Goal: Task Accomplishment & Management: Manage account settings

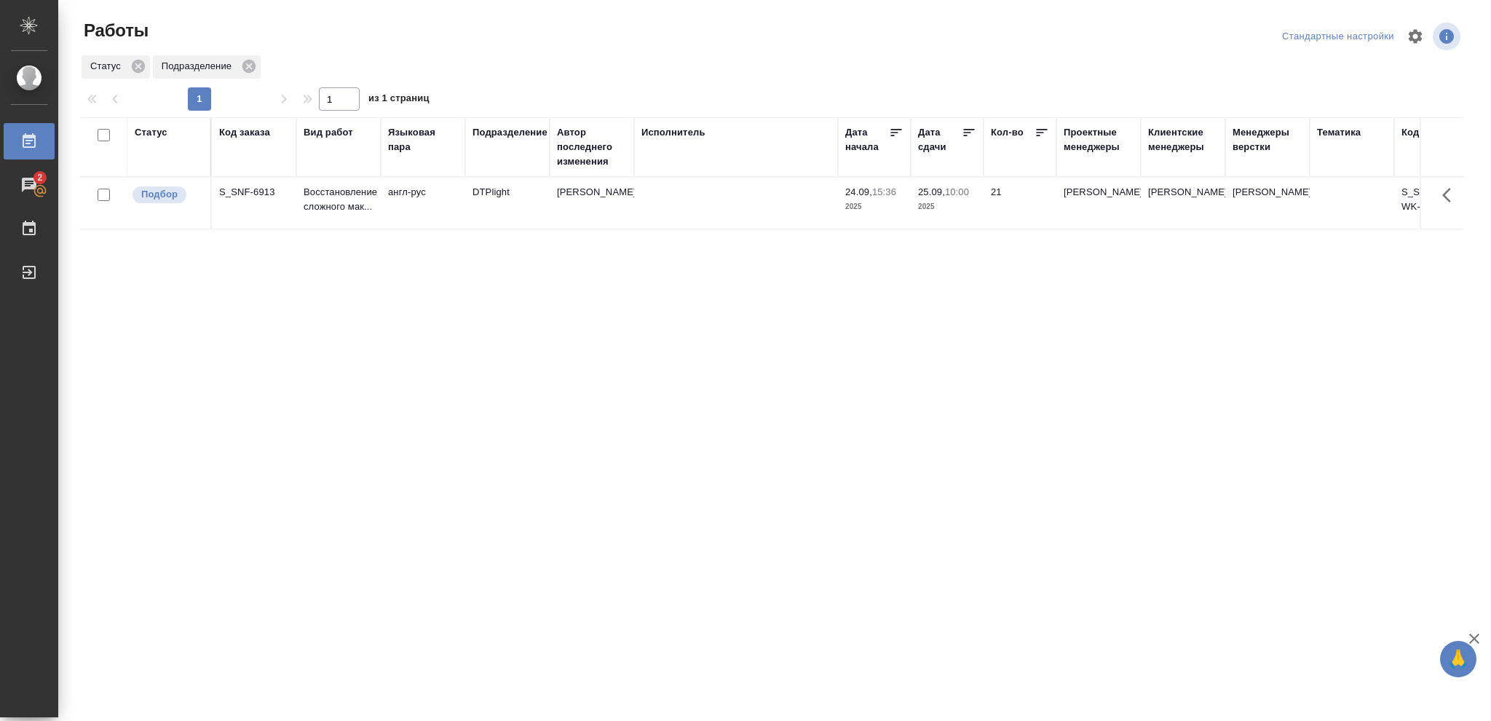
click at [962, 203] on p "2025" at bounding box center [947, 206] width 58 height 15
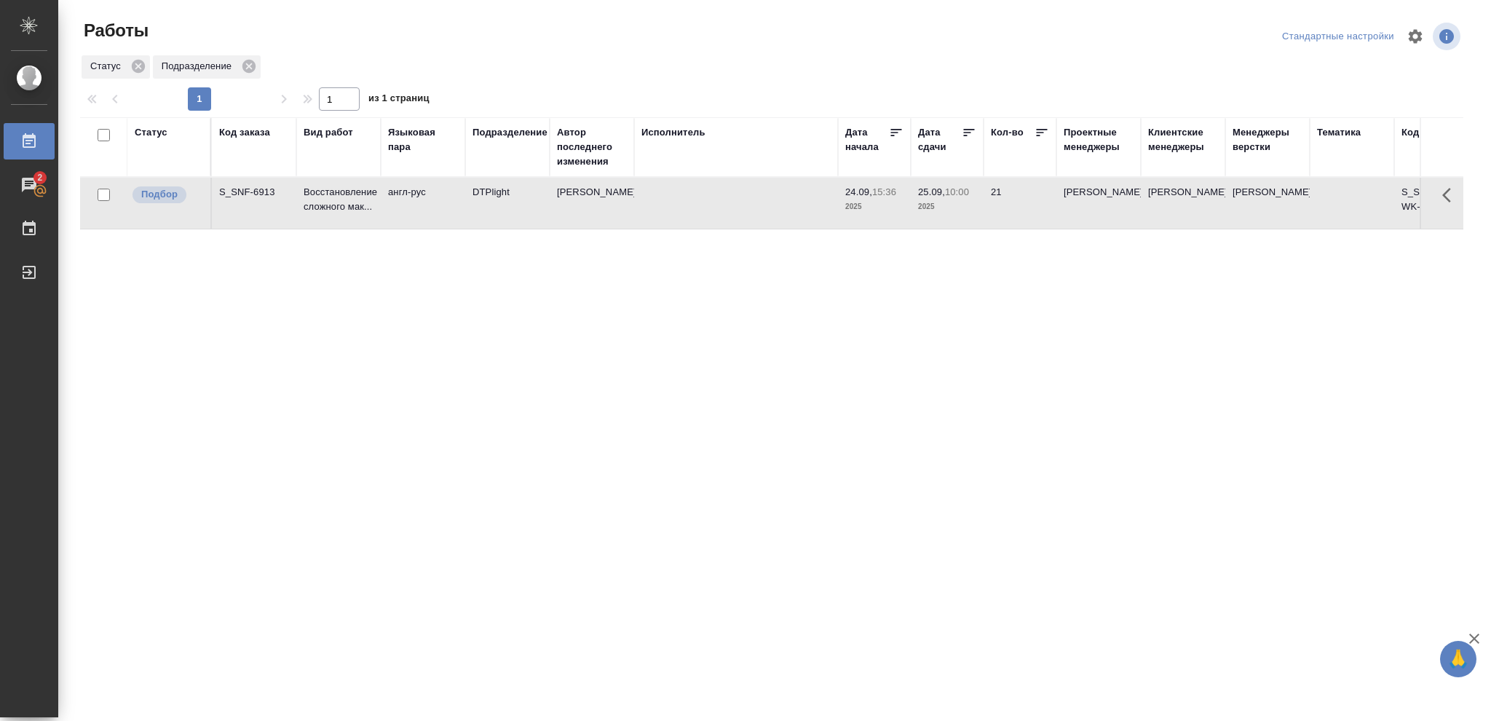
click at [962, 203] on p "2025" at bounding box center [947, 206] width 58 height 15
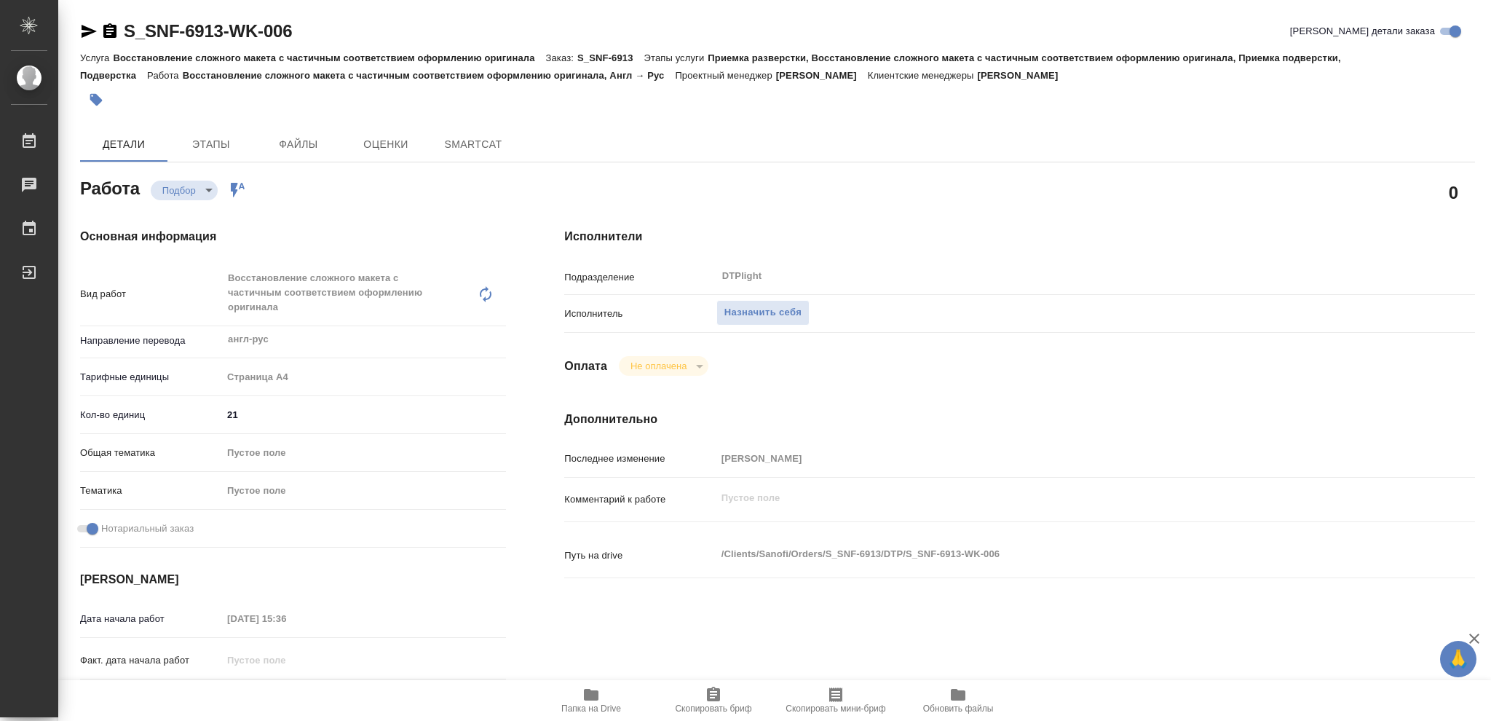
type textarea "x"
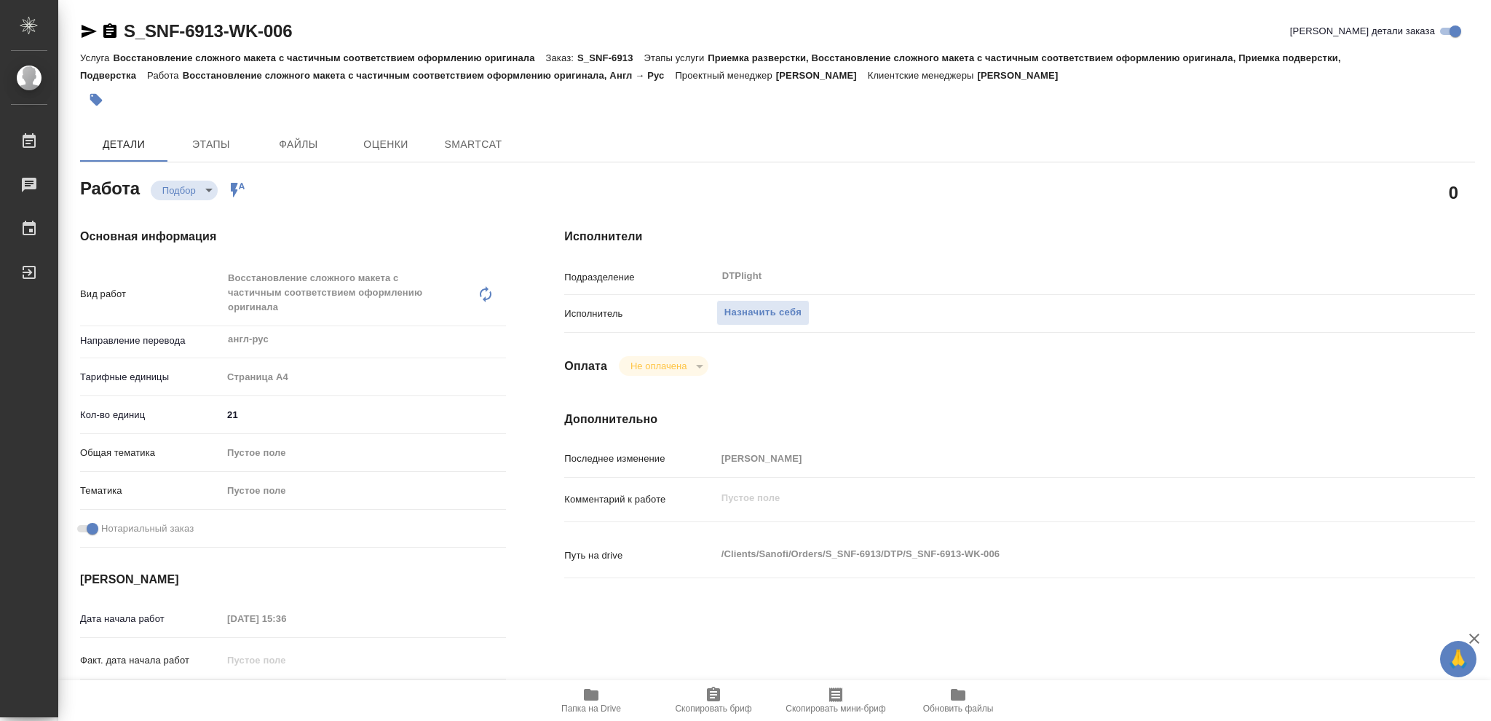
type textarea "x"
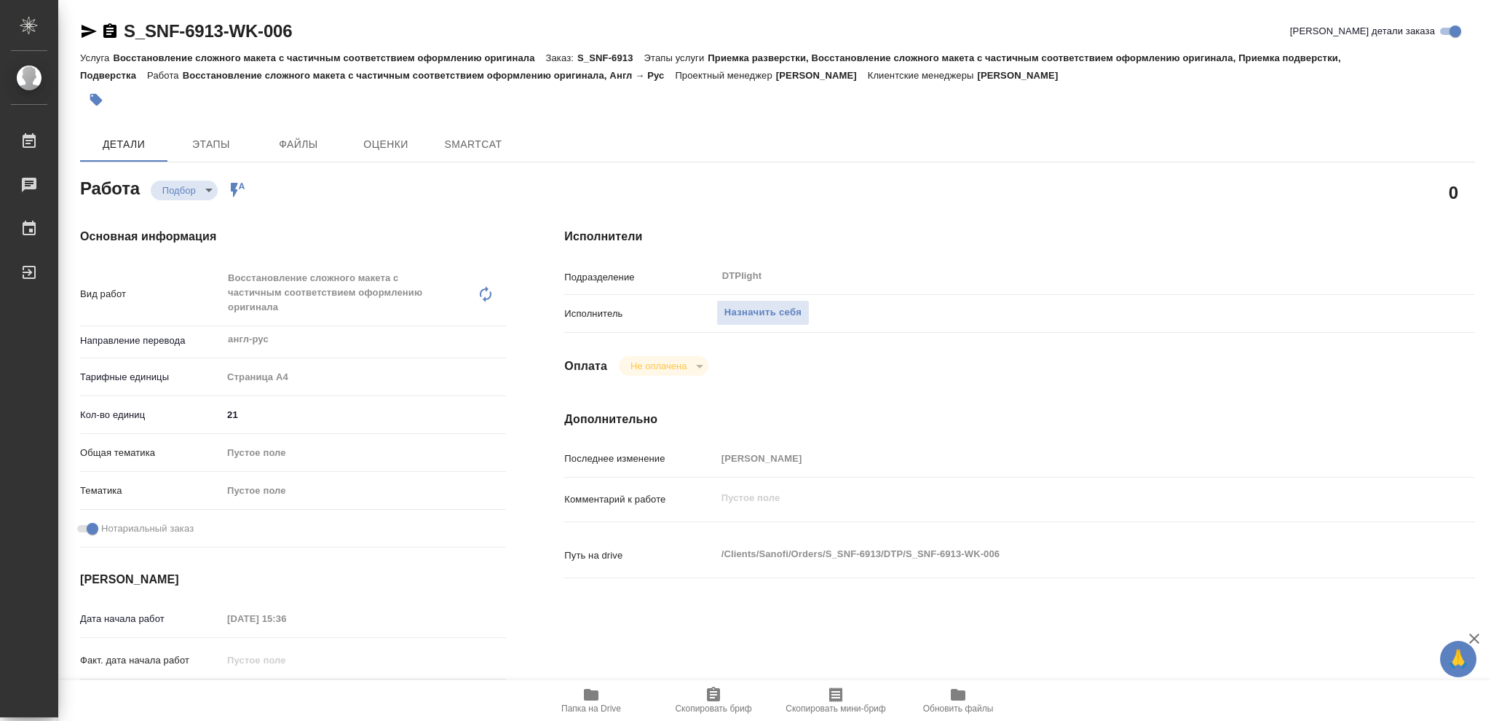
type textarea "x"
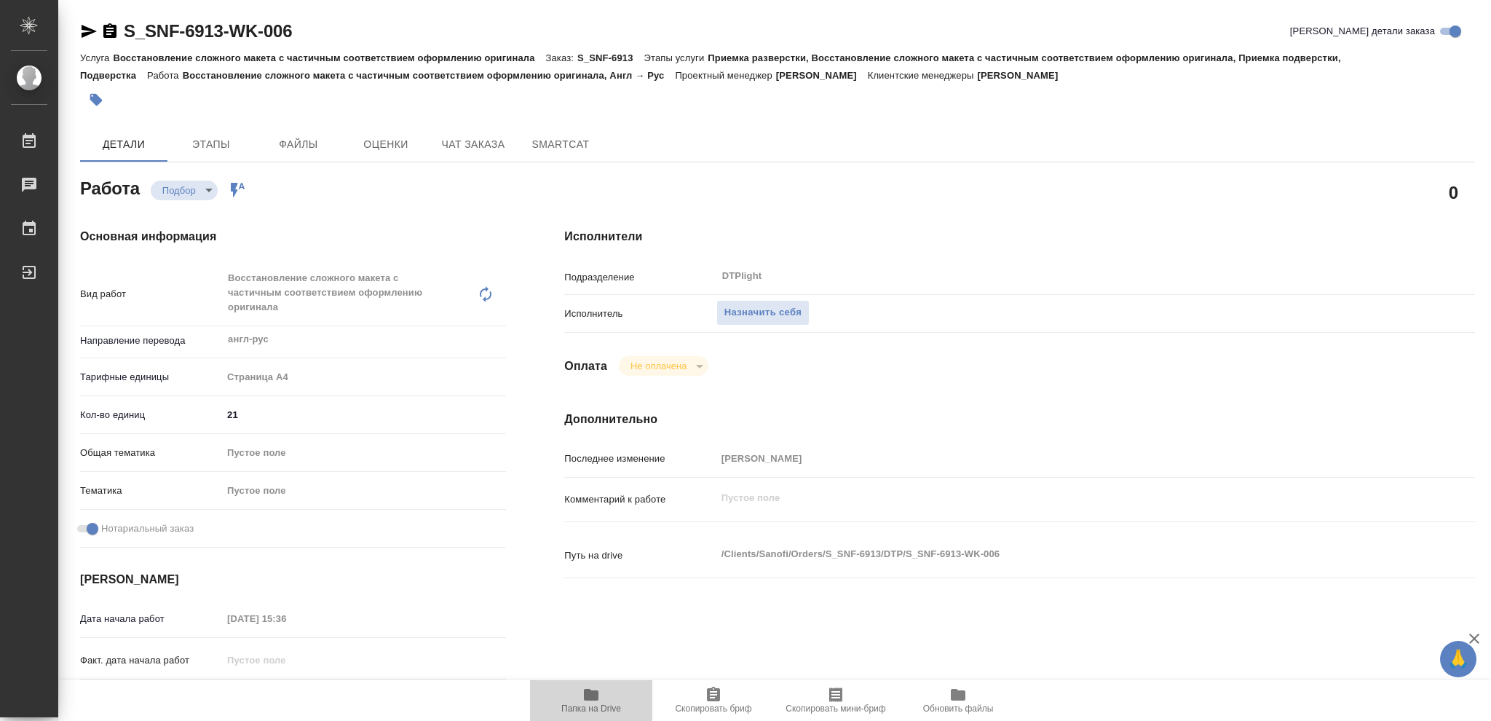
click at [588, 699] on icon "button" at bounding box center [591, 695] width 15 height 12
type textarea "x"
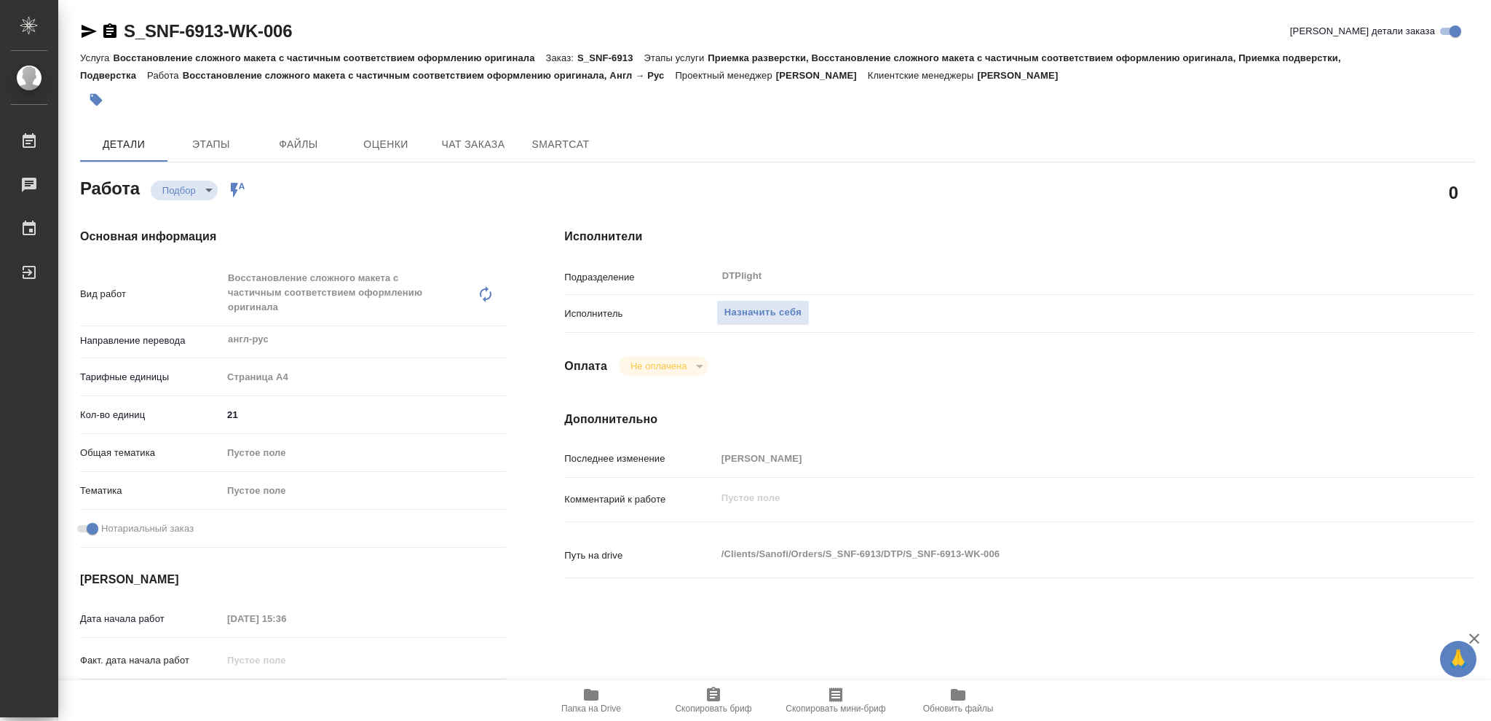
type textarea "x"
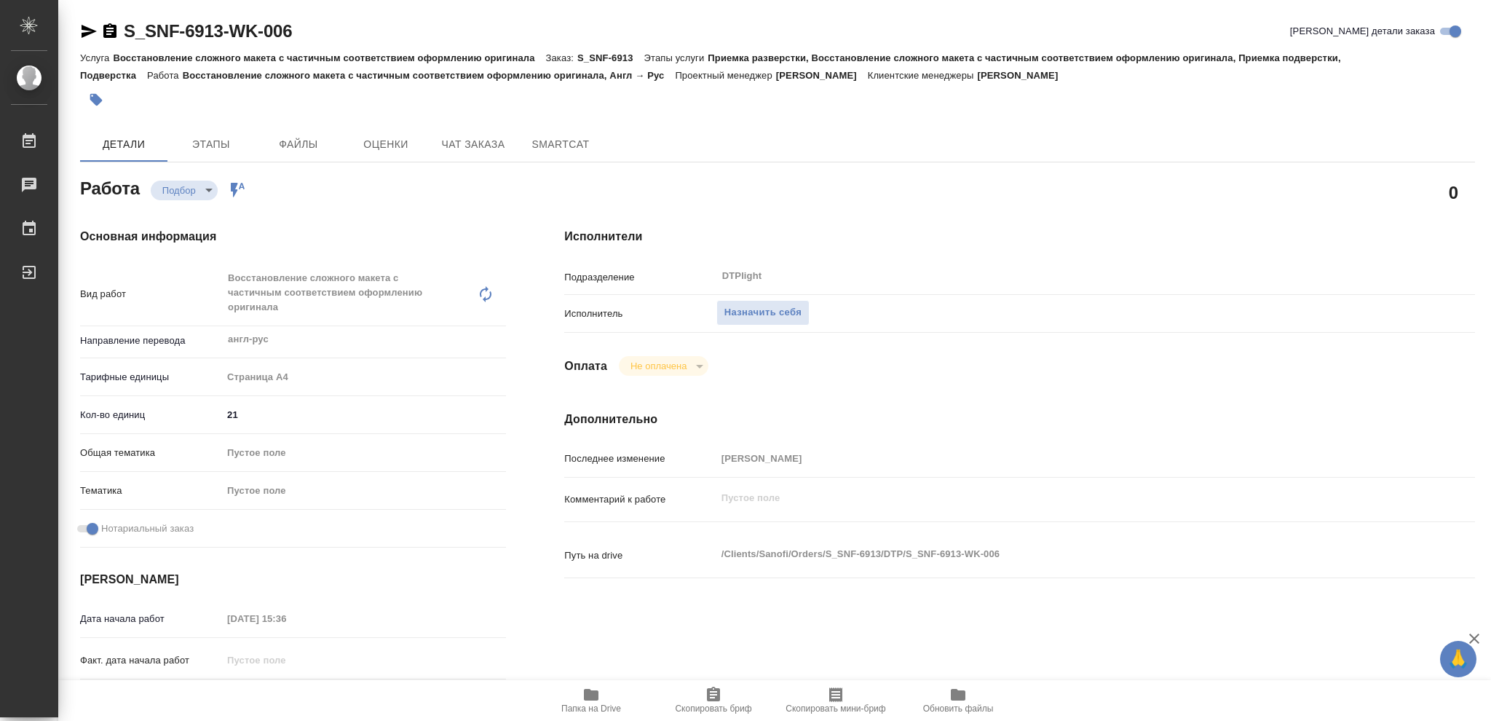
type textarea "x"
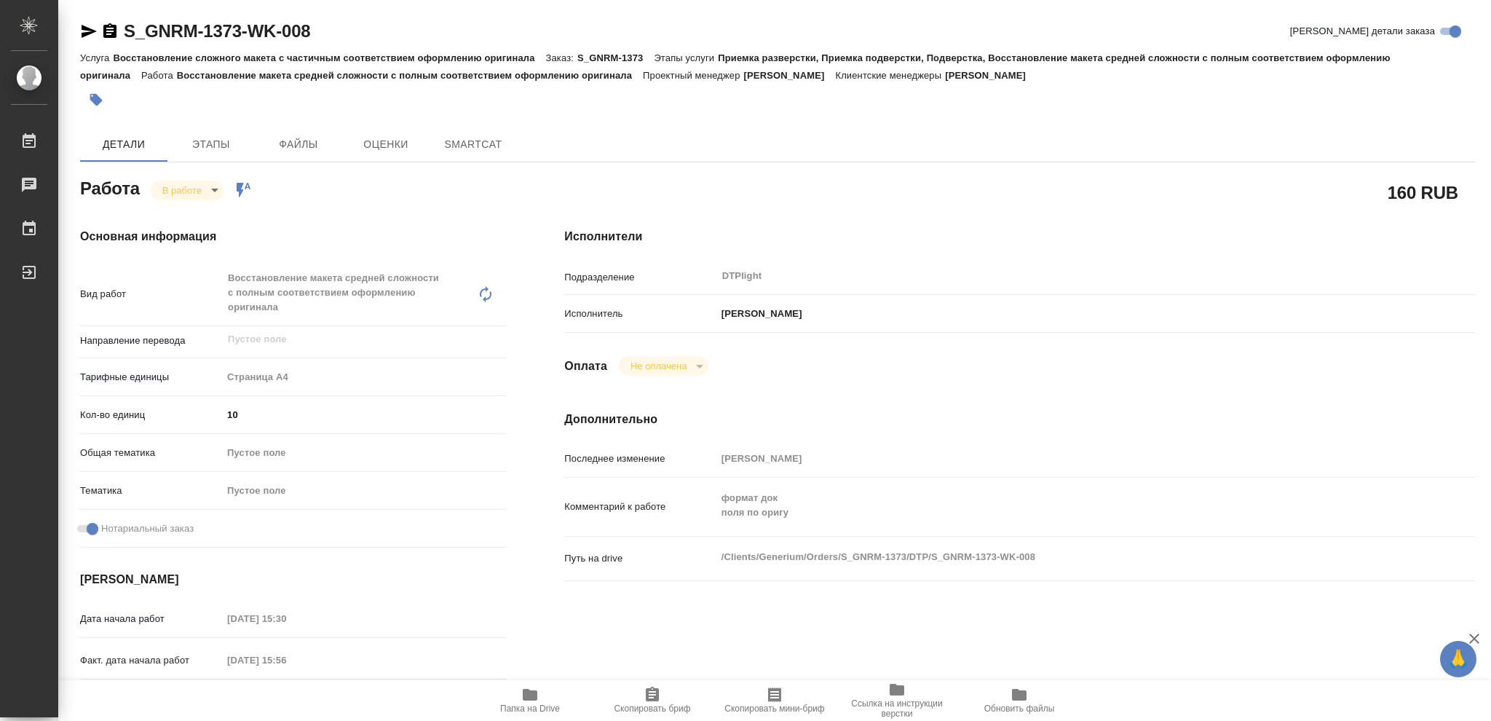
type textarea "x"
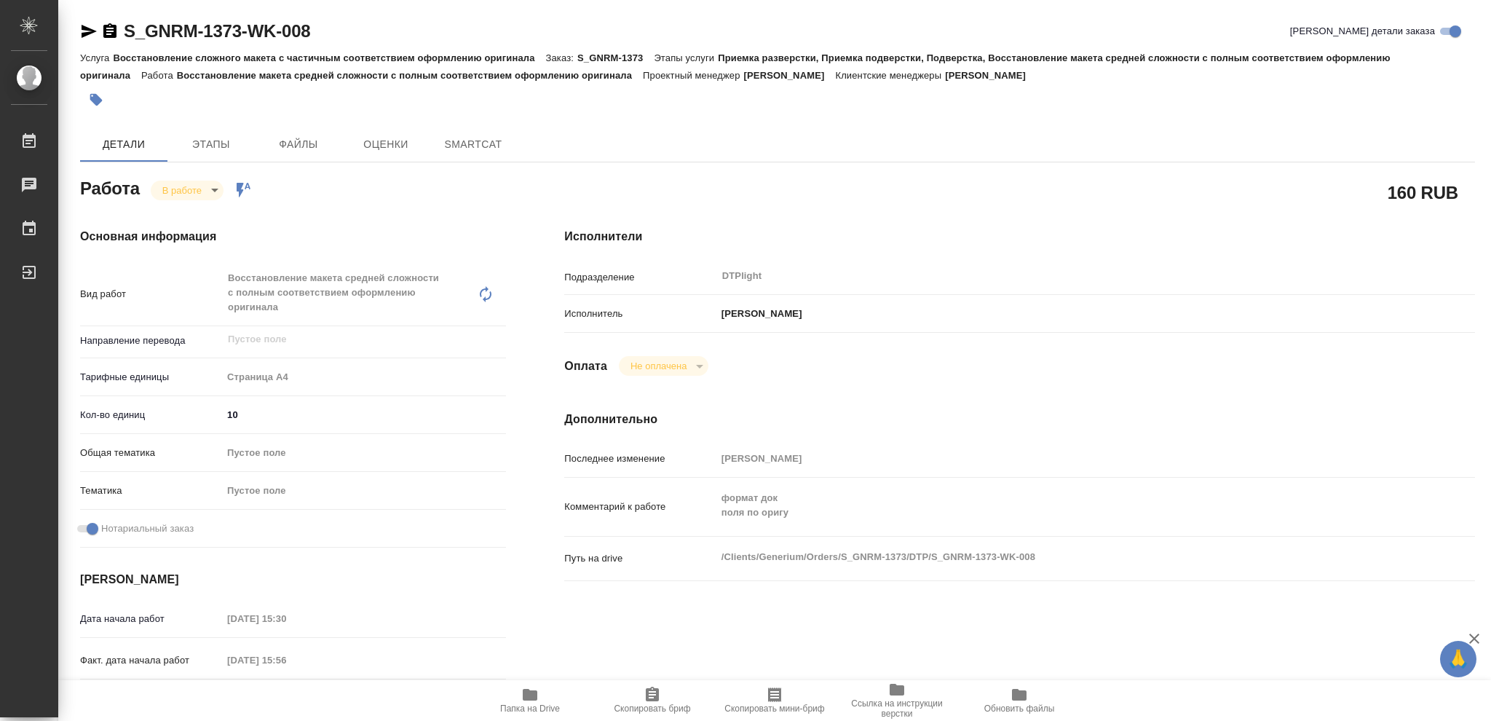
type textarea "x"
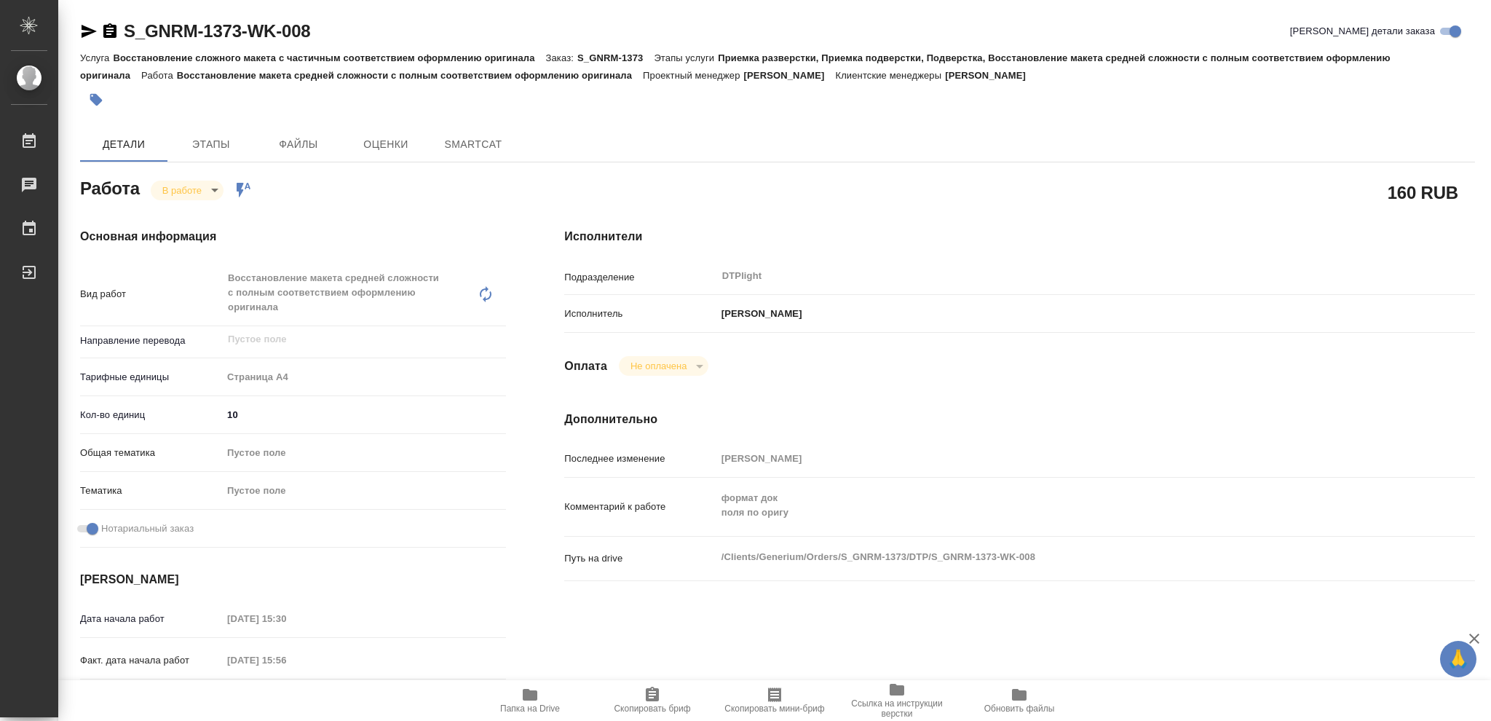
type textarea "x"
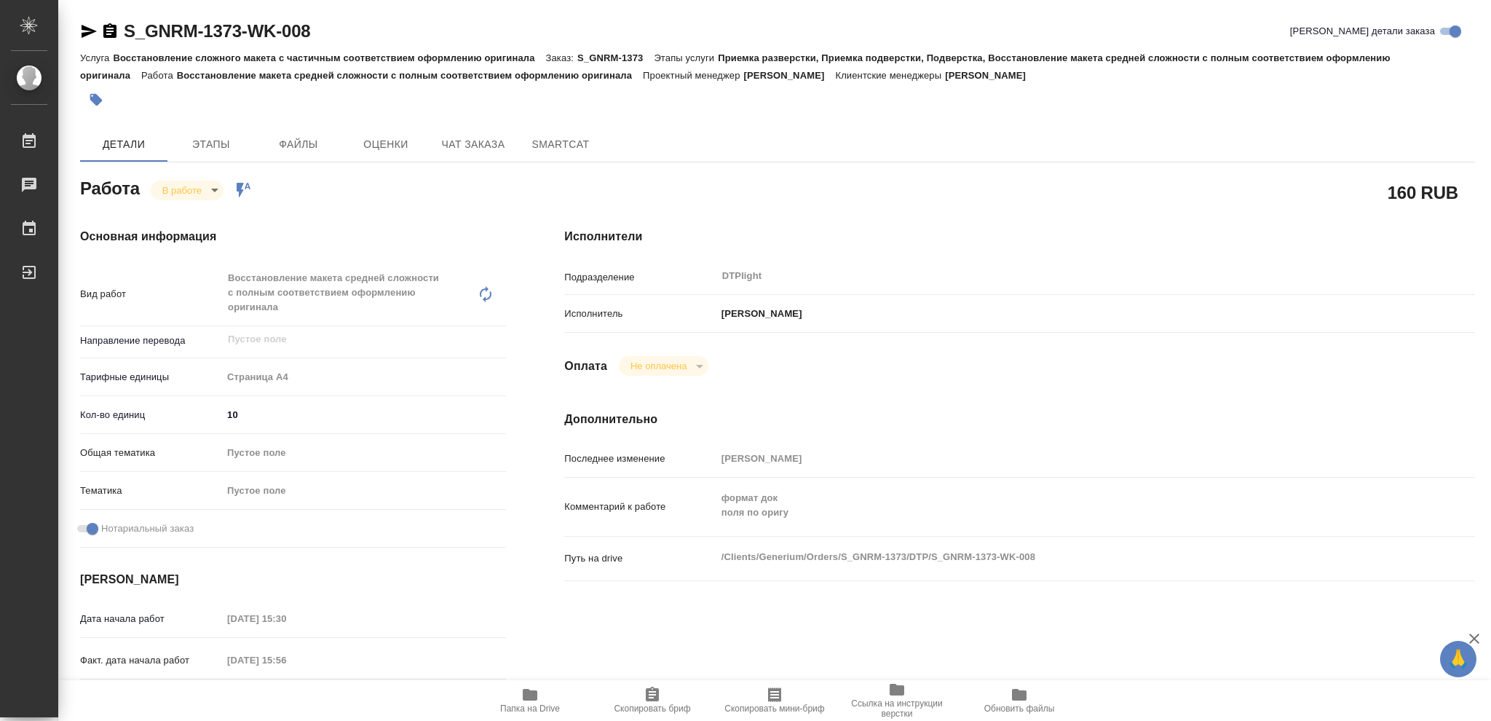
click at [526, 697] on icon "button" at bounding box center [530, 695] width 15 height 12
type textarea "x"
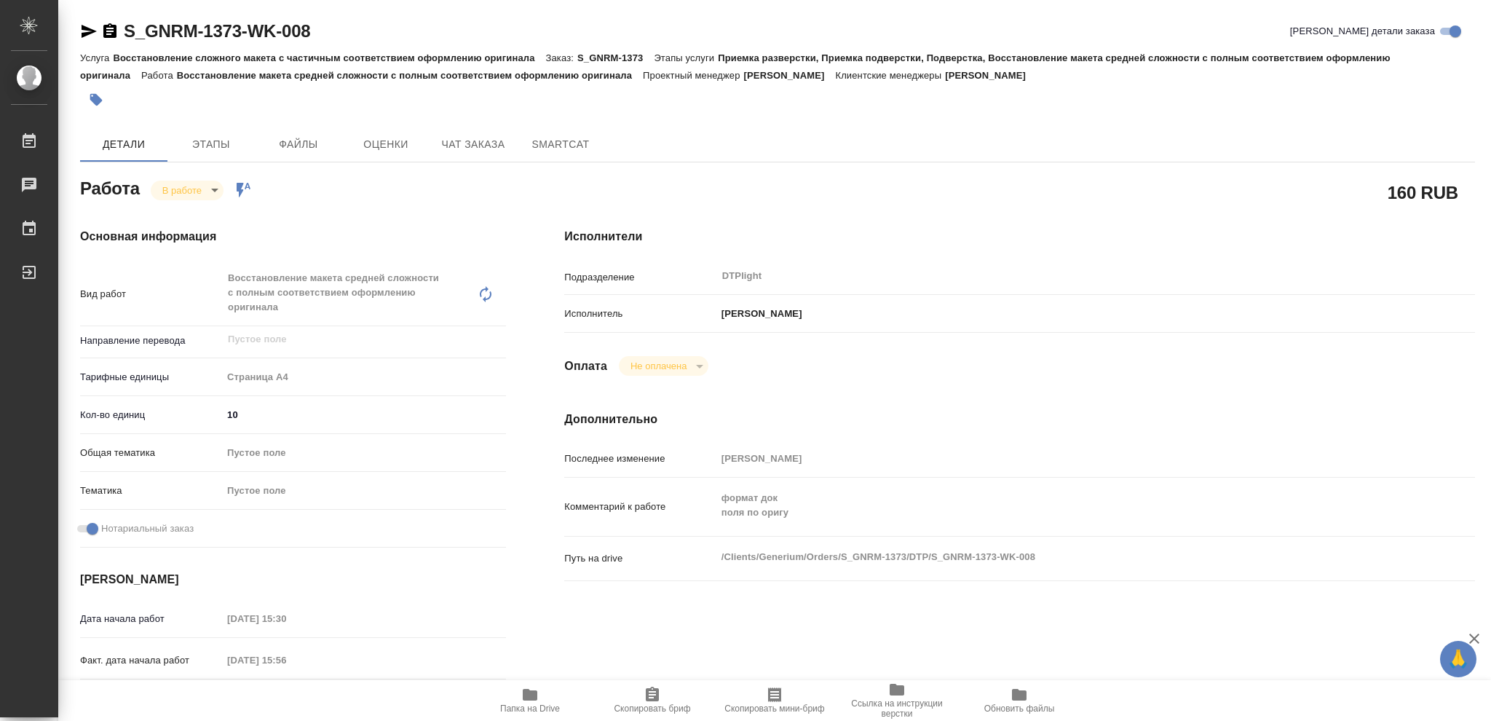
type textarea "x"
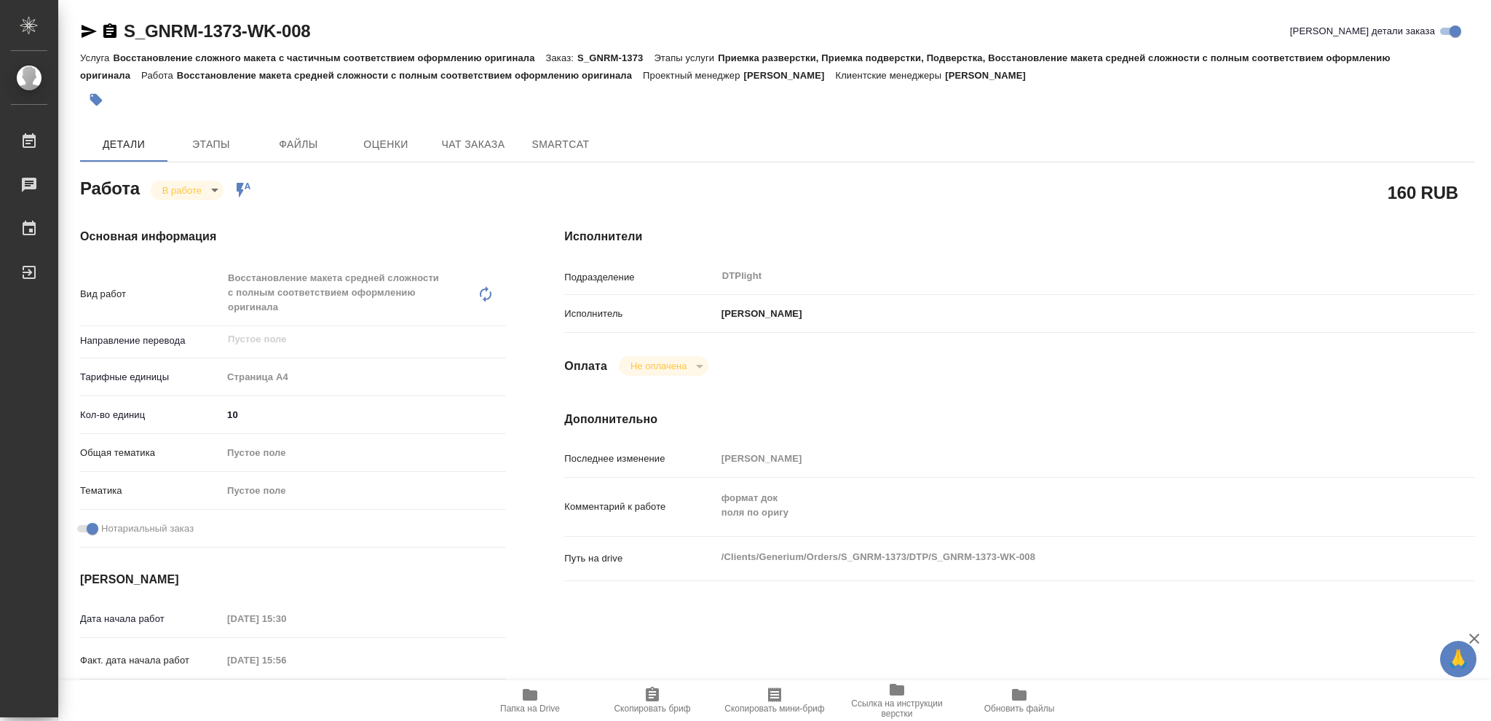
type textarea "x"
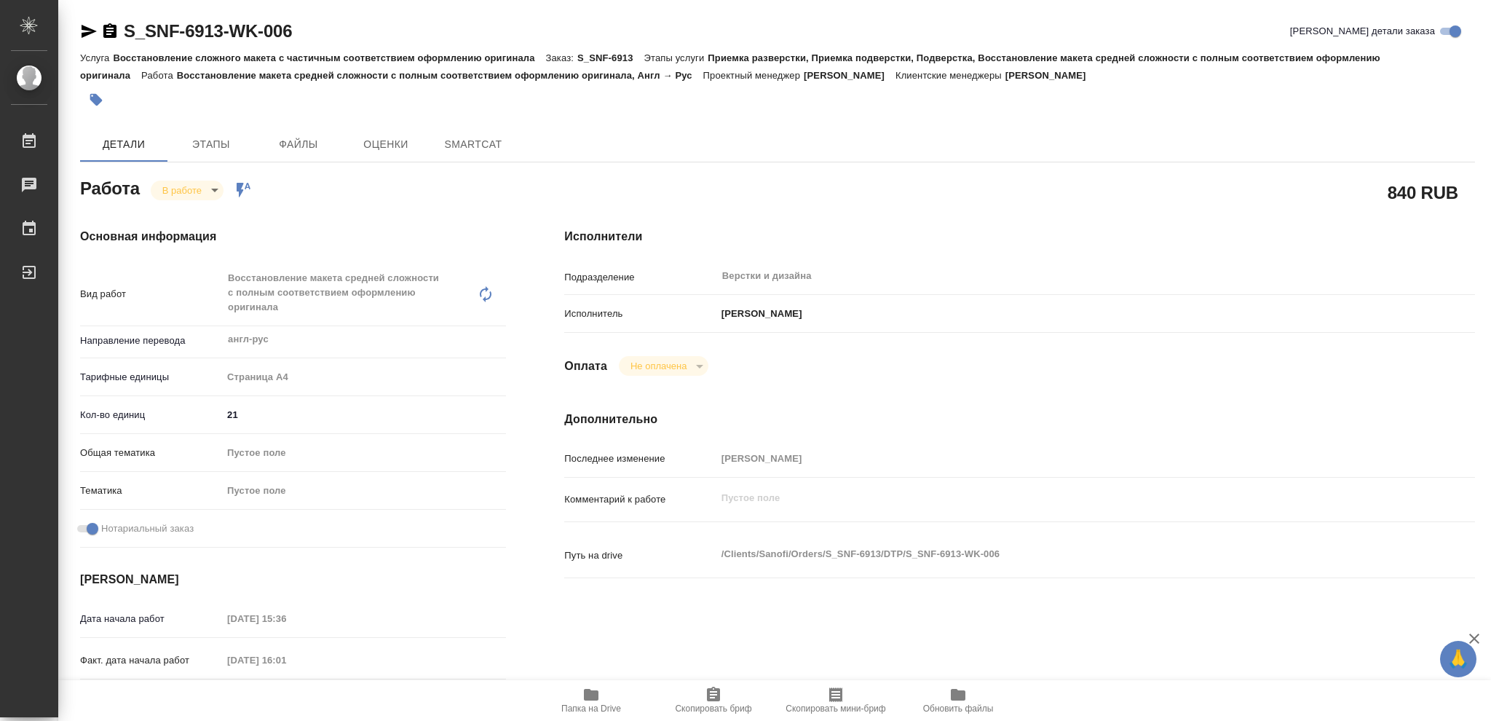
type textarea "x"
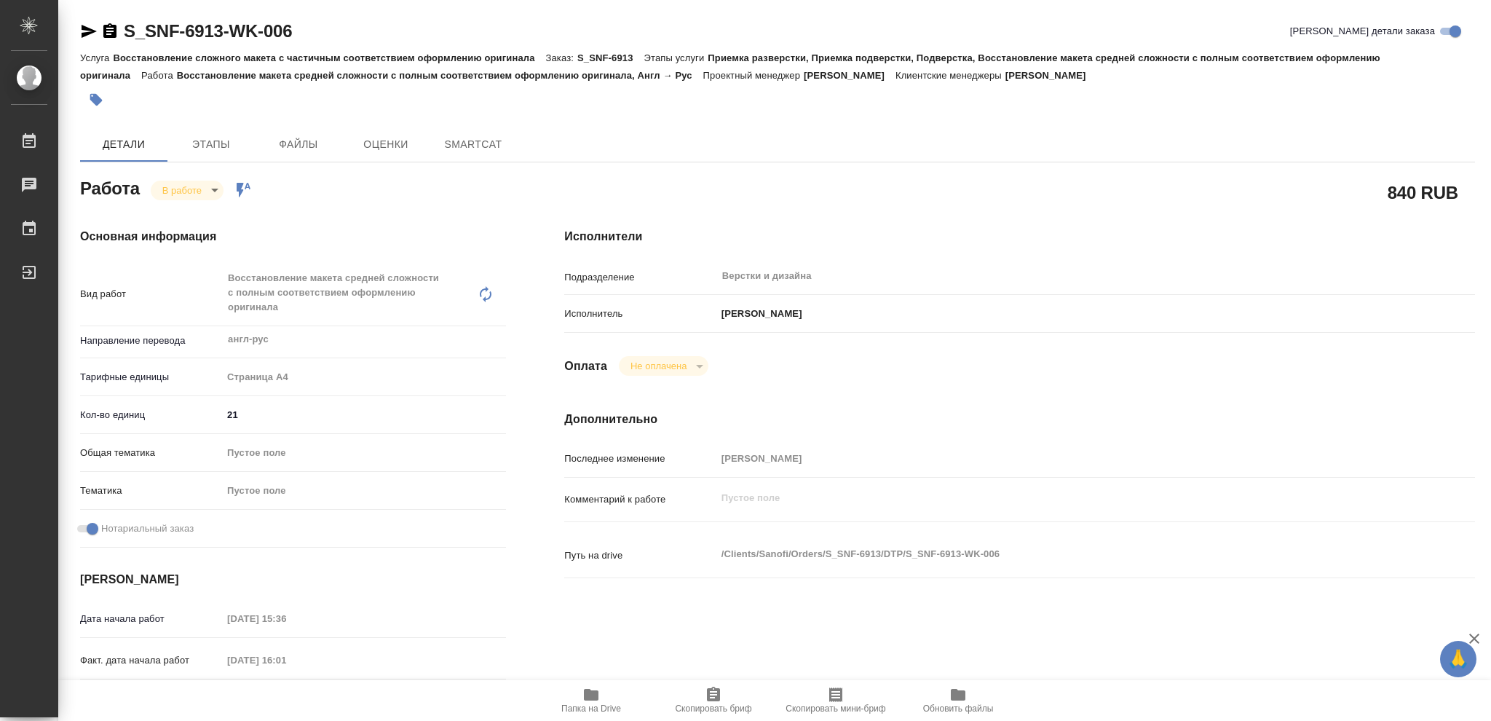
type textarea "x"
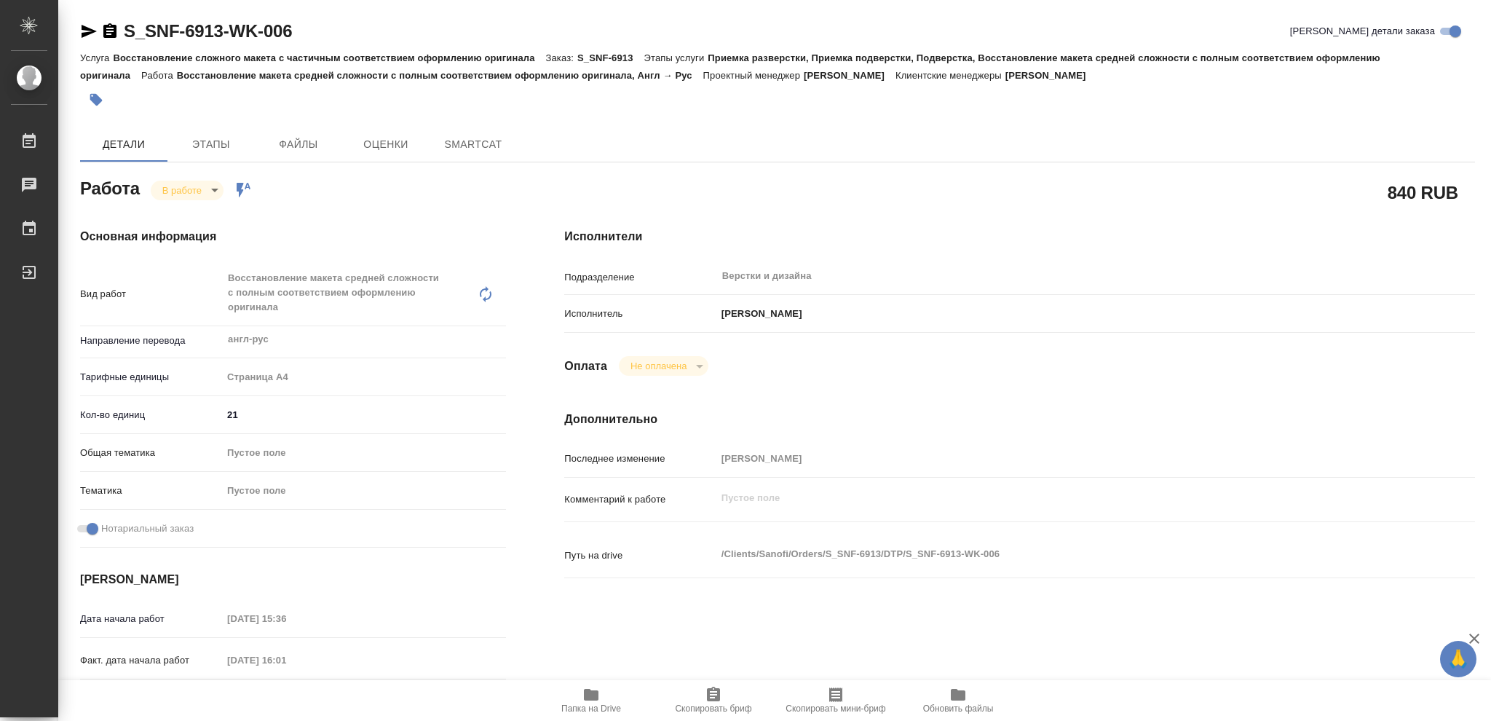
type textarea "x"
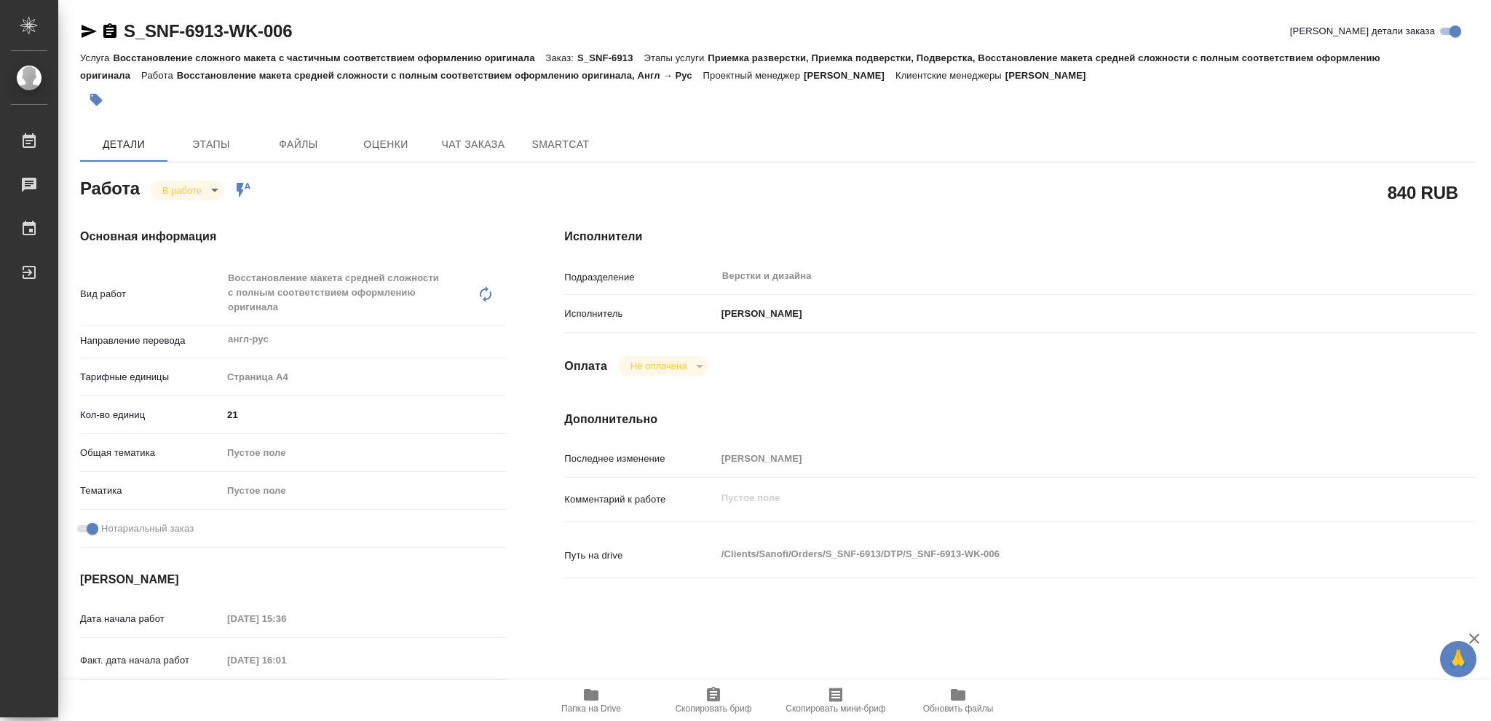
type textarea "x"
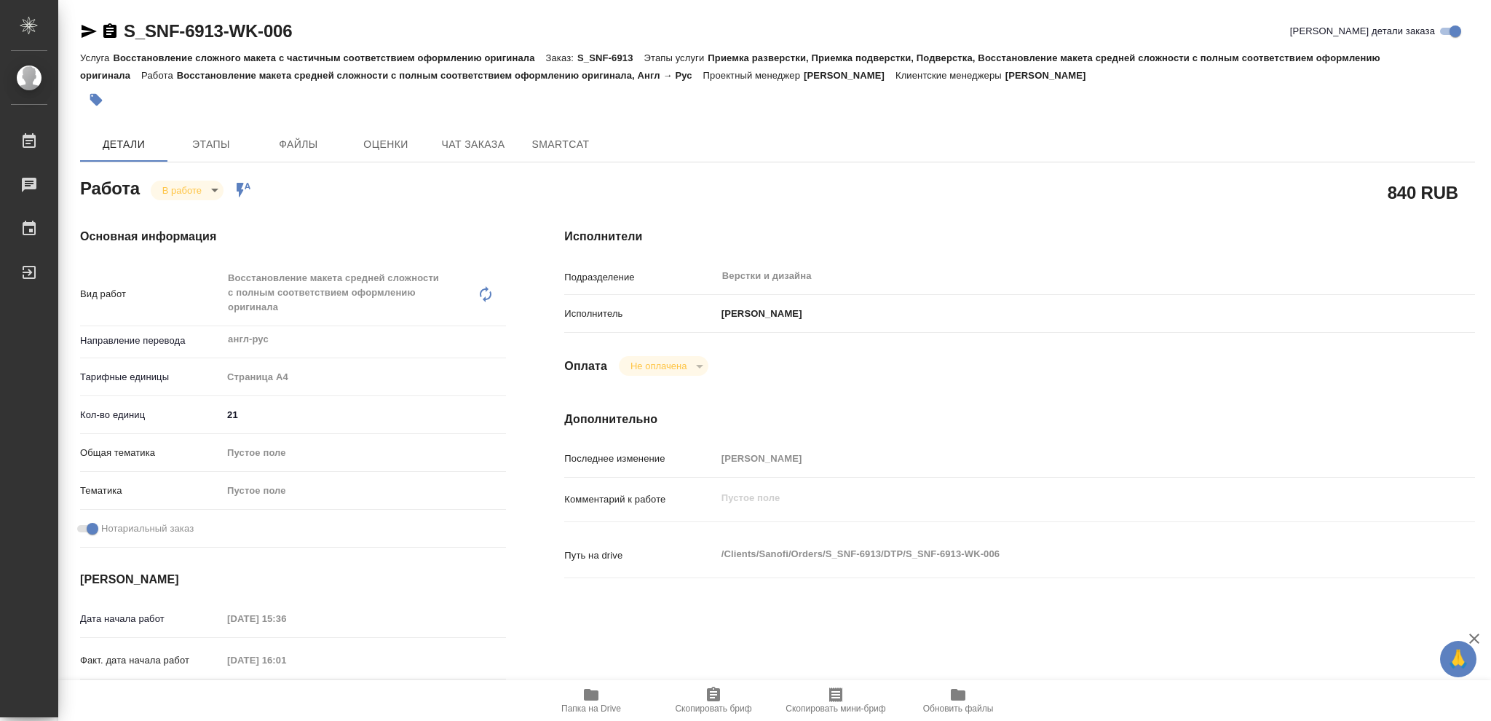
type textarea "x"
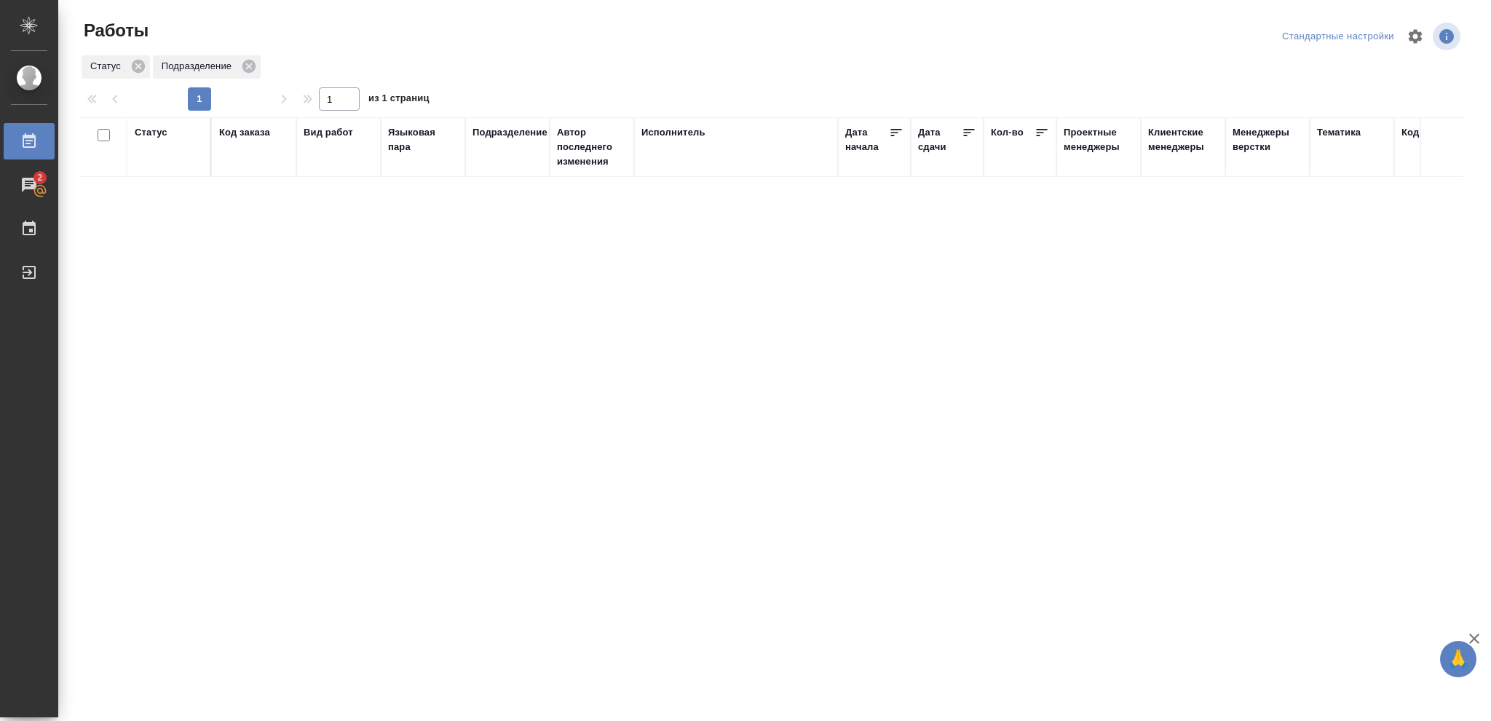
click at [156, 132] on div "Статус" at bounding box center [151, 132] width 33 height 15
click at [163, 171] on icon at bounding box center [162, 170] width 10 height 10
click at [502, 166] on icon at bounding box center [501, 165] width 5 height 5
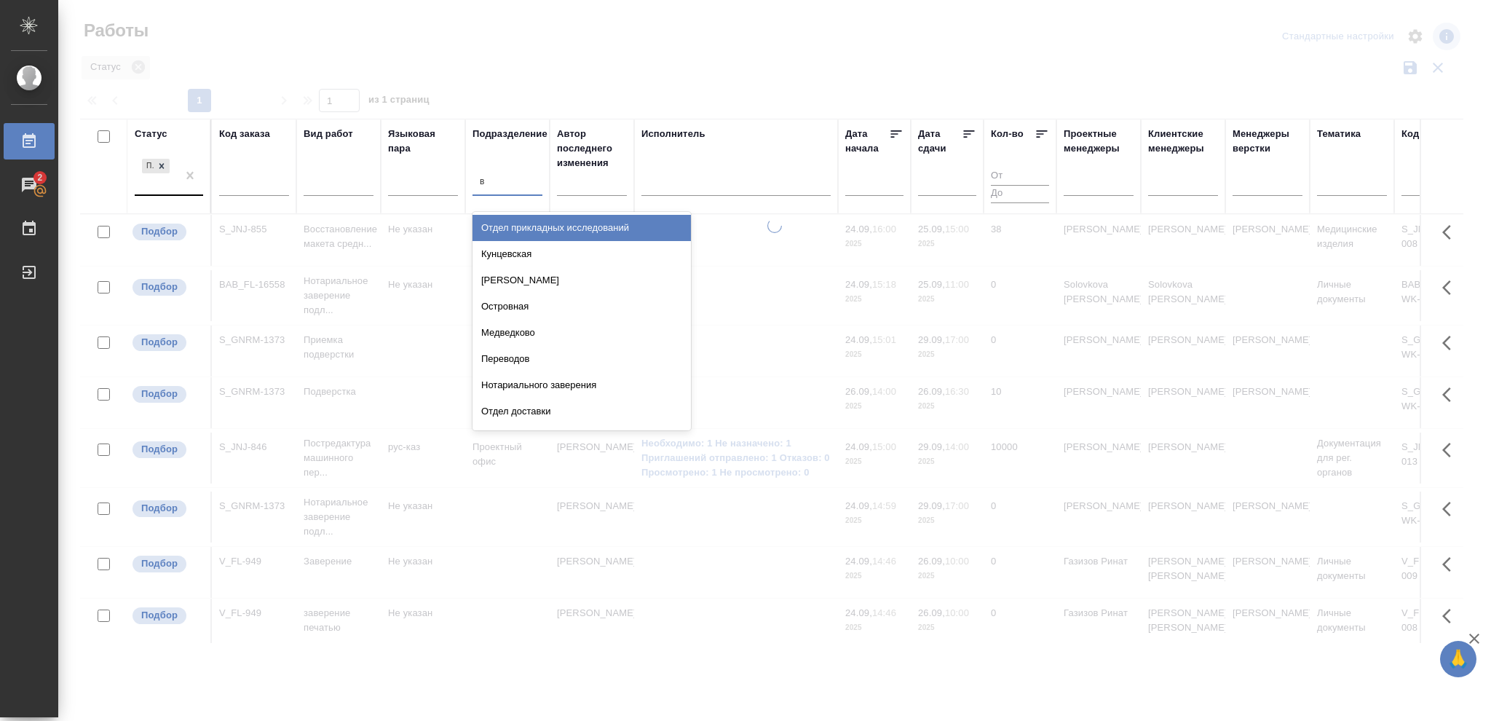
type input "ве"
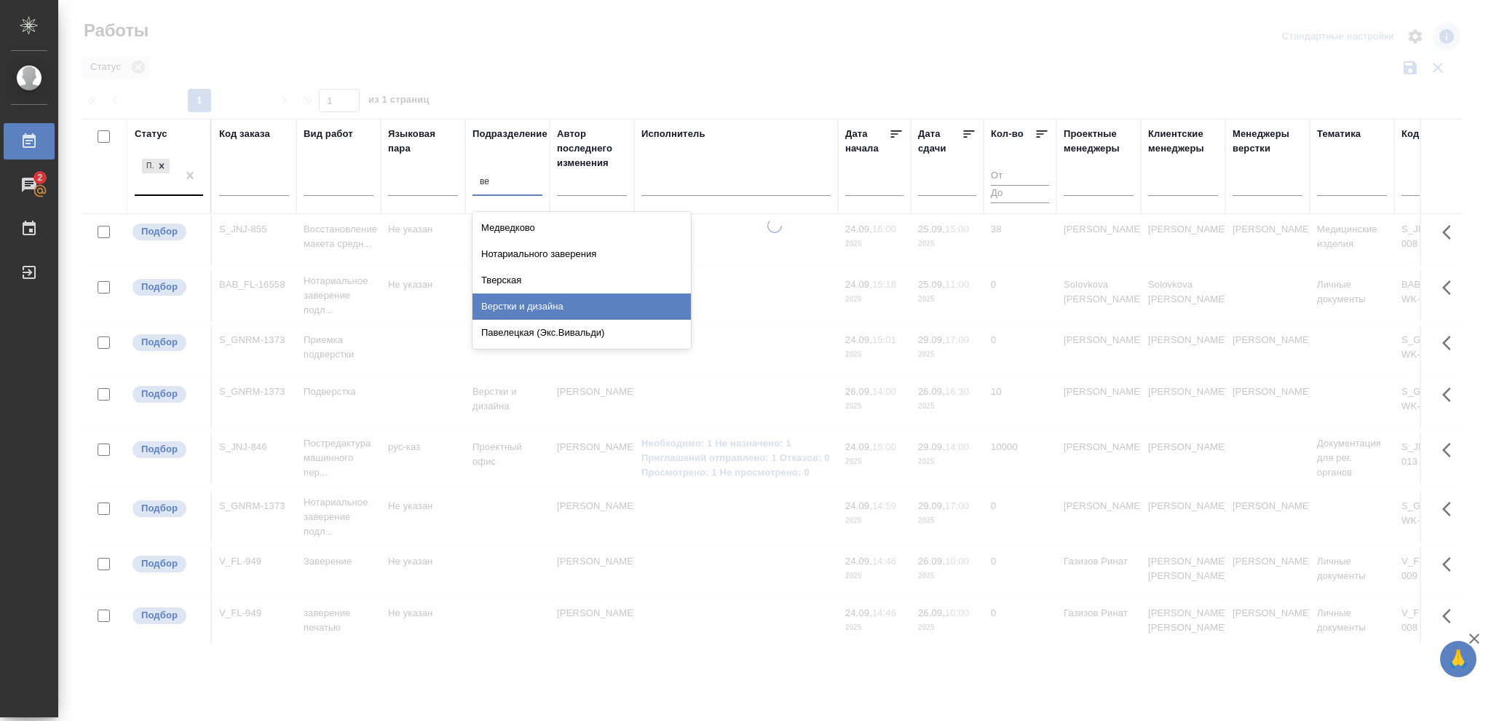
click at [539, 303] on div "Верстки и дизайна" at bounding box center [581, 306] width 218 height 26
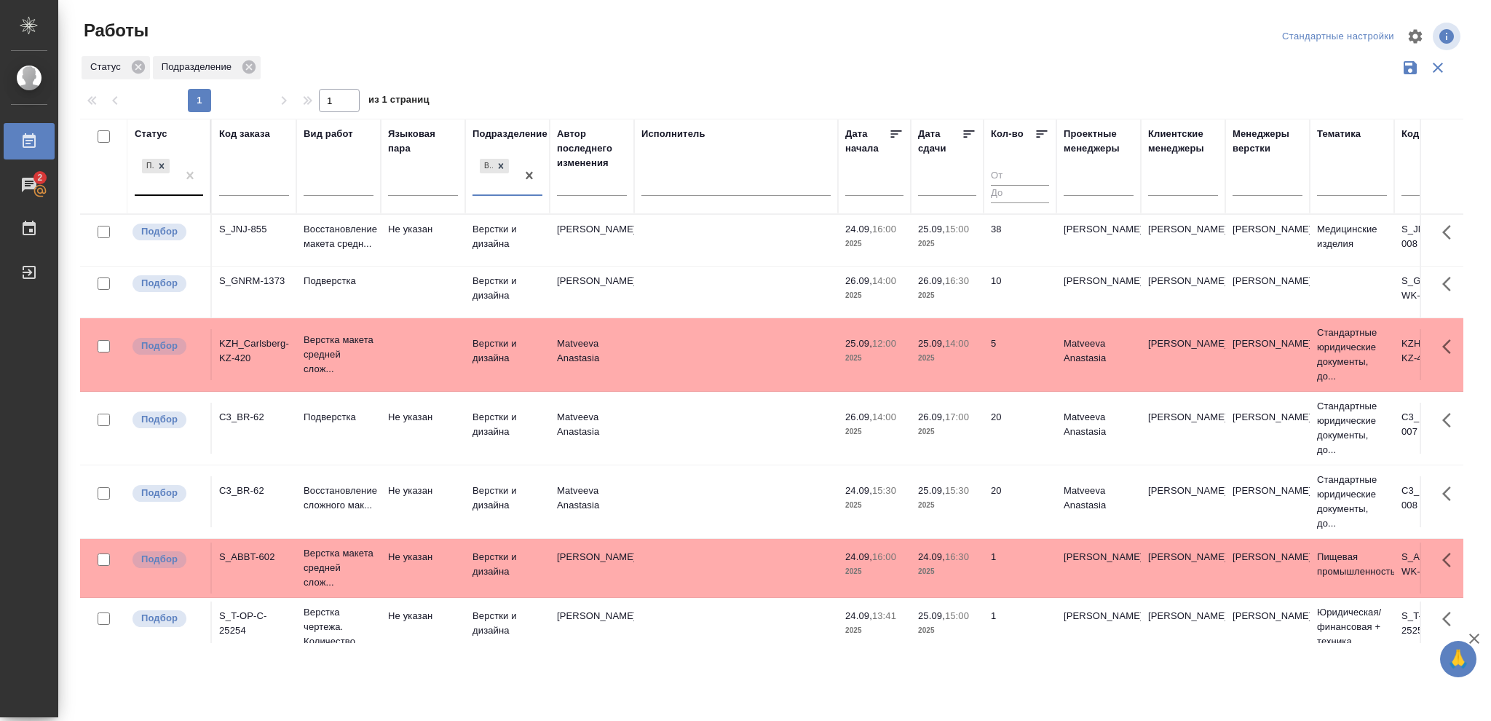
click at [960, 241] on p "2025" at bounding box center [947, 244] width 58 height 15
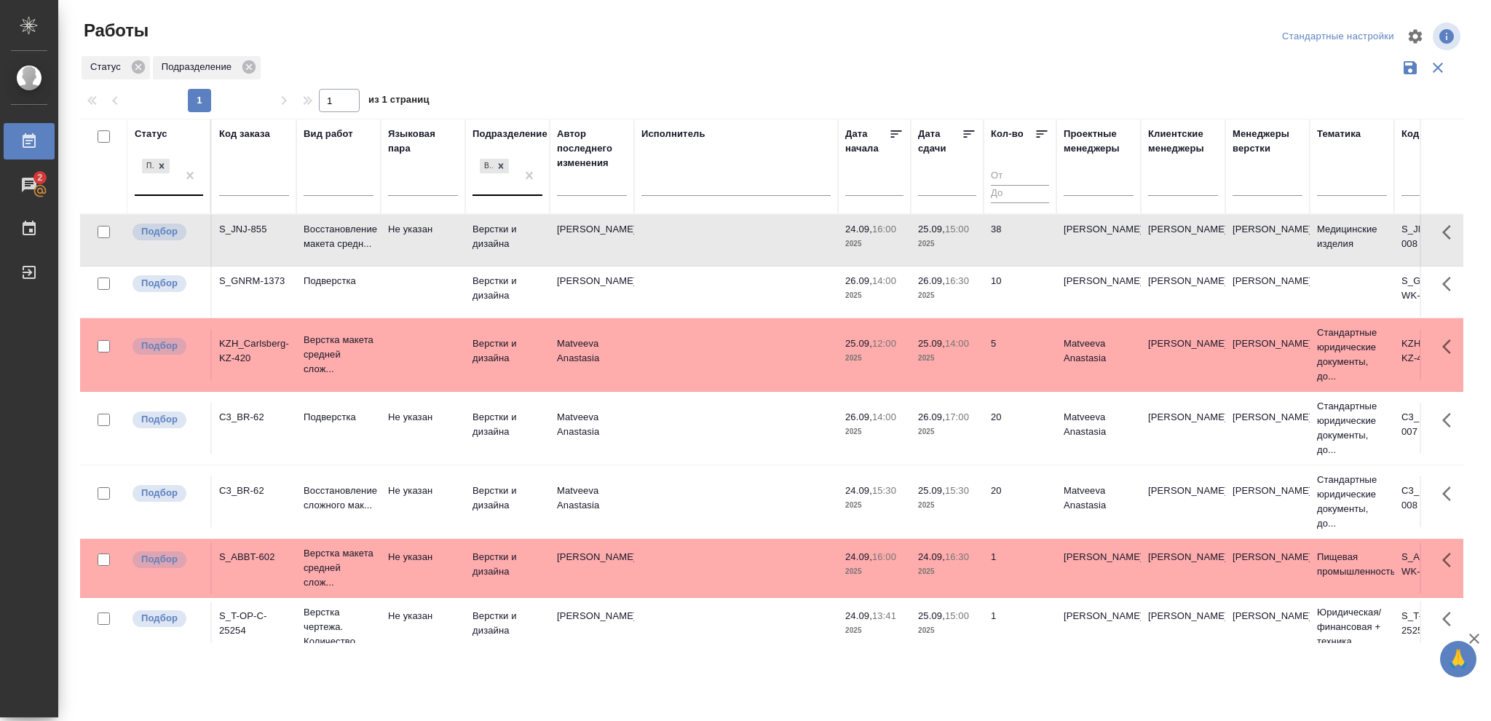
click at [960, 241] on p "2025" at bounding box center [947, 244] width 58 height 15
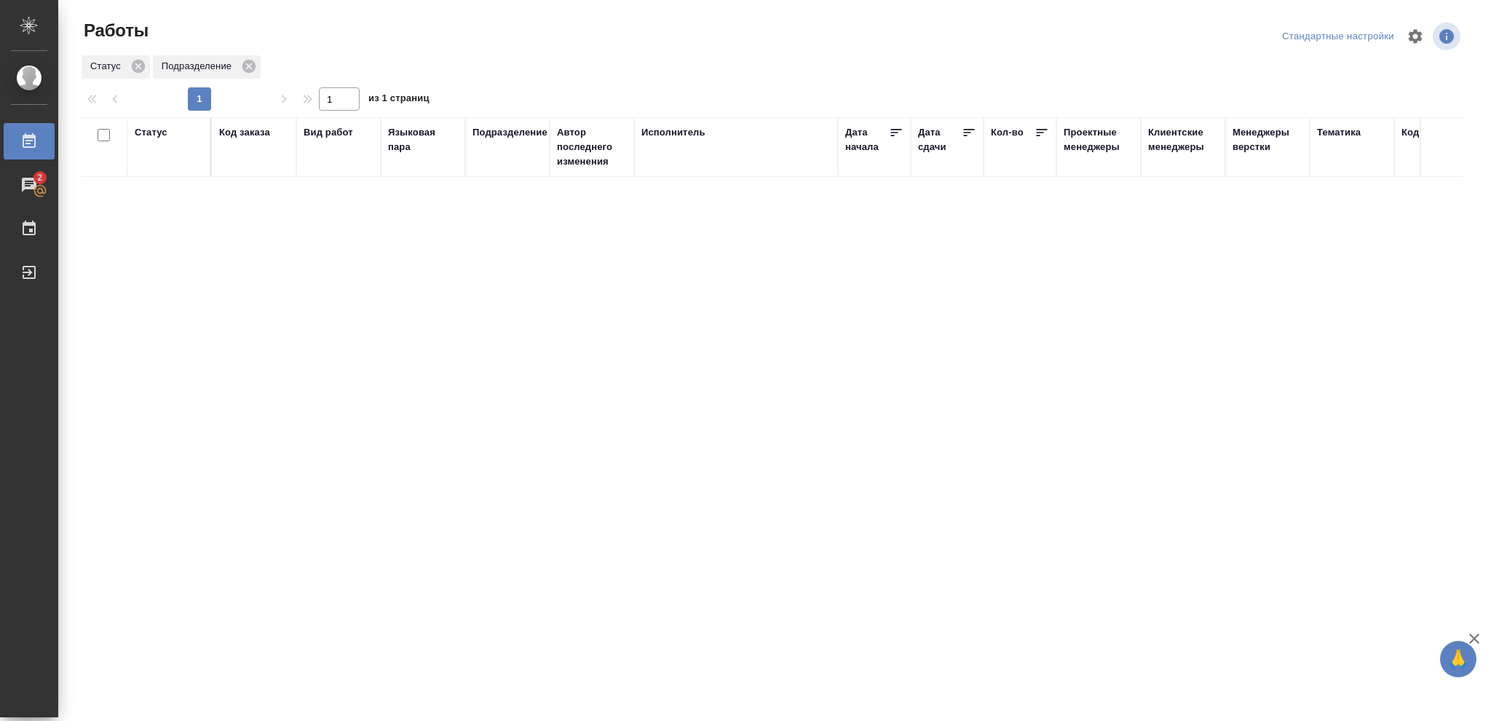
click at [151, 138] on div "Статус" at bounding box center [151, 132] width 33 height 15
click at [159, 176] on div at bounding box center [162, 169] width 16 height 15
click at [498, 165] on icon at bounding box center [501, 166] width 10 height 10
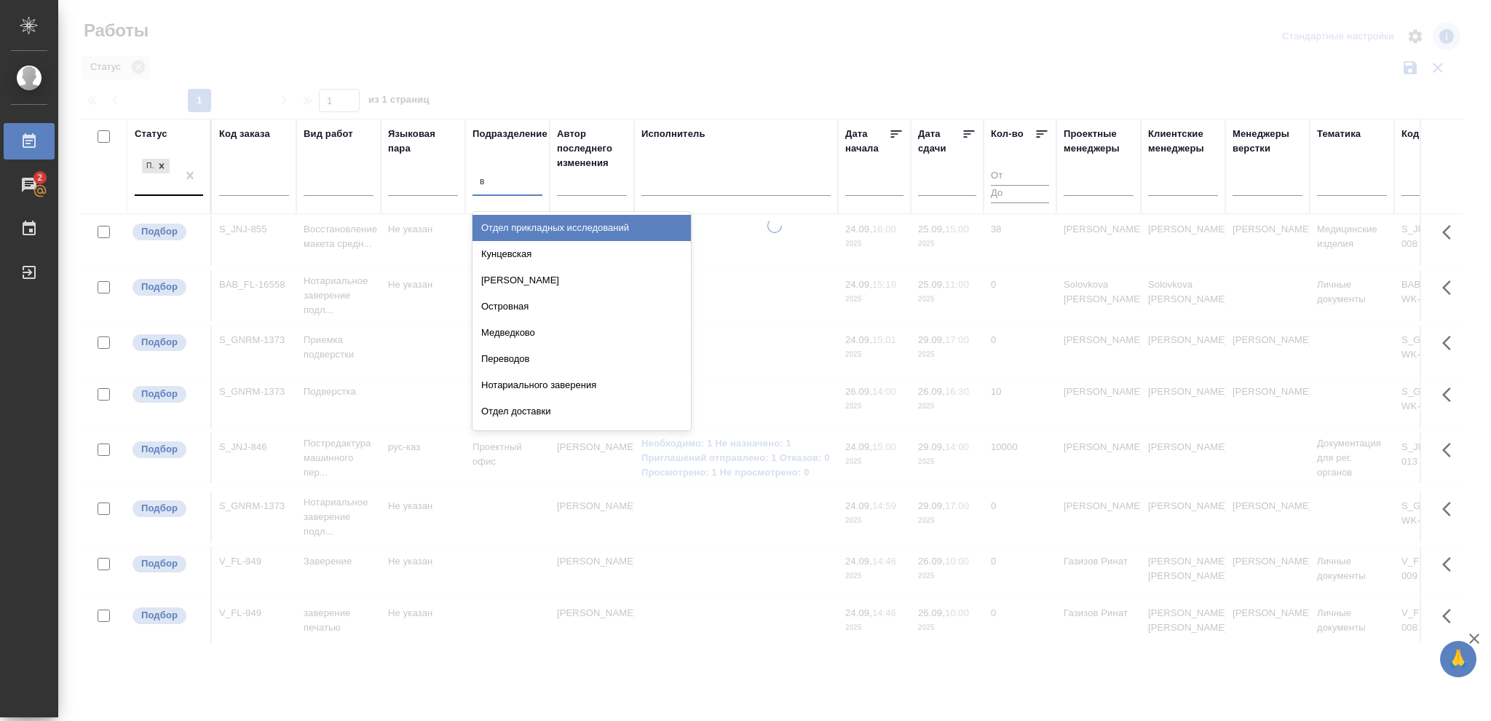
type input "ве"
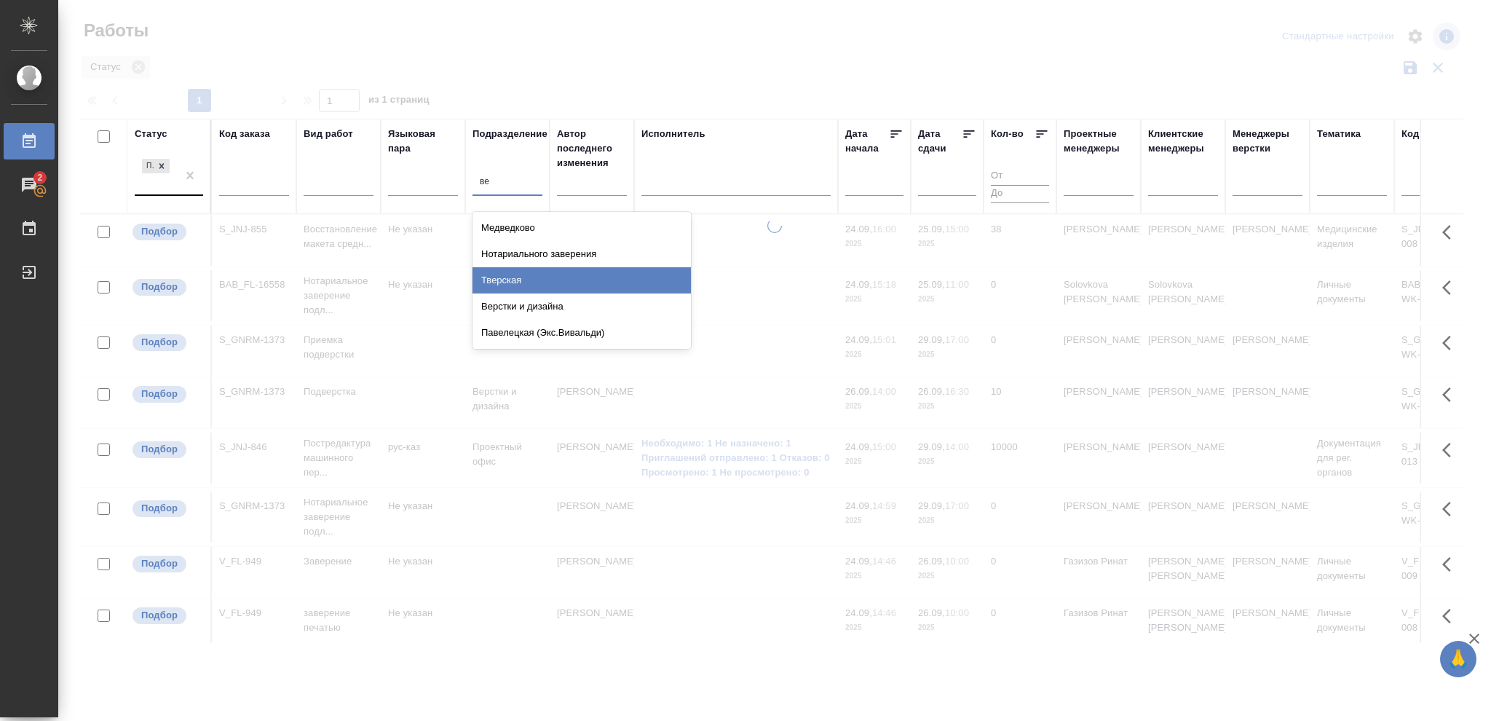
click at [534, 300] on div "Верстки и дизайна" at bounding box center [581, 306] width 218 height 26
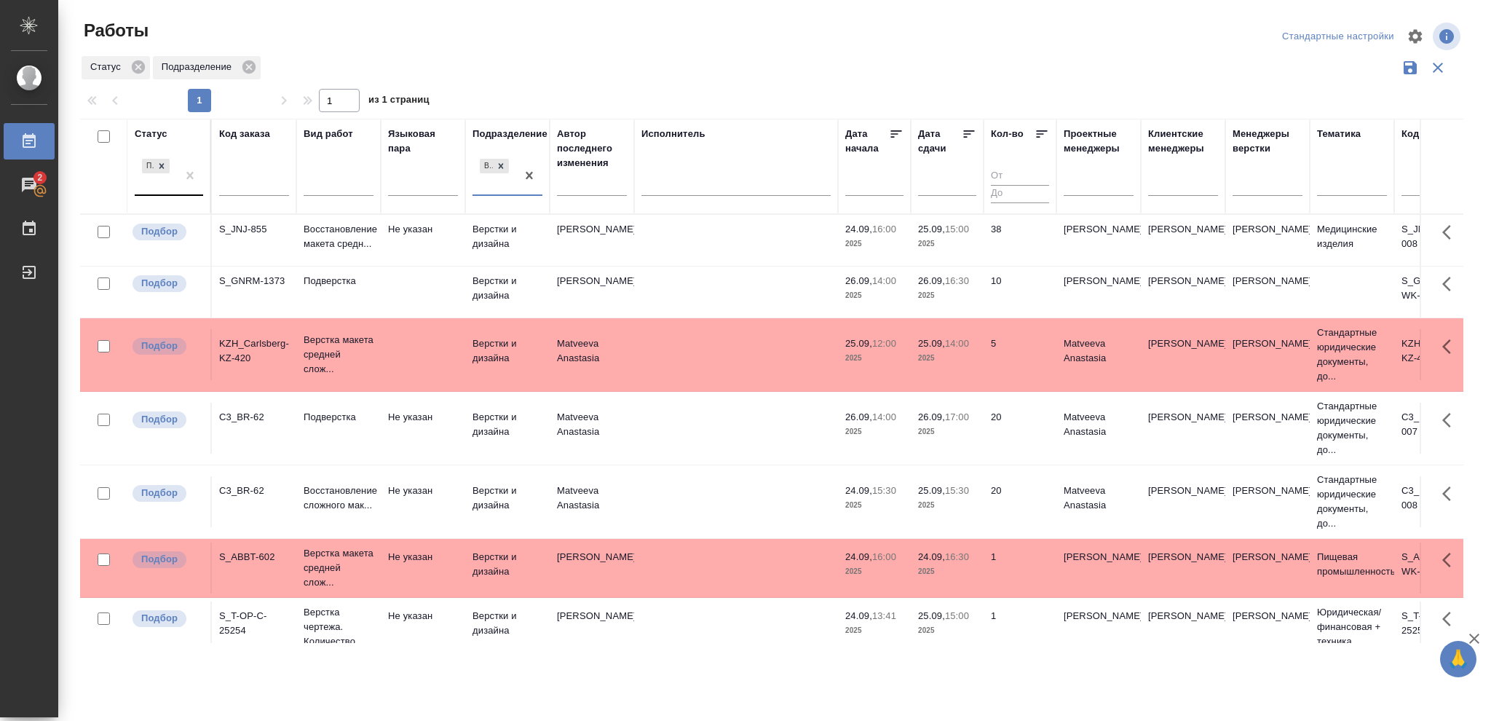
click at [949, 513] on p "2025" at bounding box center [947, 505] width 58 height 15
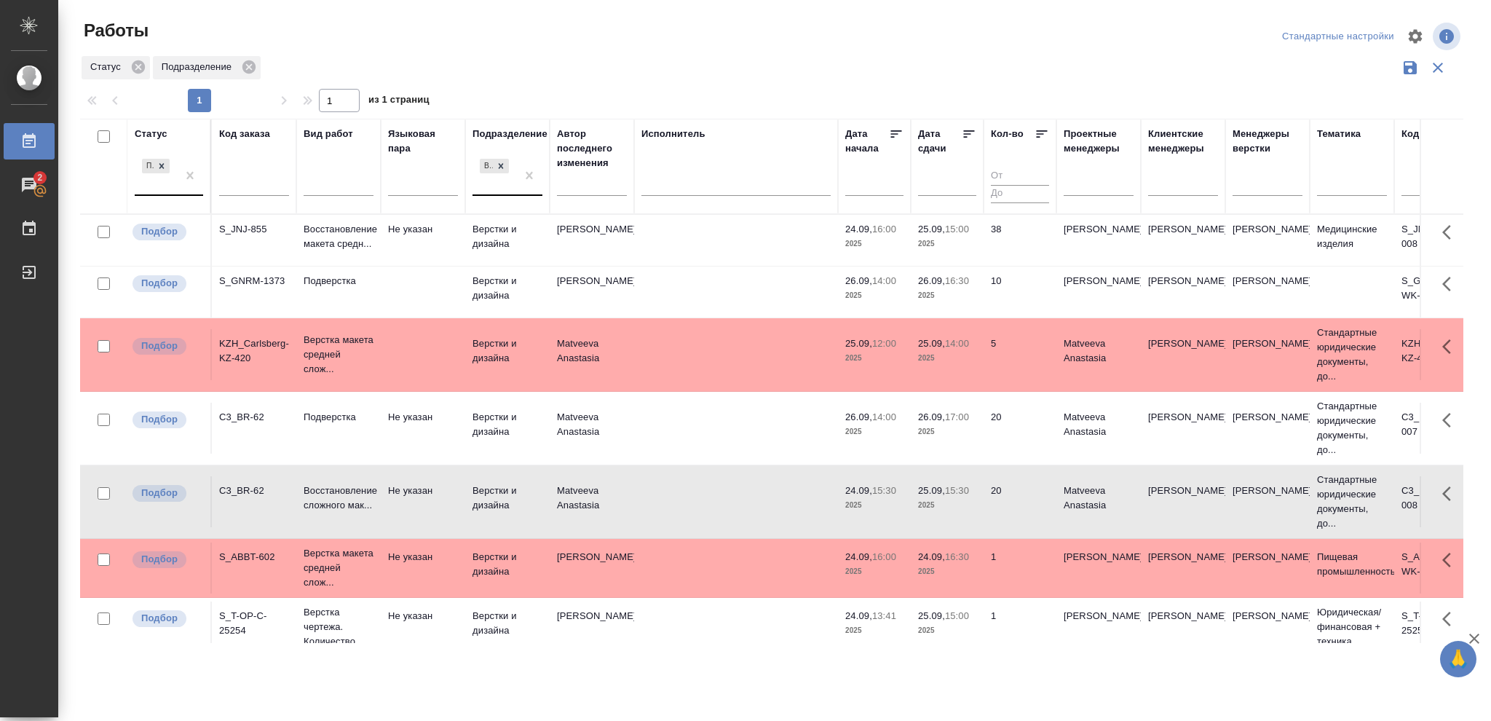
click at [949, 513] on p "2025" at bounding box center [947, 505] width 58 height 15
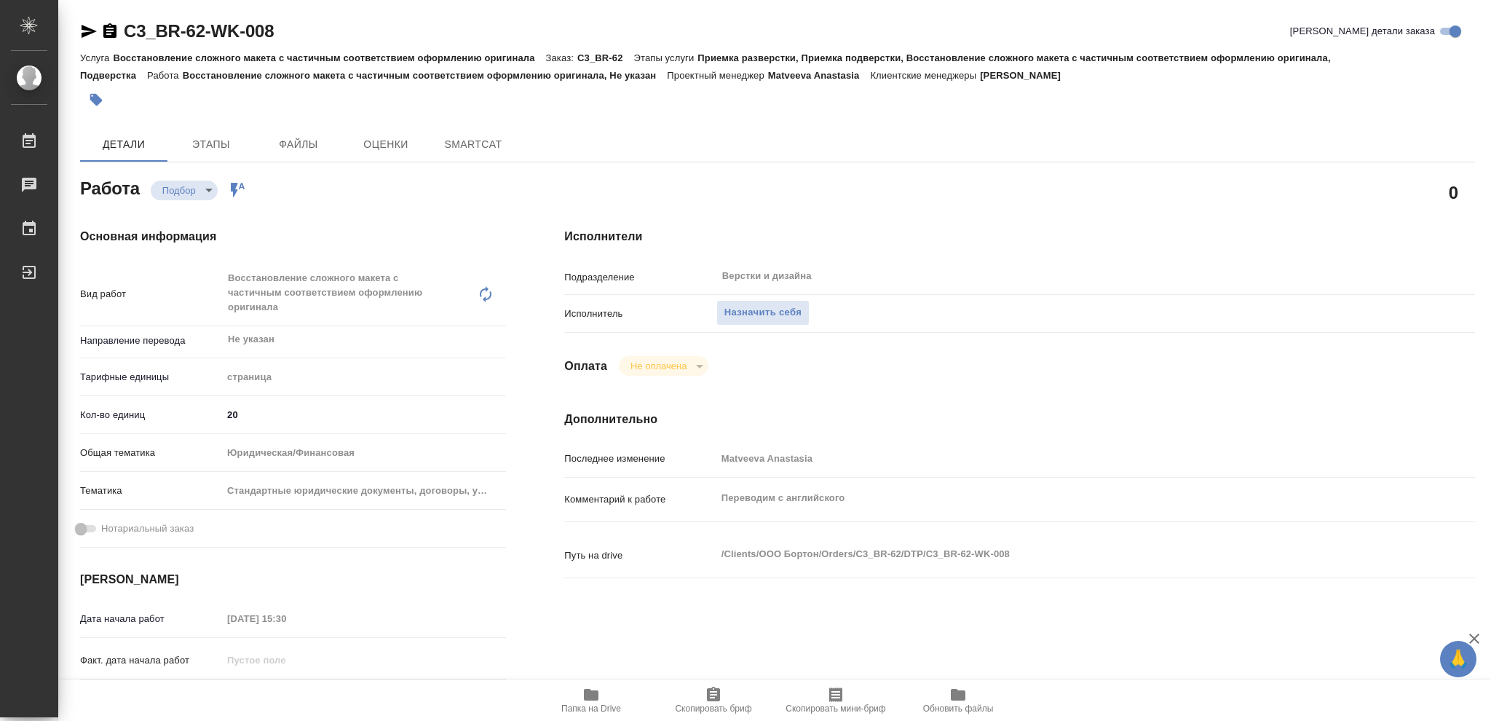
type textarea "x"
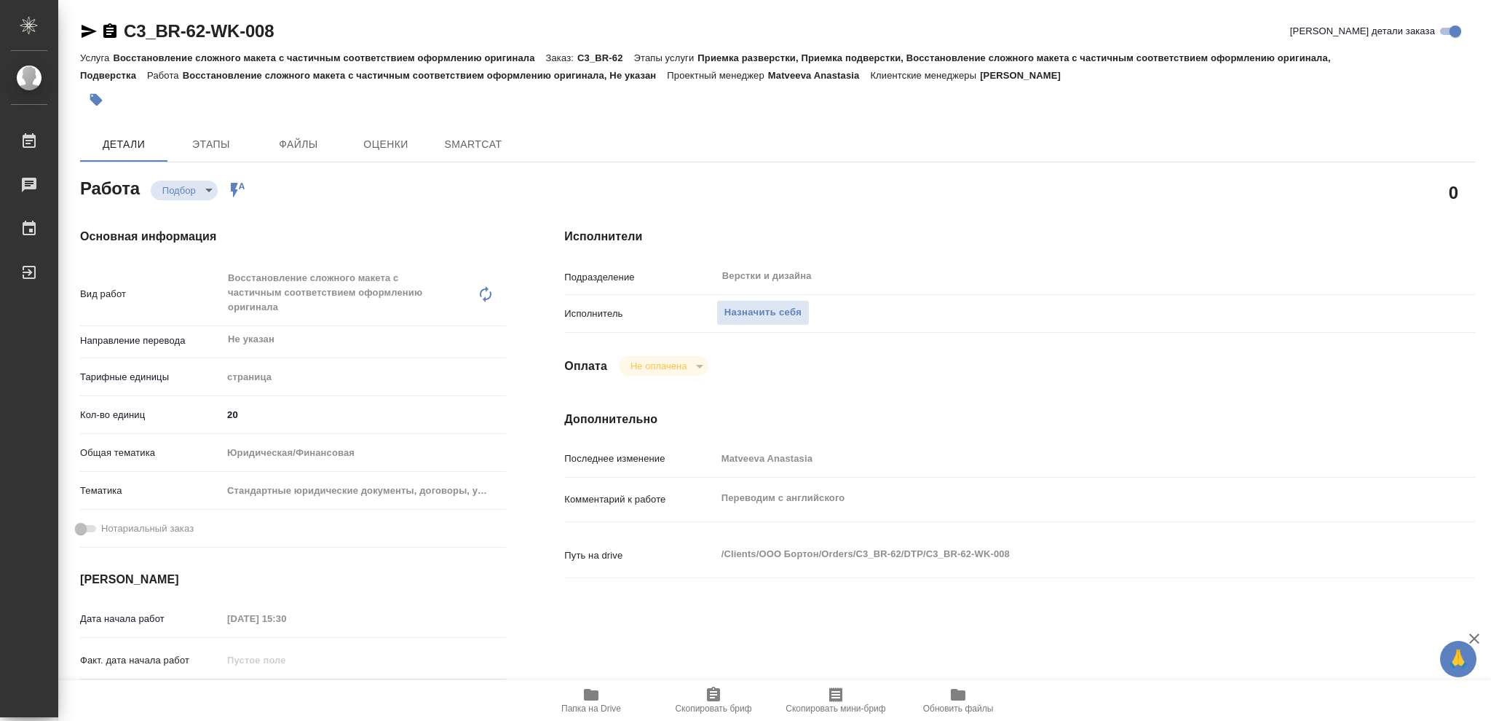
type textarea "x"
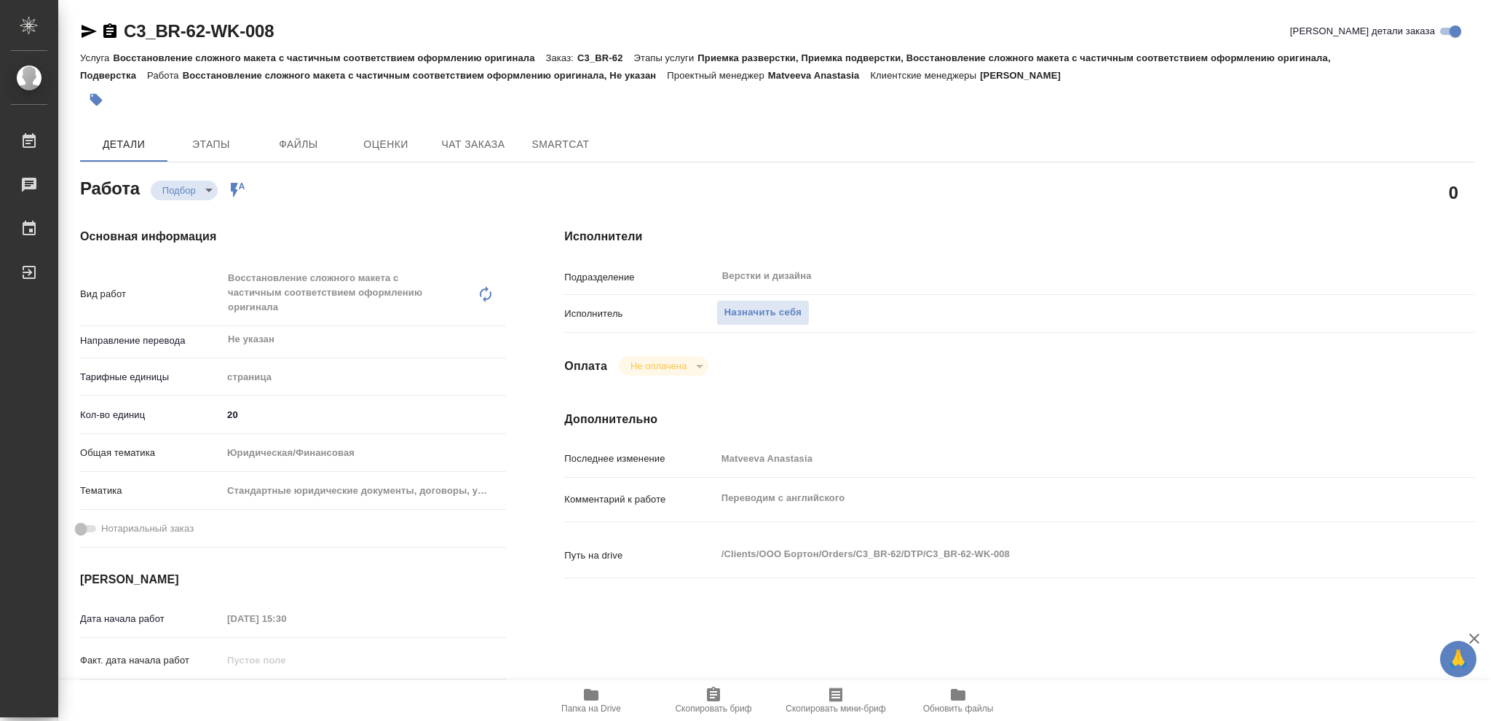
click at [588, 699] on icon "button" at bounding box center [591, 695] width 15 height 12
type textarea "x"
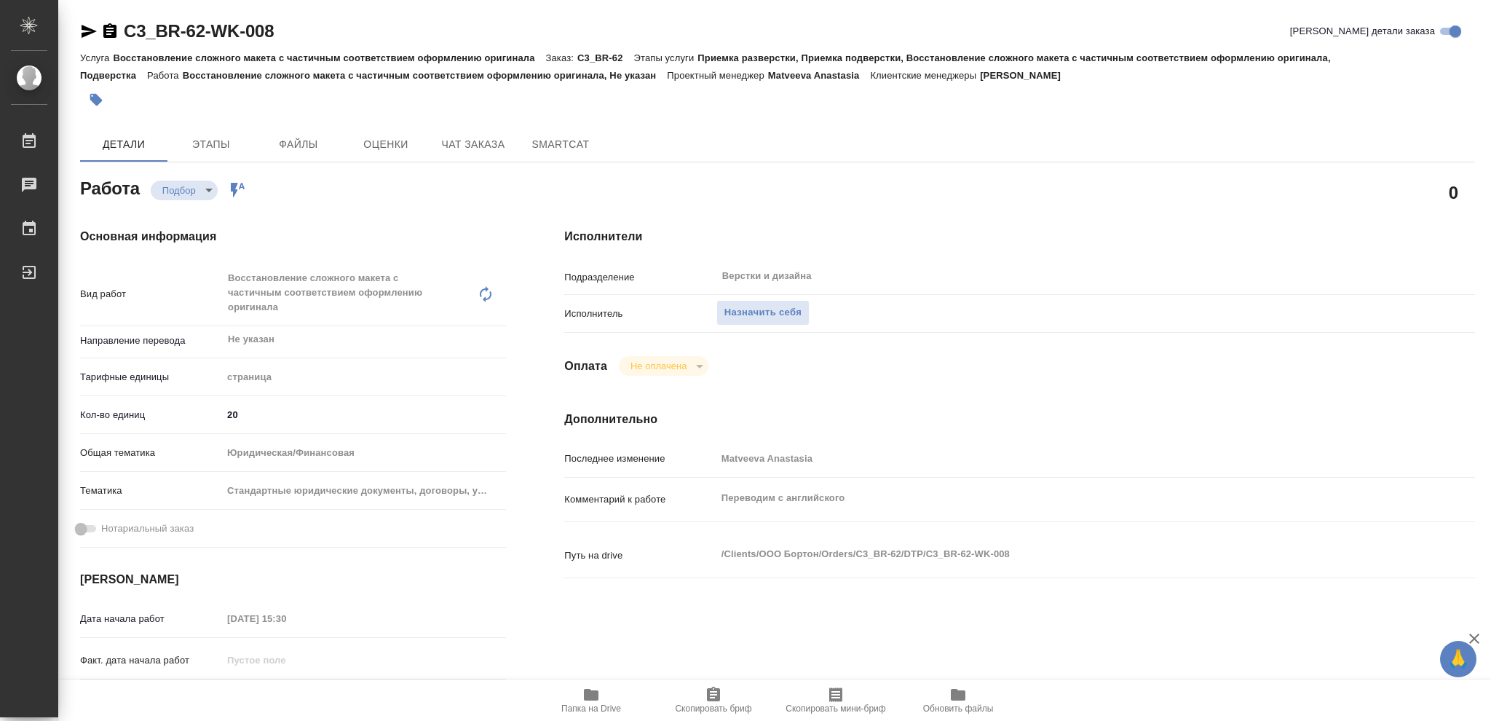
type textarea "x"
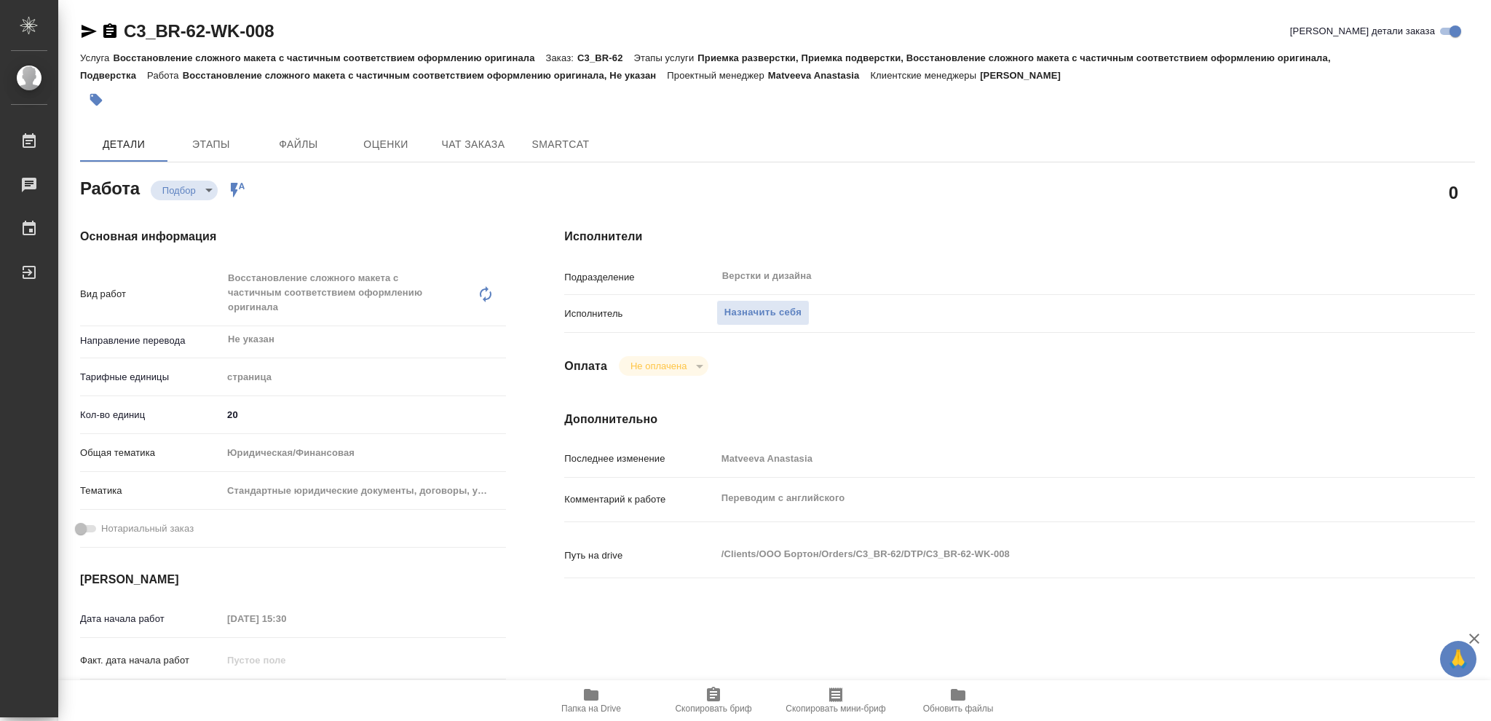
type textarea "x"
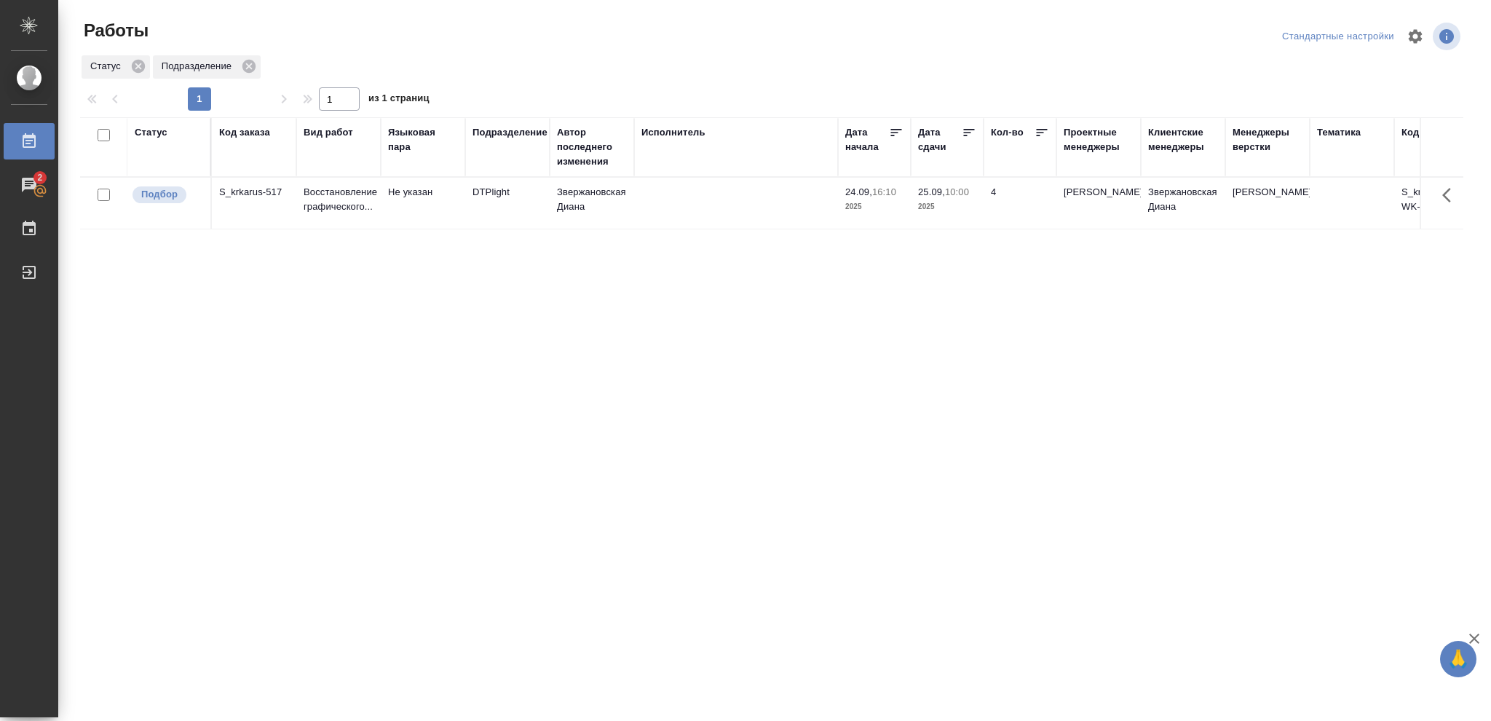
click at [922, 211] on p "2025" at bounding box center [947, 206] width 58 height 15
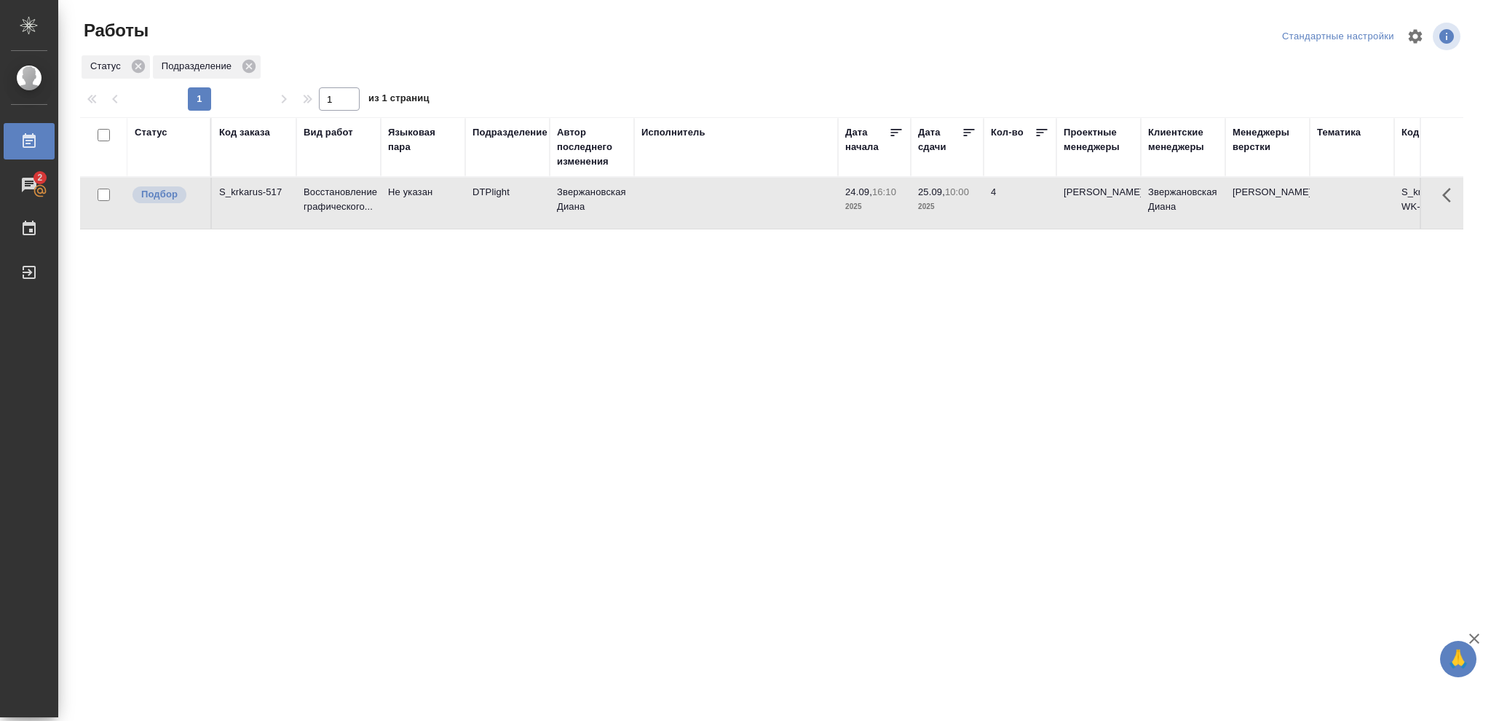
click at [922, 211] on p "2025" at bounding box center [947, 206] width 58 height 15
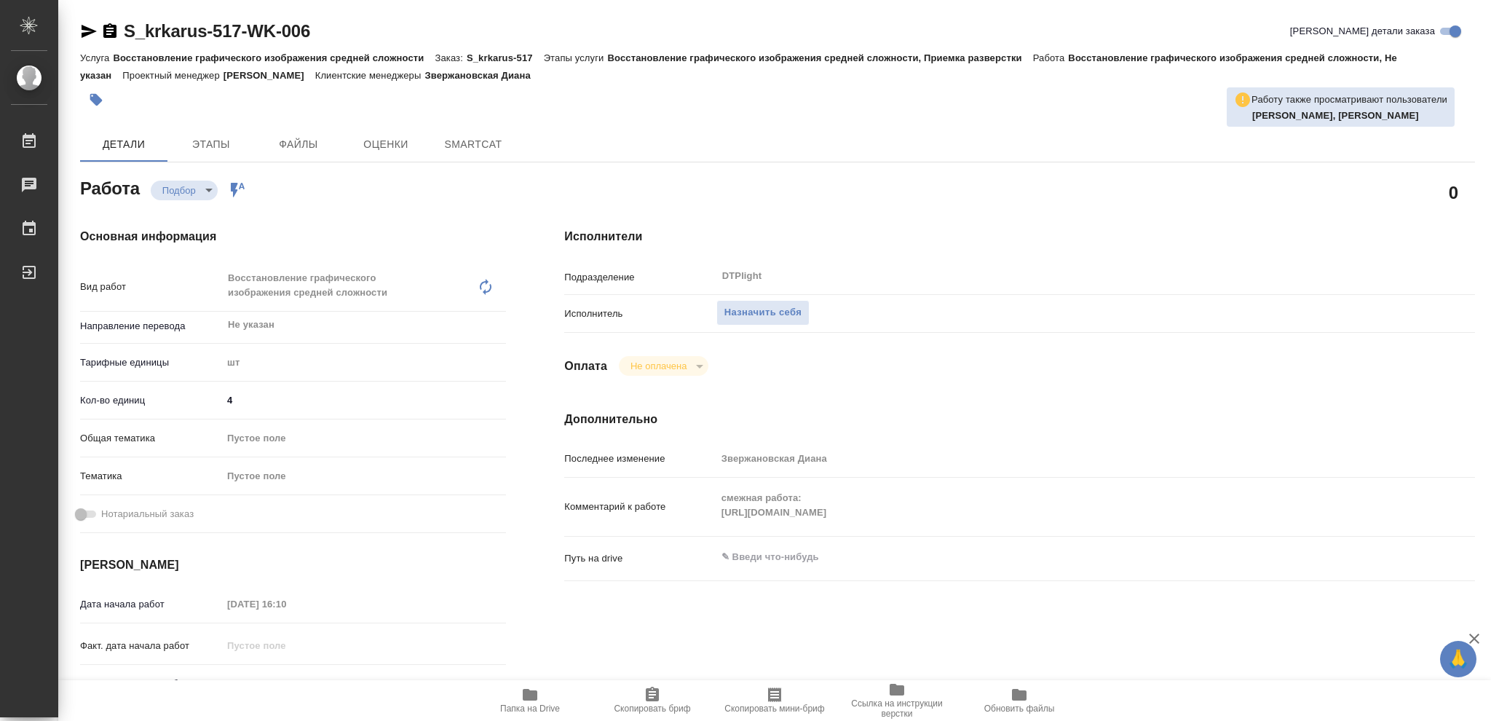
type textarea "x"
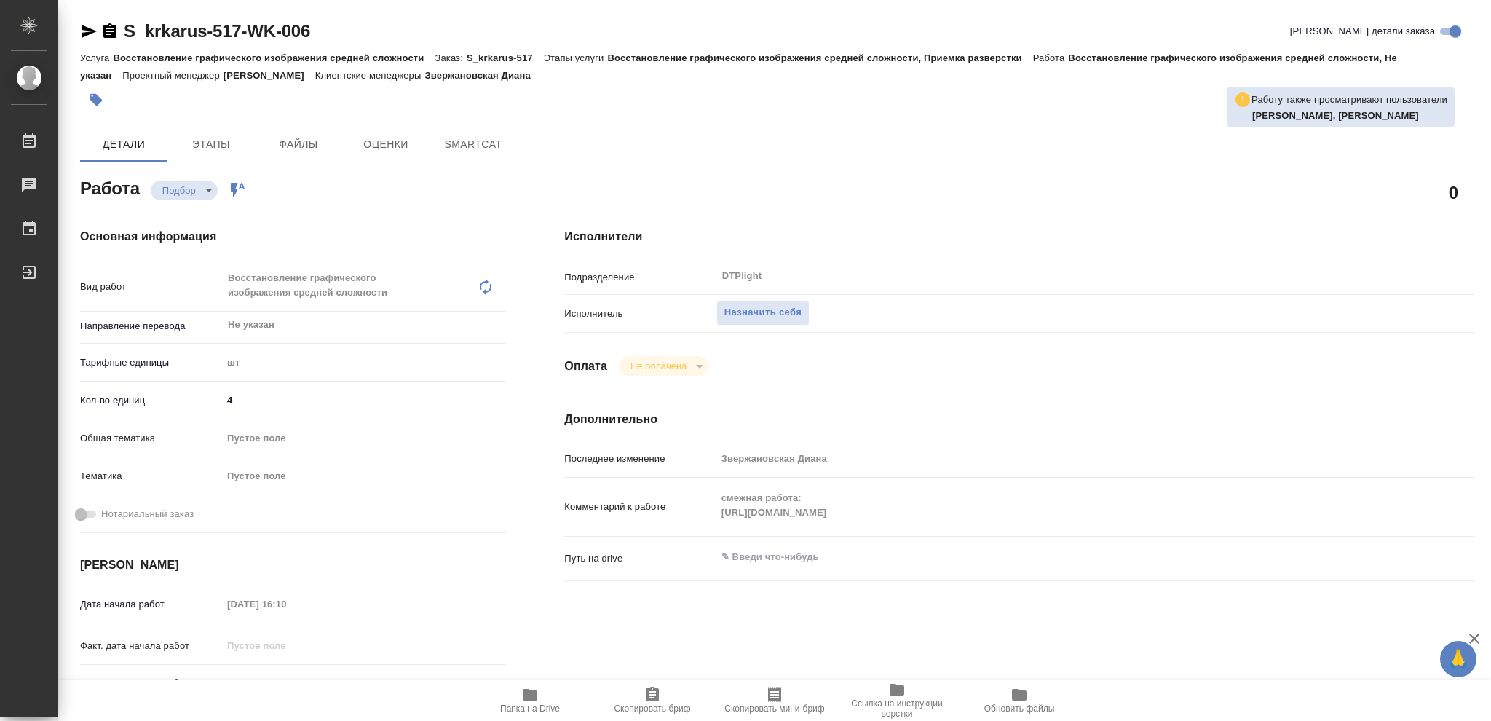
type textarea "x"
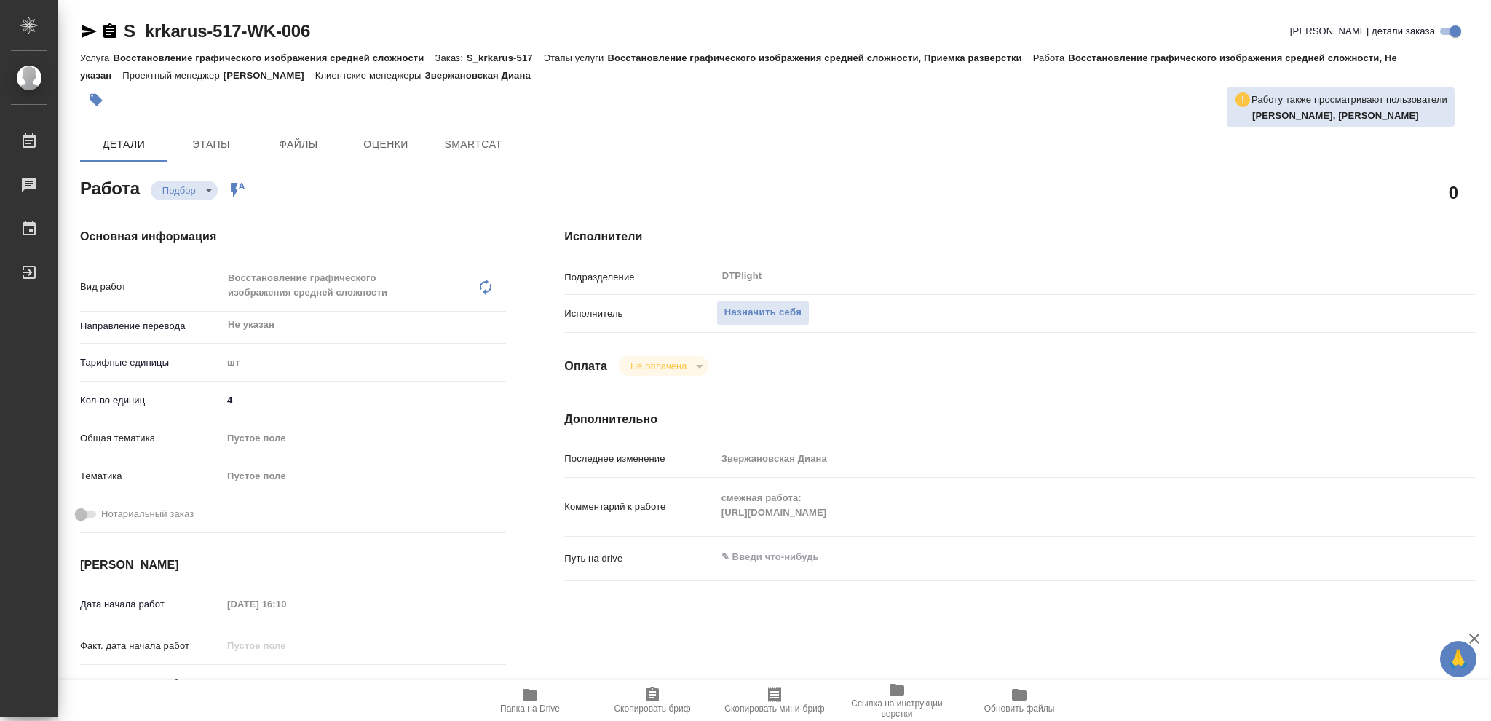
type textarea "x"
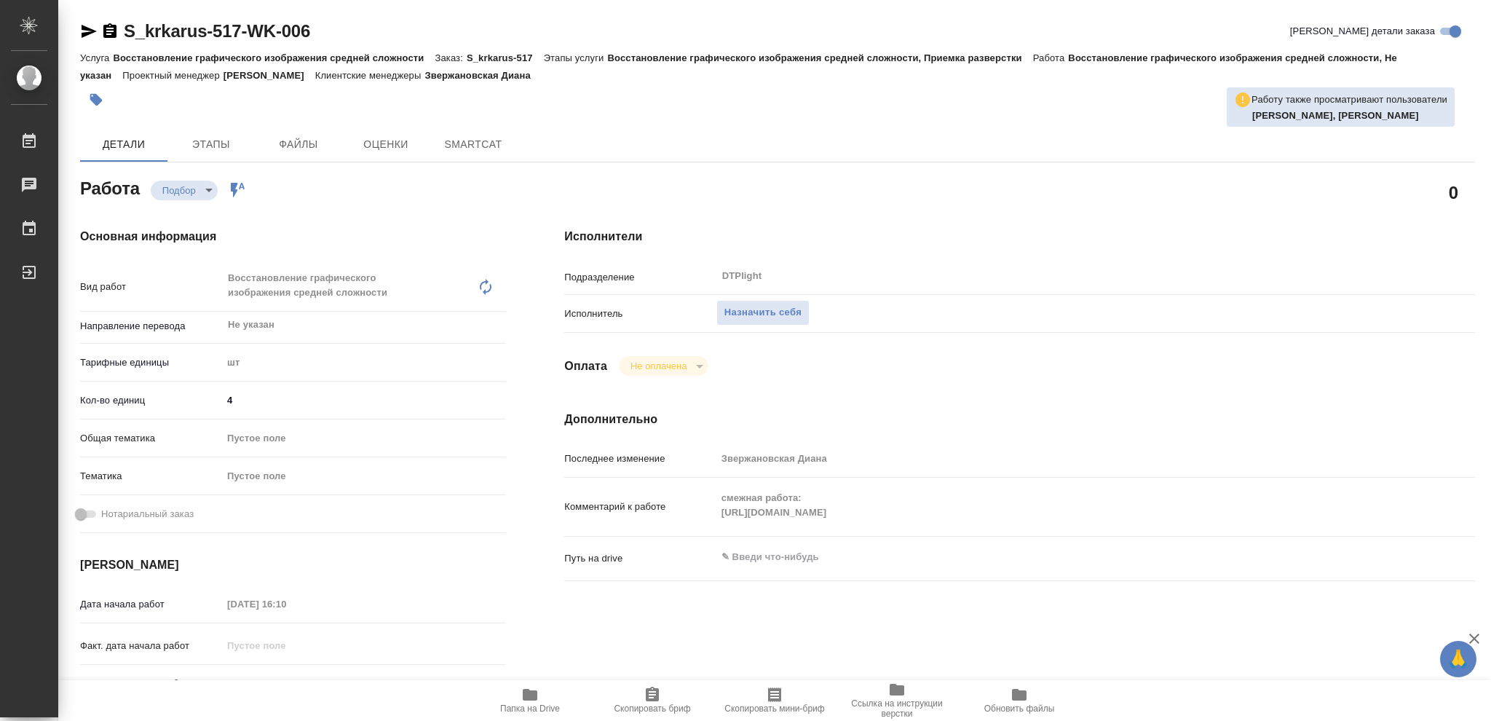
click at [530, 697] on icon "button" at bounding box center [530, 695] width 15 height 12
type textarea "x"
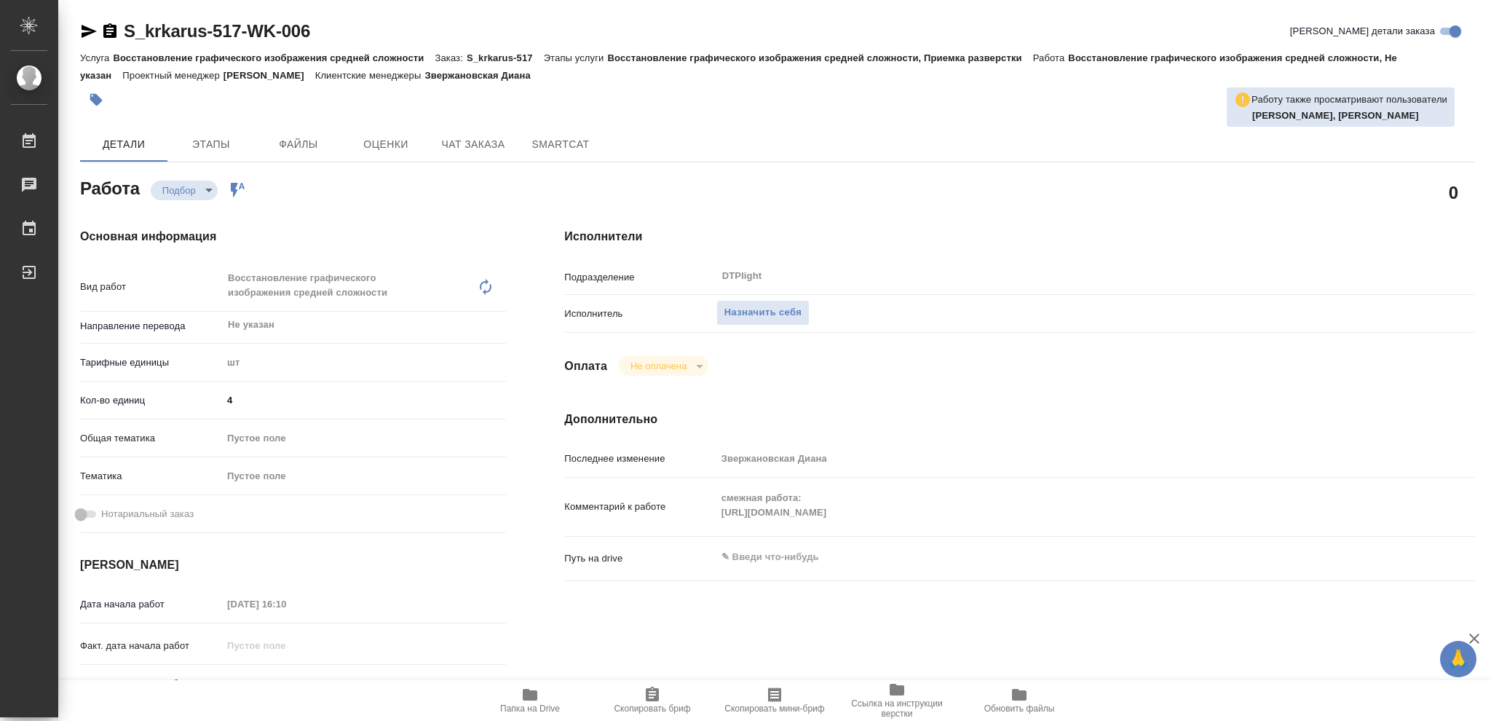
type textarea "x"
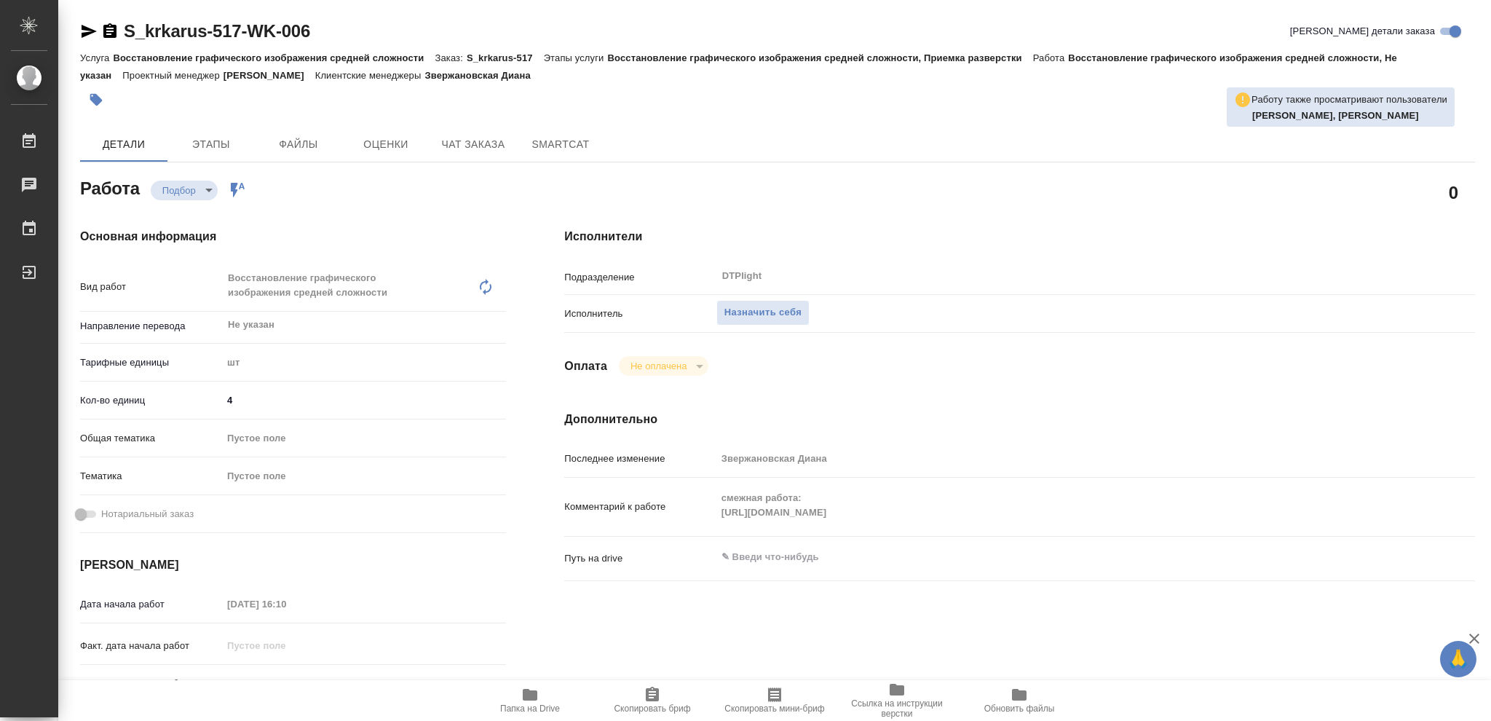
type textarea "x"
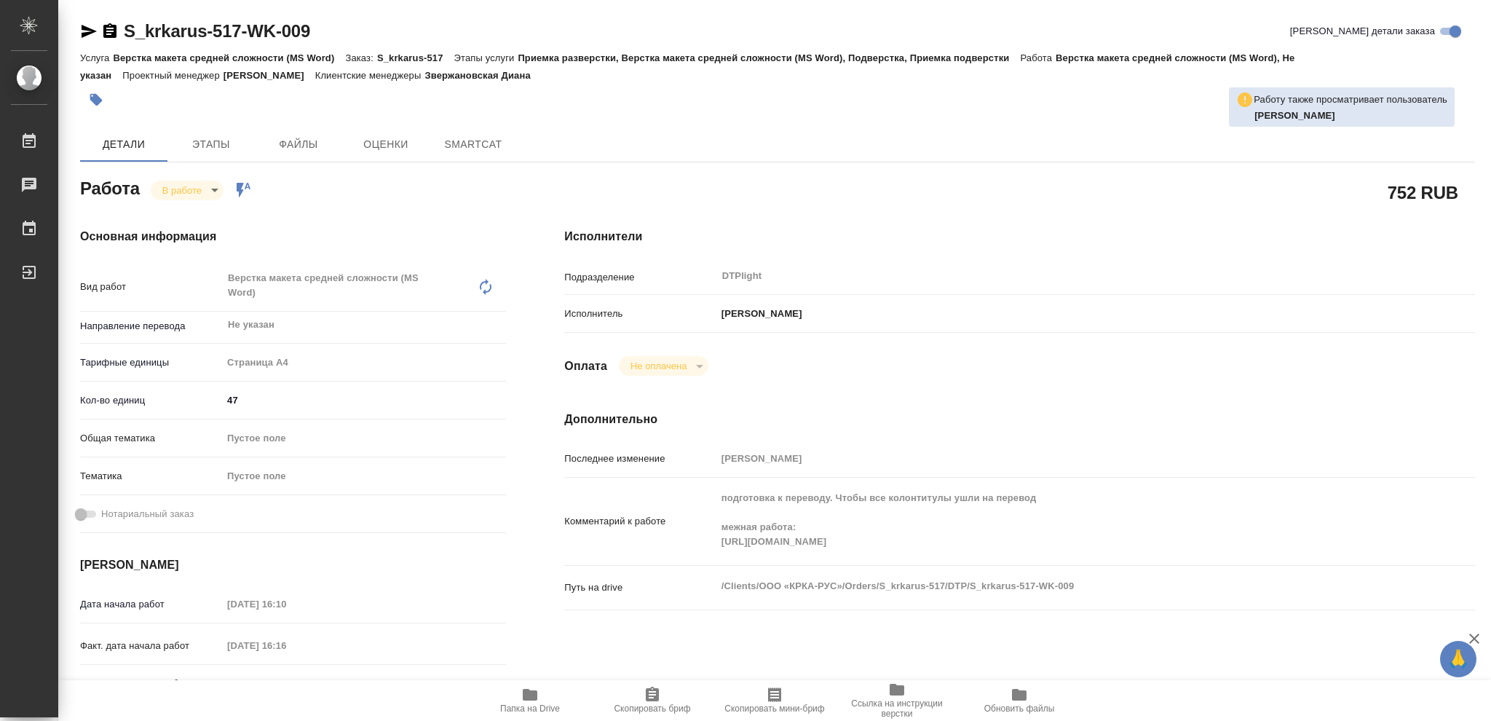
type textarea "x"
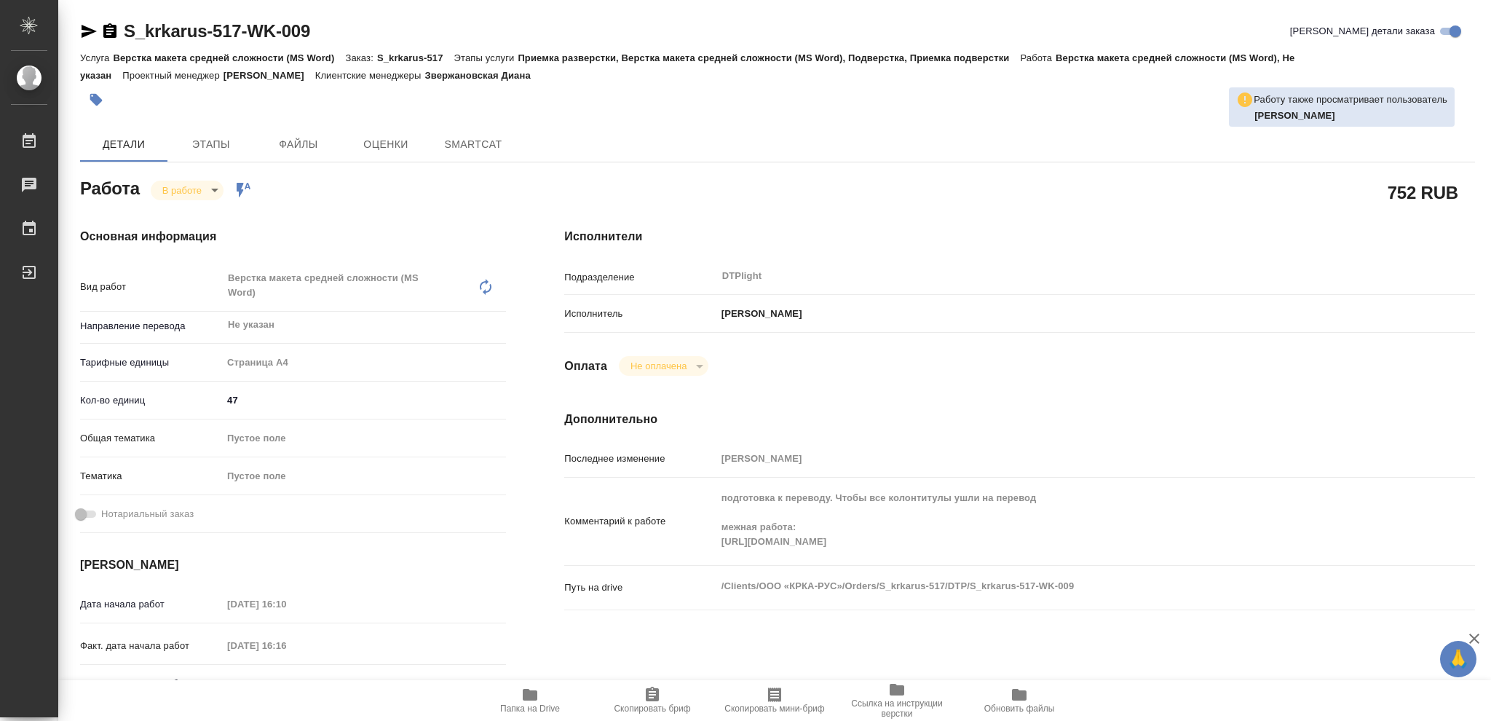
type textarea "x"
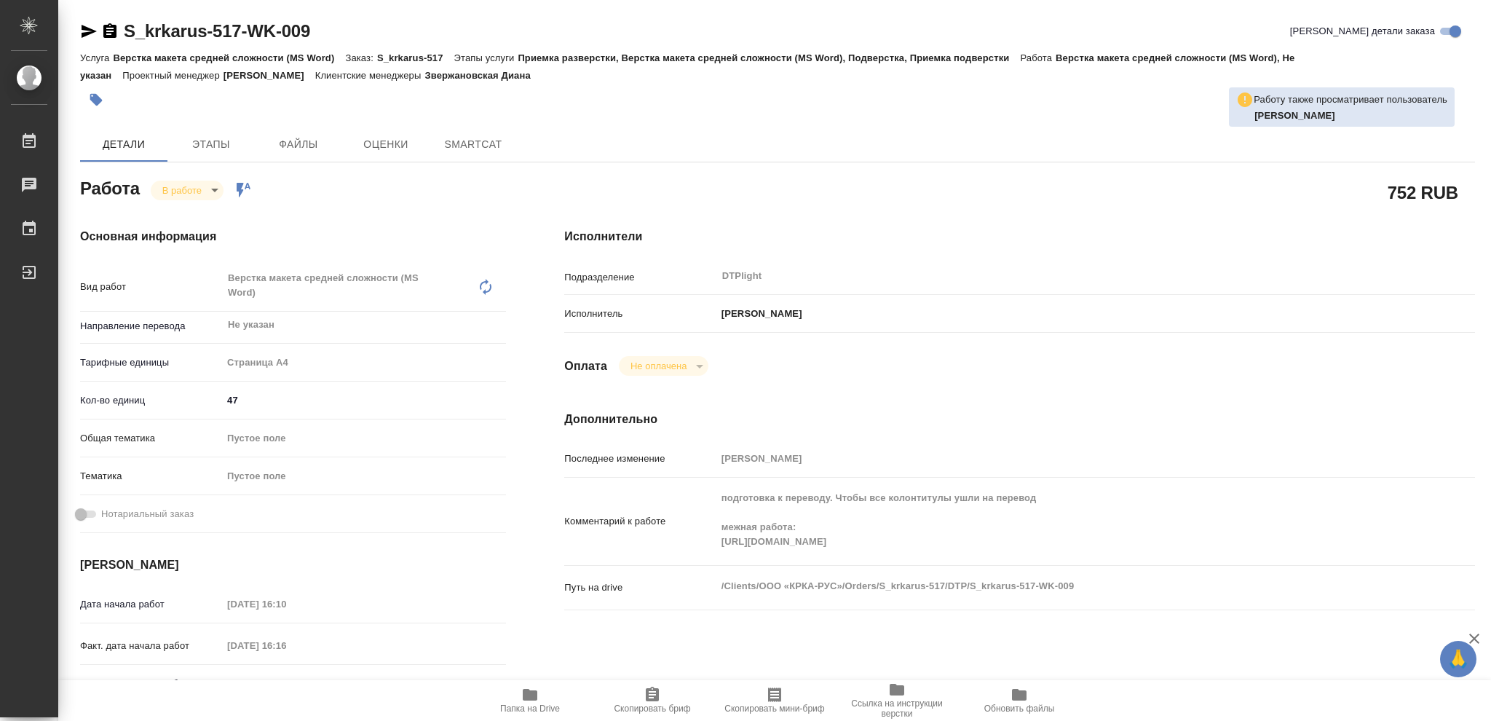
type textarea "x"
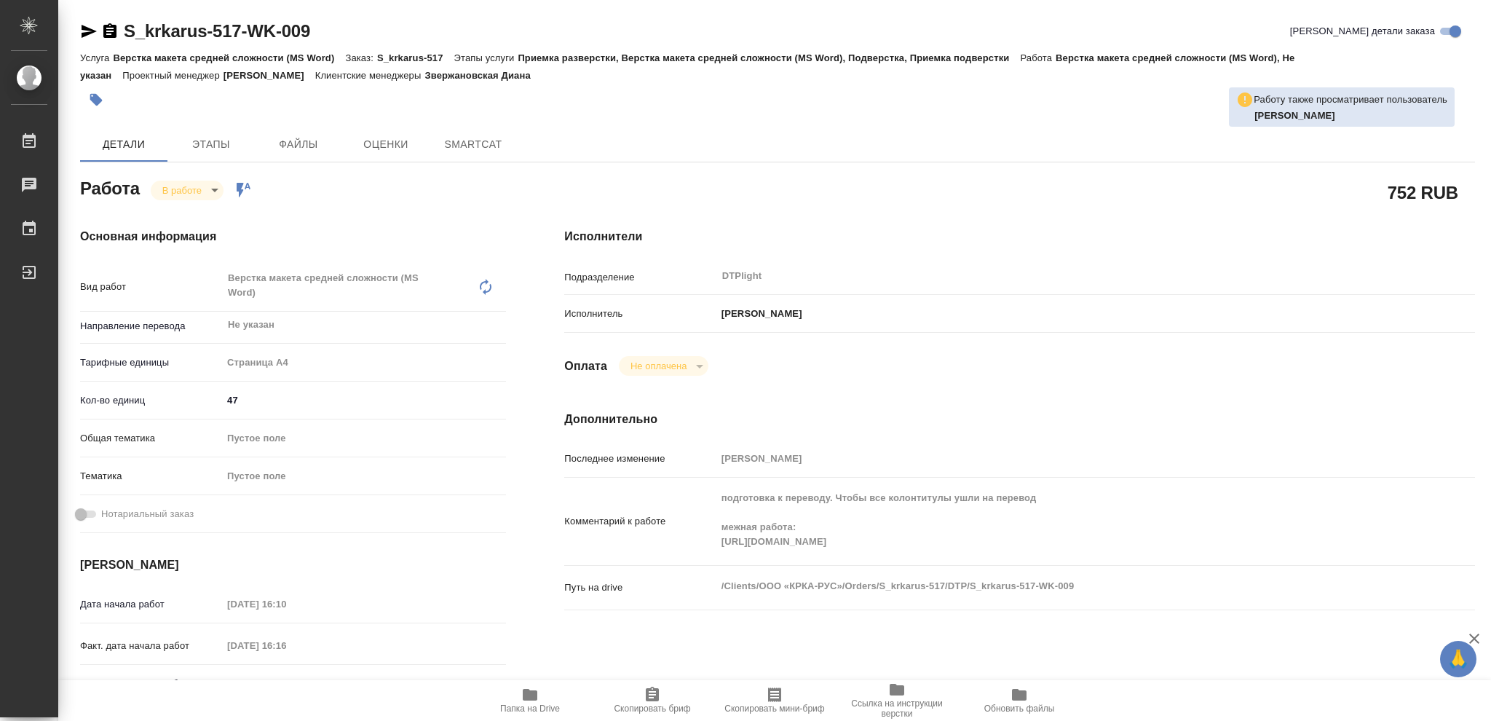
type textarea "x"
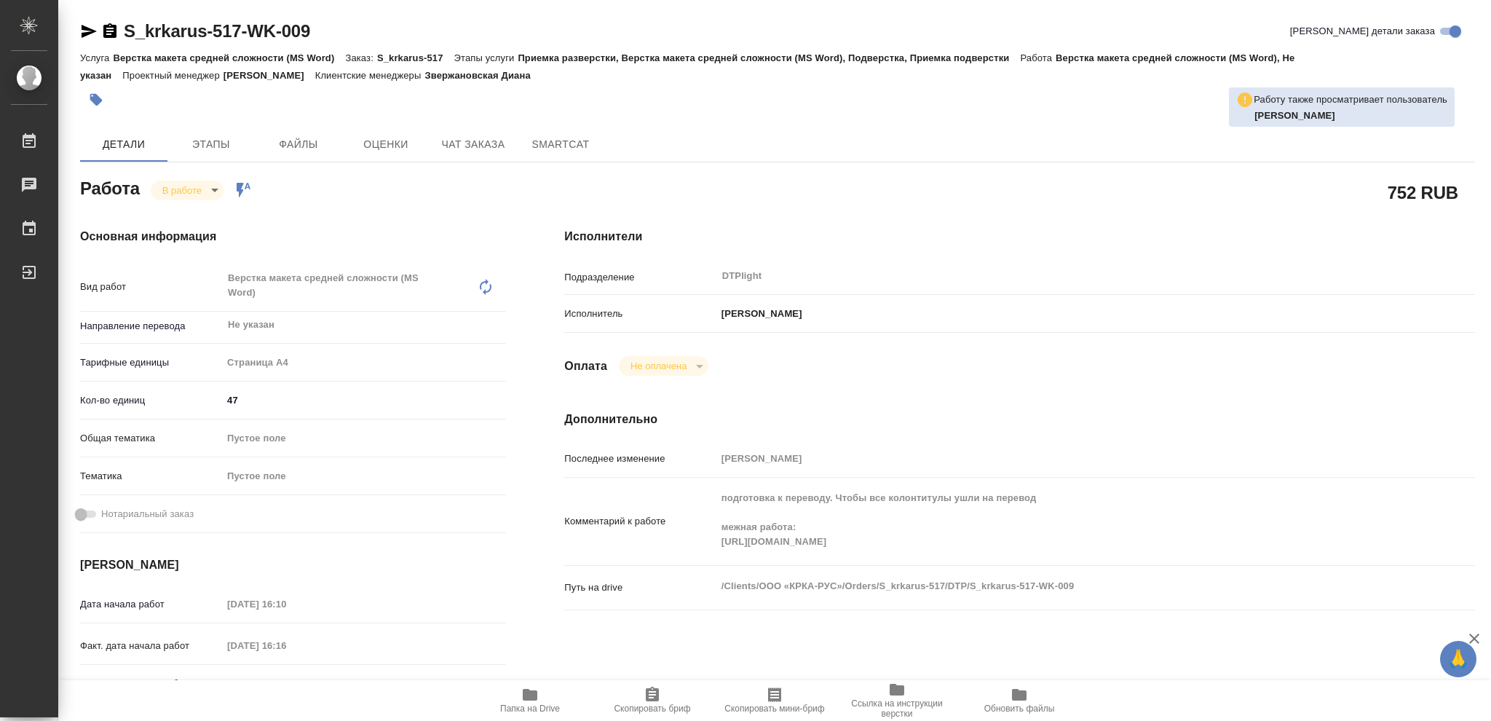
type textarea "x"
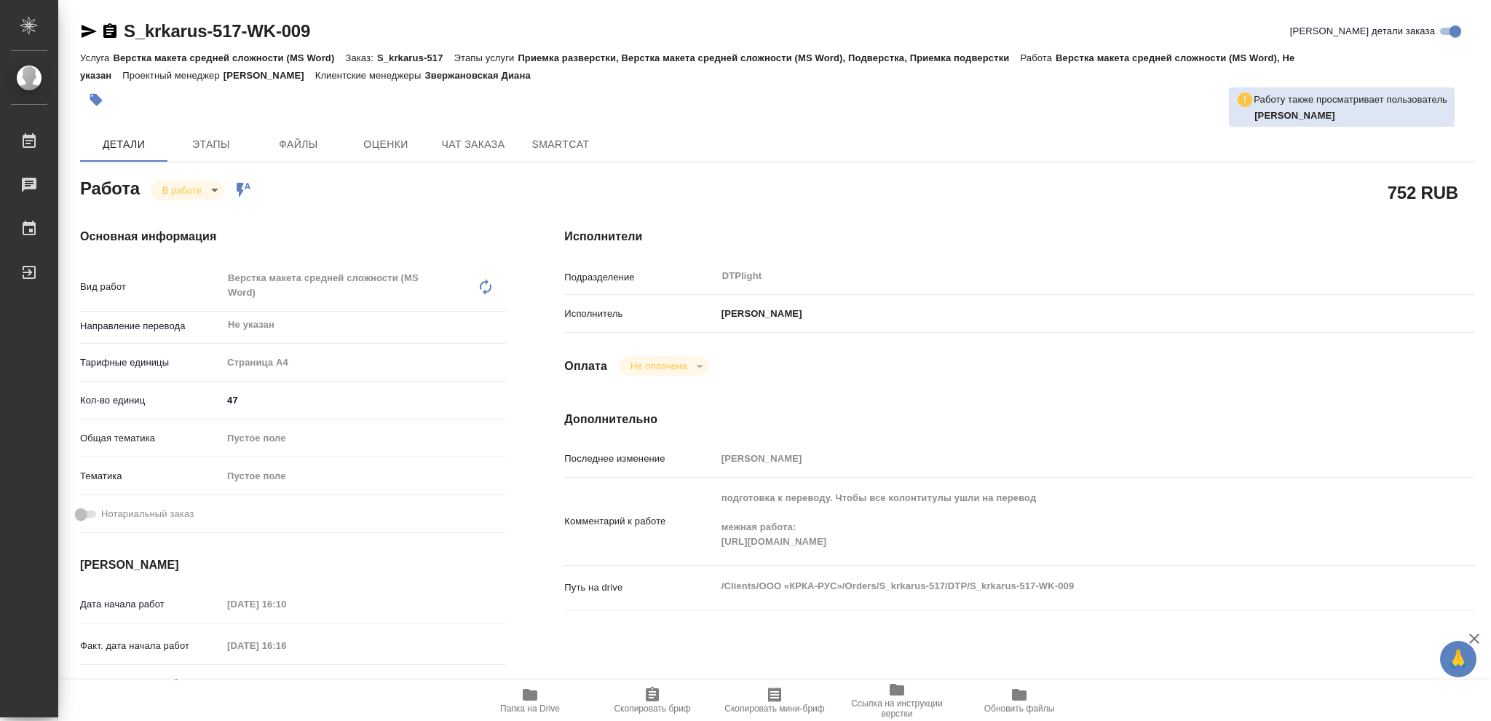
type textarea "x"
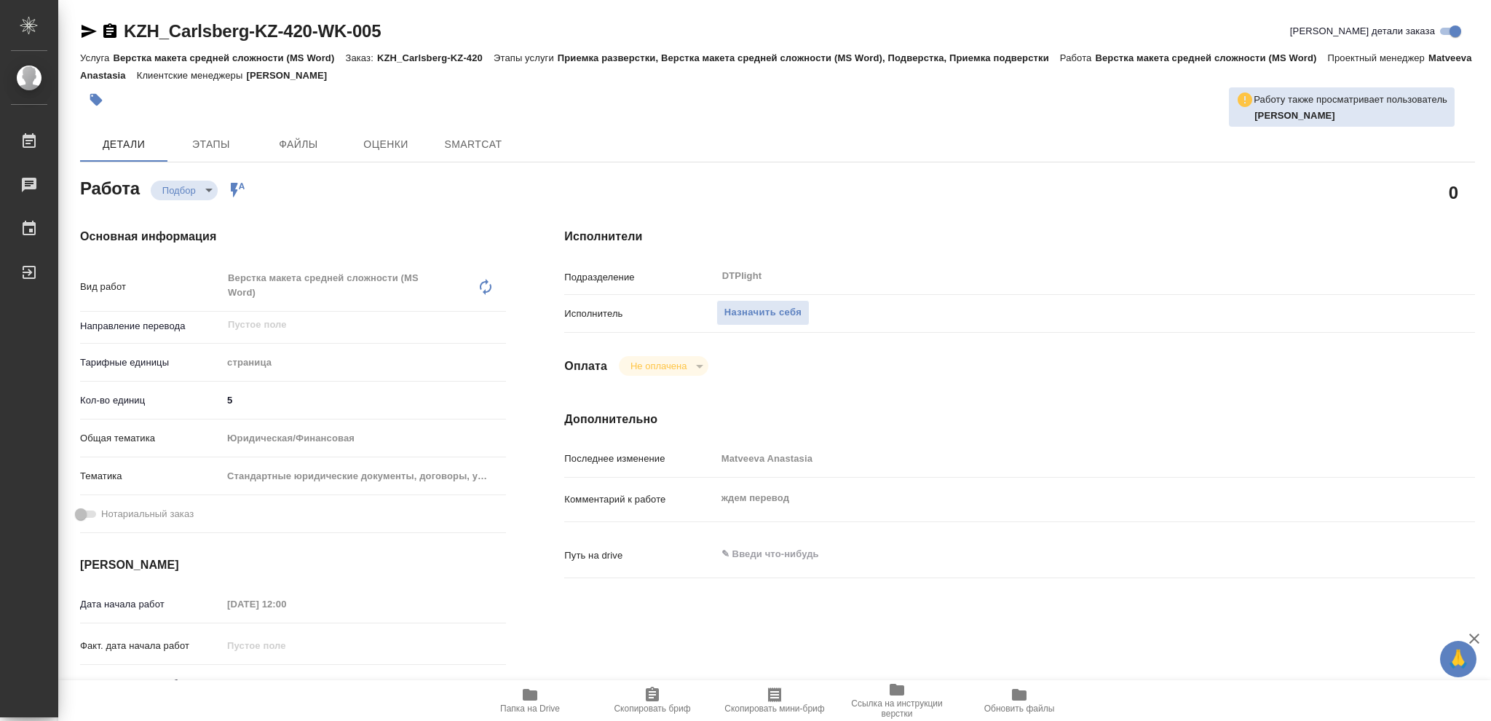
type textarea "x"
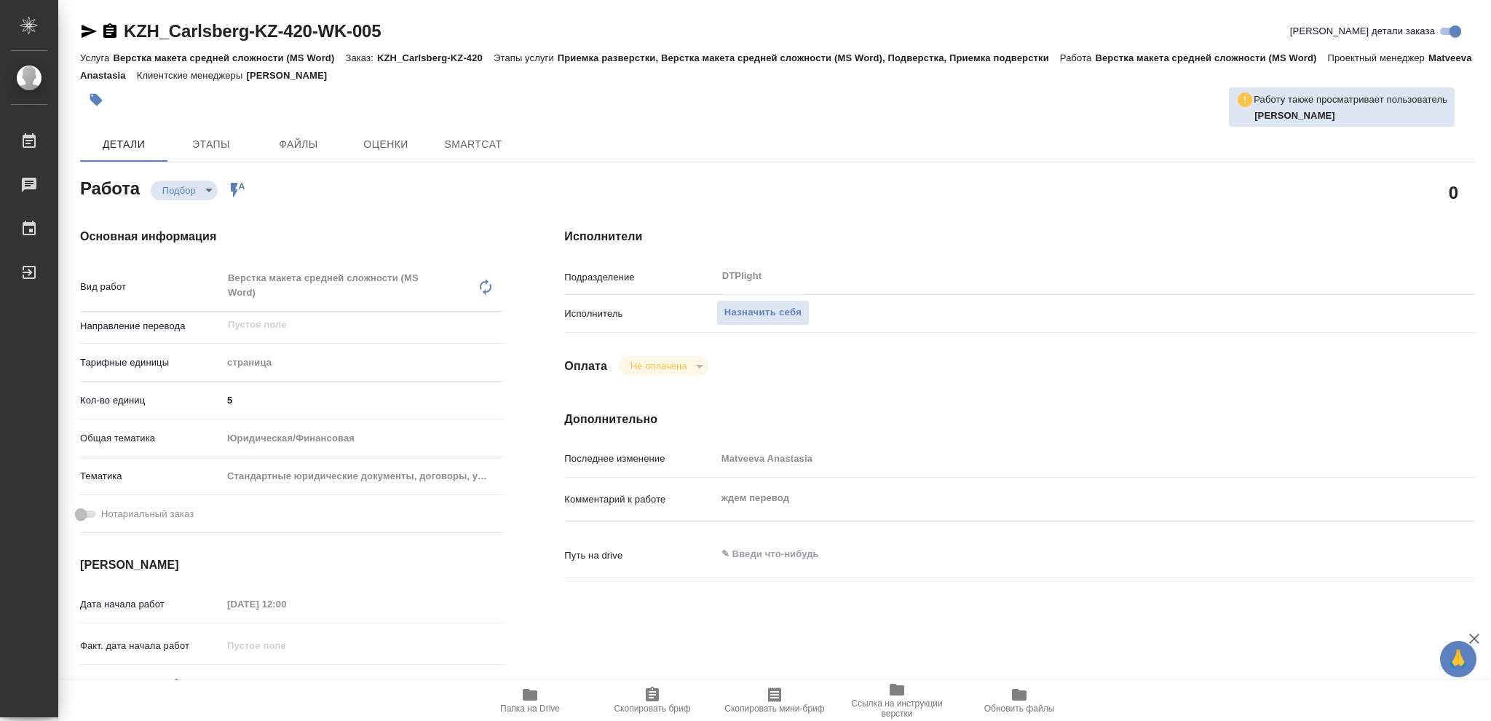
type textarea "x"
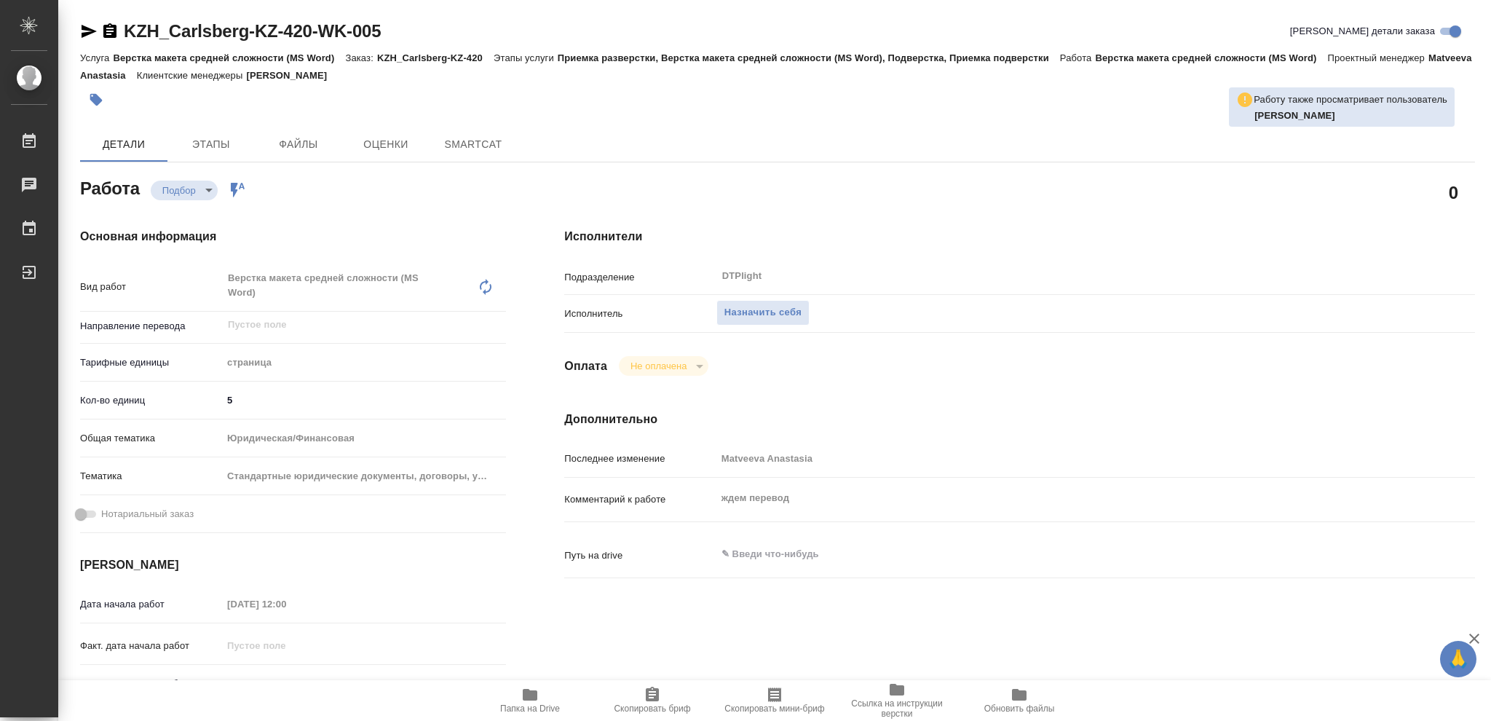
type textarea "x"
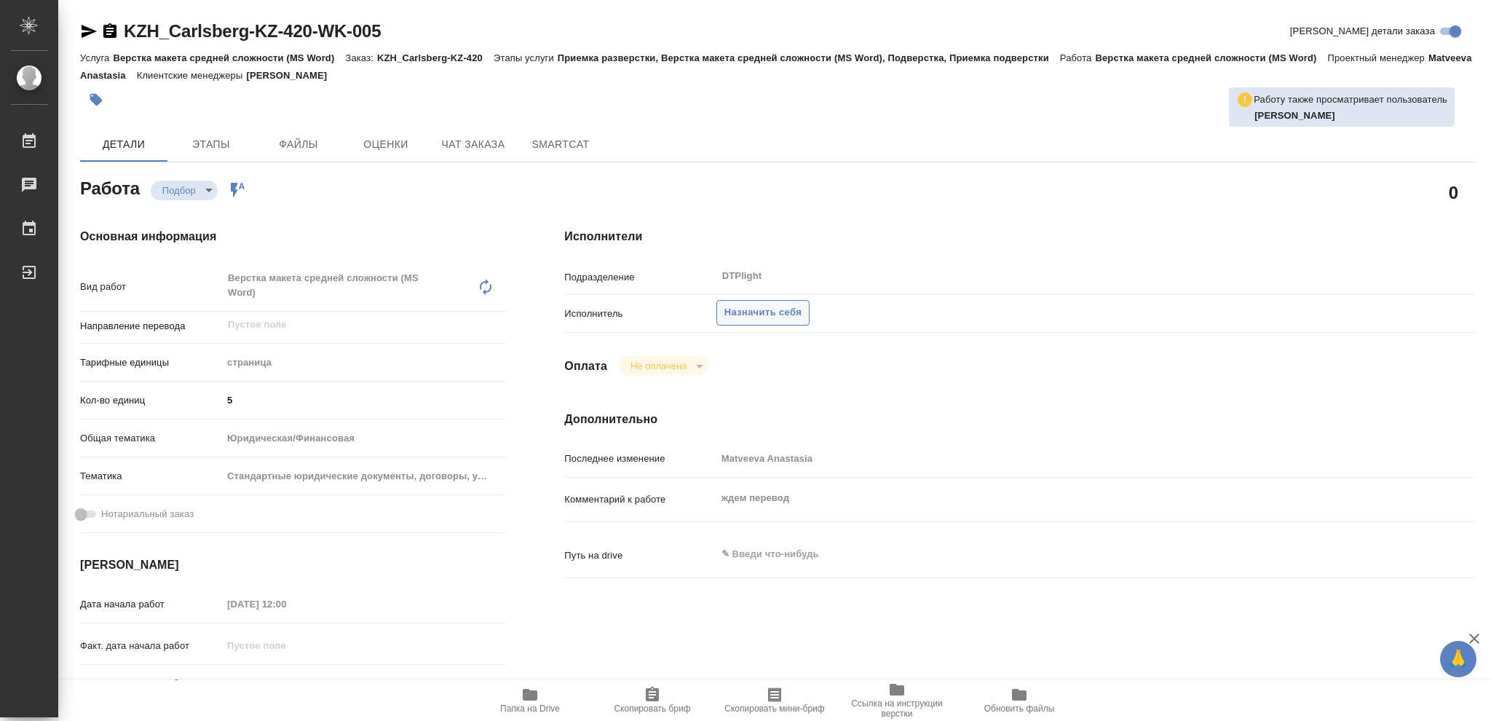
type textarea "x"
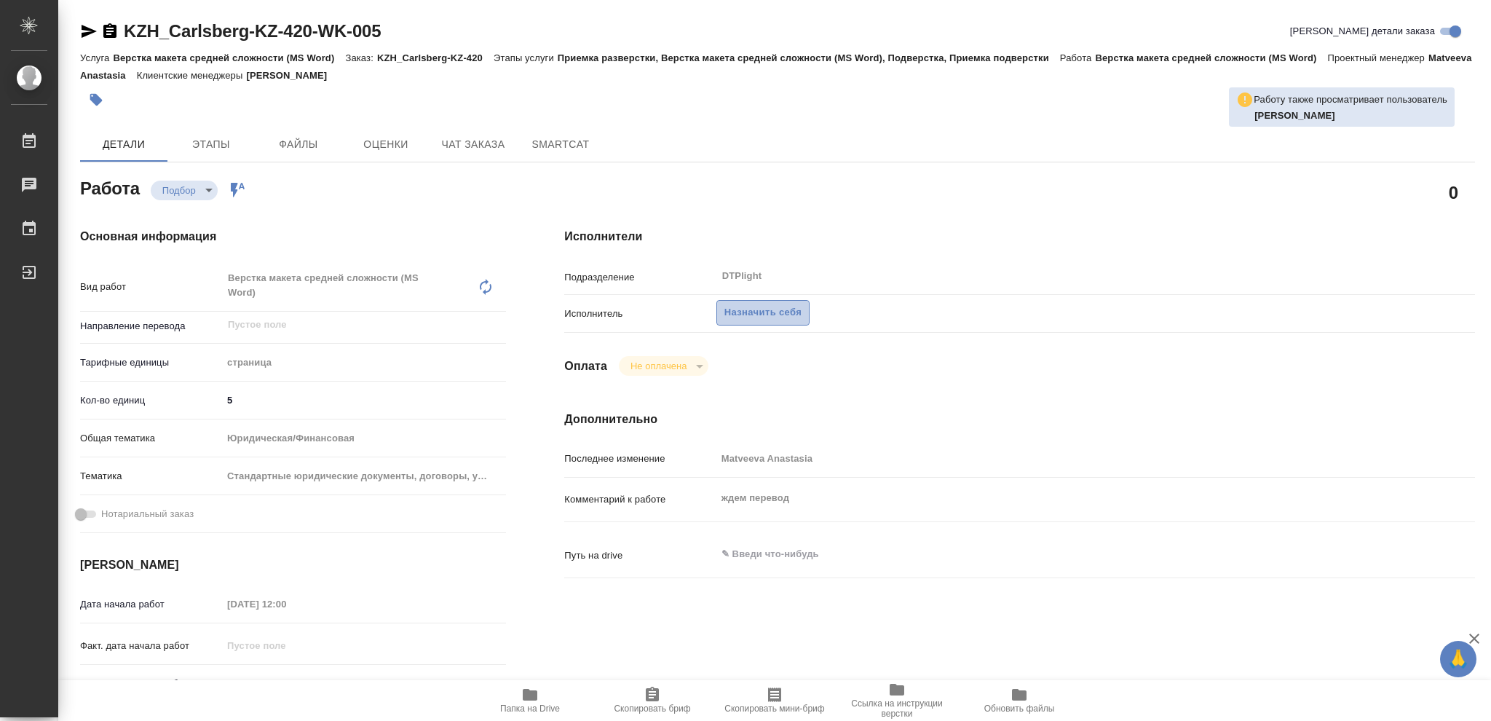
click at [795, 308] on span "Назначить себя" at bounding box center [762, 312] width 77 height 17
type textarea "x"
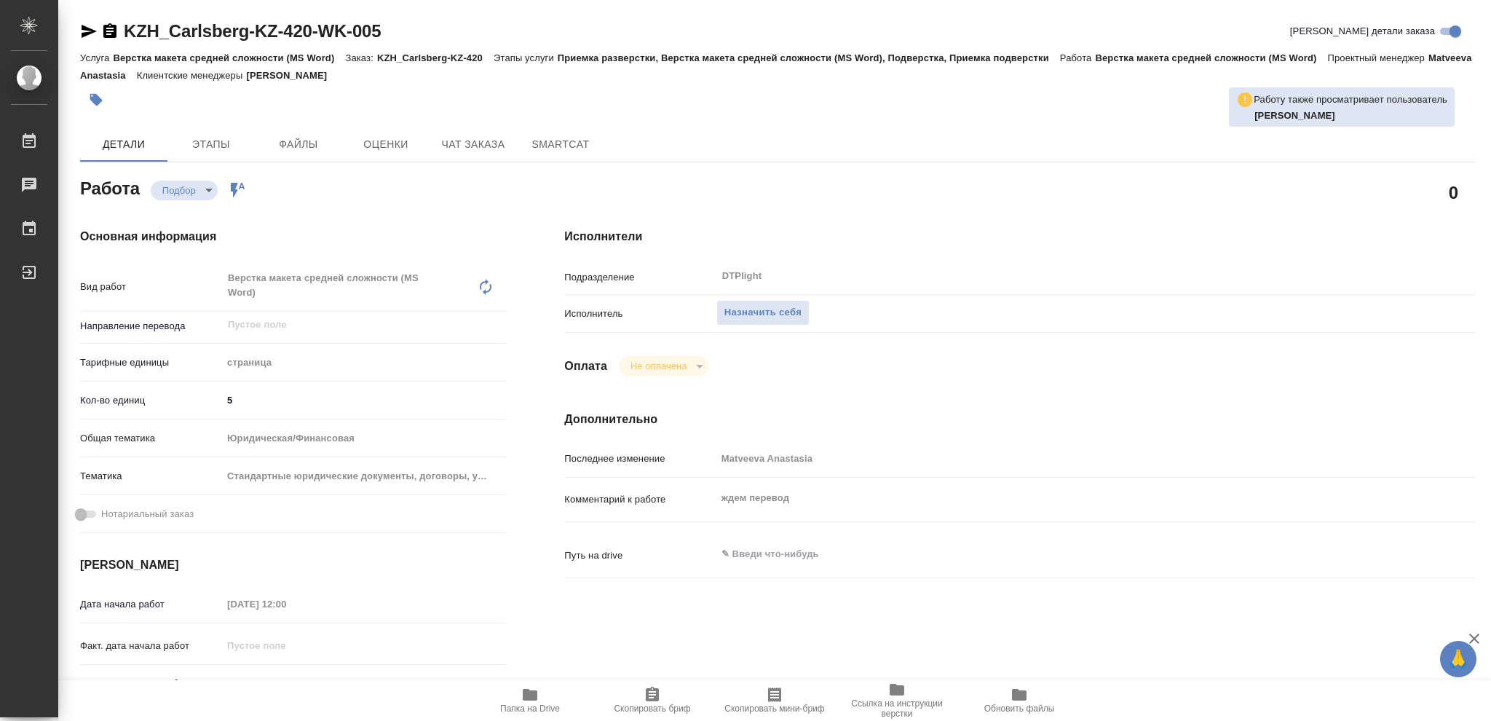
type textarea "x"
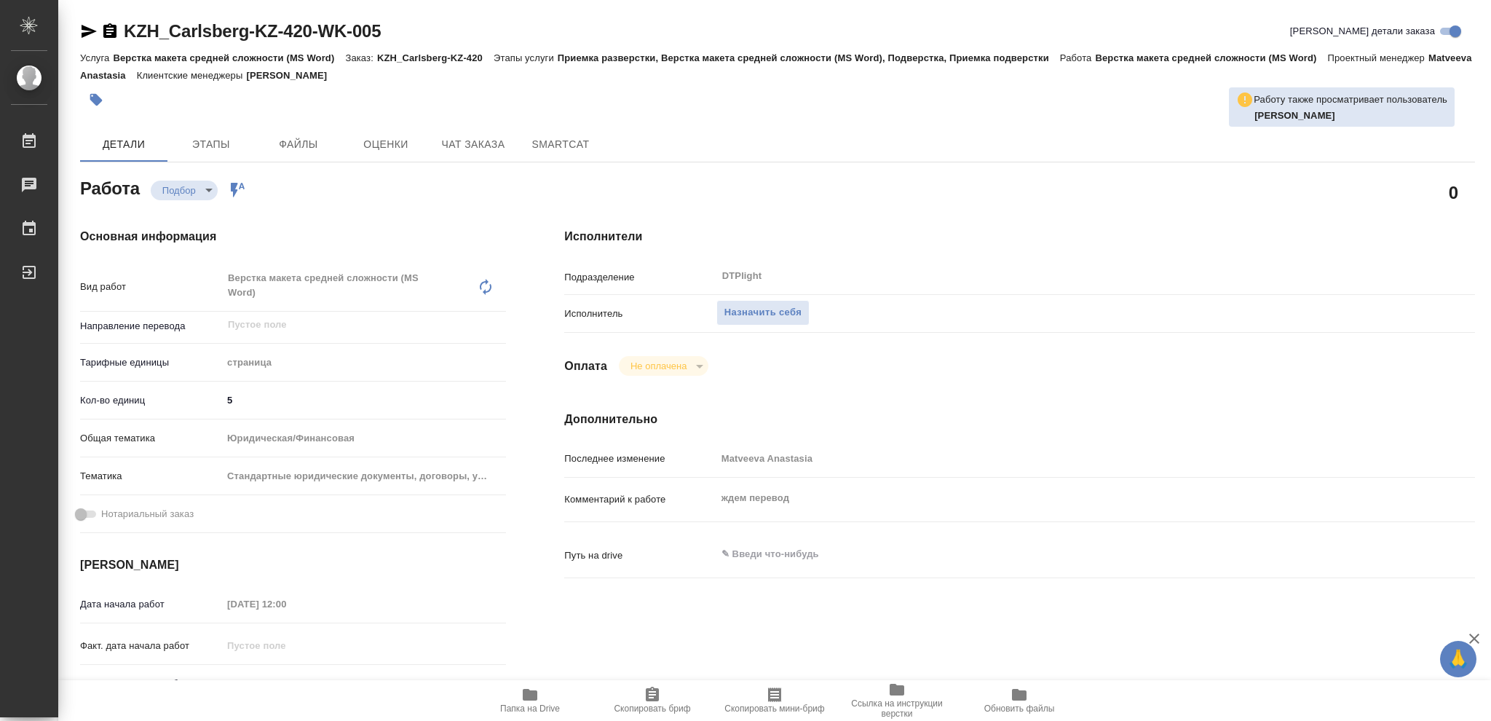
type textarea "x"
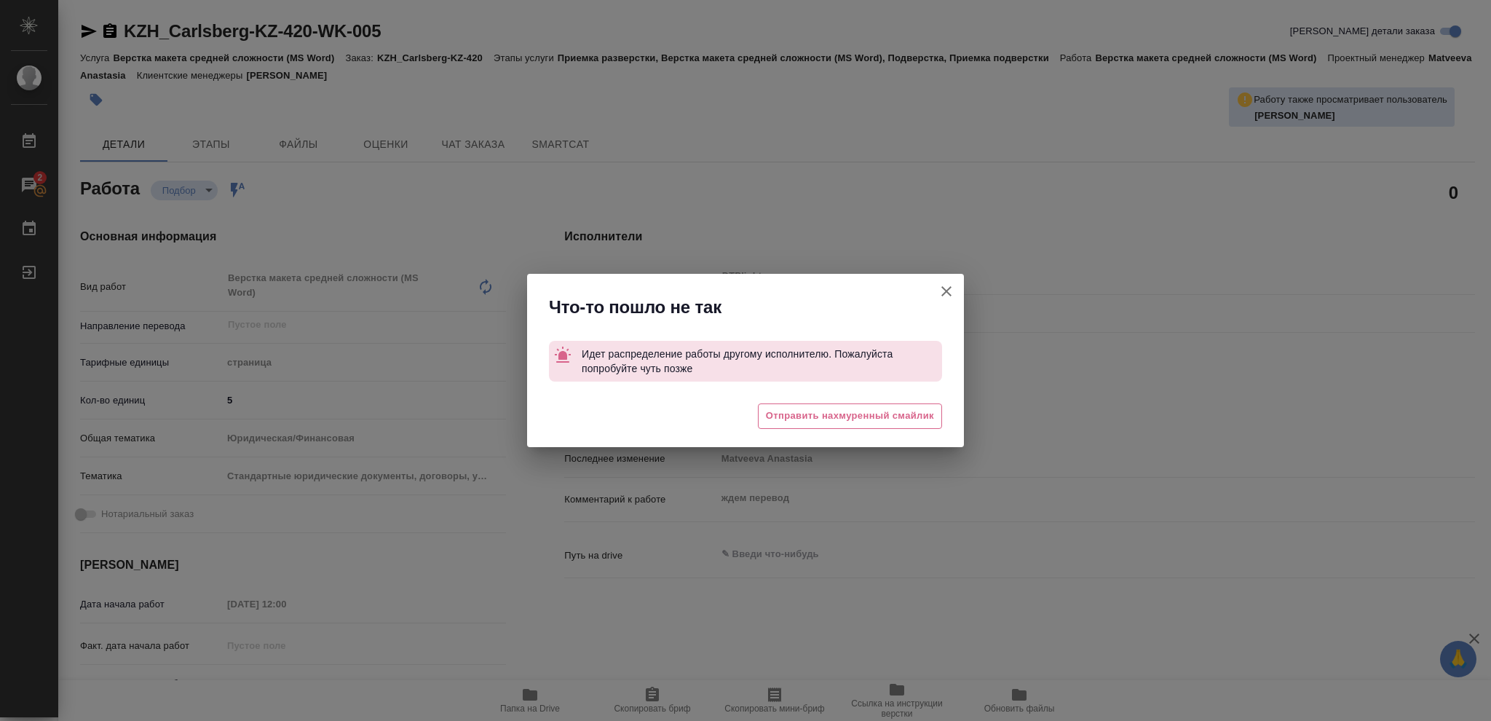
click at [947, 288] on icon "button" at bounding box center [946, 290] width 17 height 17
type textarea "x"
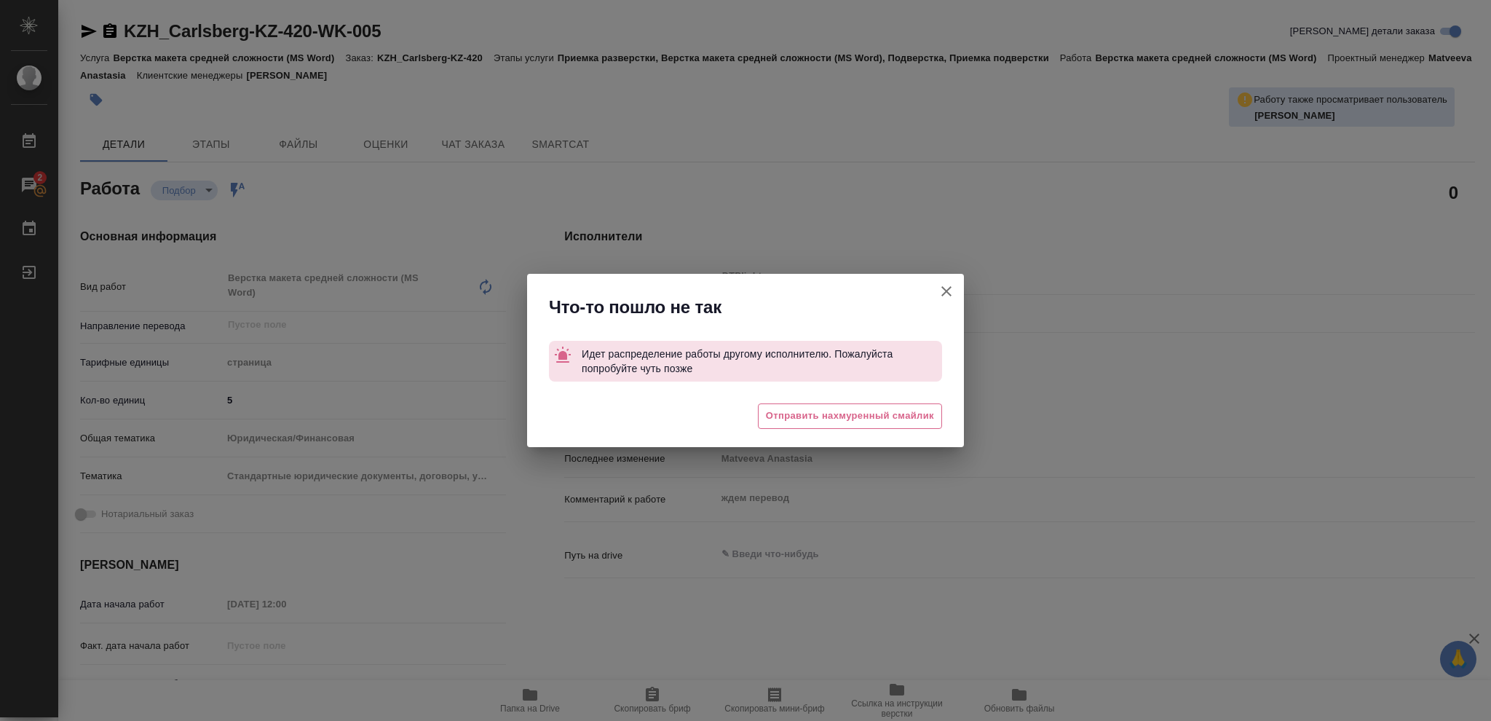
type textarea "x"
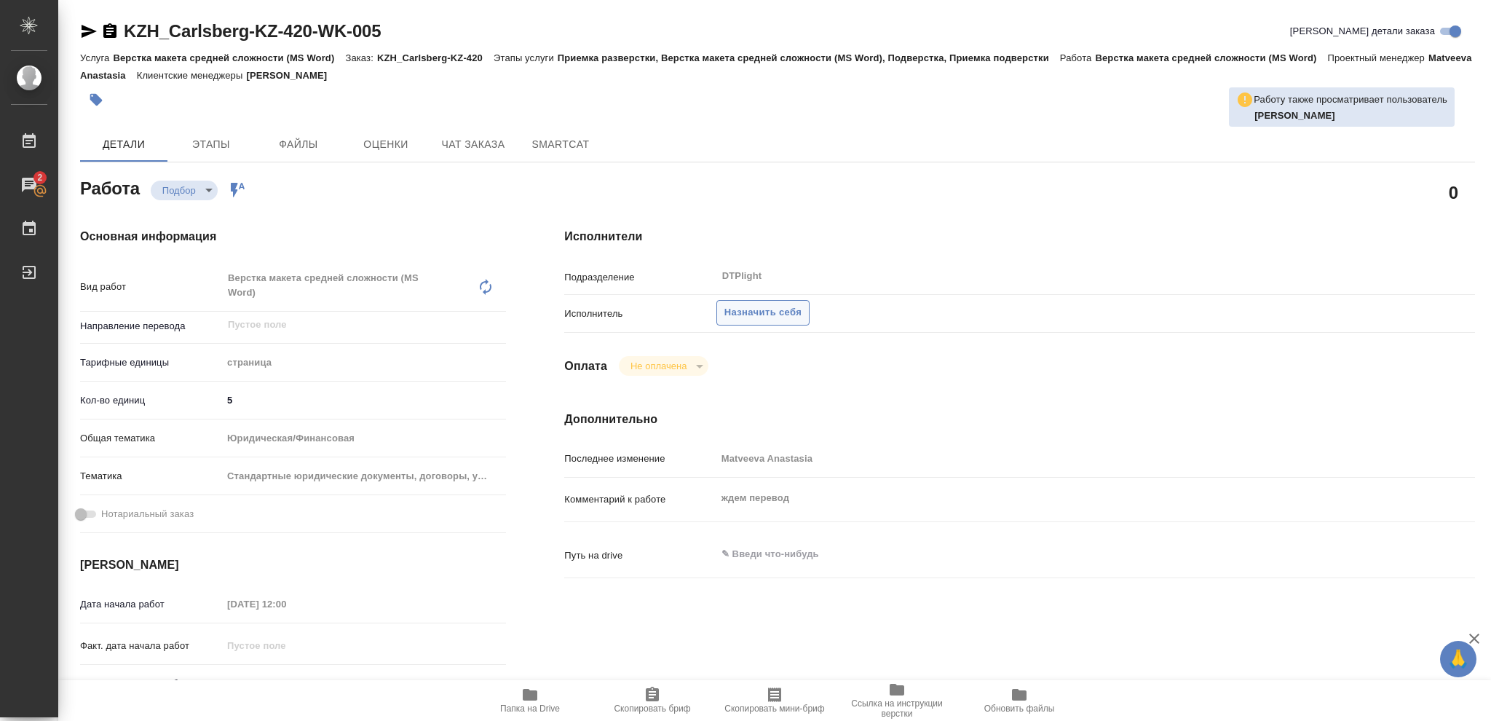
click at [775, 317] on span "Назначить себя" at bounding box center [762, 312] width 77 height 17
type textarea "x"
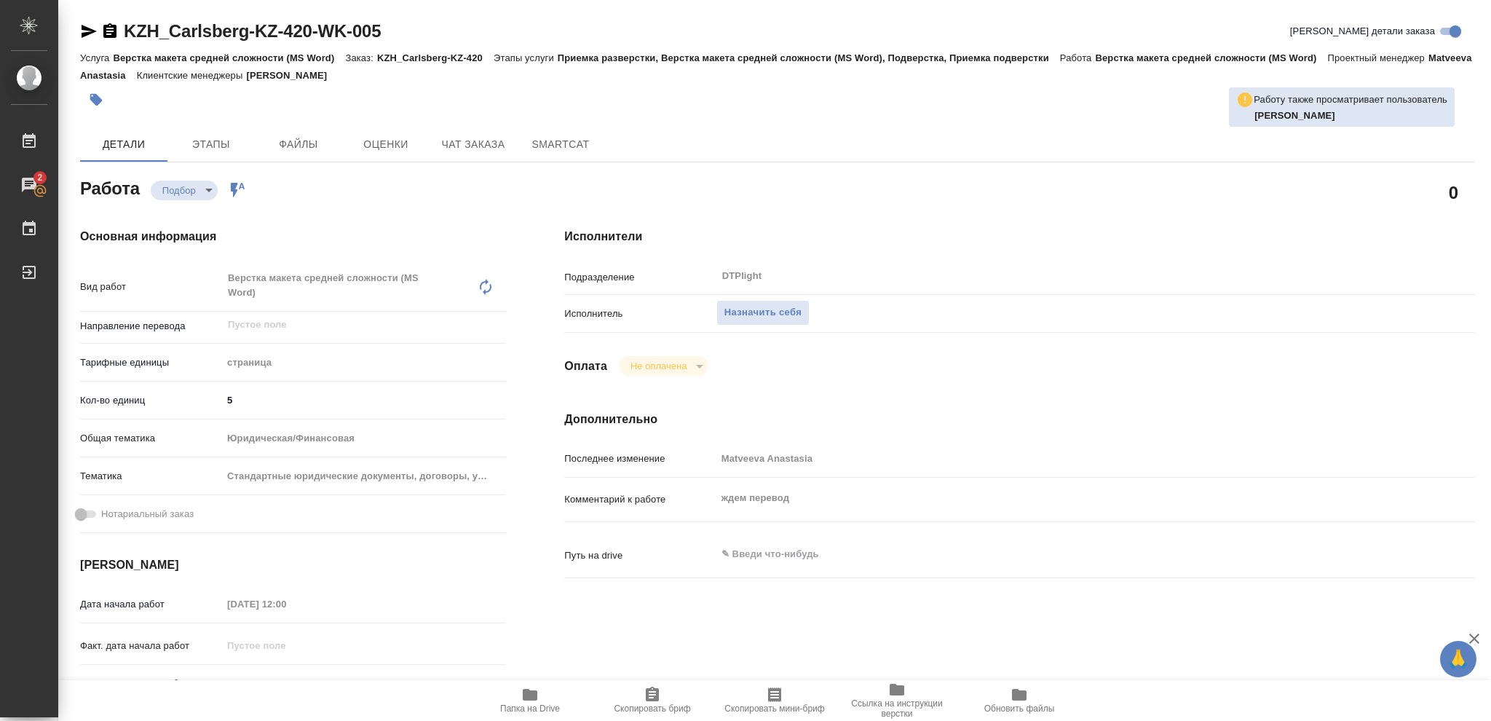
type textarea "x"
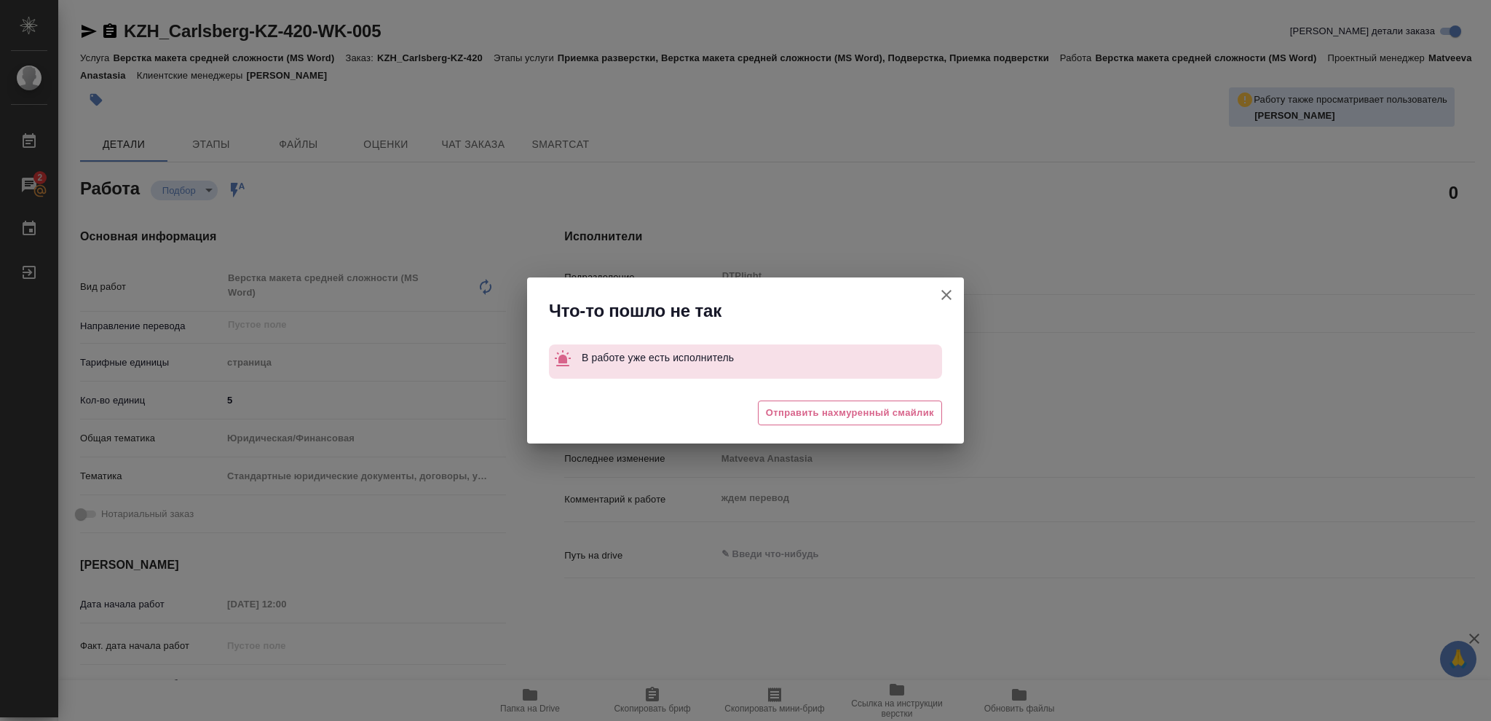
click at [947, 290] on icon "button" at bounding box center [946, 294] width 17 height 17
type textarea "x"
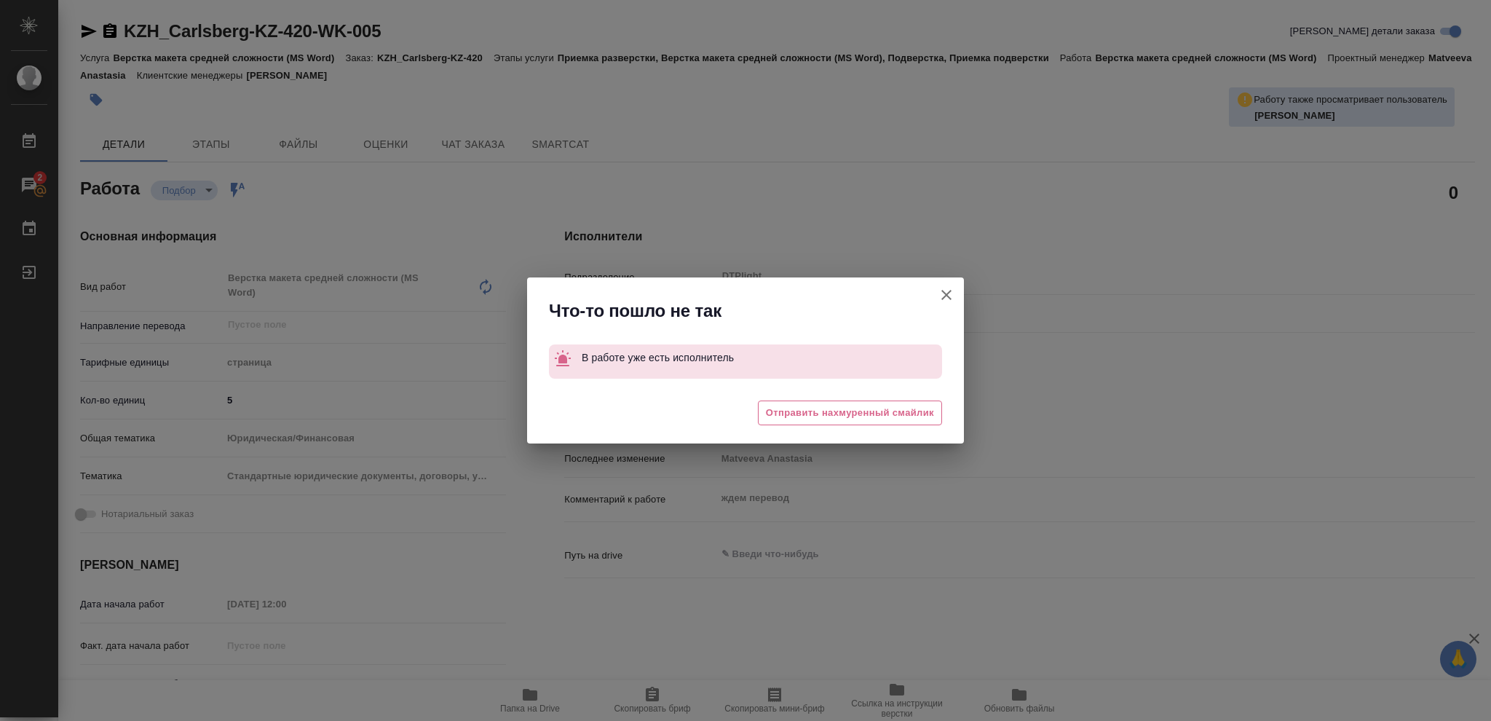
type textarea "x"
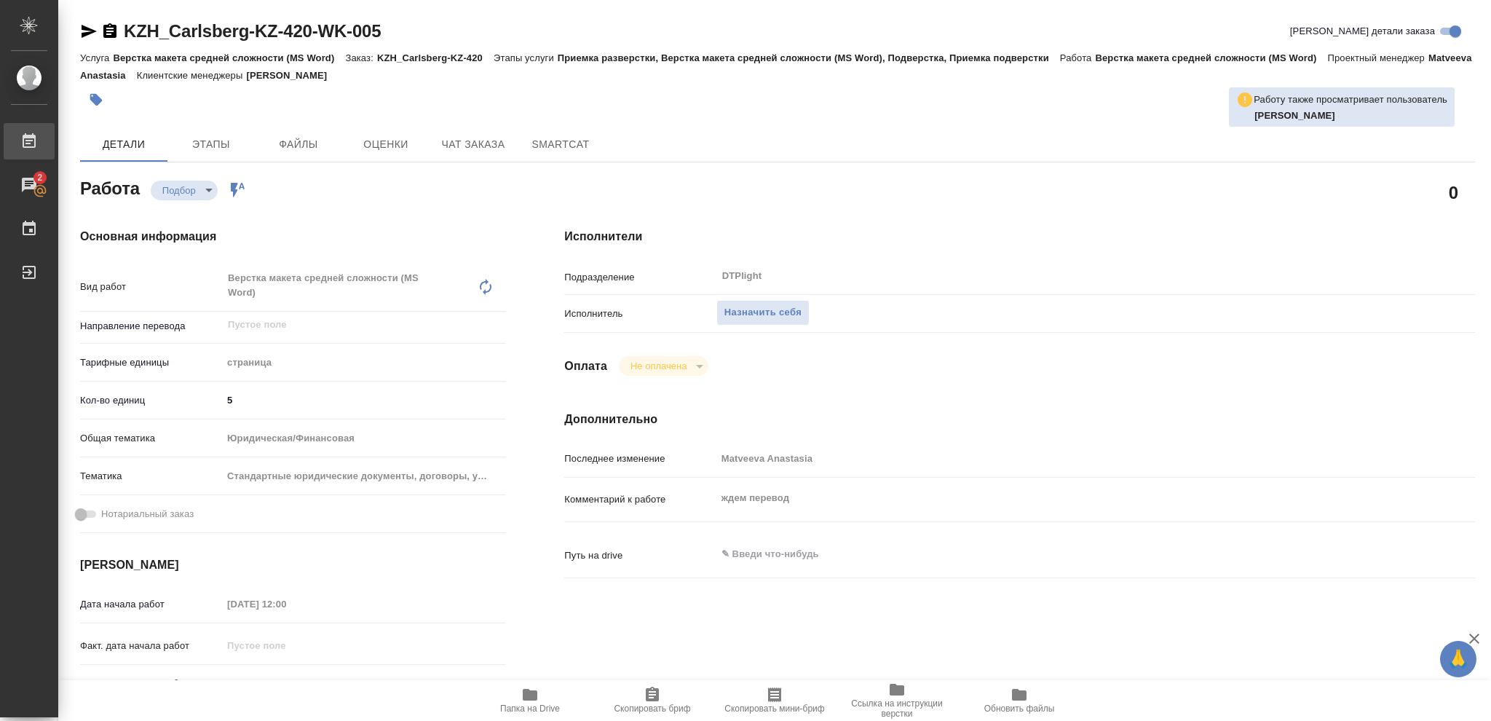
type textarea "x"
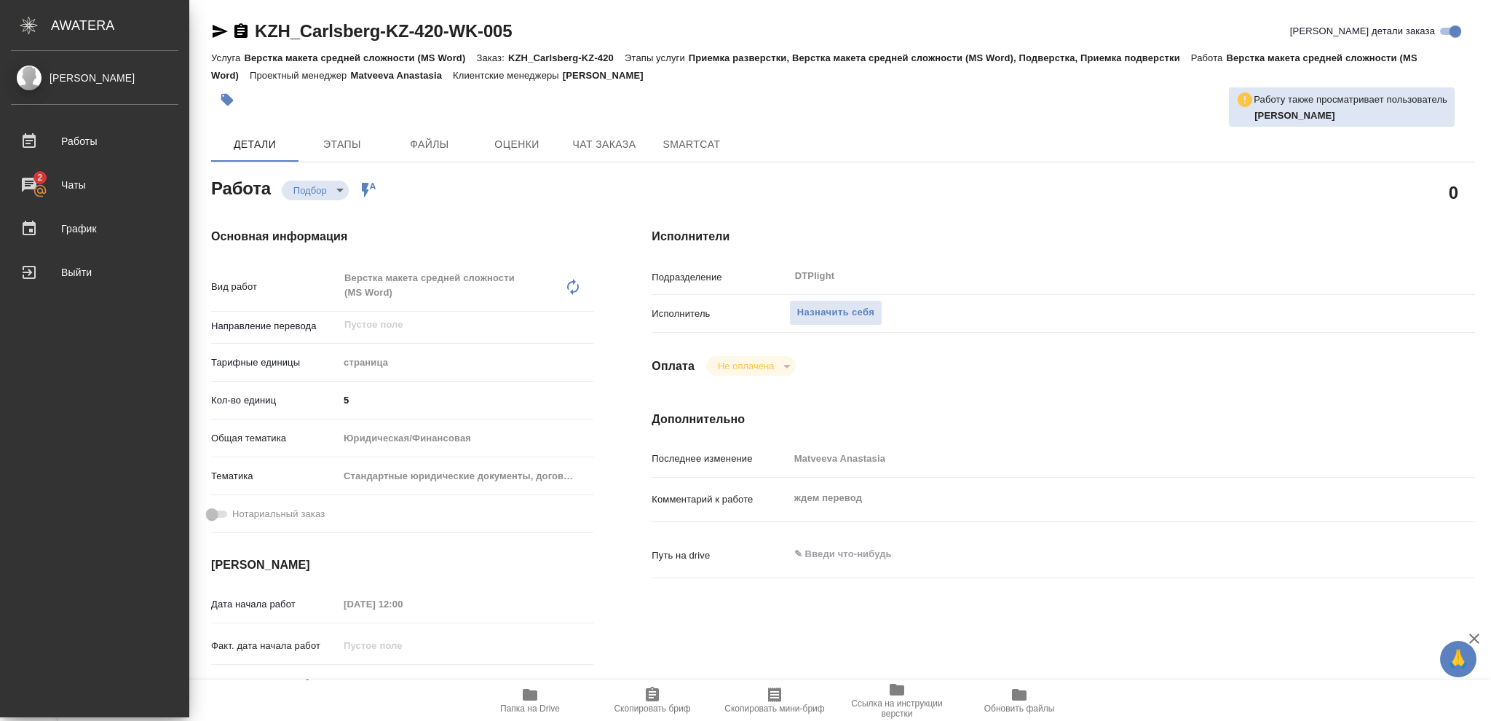
type textarea "x"
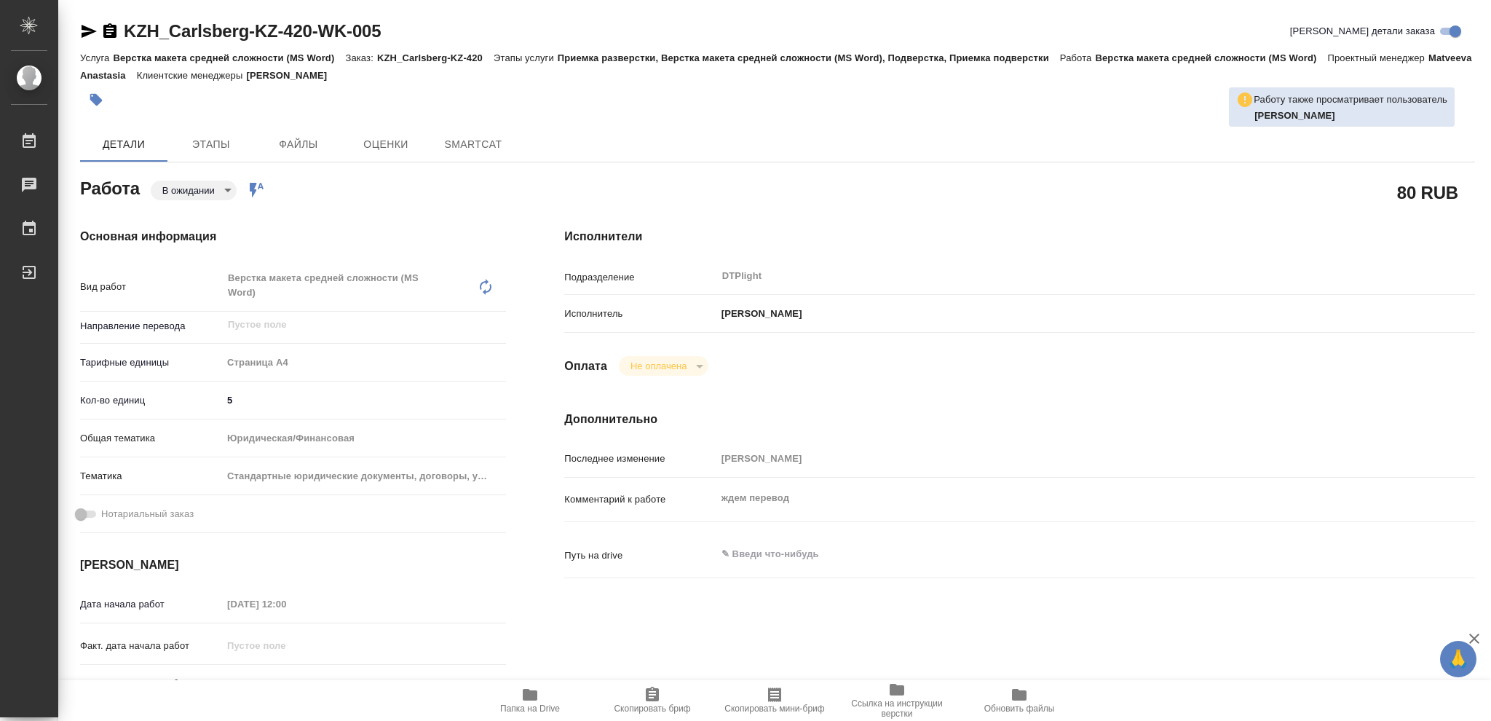
type textarea "x"
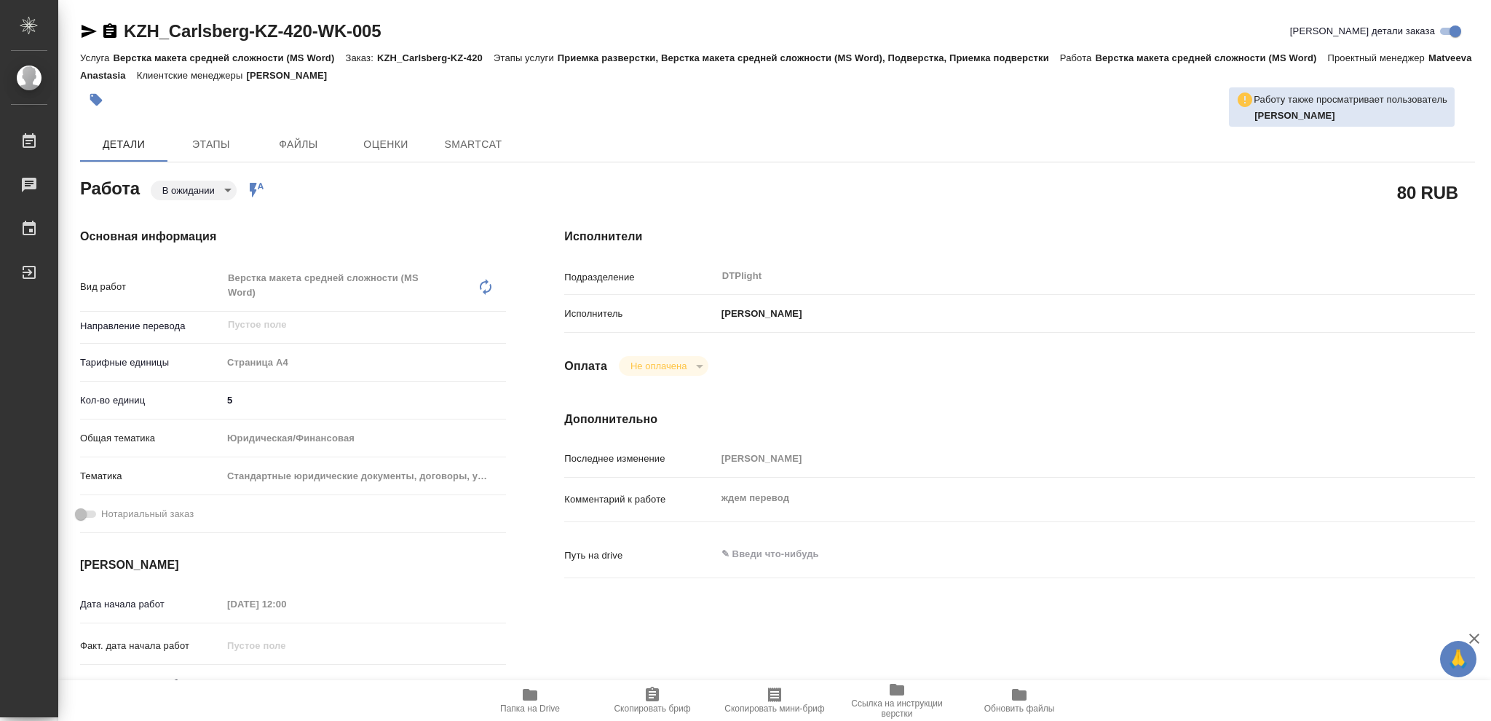
type textarea "x"
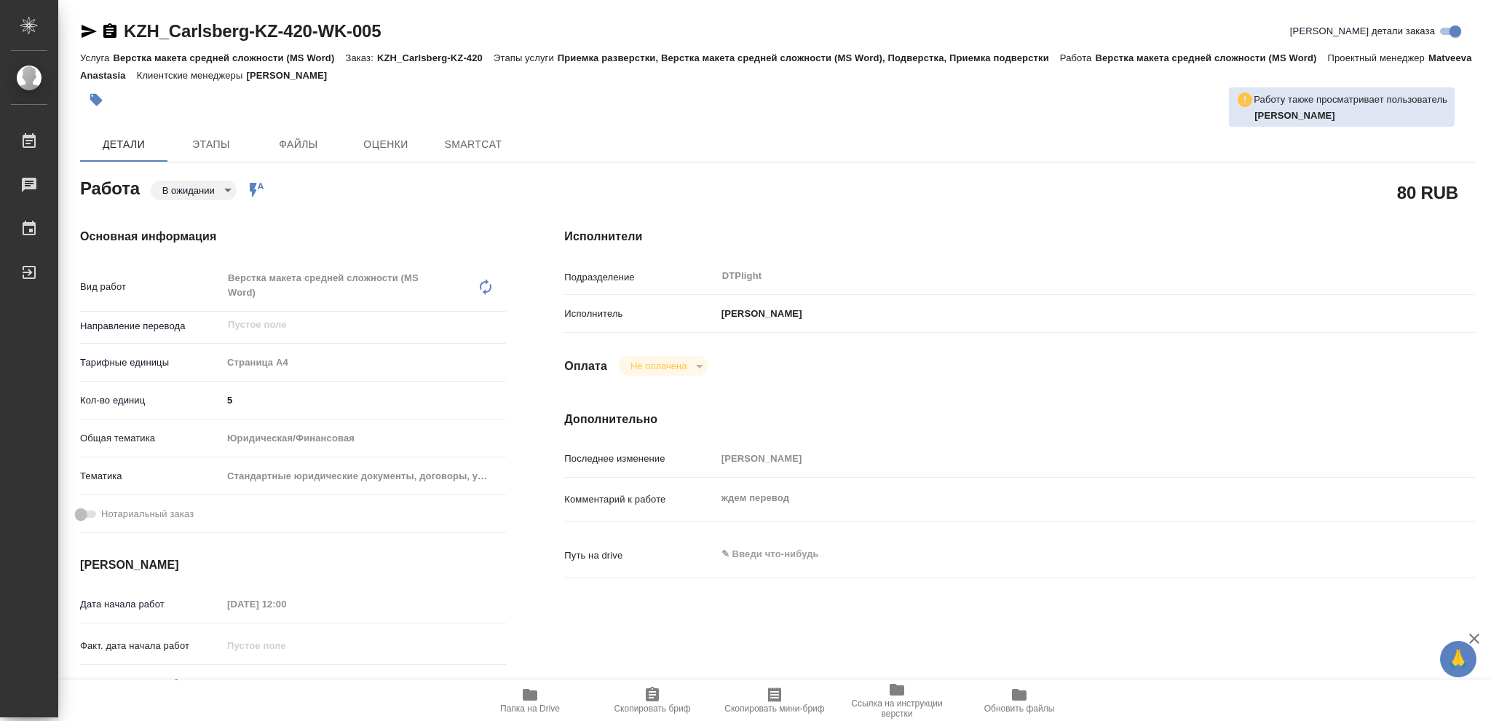
type textarea "x"
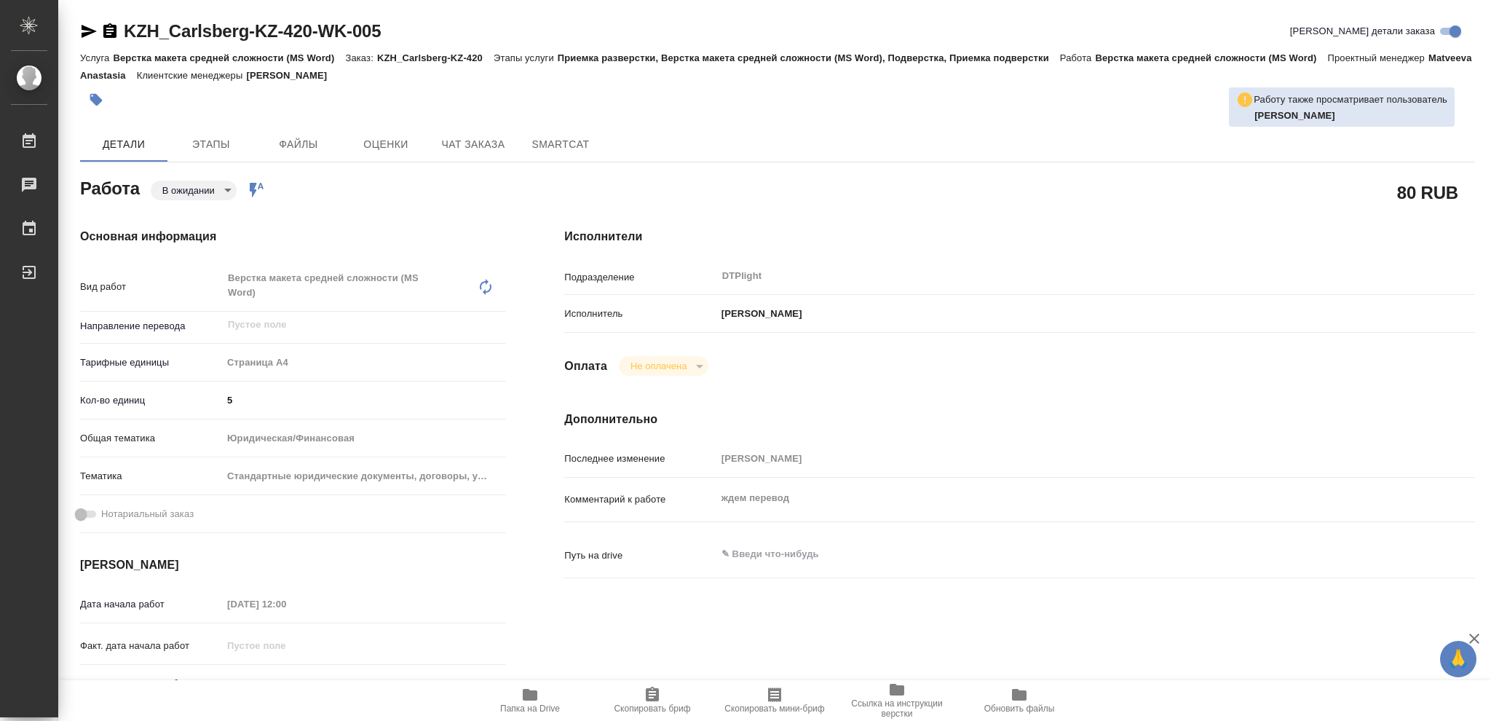
type textarea "x"
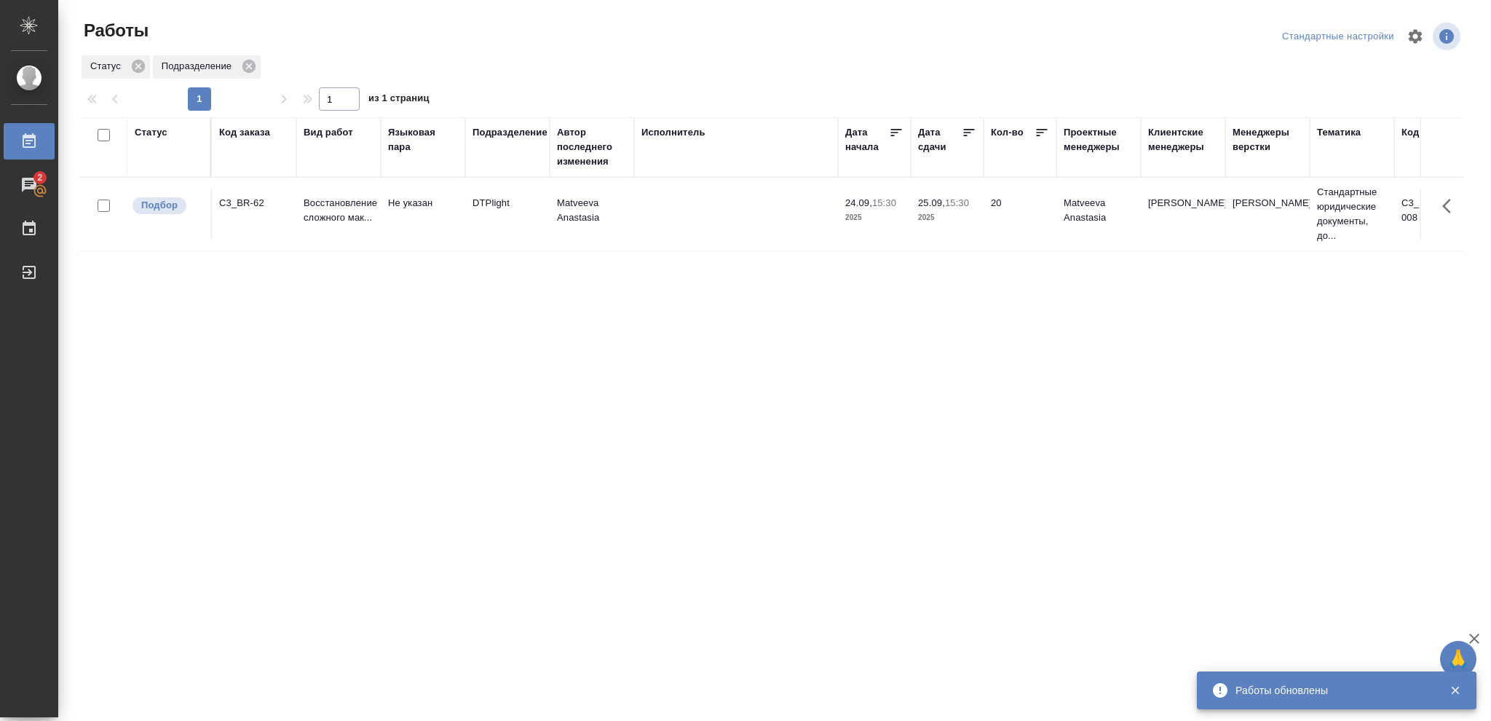
click at [147, 132] on div "Статус" at bounding box center [151, 132] width 33 height 15
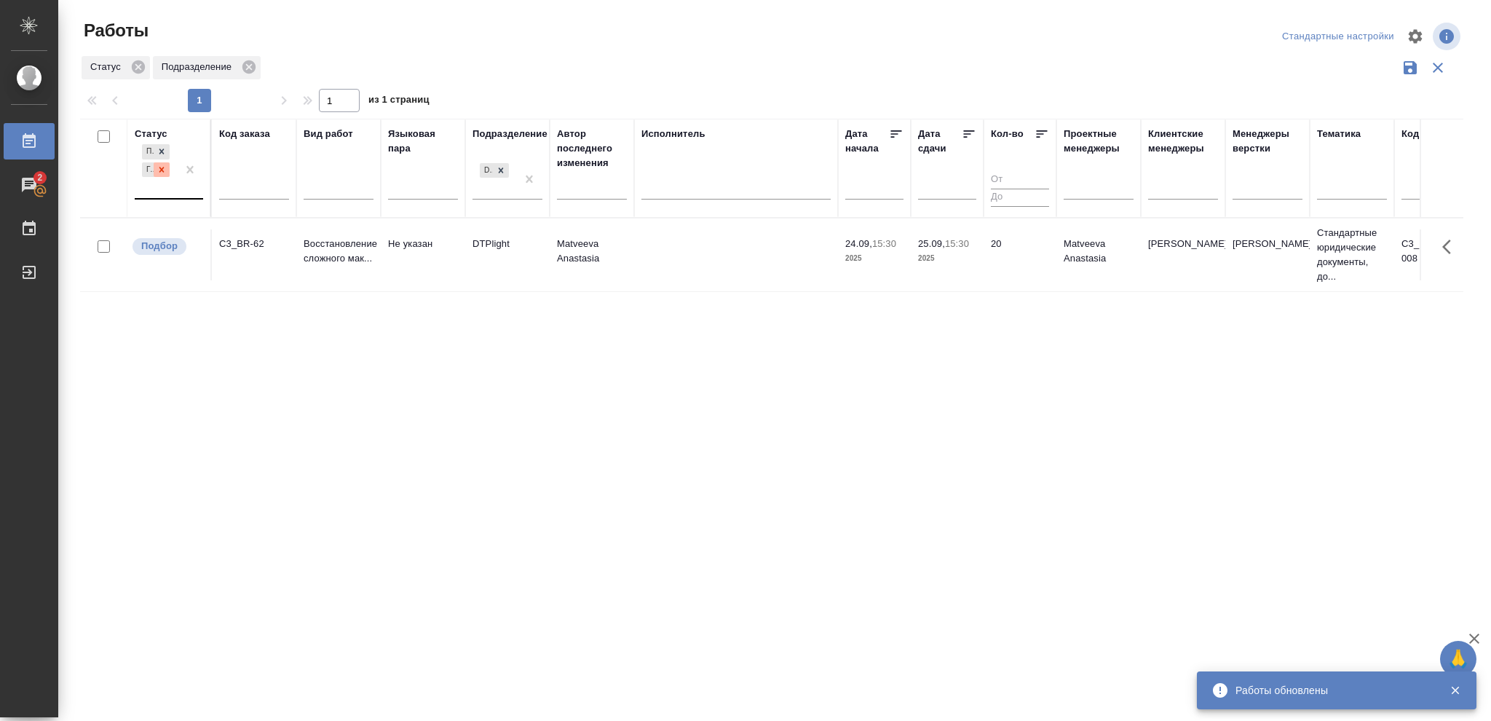
click at [159, 173] on icon at bounding box center [162, 170] width 10 height 10
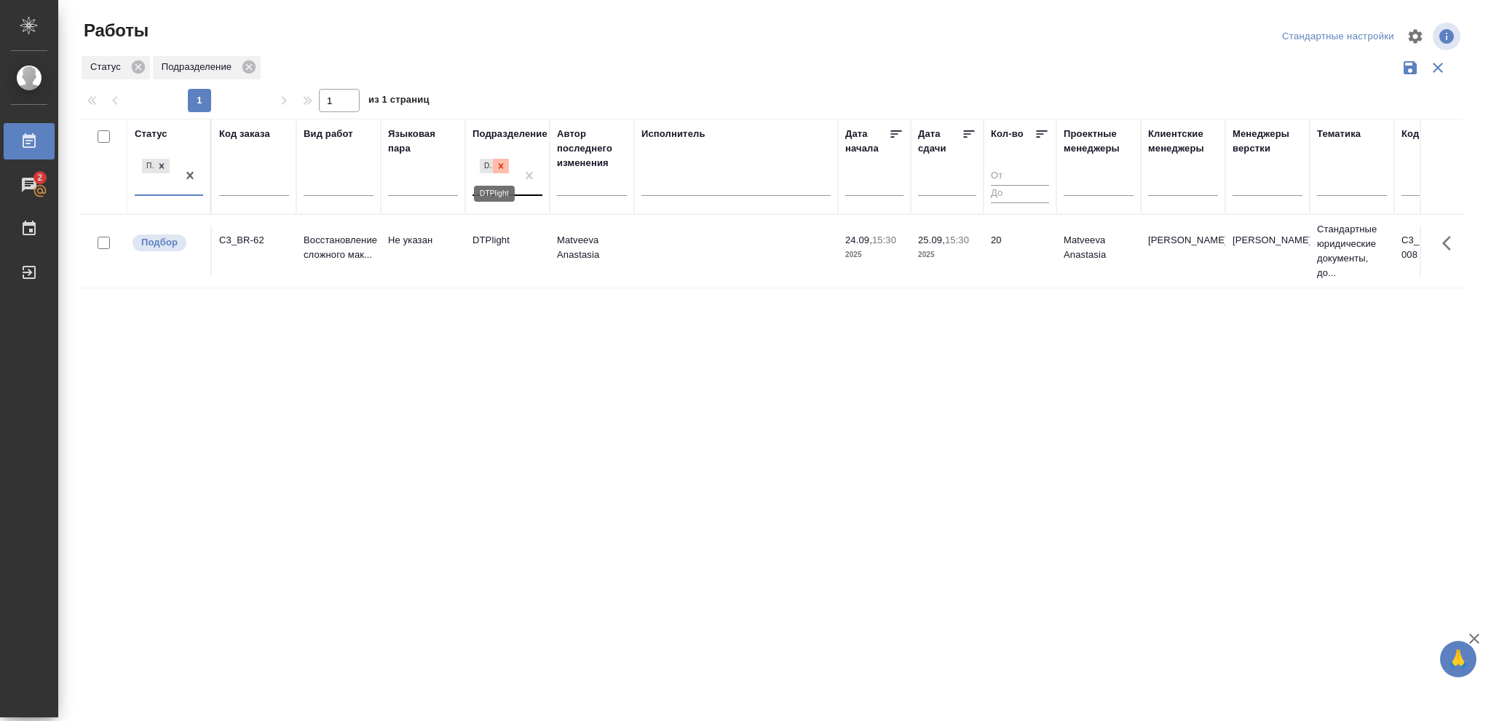
click at [499, 166] on icon at bounding box center [501, 166] width 10 height 10
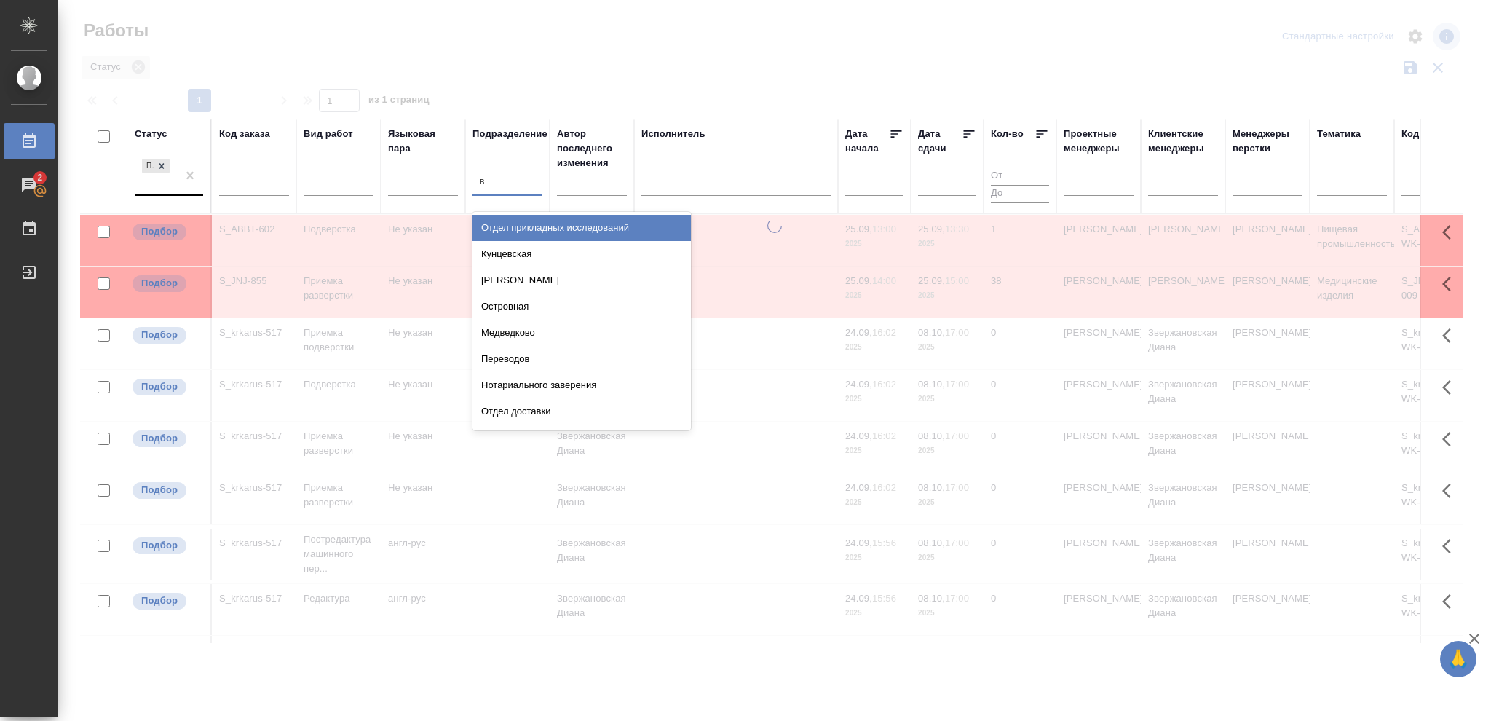
type input "ве"
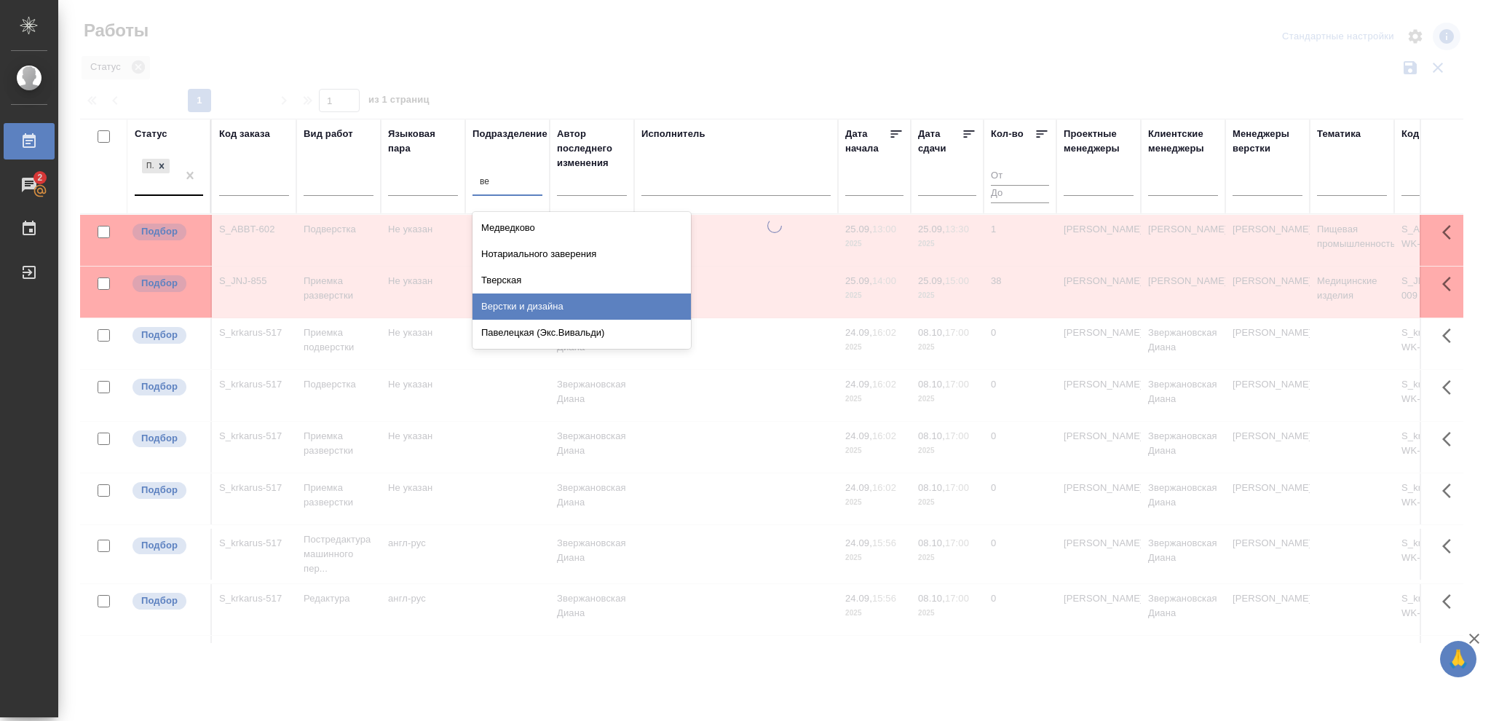
click at [565, 309] on div "Верстки и дизайна" at bounding box center [581, 306] width 218 height 26
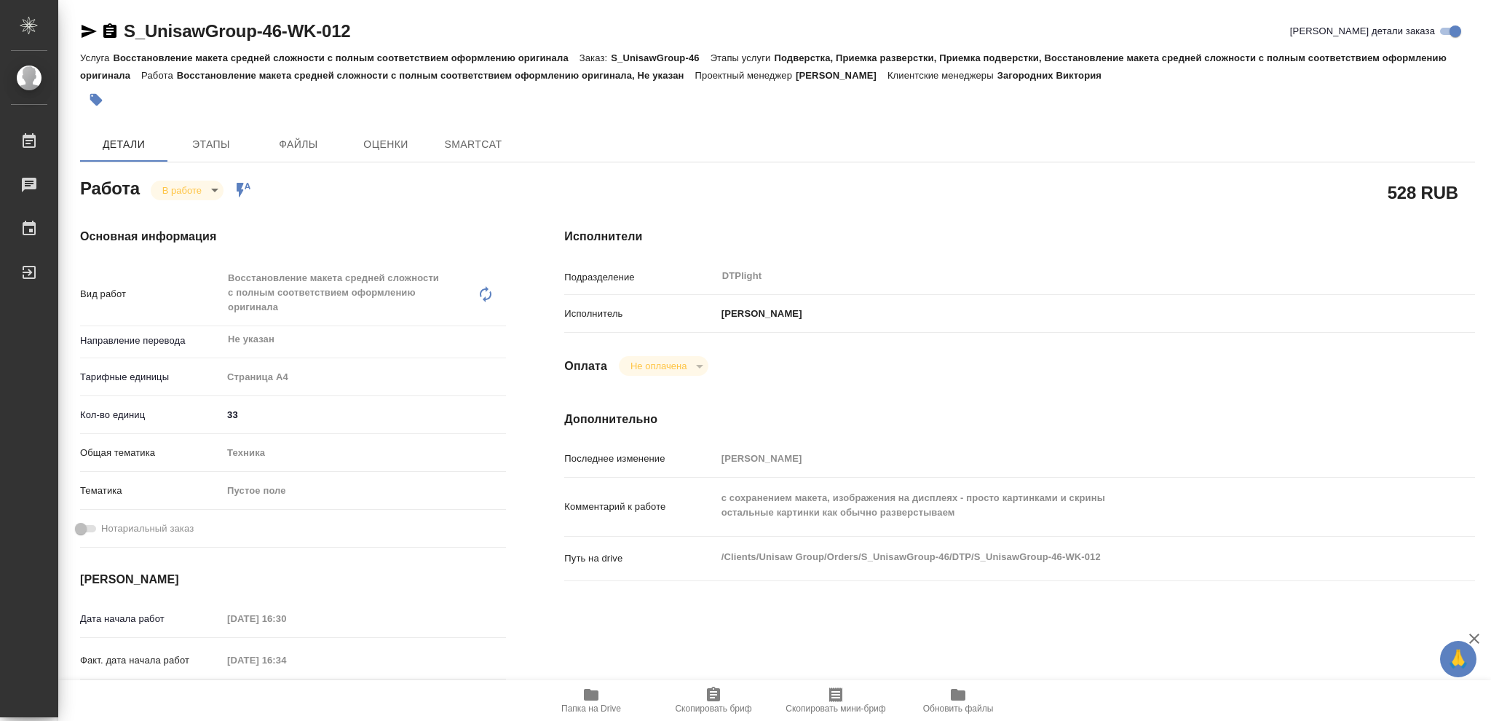
type textarea "x"
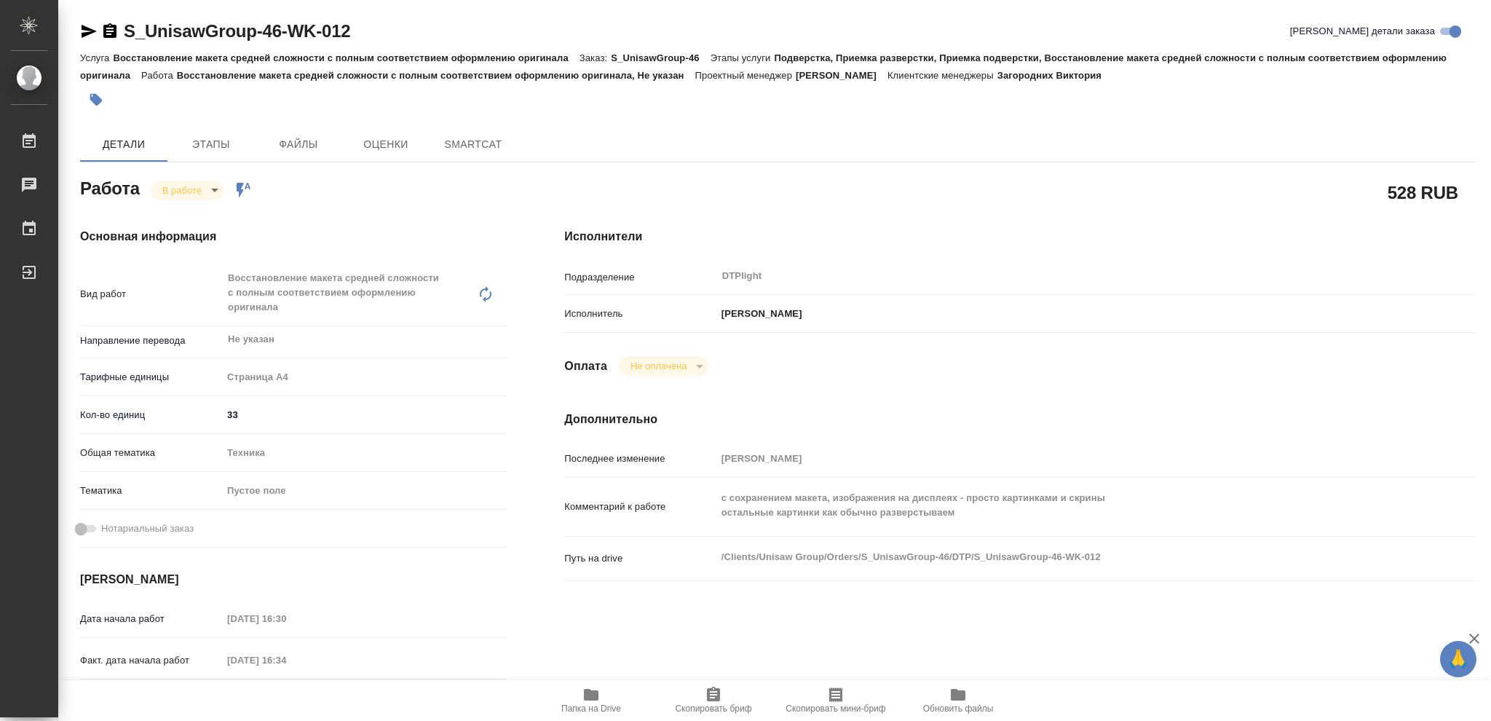
type textarea "x"
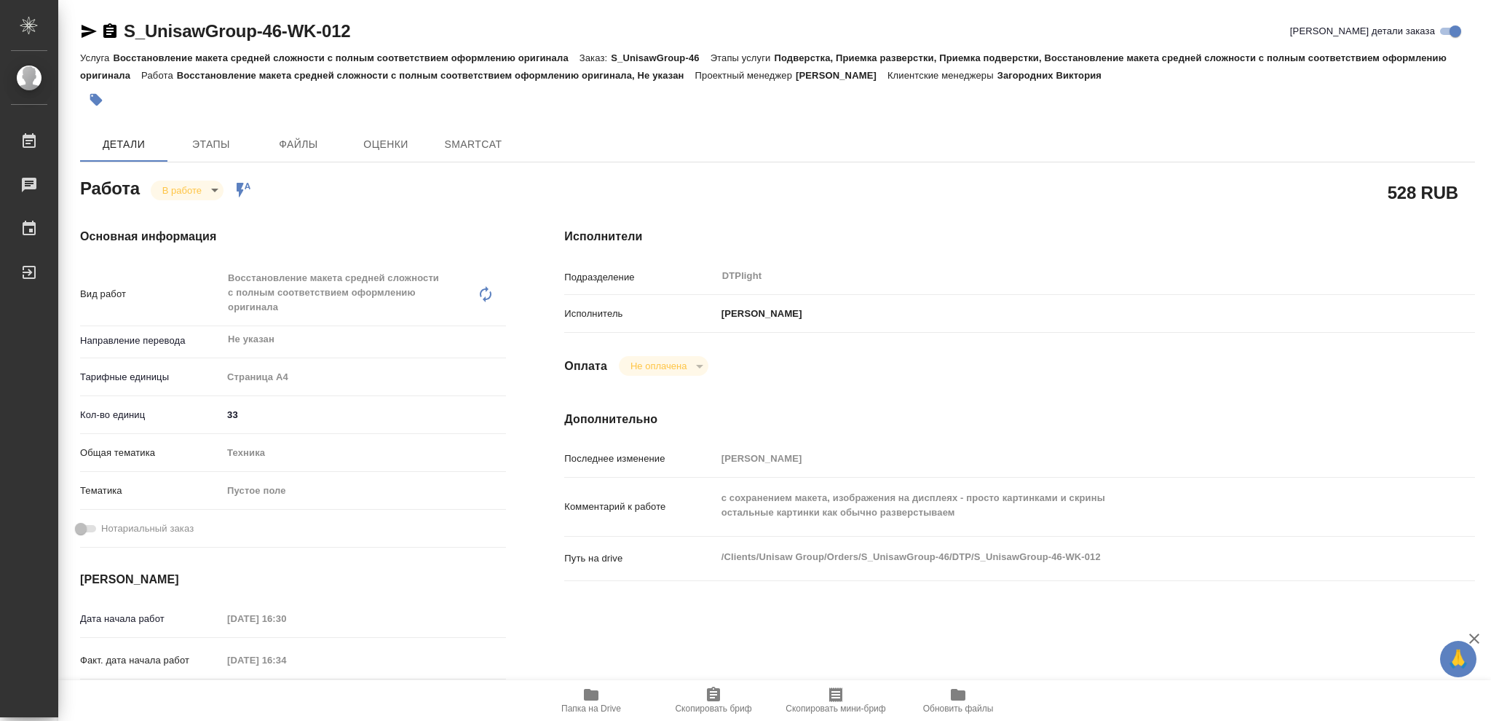
type textarea "x"
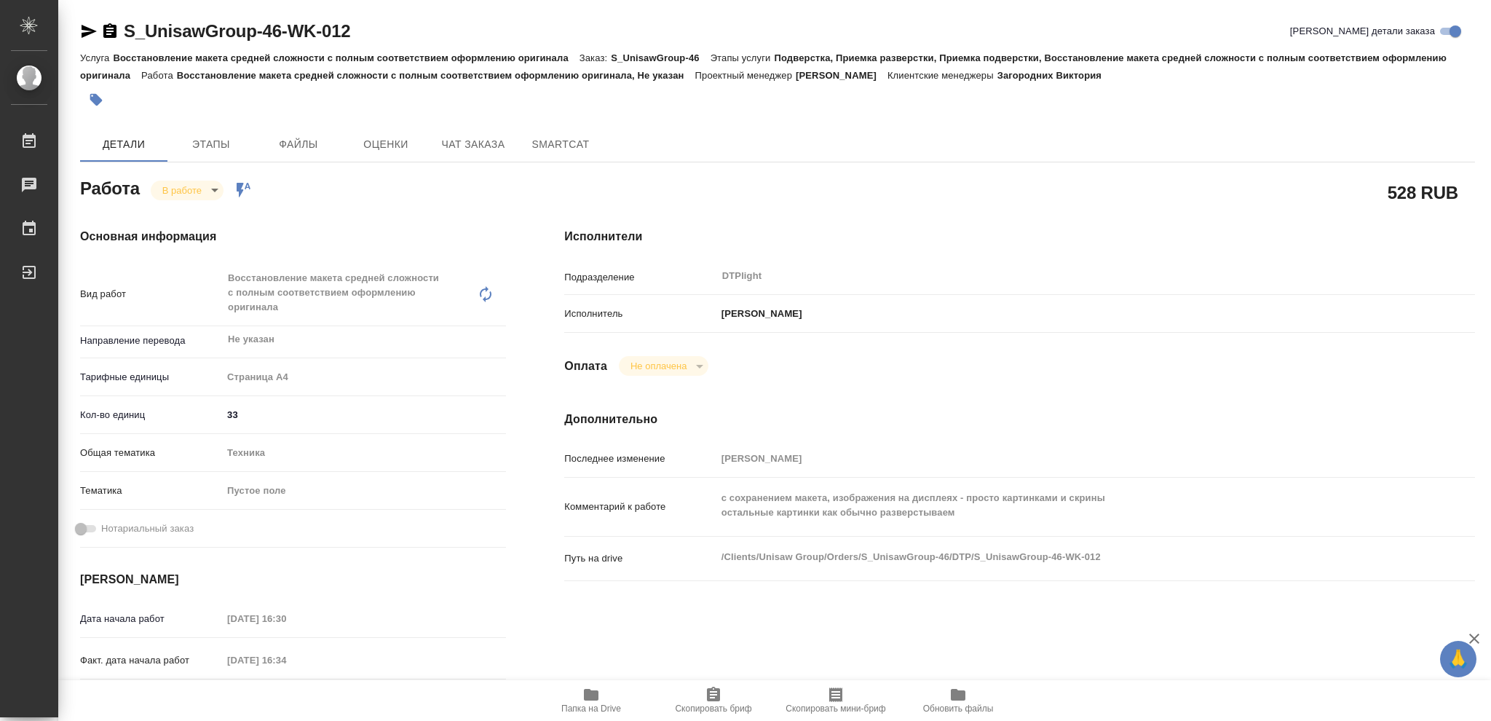
type textarea "x"
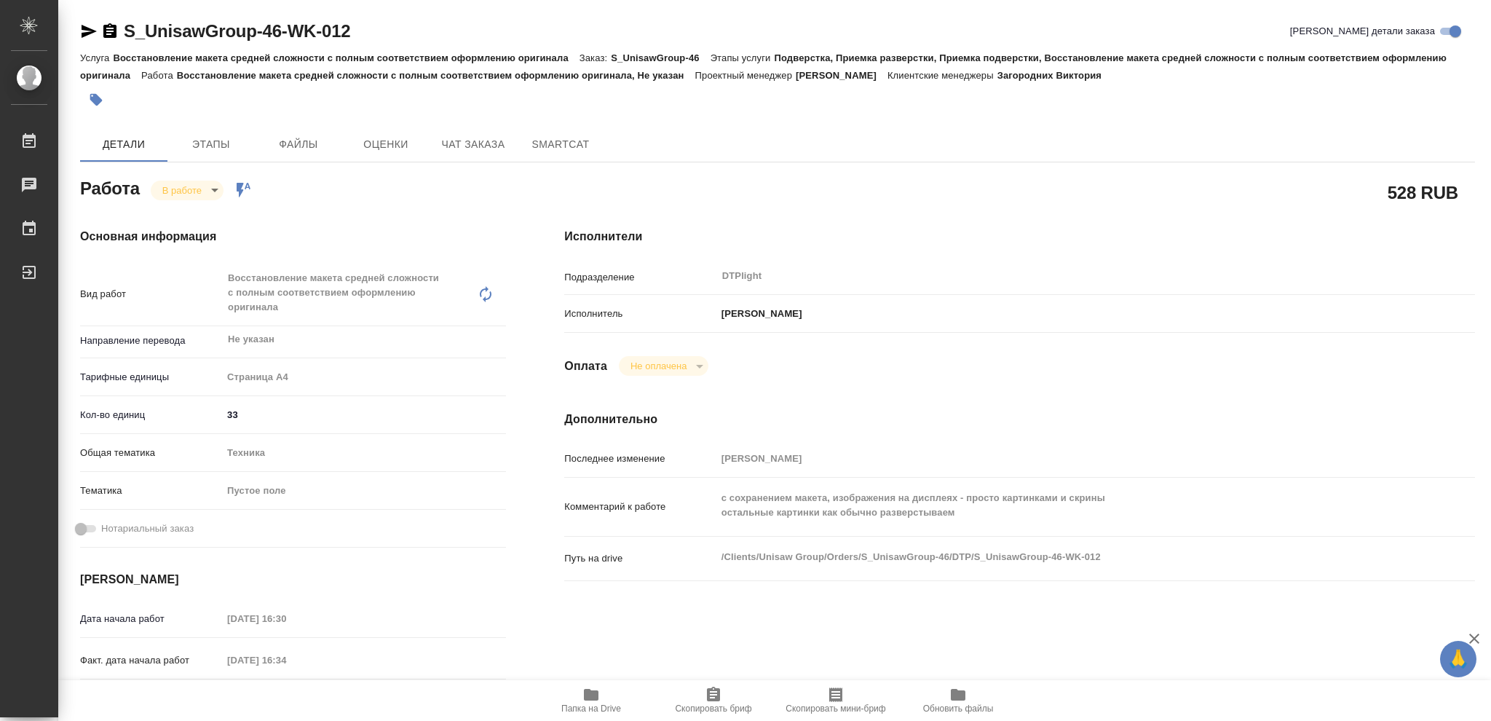
type textarea "x"
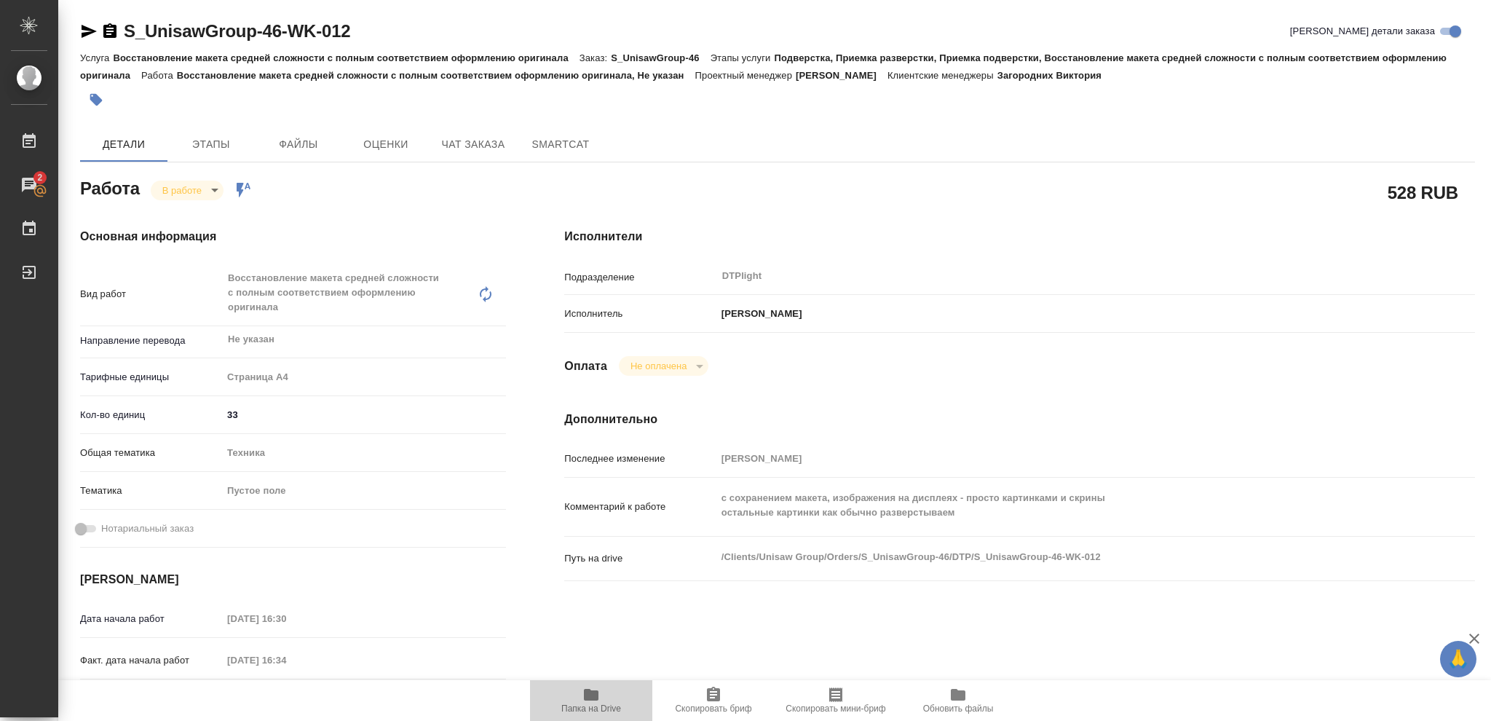
click at [592, 697] on icon "button" at bounding box center [591, 695] width 15 height 12
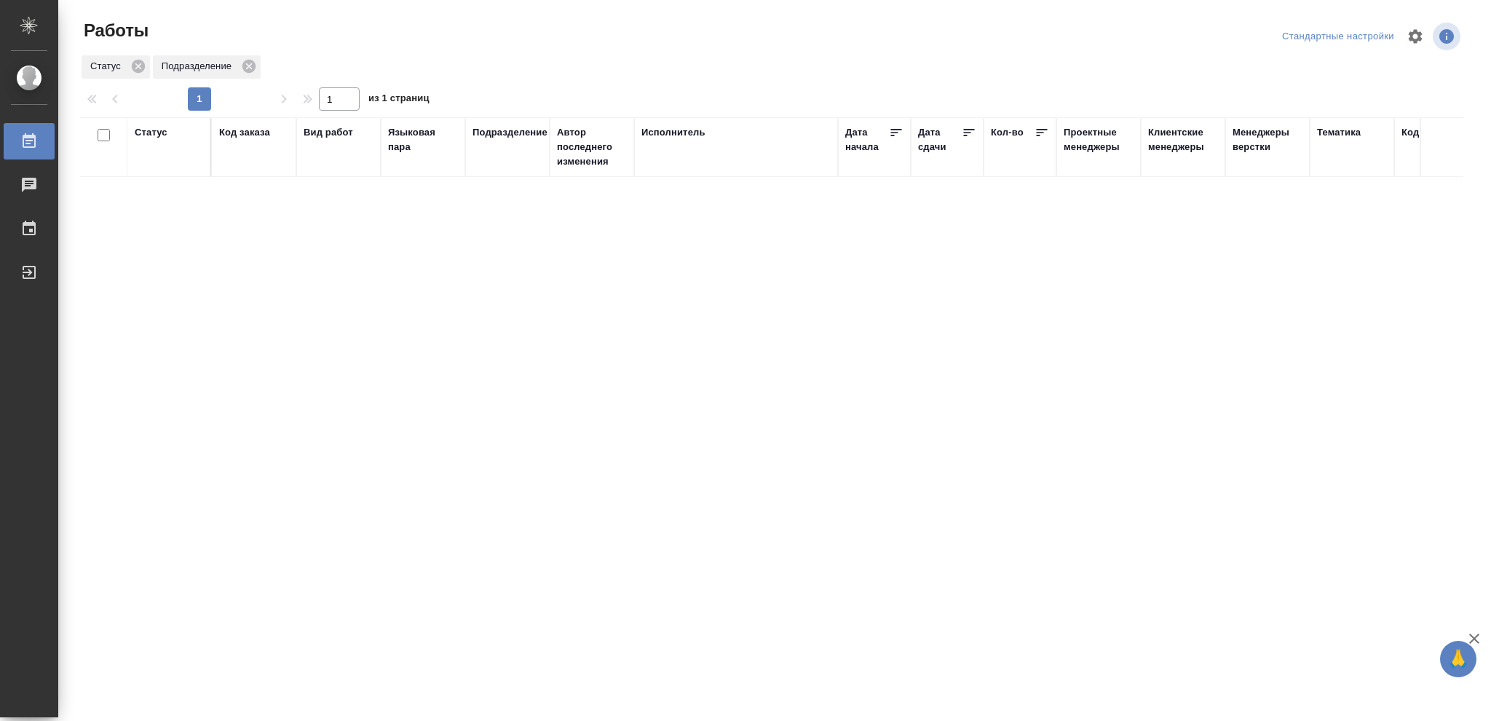
click at [147, 135] on div "Статус" at bounding box center [151, 132] width 33 height 15
click at [159, 171] on icon at bounding box center [161, 169] width 5 height 5
click at [498, 168] on icon at bounding box center [501, 166] width 10 height 10
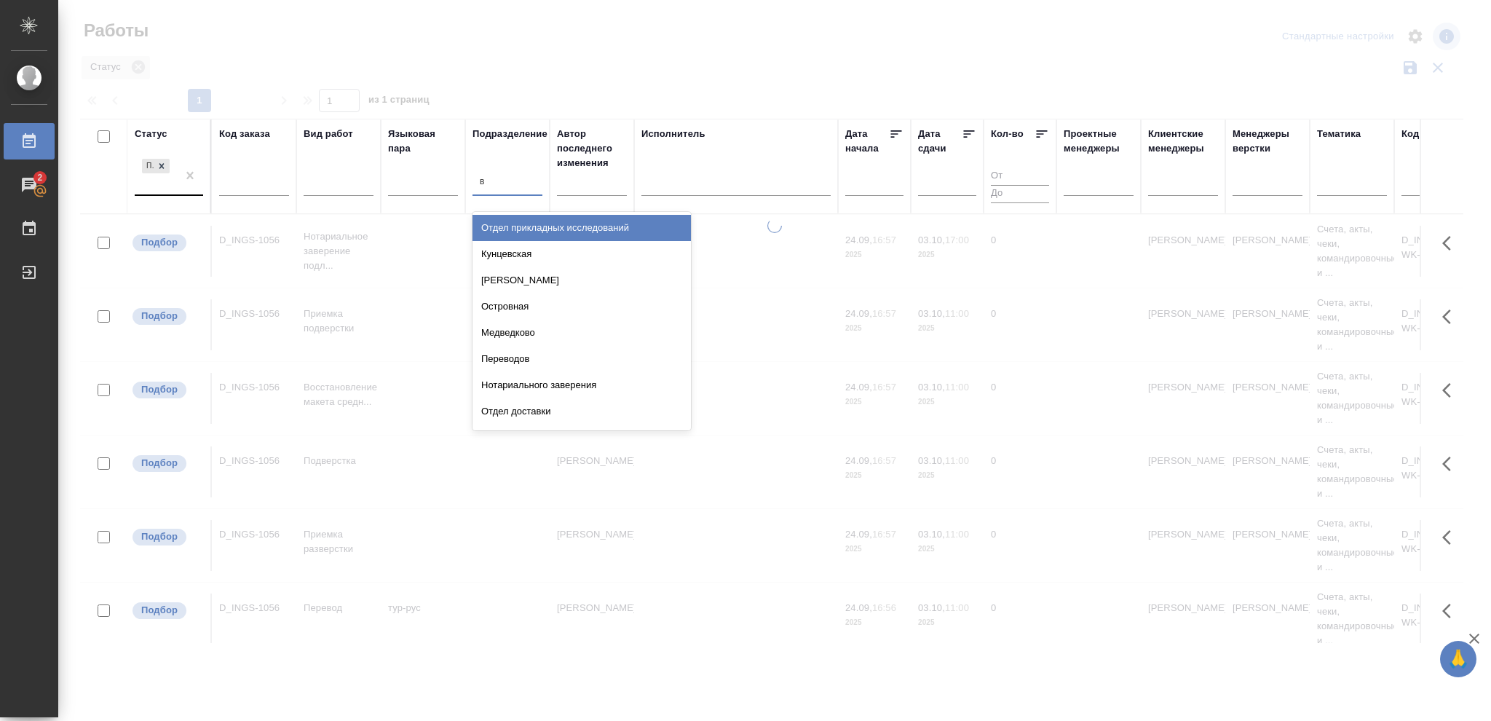
type input "ве"
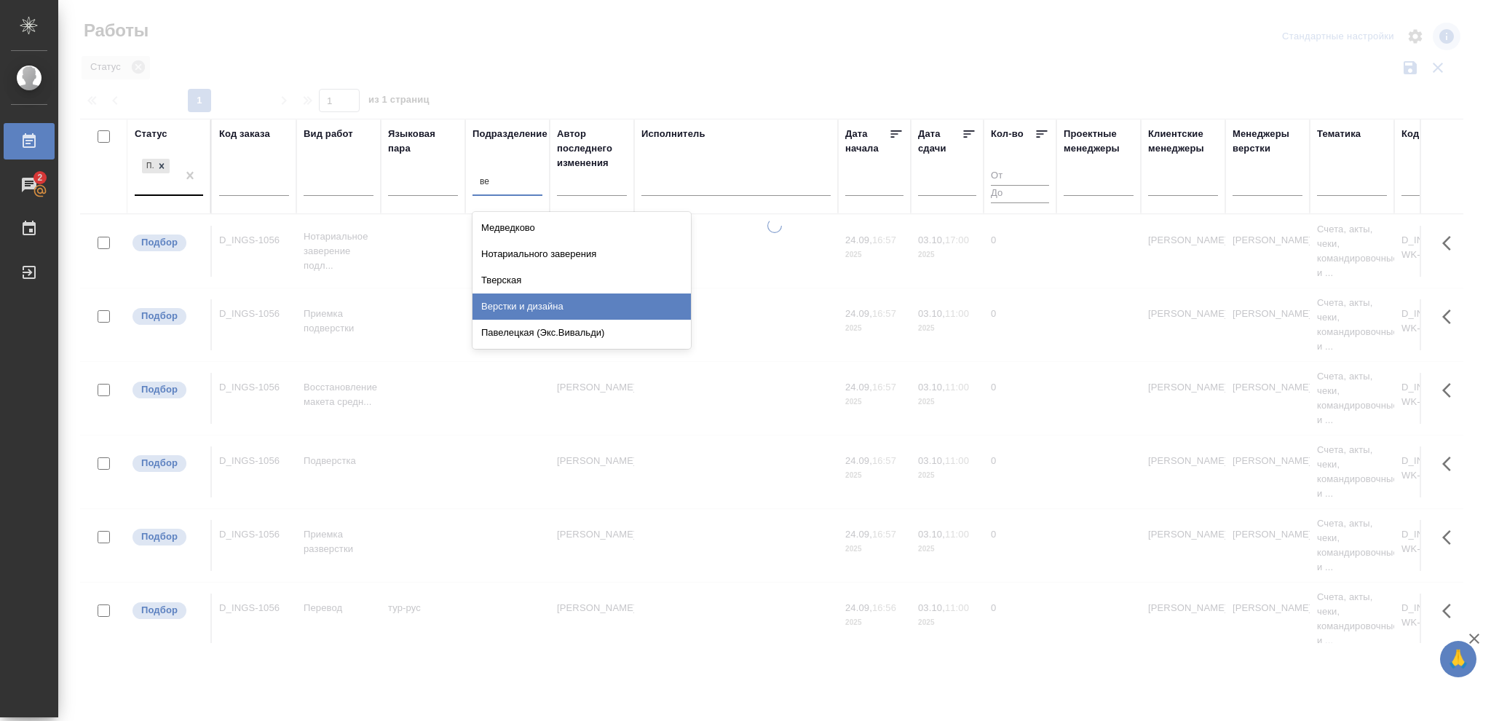
click at [547, 302] on div "Верстки и дизайна" at bounding box center [581, 306] width 218 height 26
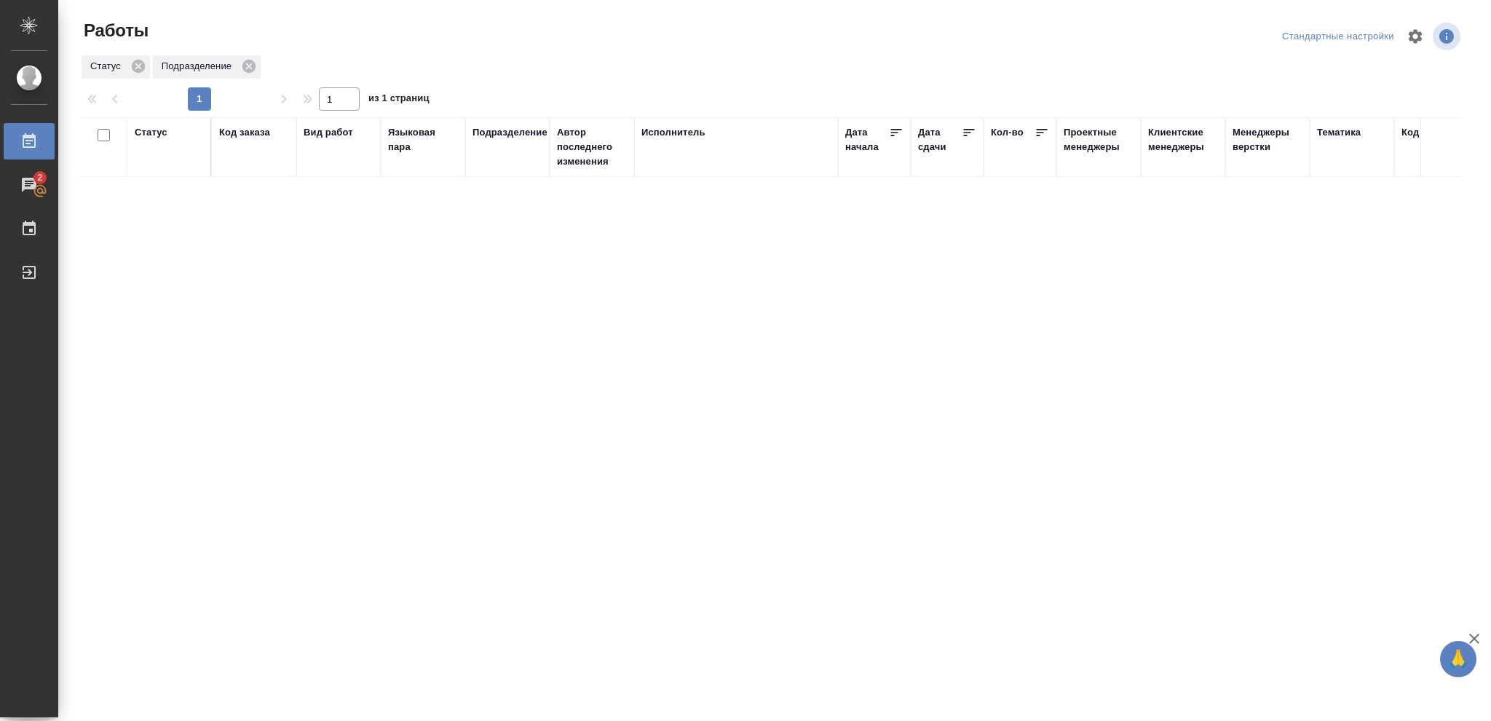
click at [156, 132] on div "Статус" at bounding box center [151, 132] width 33 height 15
click at [161, 171] on icon at bounding box center [162, 170] width 10 height 10
click at [498, 170] on icon at bounding box center [501, 166] width 10 height 10
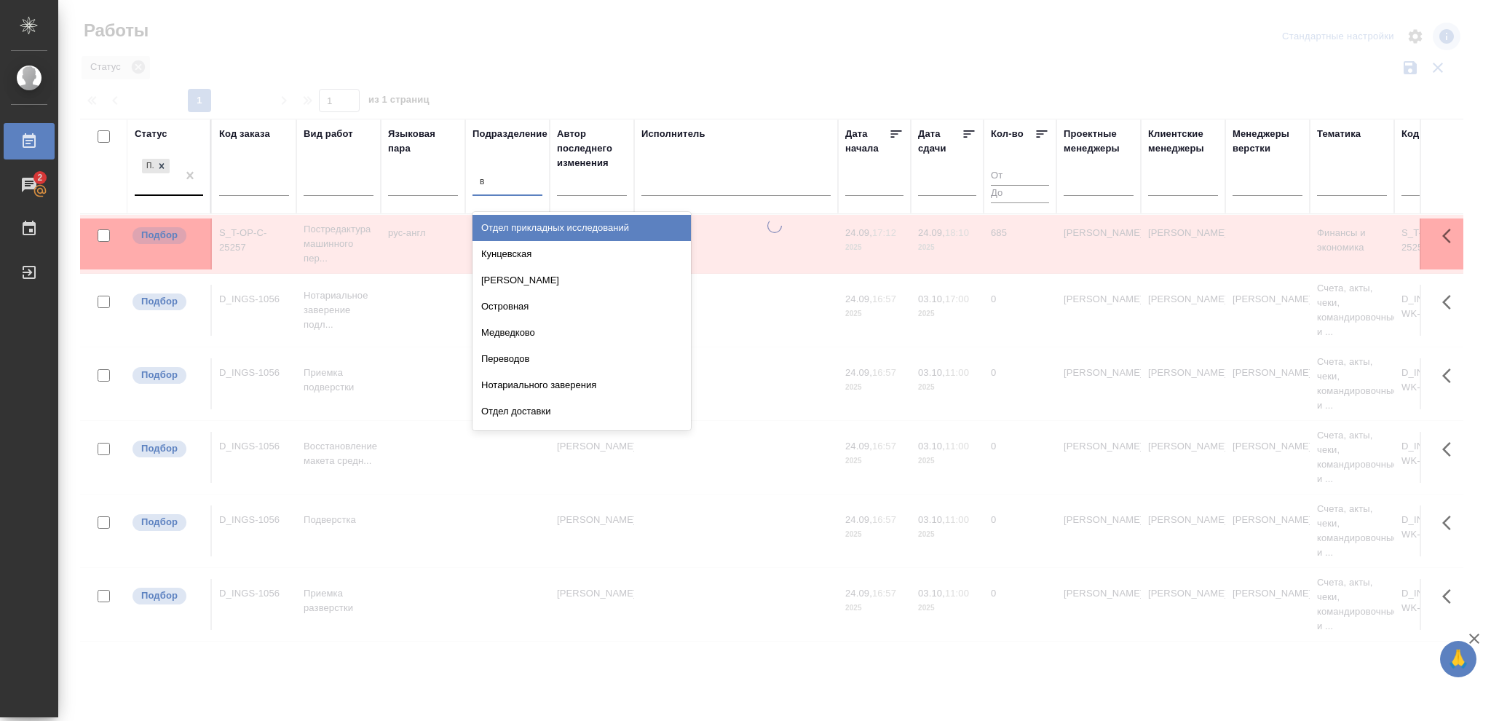
type input "ве"
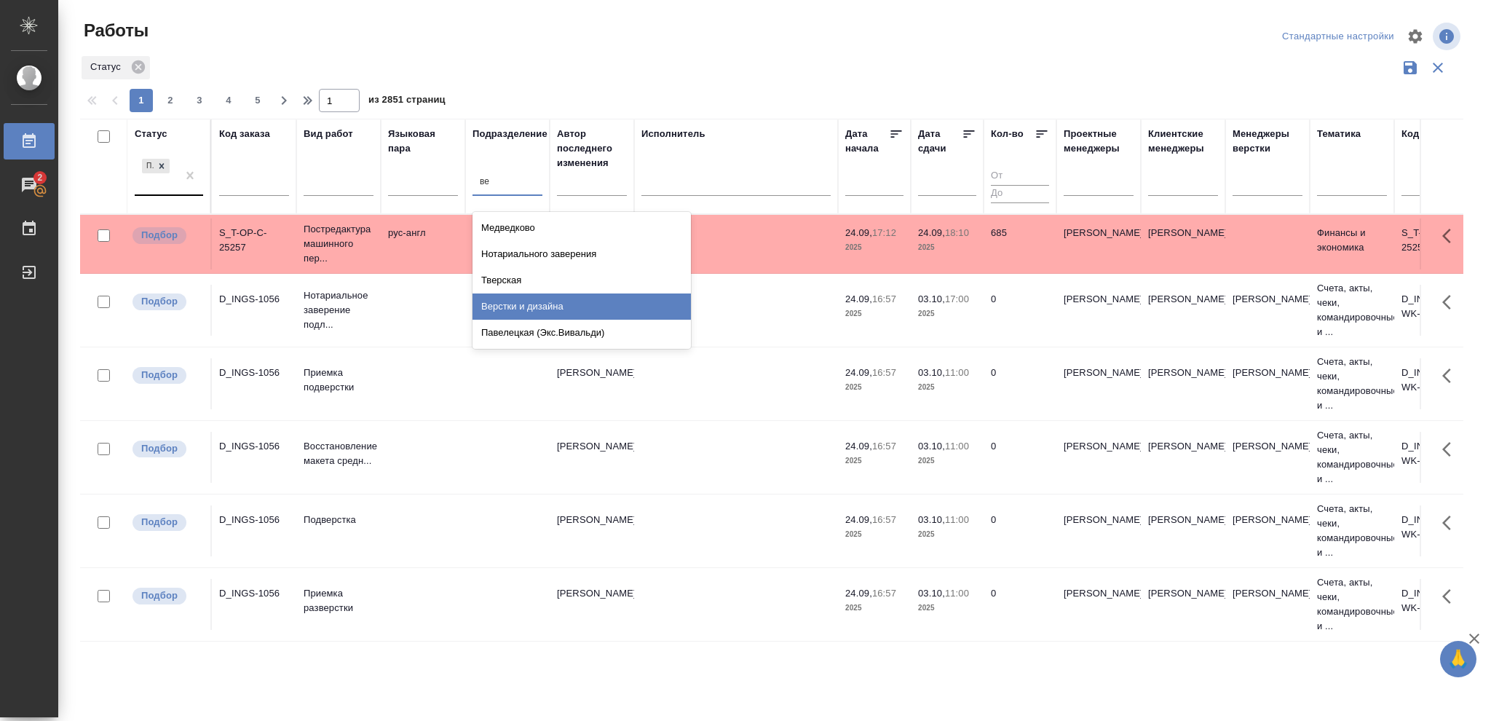
click at [531, 308] on div "Верстки и дизайна" at bounding box center [581, 306] width 218 height 26
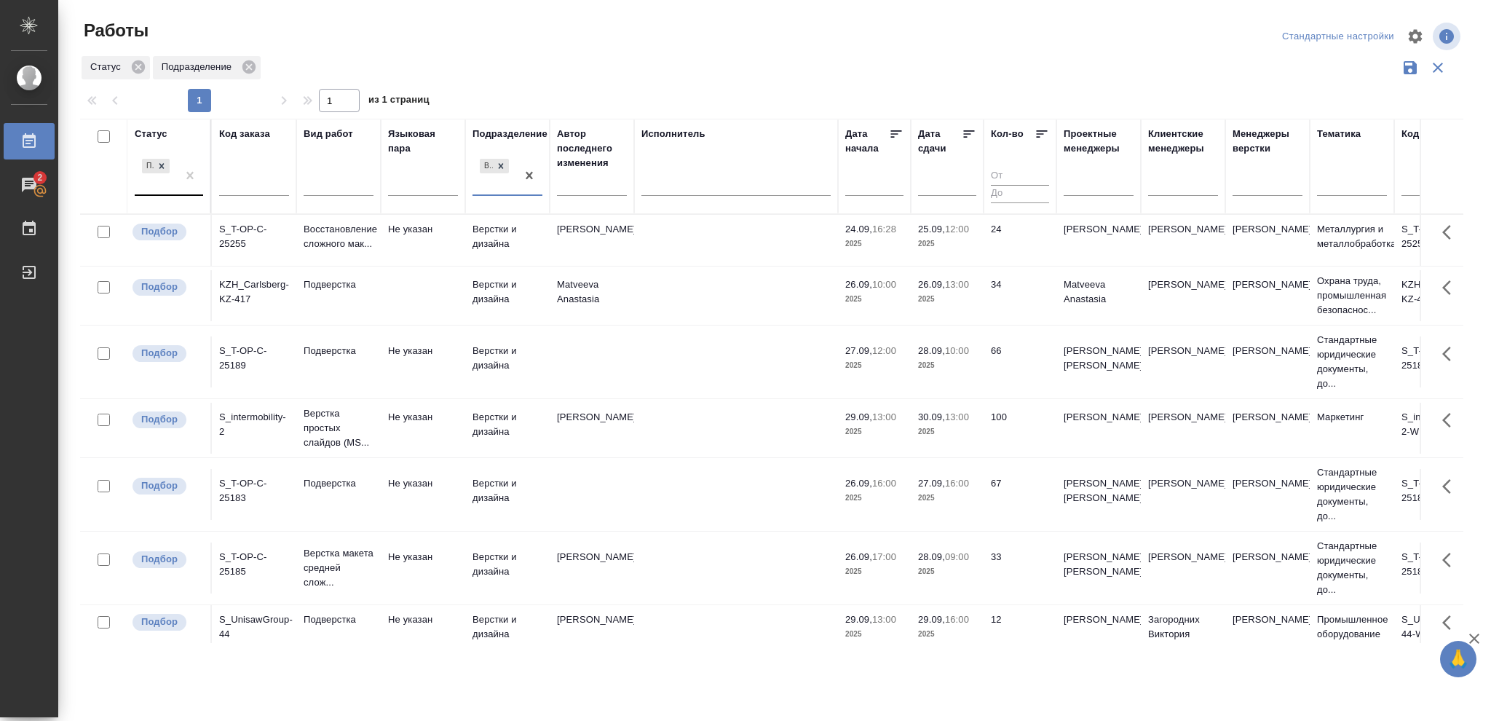
click at [949, 240] on p "2025" at bounding box center [947, 244] width 58 height 15
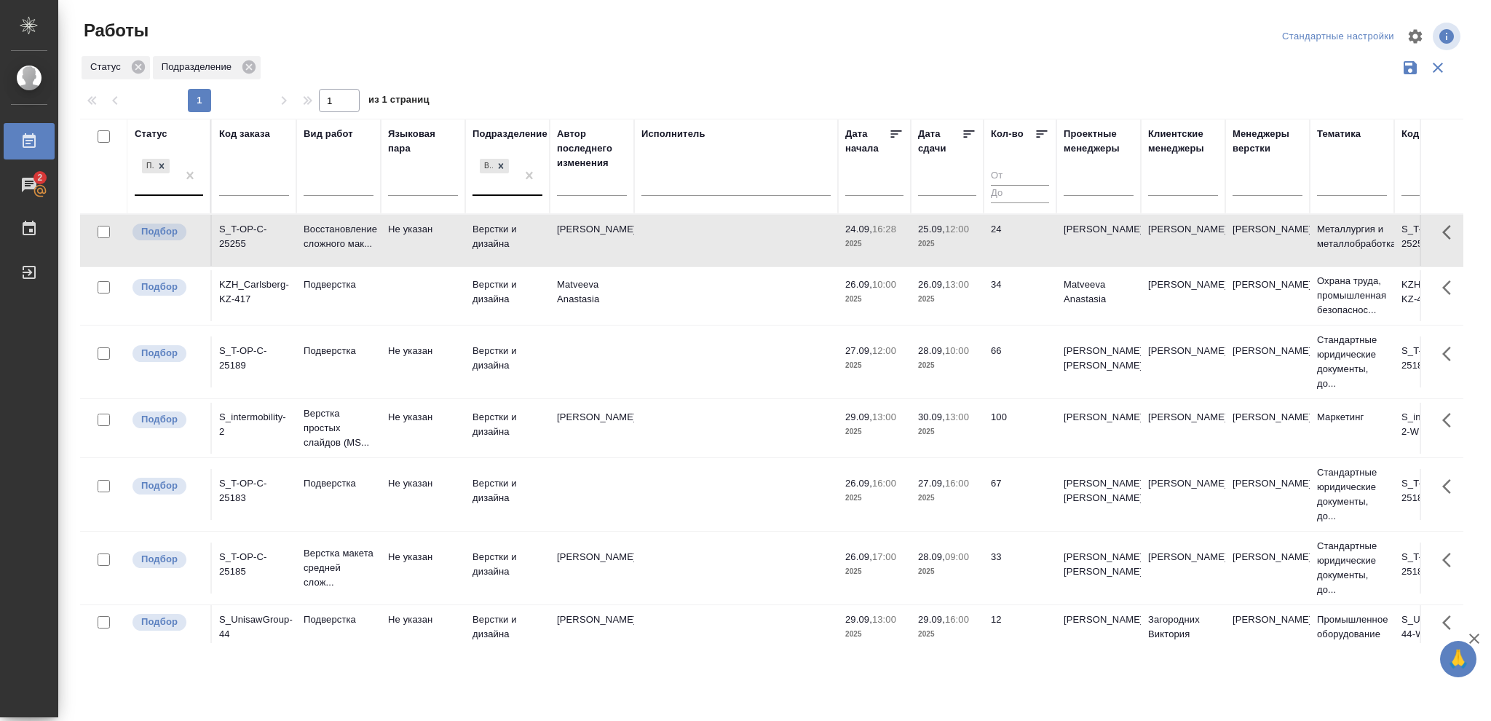
click at [949, 240] on p "2025" at bounding box center [947, 244] width 58 height 15
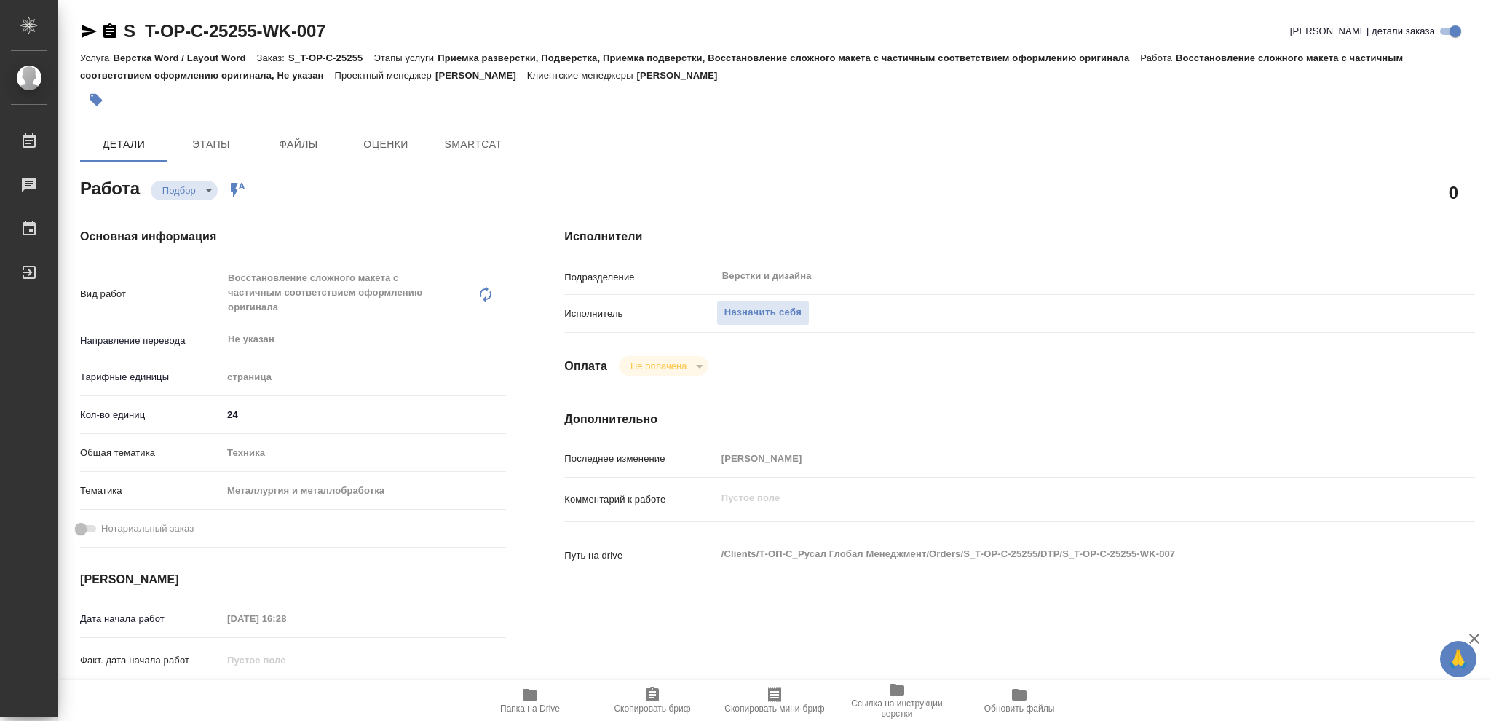
type textarea "x"
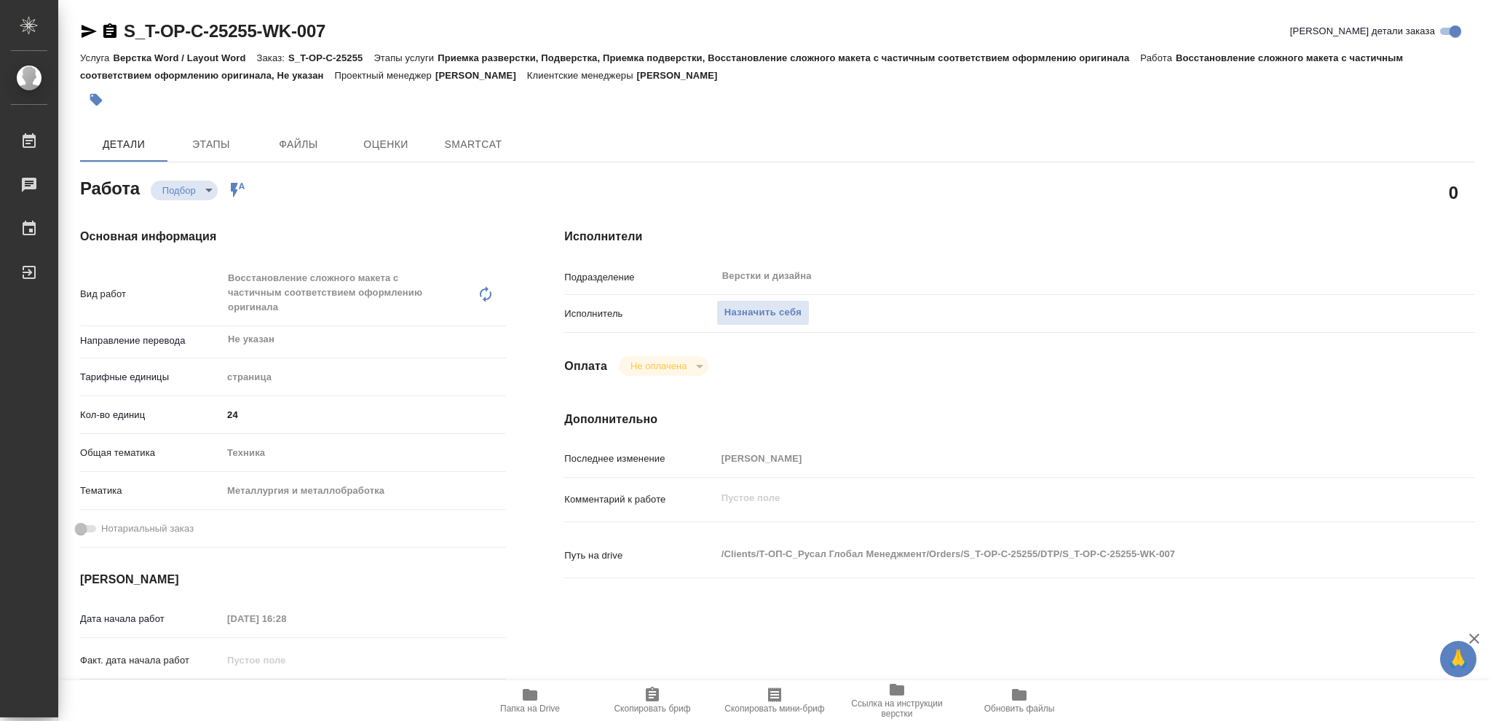
type textarea "x"
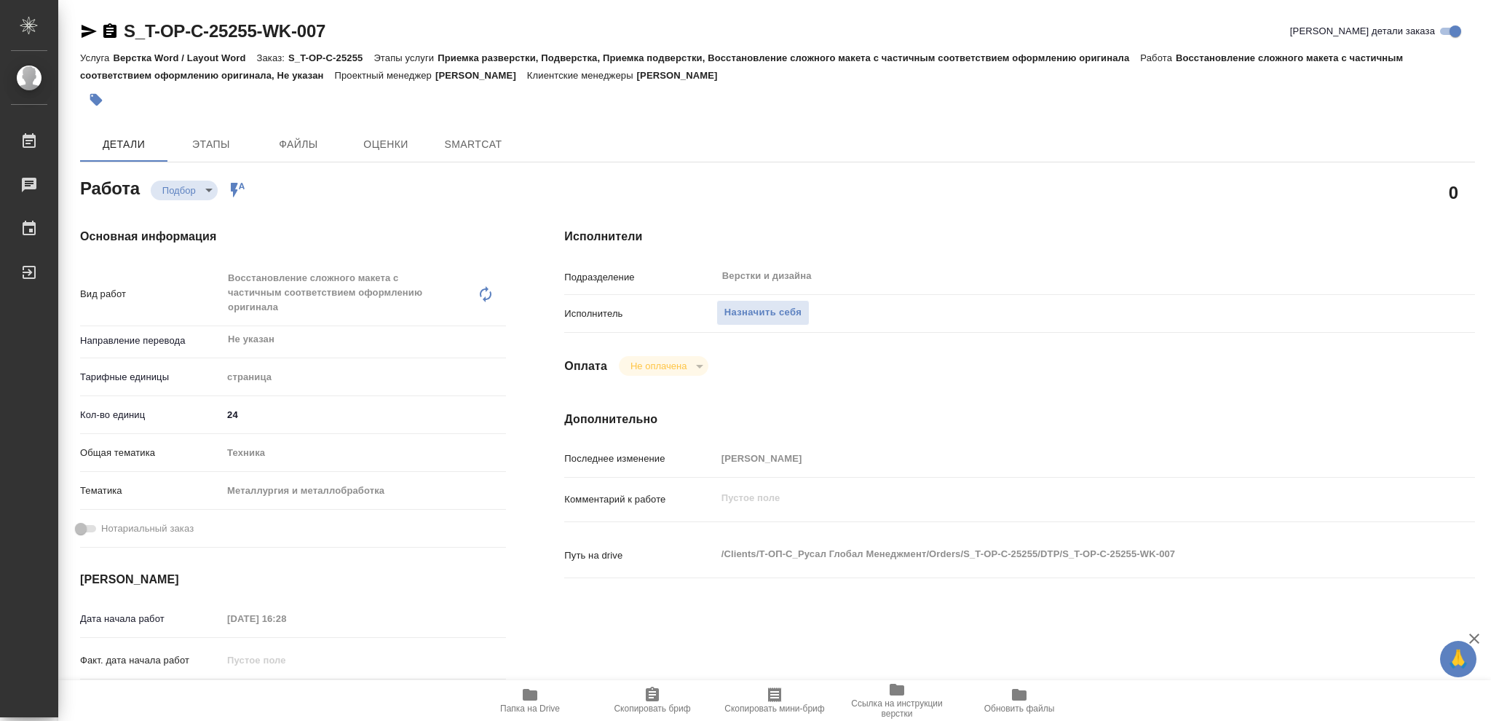
type textarea "x"
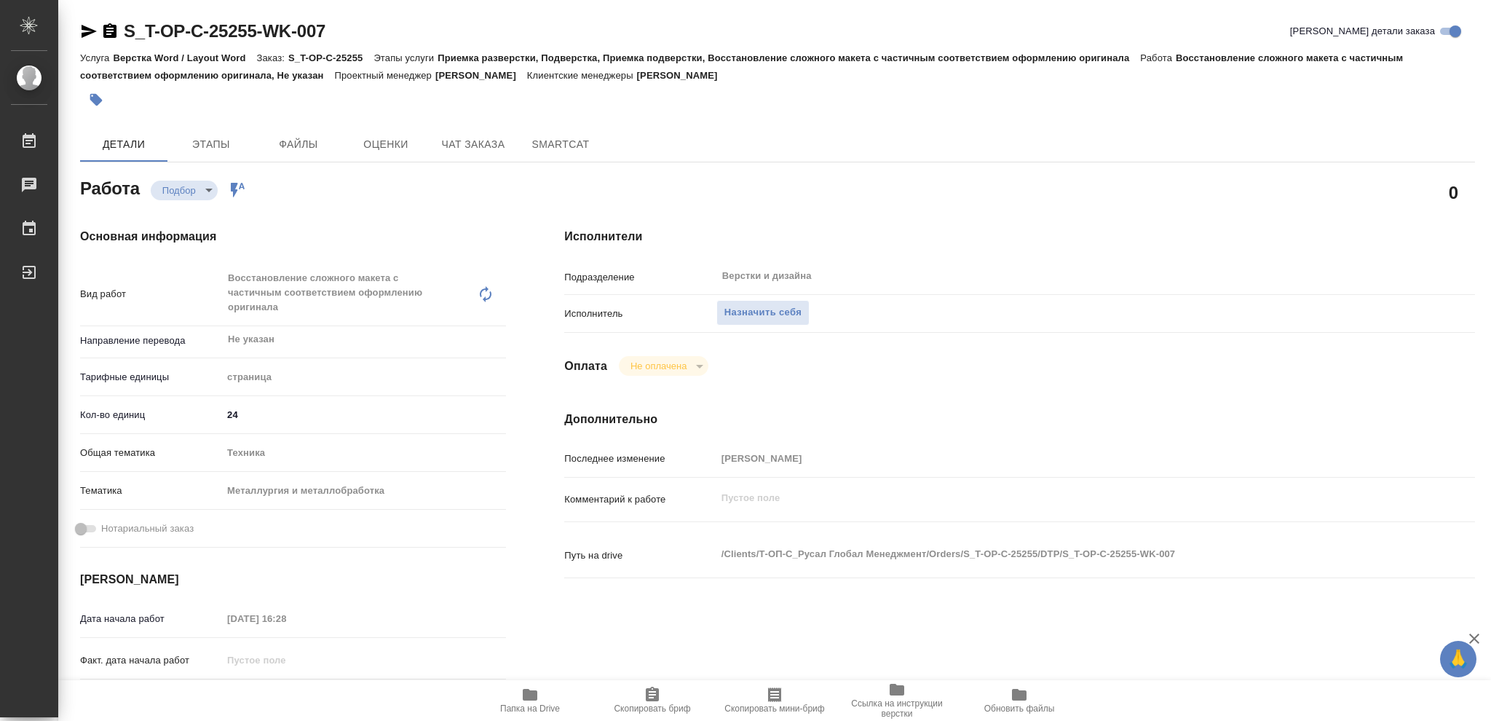
click at [534, 692] on icon "button" at bounding box center [530, 695] width 15 height 12
type textarea "x"
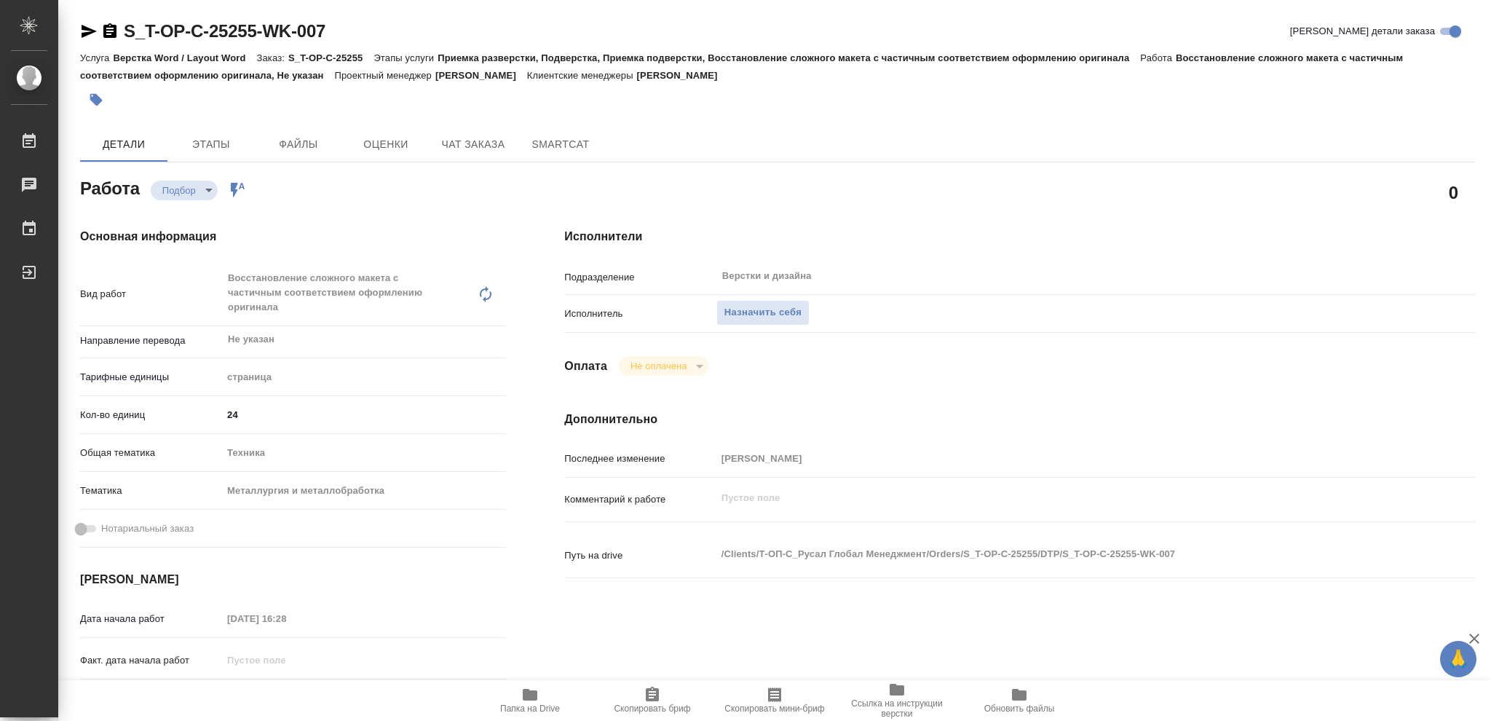
type textarea "x"
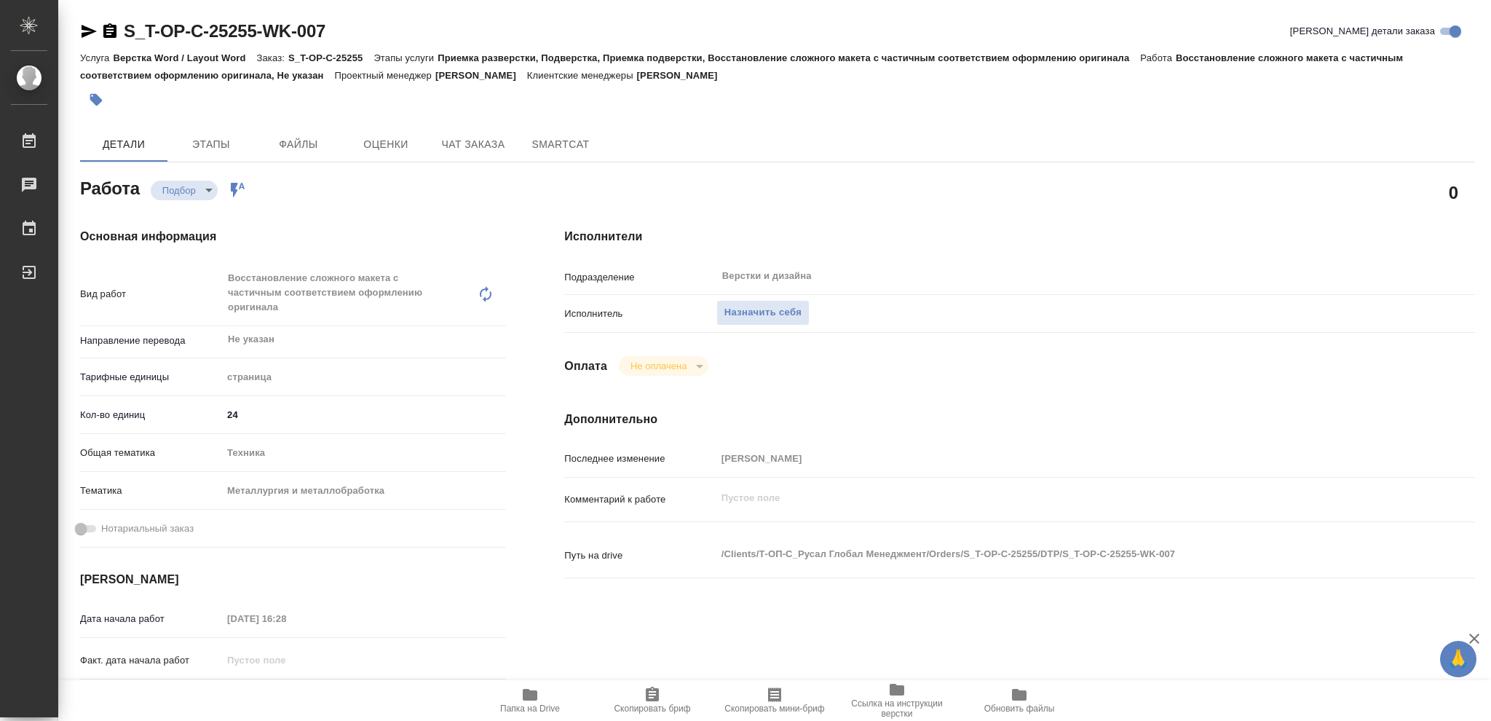
type textarea "x"
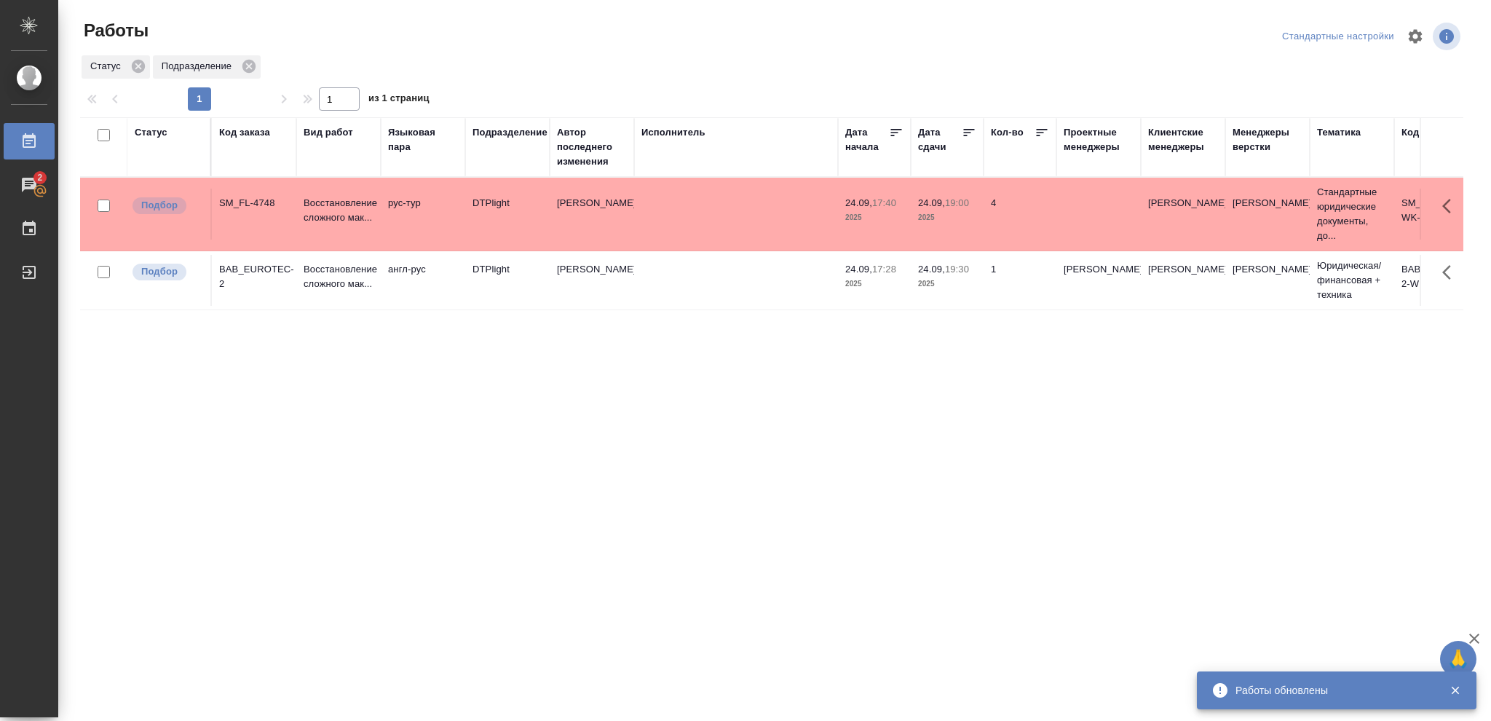
click at [954, 219] on p "2025" at bounding box center [947, 217] width 58 height 15
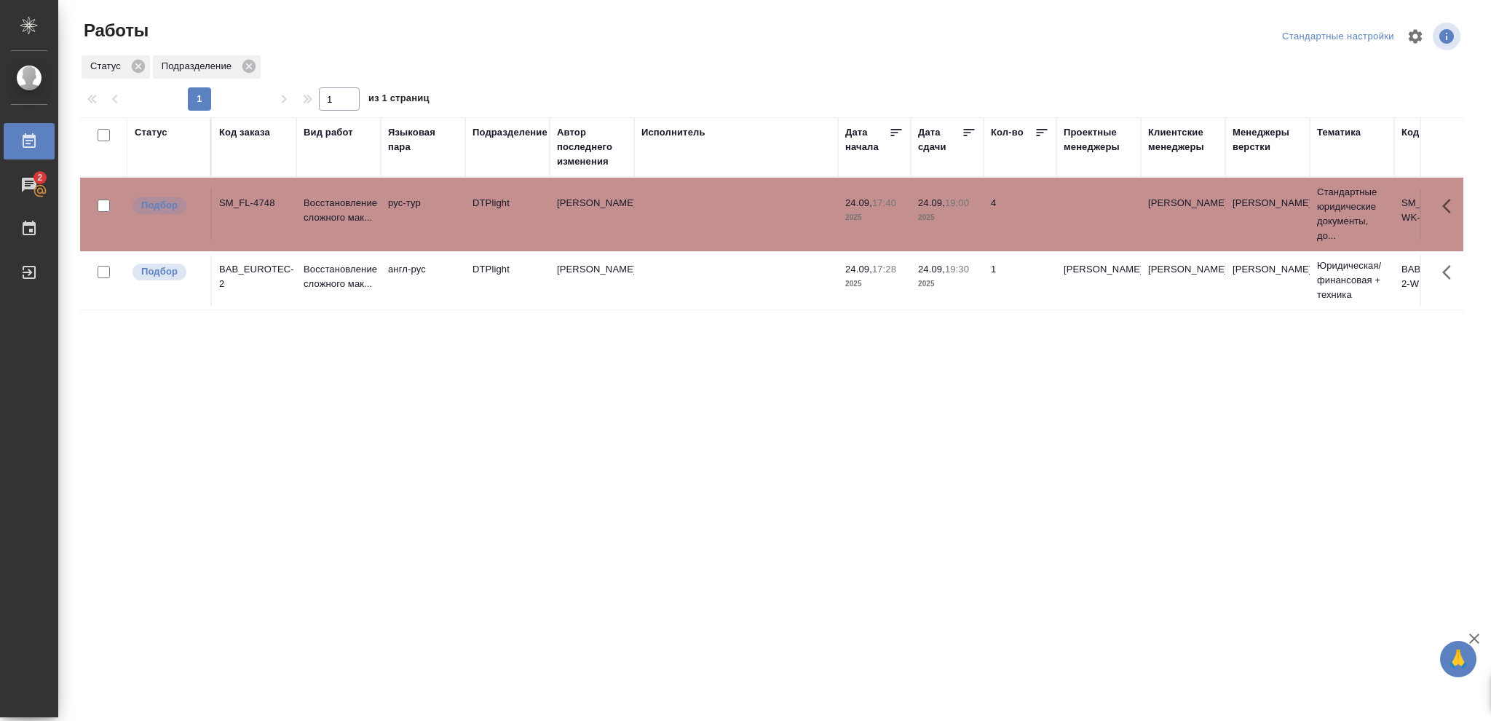
click at [954, 219] on p "2025" at bounding box center [947, 217] width 58 height 15
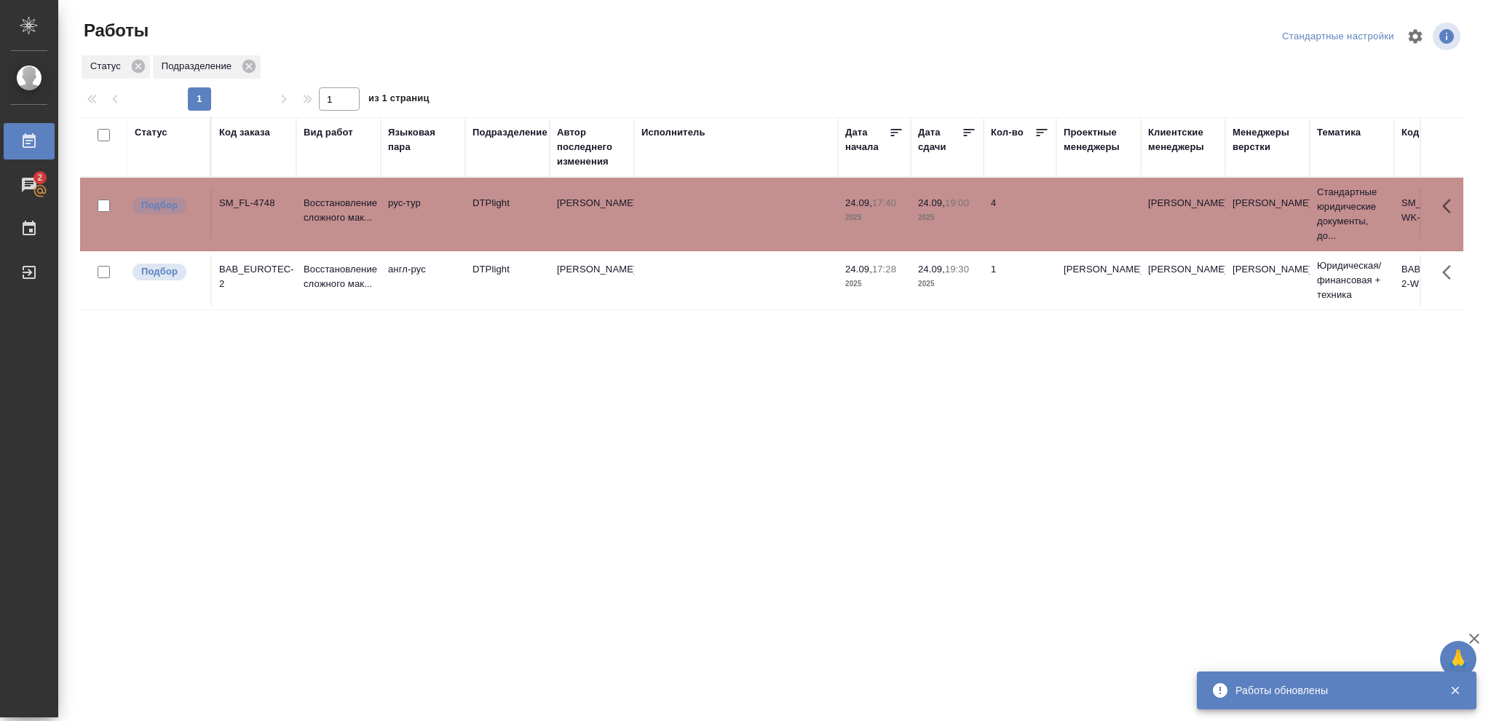
click at [922, 216] on p "2025" at bounding box center [947, 217] width 58 height 15
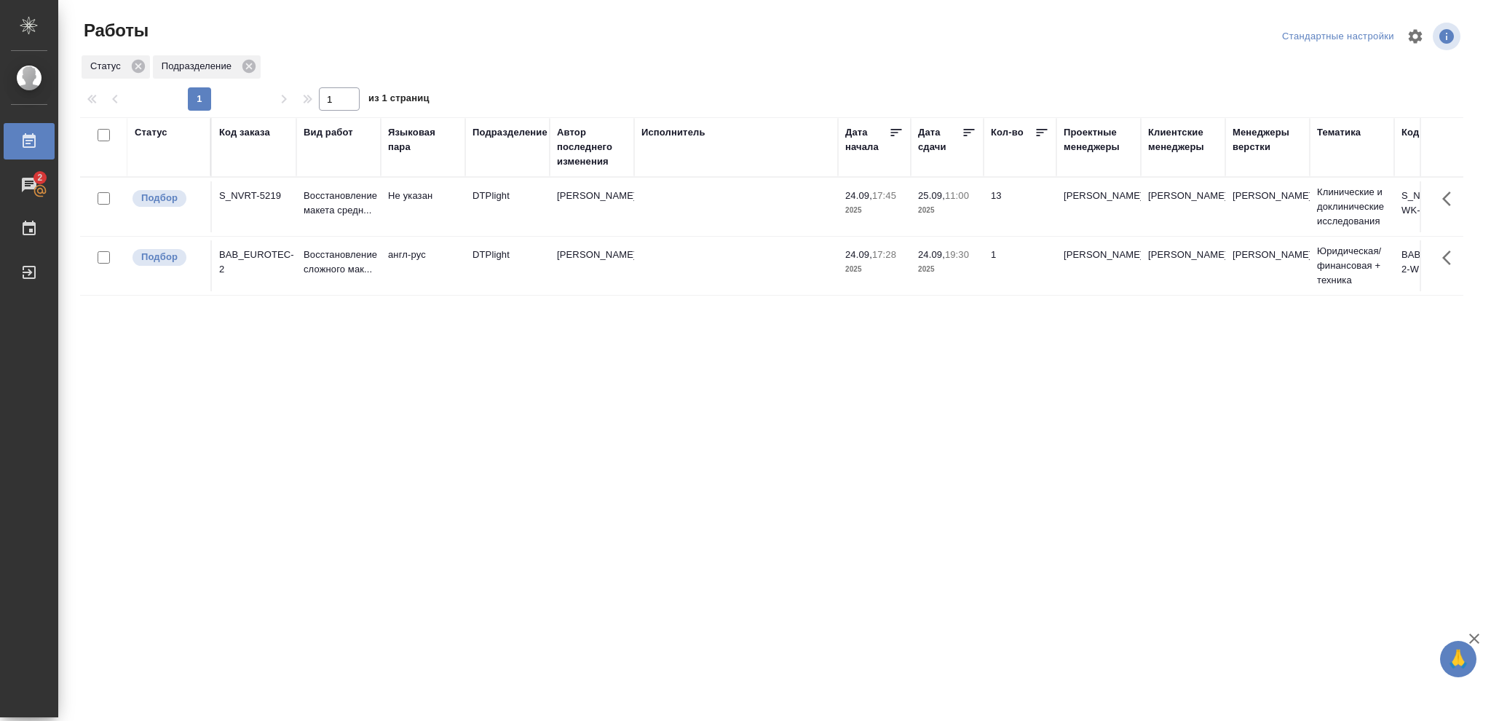
click at [957, 216] on p "2025" at bounding box center [947, 210] width 58 height 15
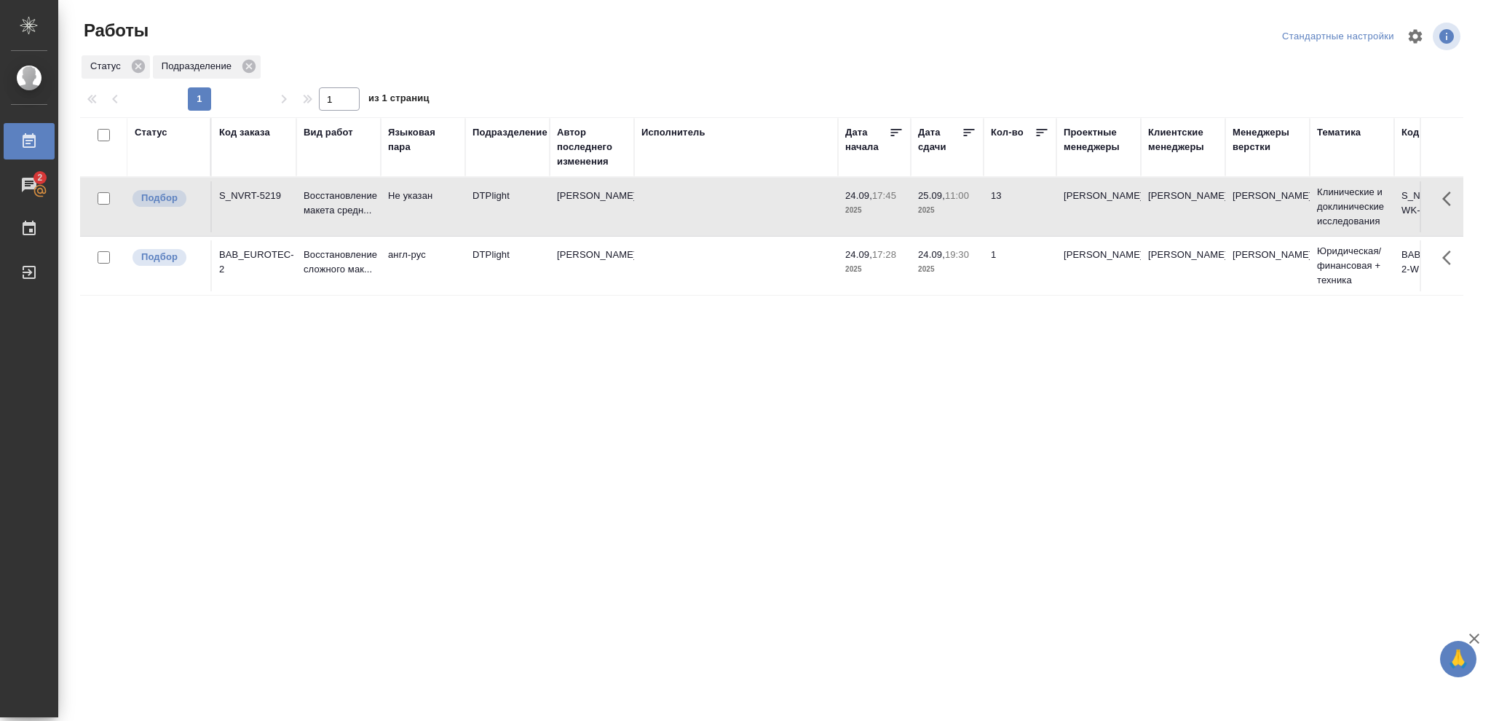
click at [957, 216] on p "2025" at bounding box center [947, 210] width 58 height 15
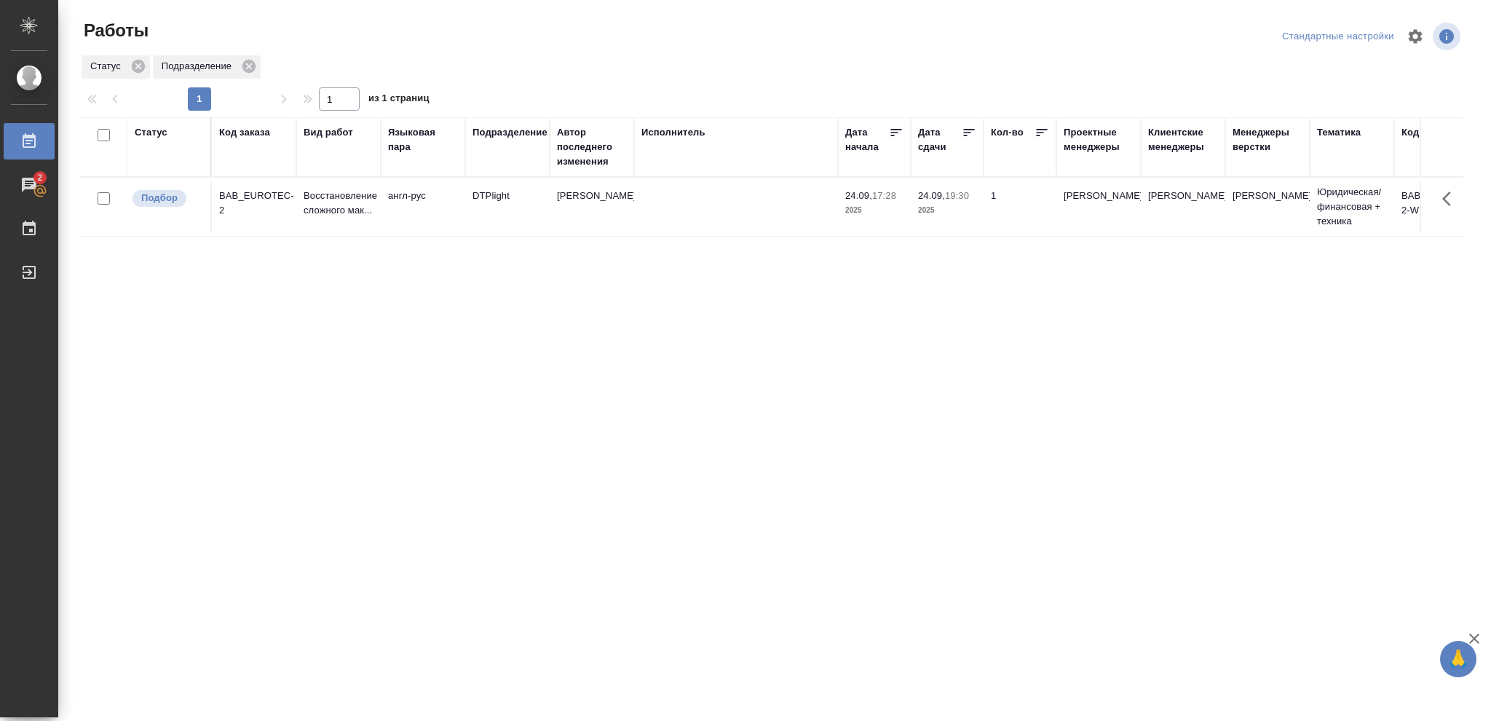
click at [951, 211] on p "2025" at bounding box center [947, 210] width 58 height 15
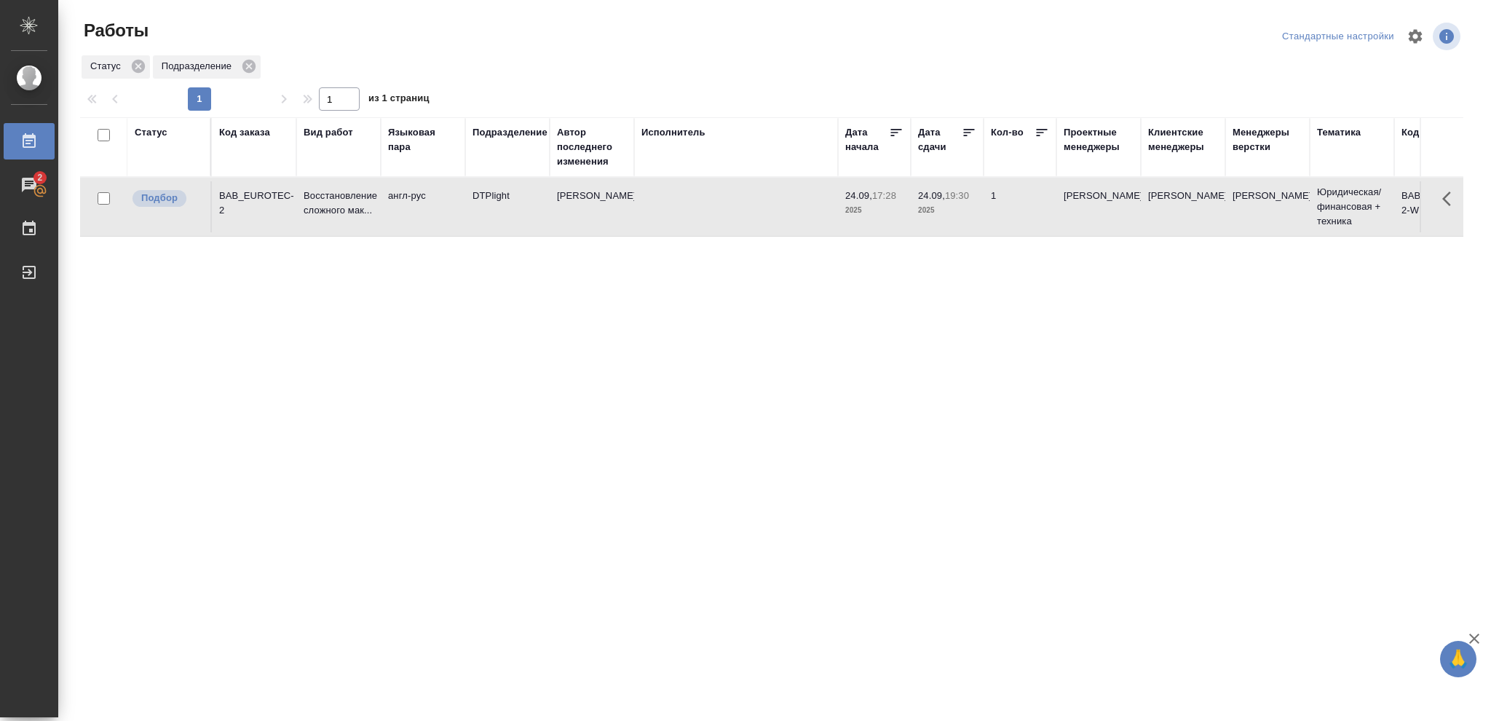
click at [951, 211] on p "2025" at bounding box center [947, 210] width 58 height 15
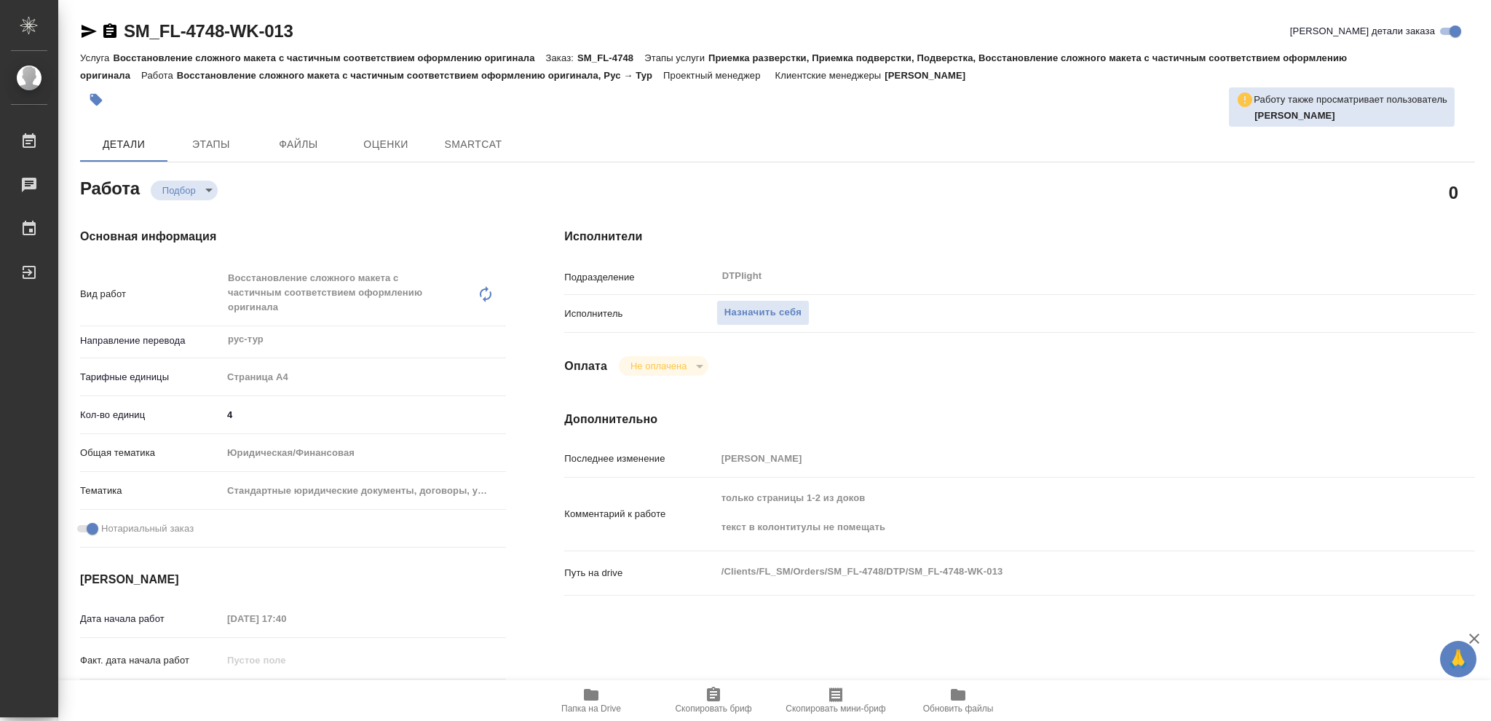
type textarea "x"
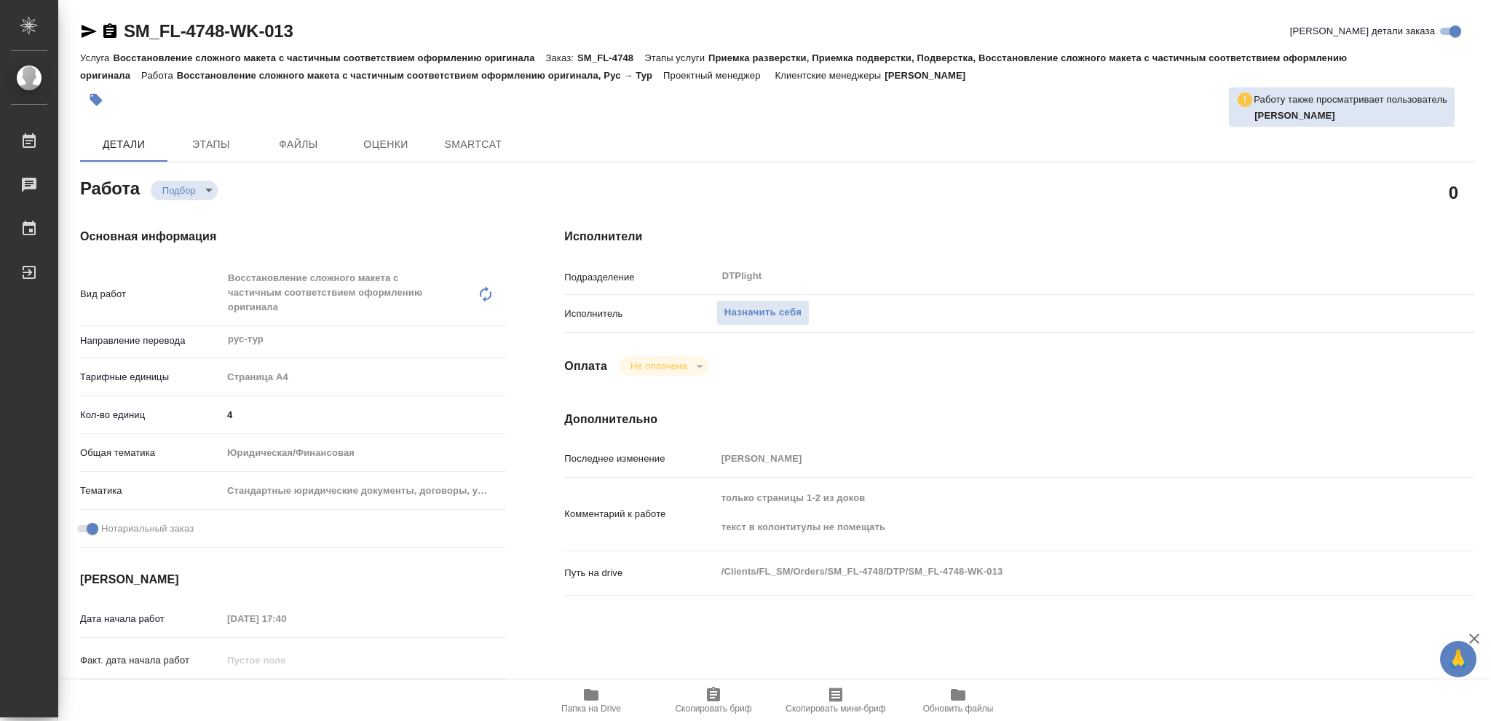
type textarea "x"
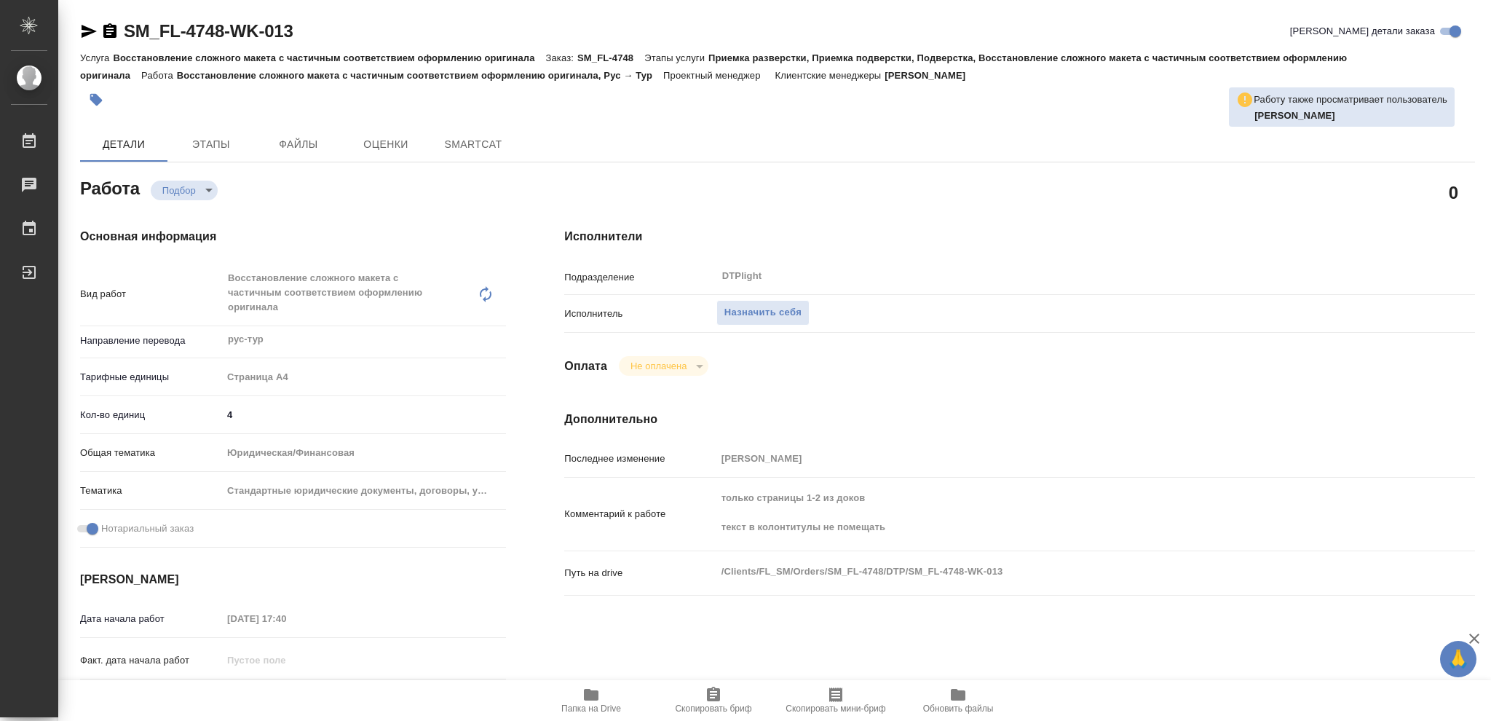
type textarea "x"
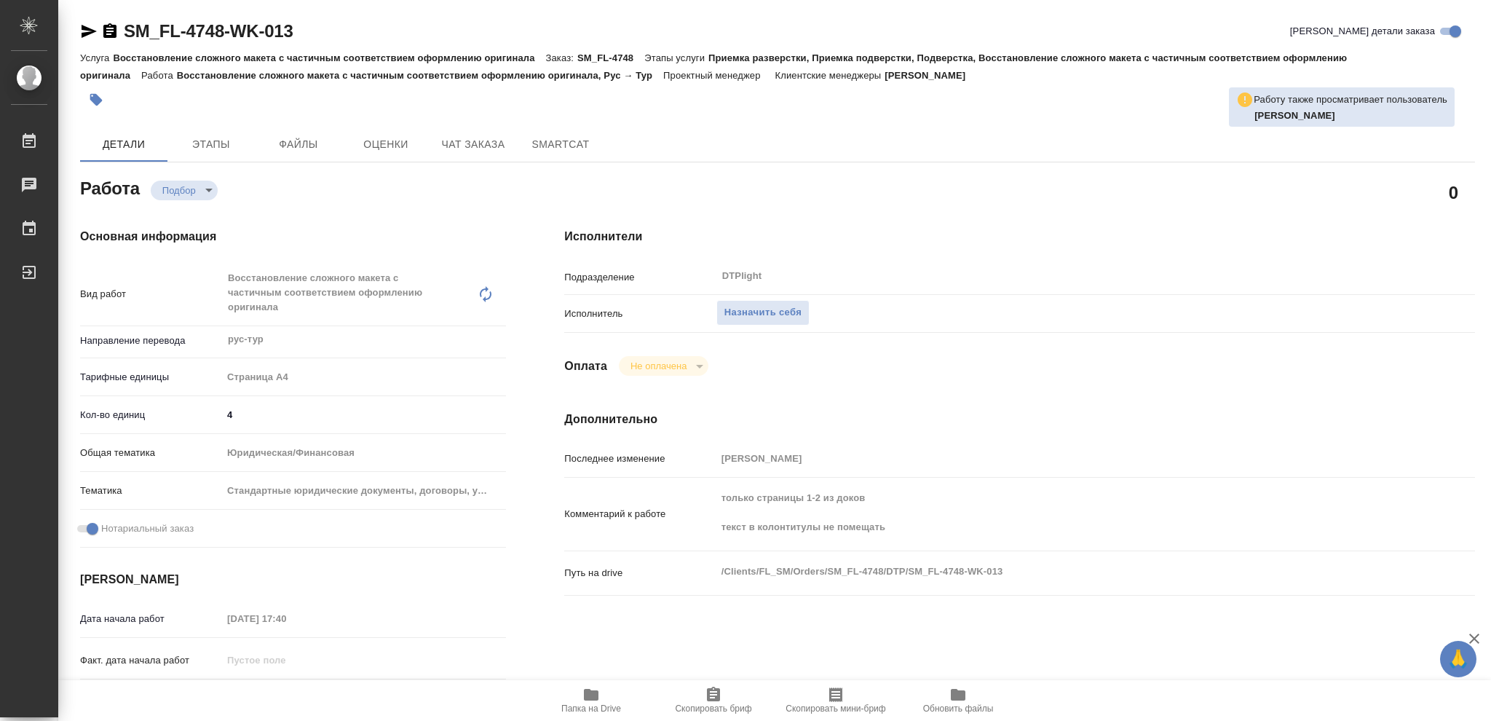
type textarea "x"
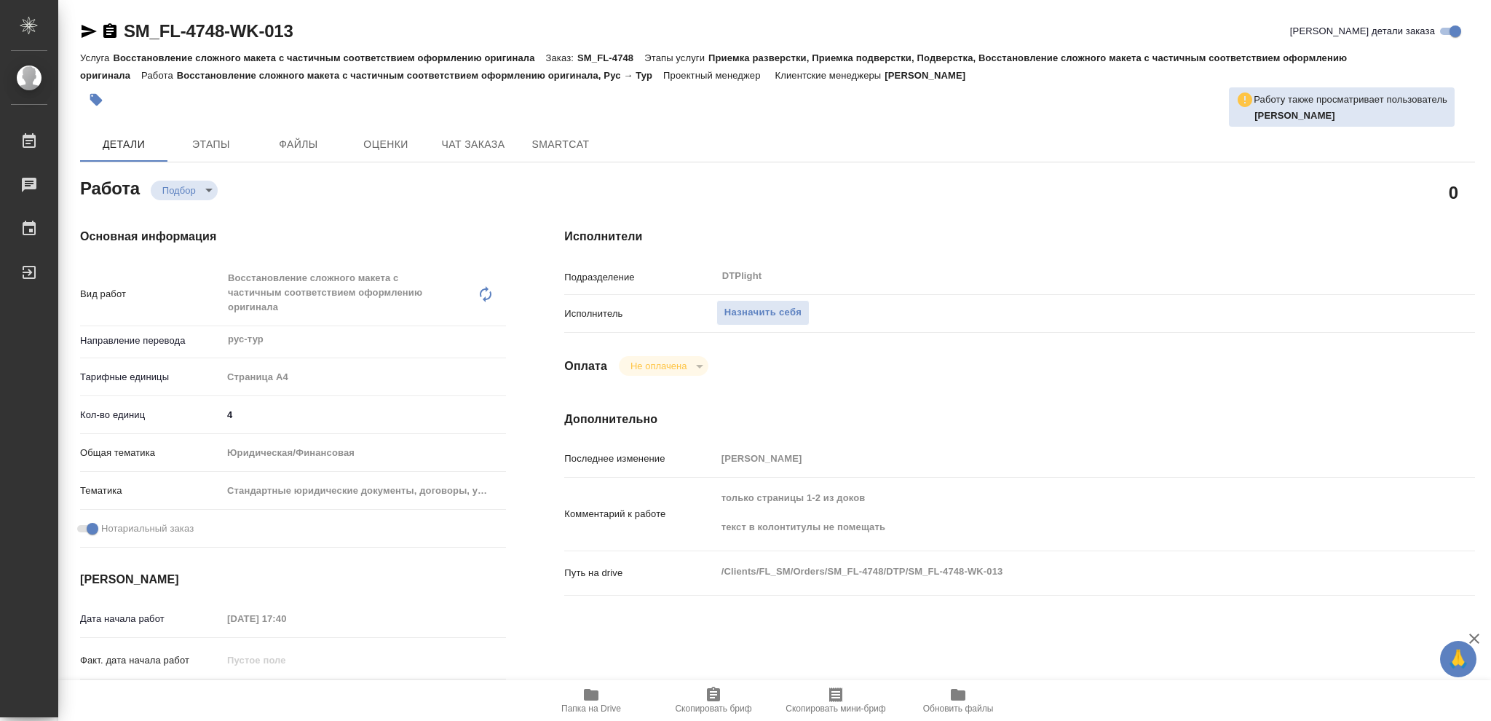
type textarea "x"
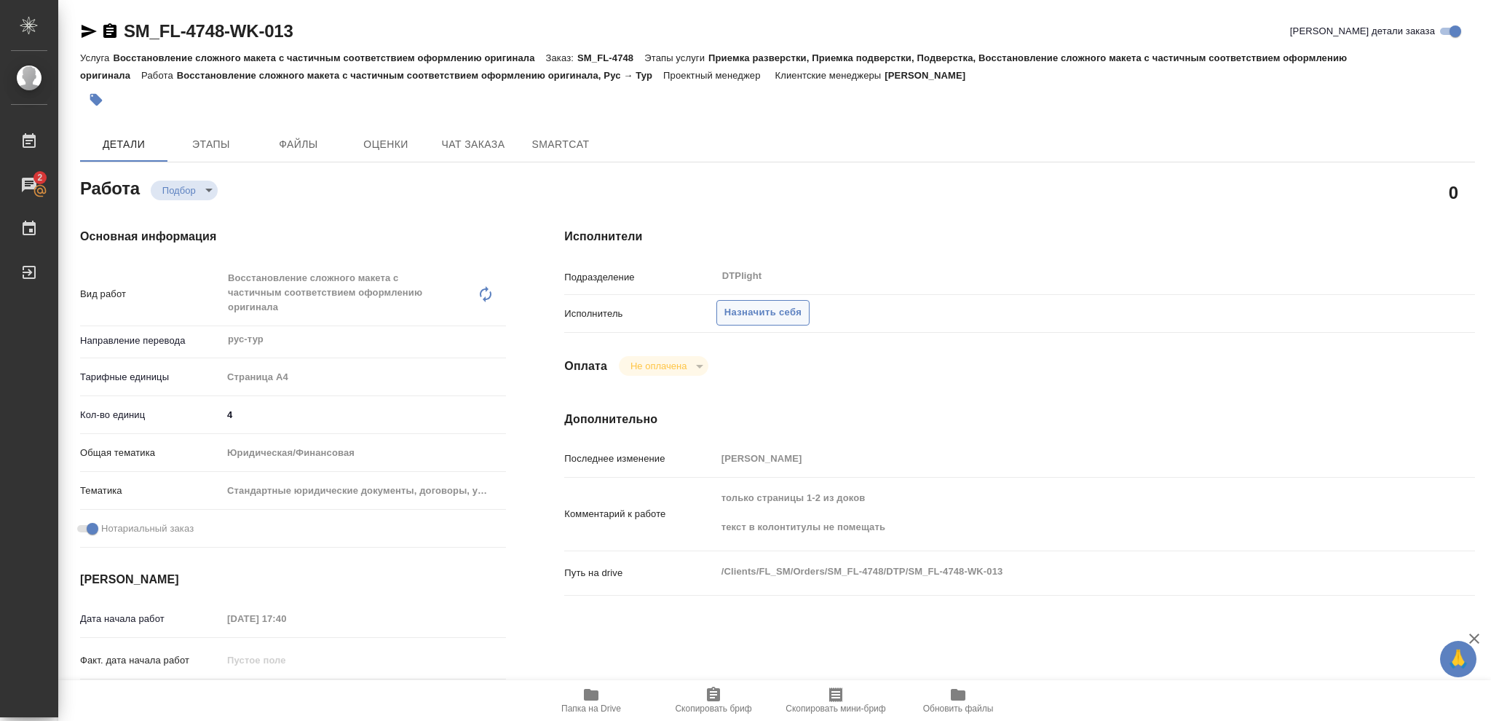
click at [763, 318] on span "Назначить себя" at bounding box center [762, 312] width 77 height 17
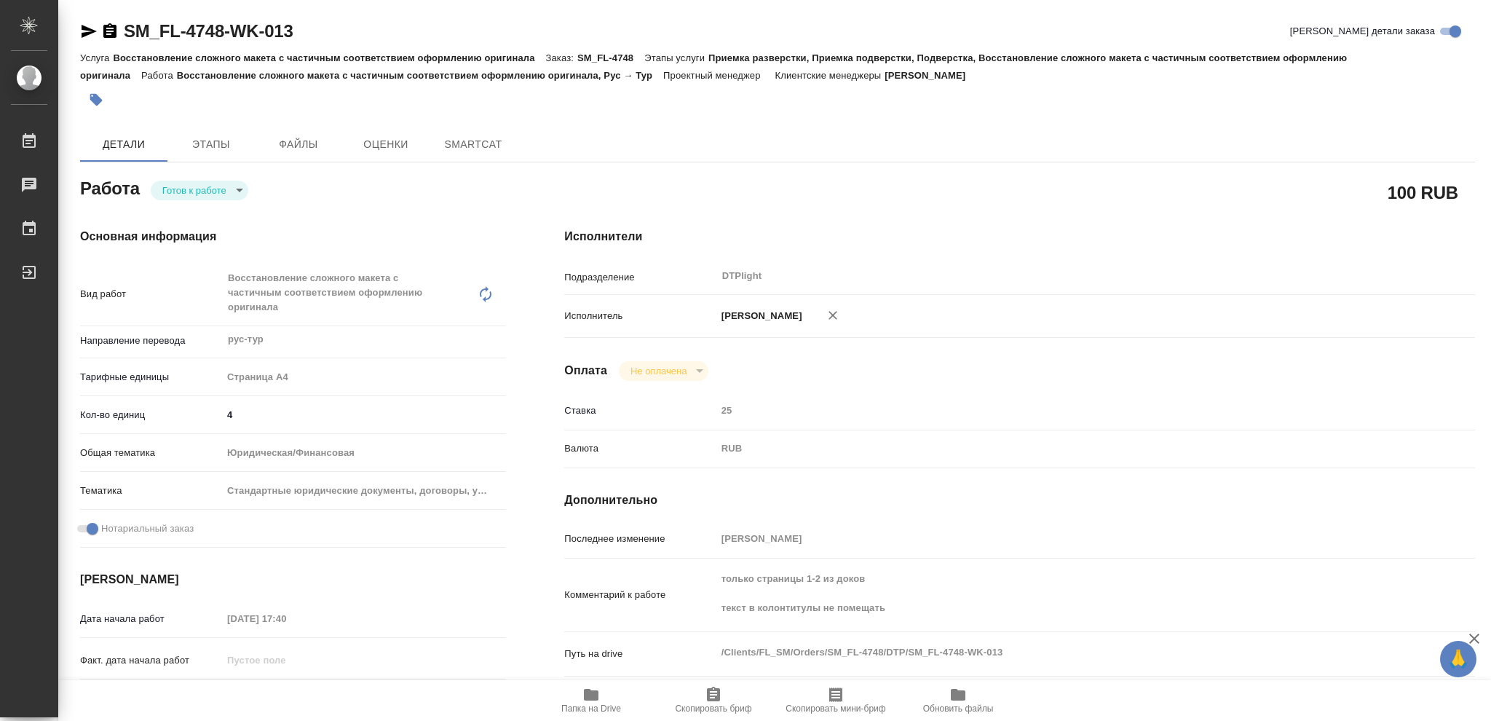
type textarea "x"
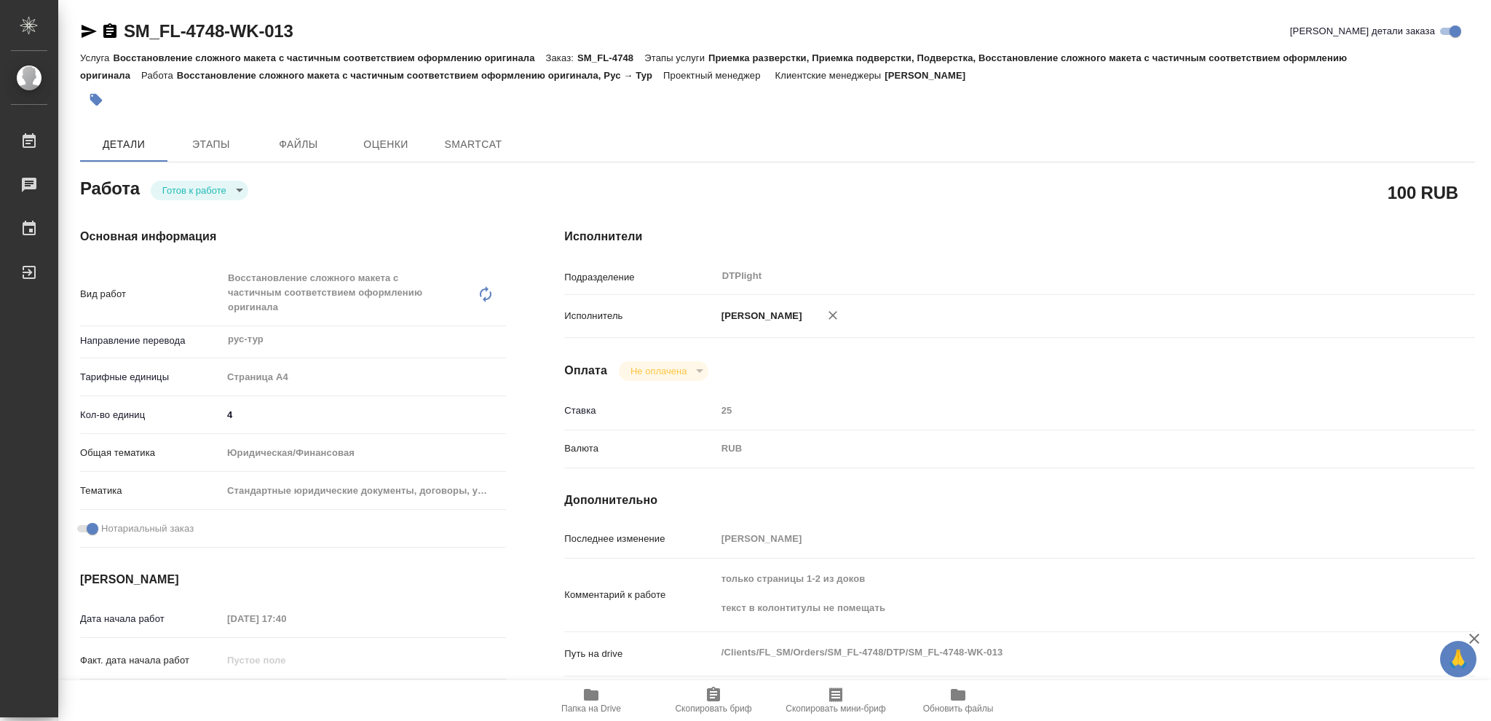
type textarea "x"
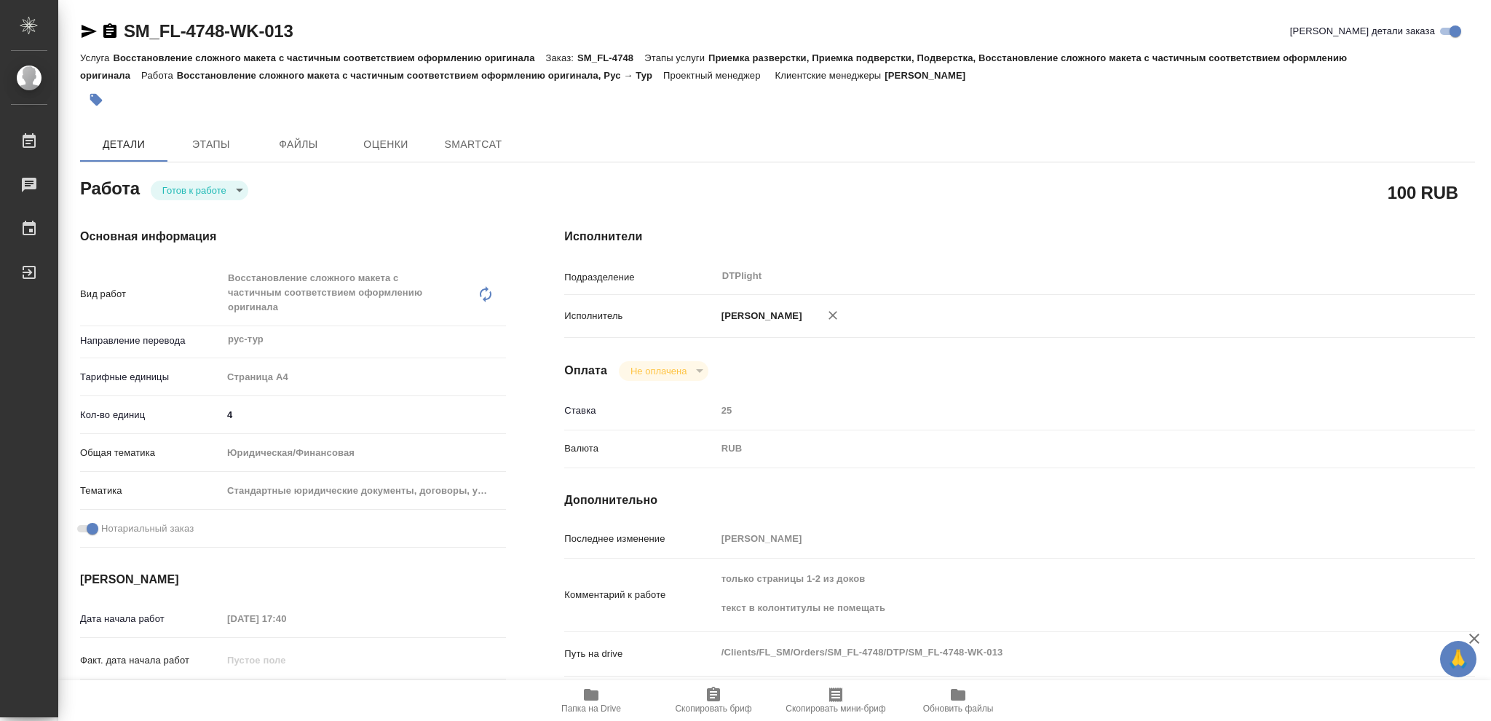
type textarea "x"
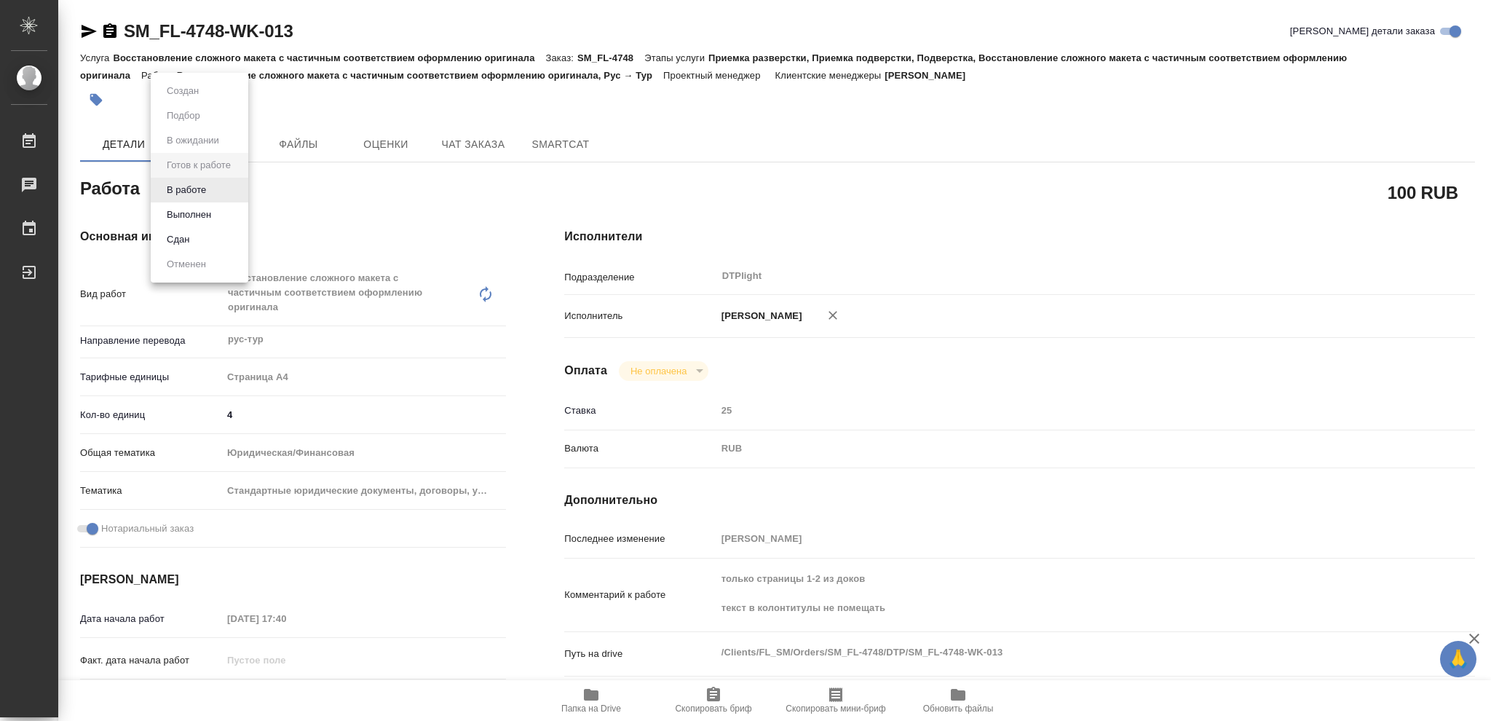
click at [240, 189] on body "🙏 .cls-1 fill:#fff; AWATERA Vasileva Olga Работы Чаты График Выйти SM_FL-4748-W…" at bounding box center [745, 360] width 1491 height 721
type textarea "x"
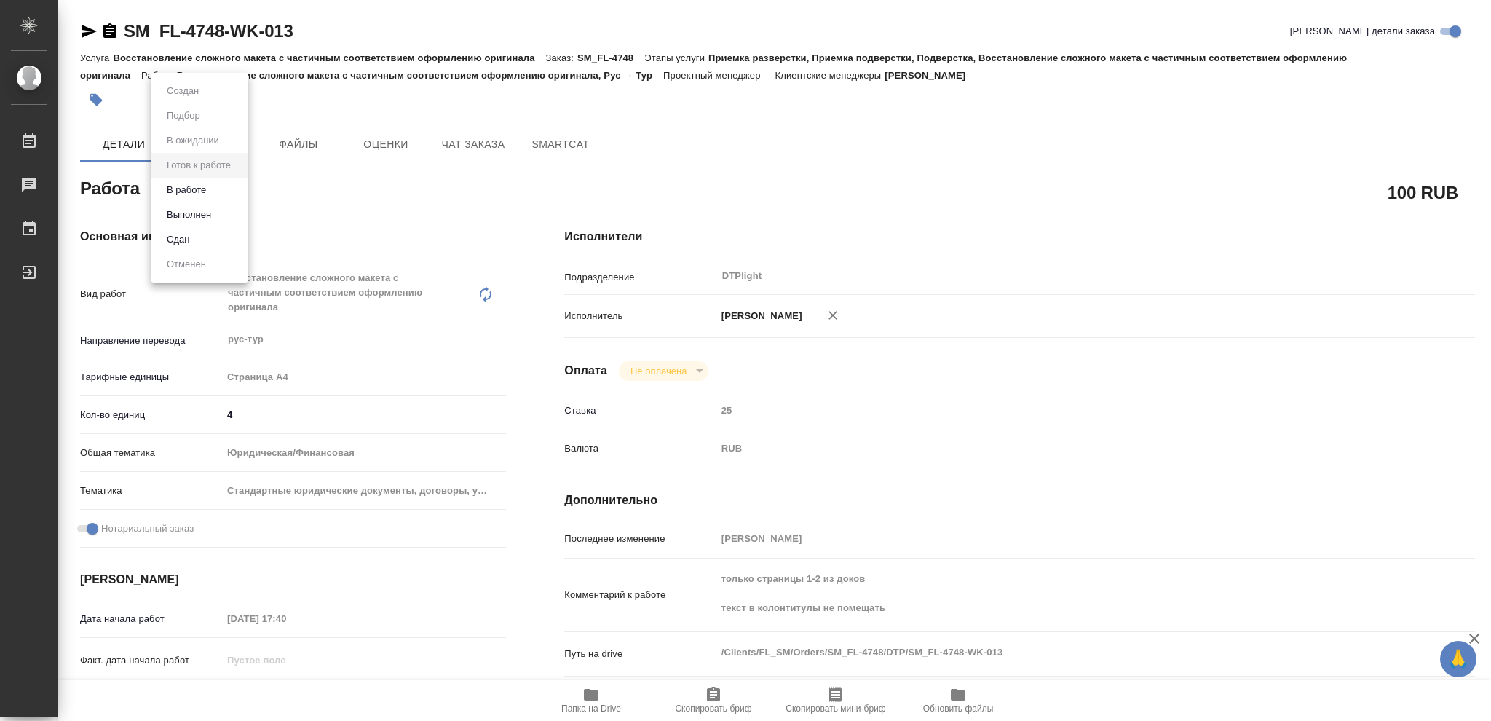
type textarea "x"
click at [207, 188] on button "В работе" at bounding box center [186, 190] width 48 height 16
type textarea "x"
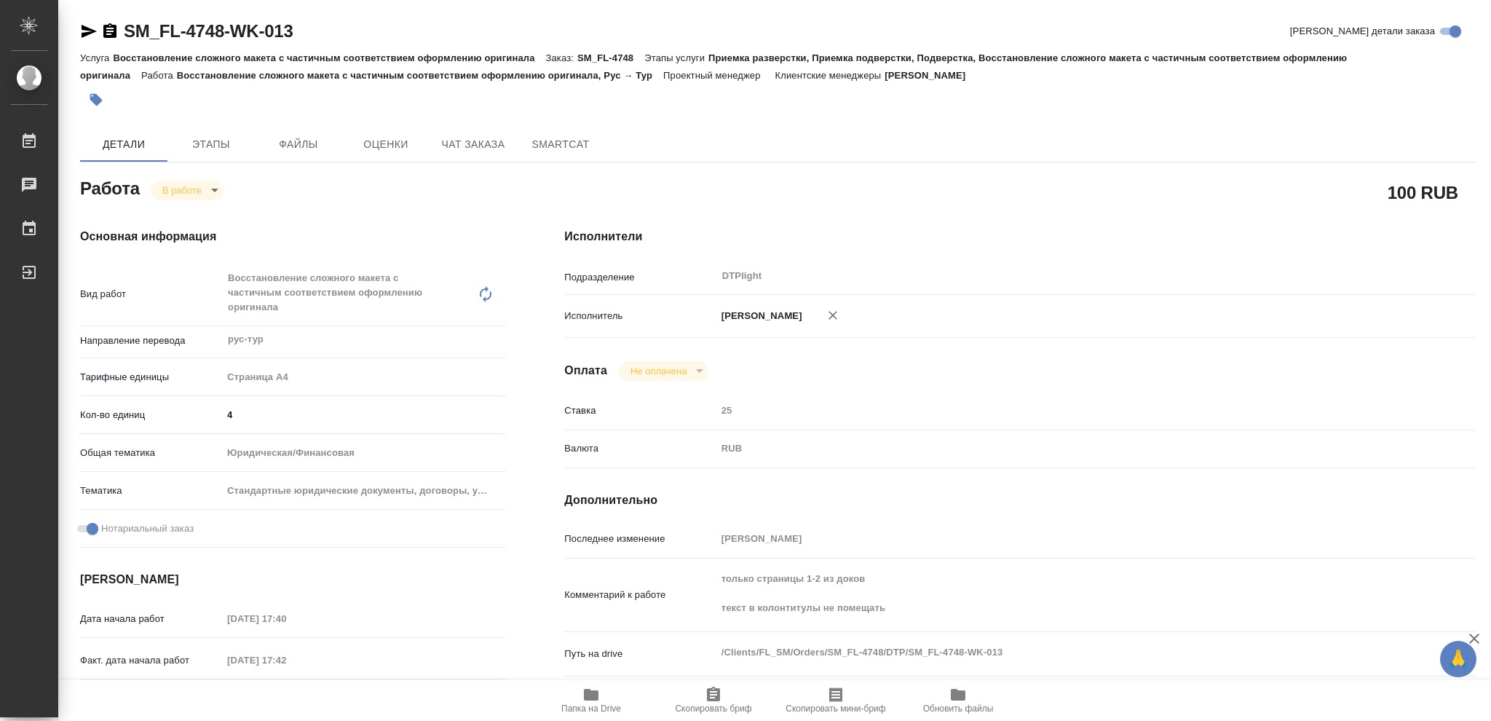
type textarea "x"
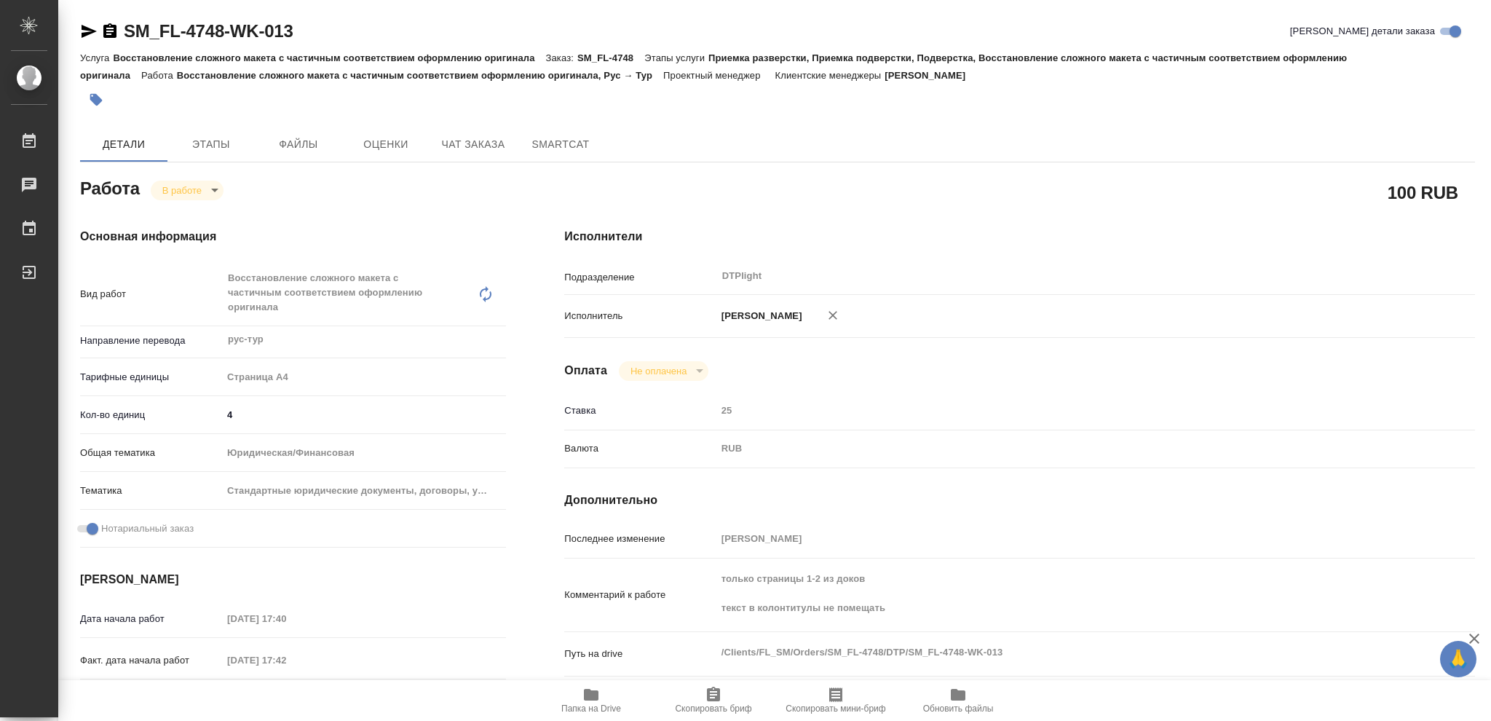
type textarea "x"
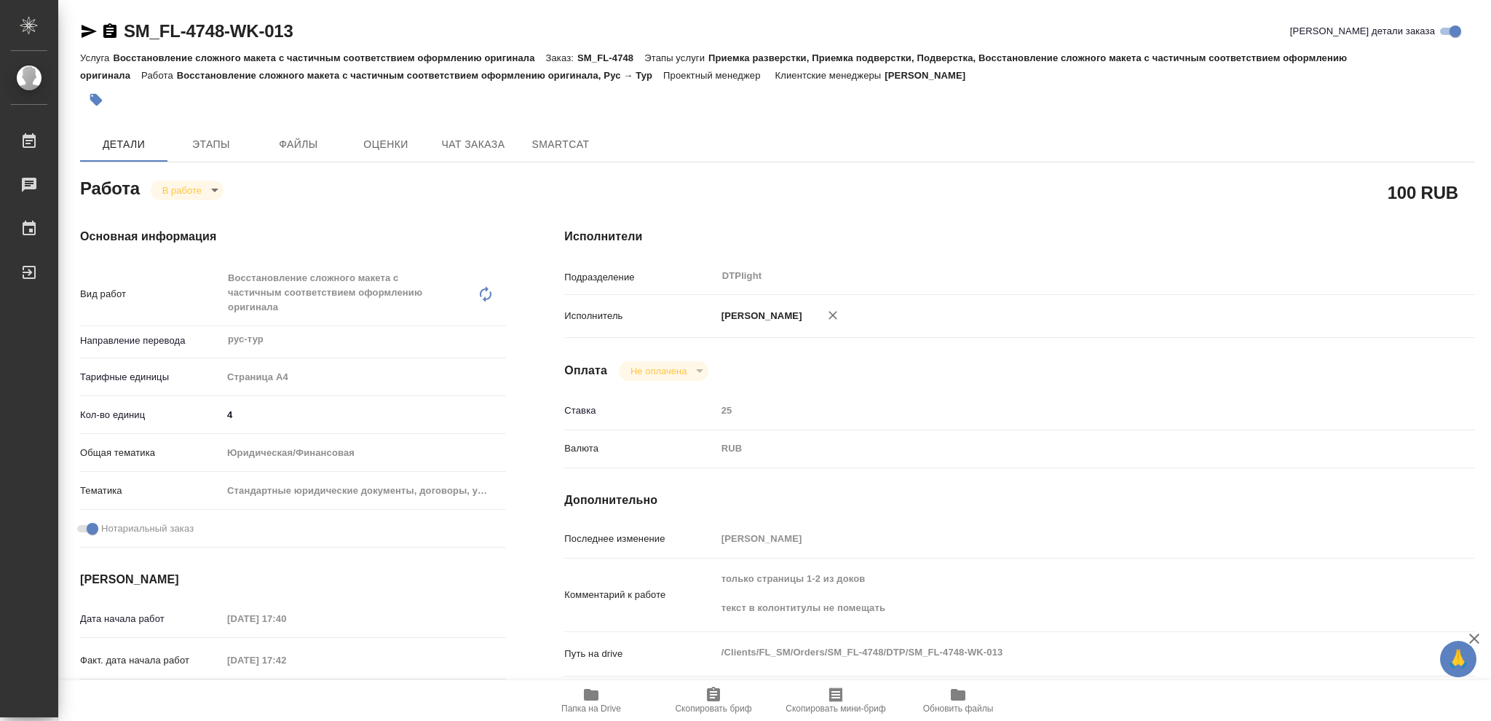
type textarea "x"
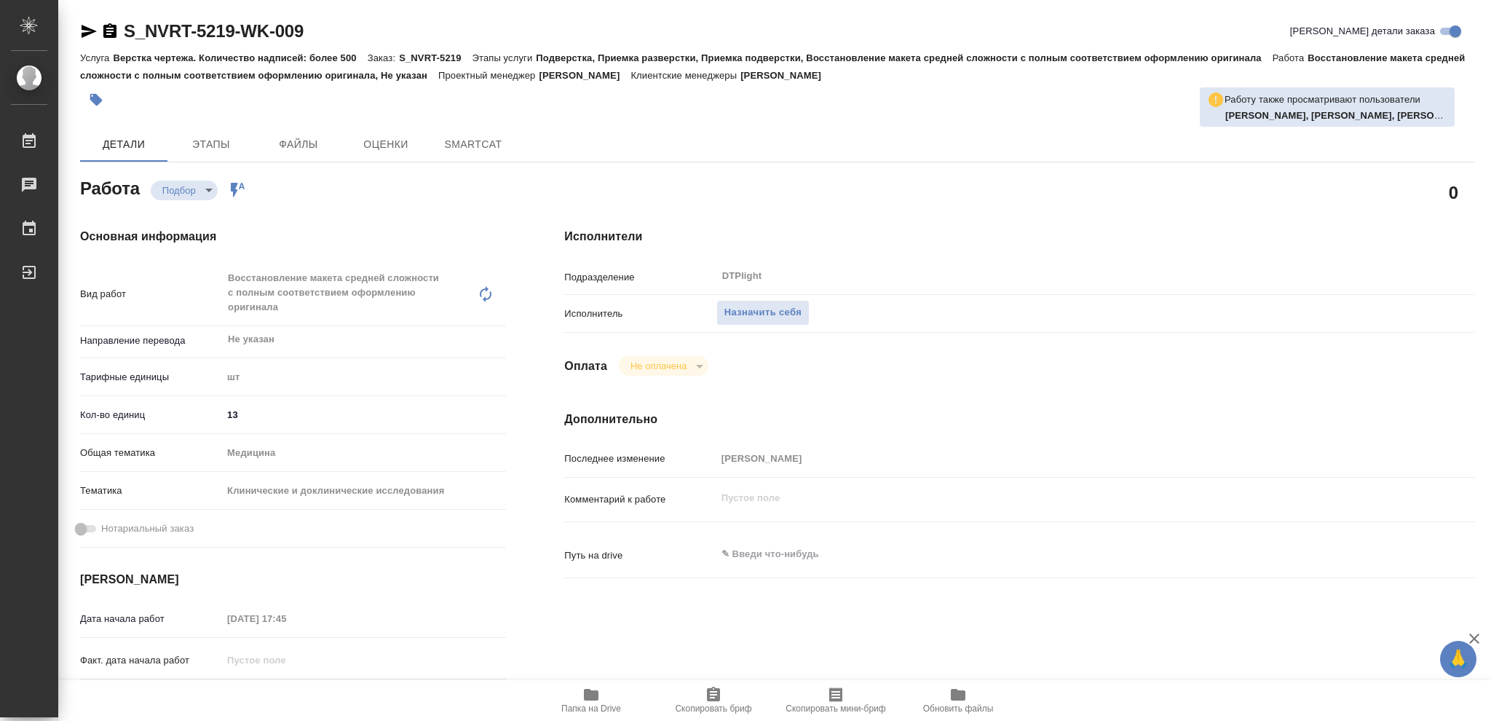
type textarea "x"
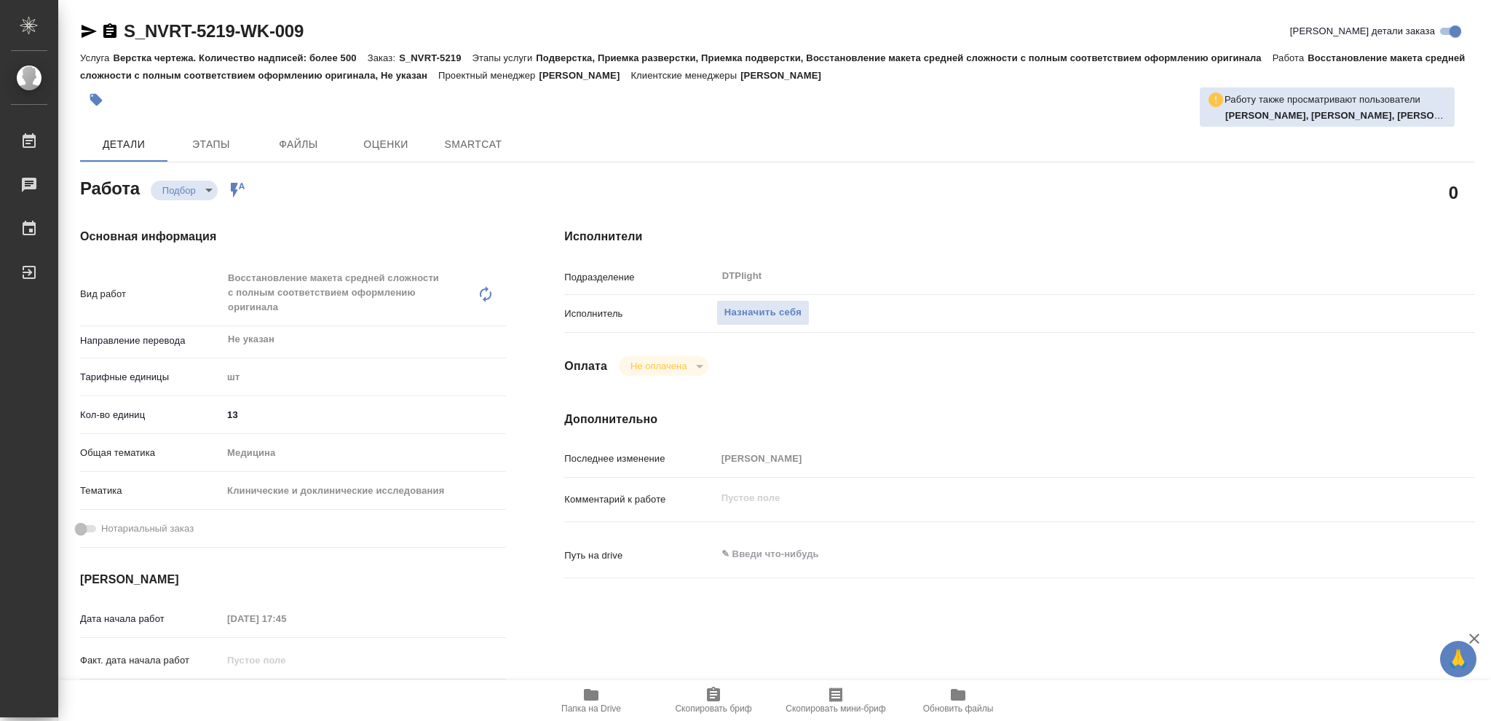
type textarea "x"
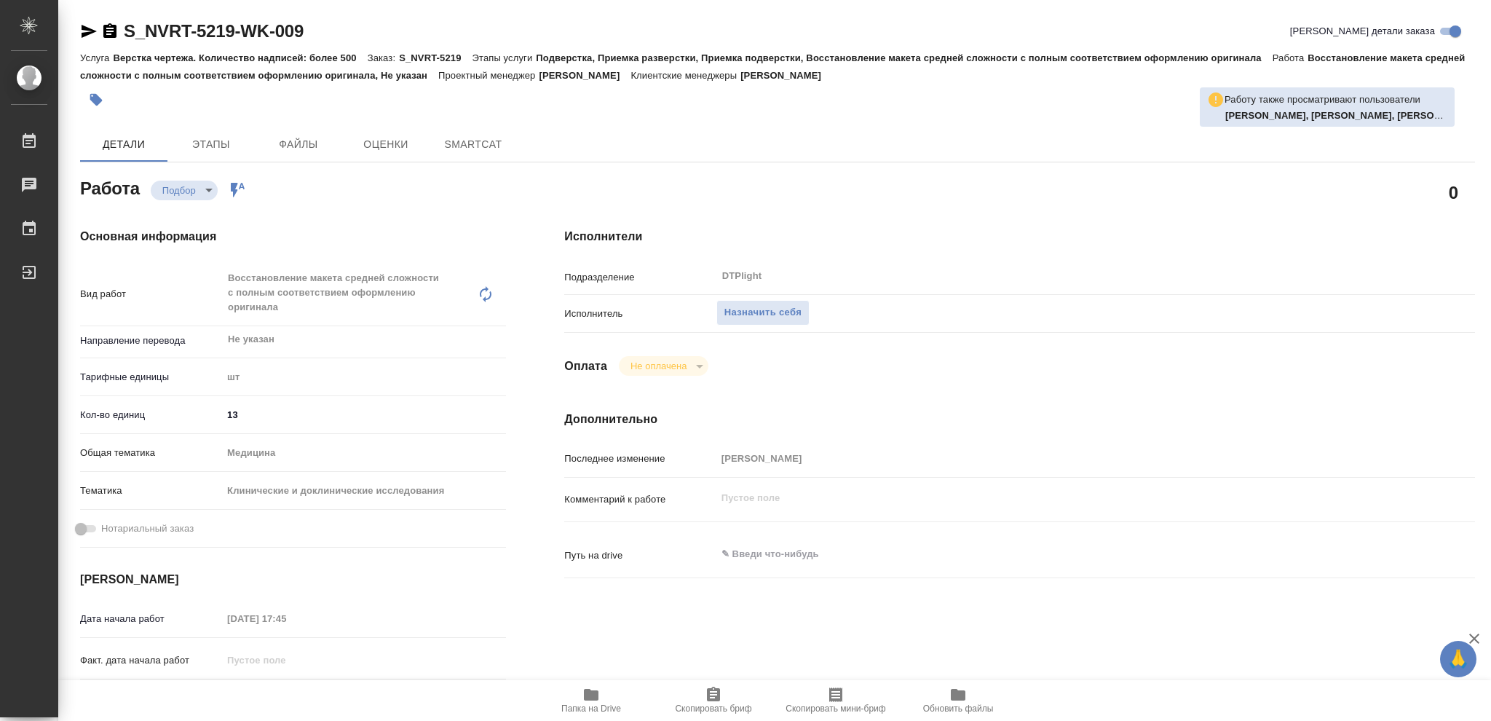
type textarea "x"
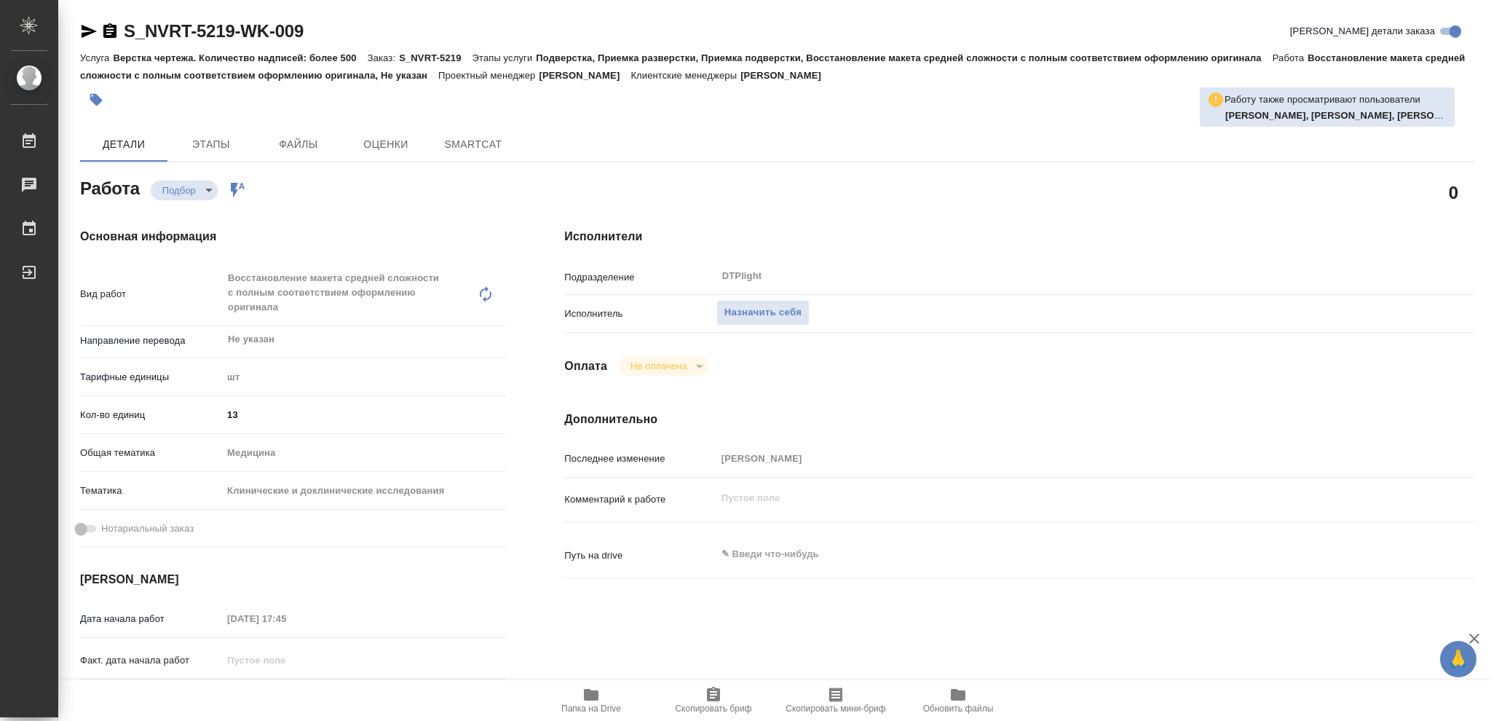
type textarea "x"
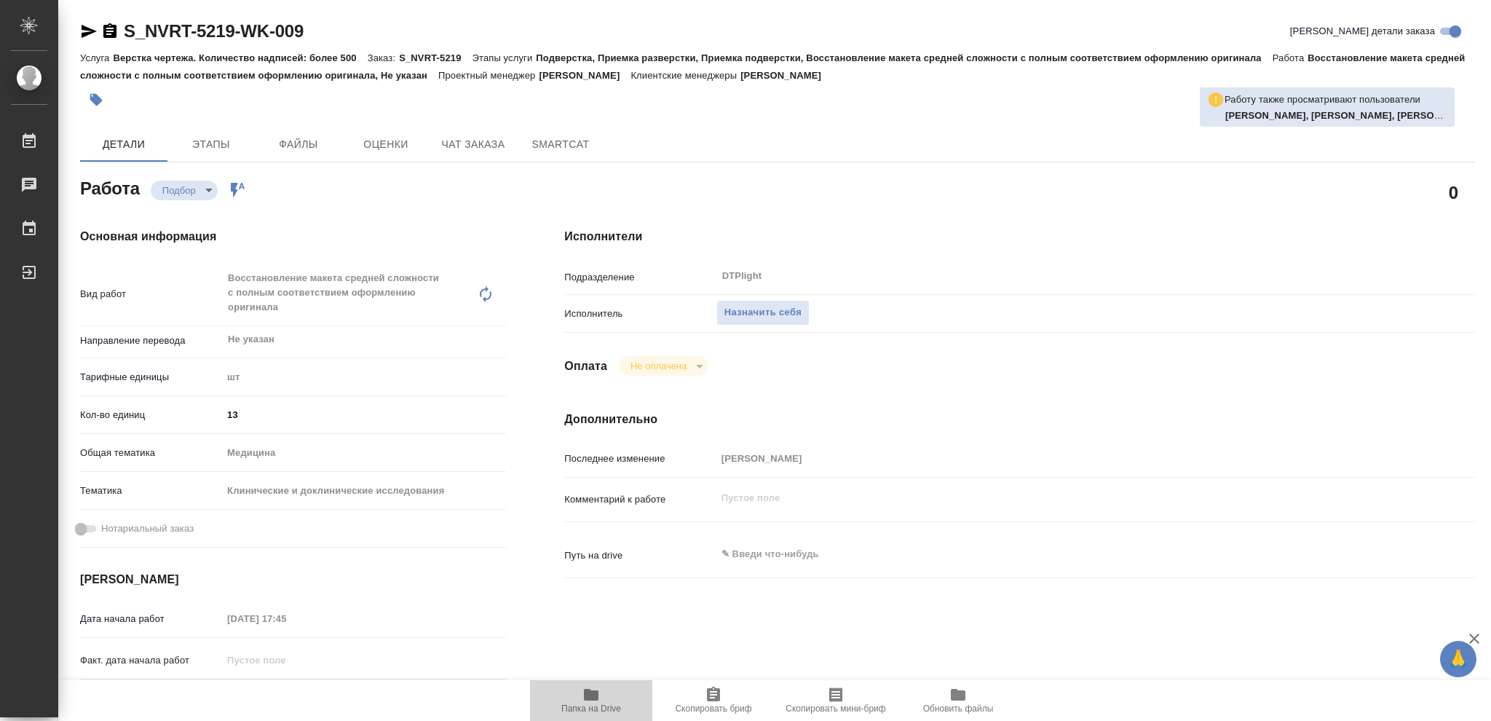
click at [590, 694] on icon "button" at bounding box center [591, 695] width 15 height 12
type textarea "x"
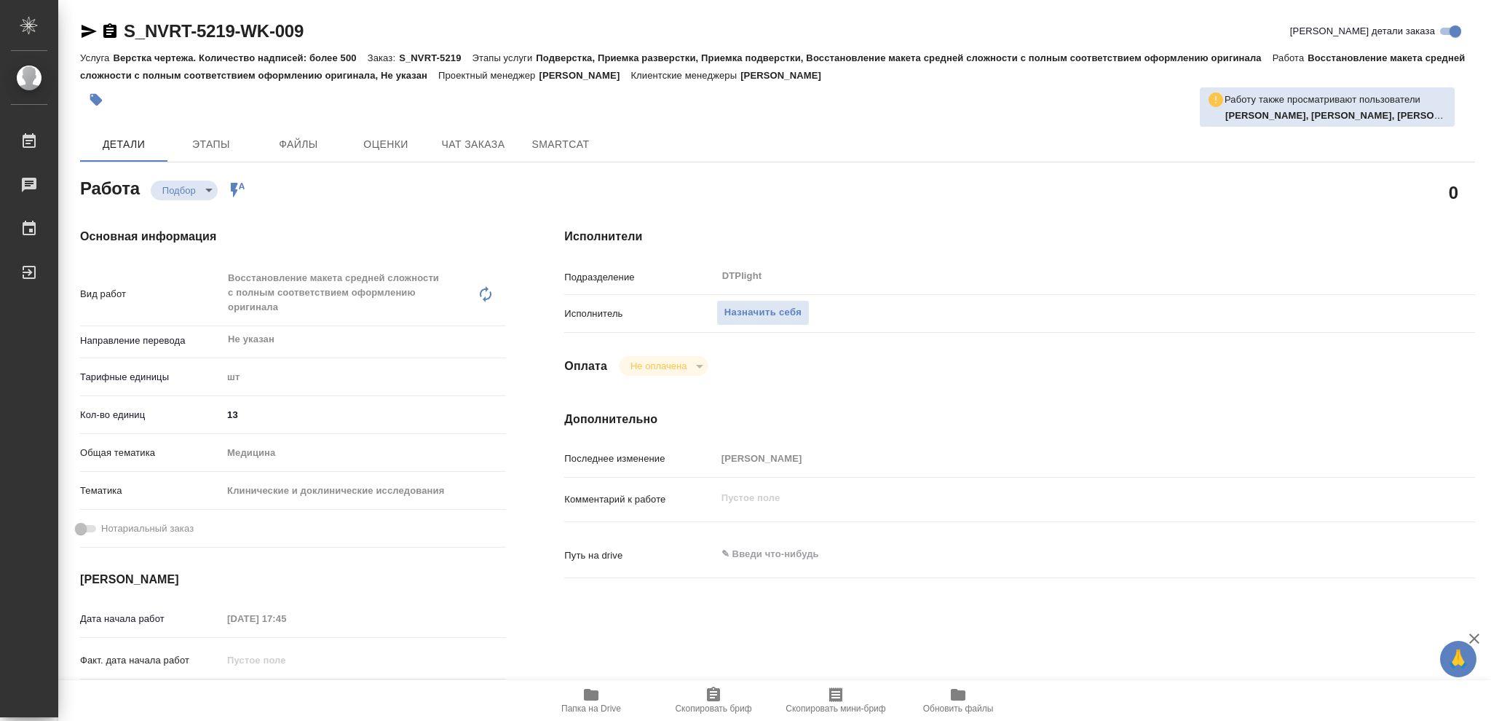
type textarea "x"
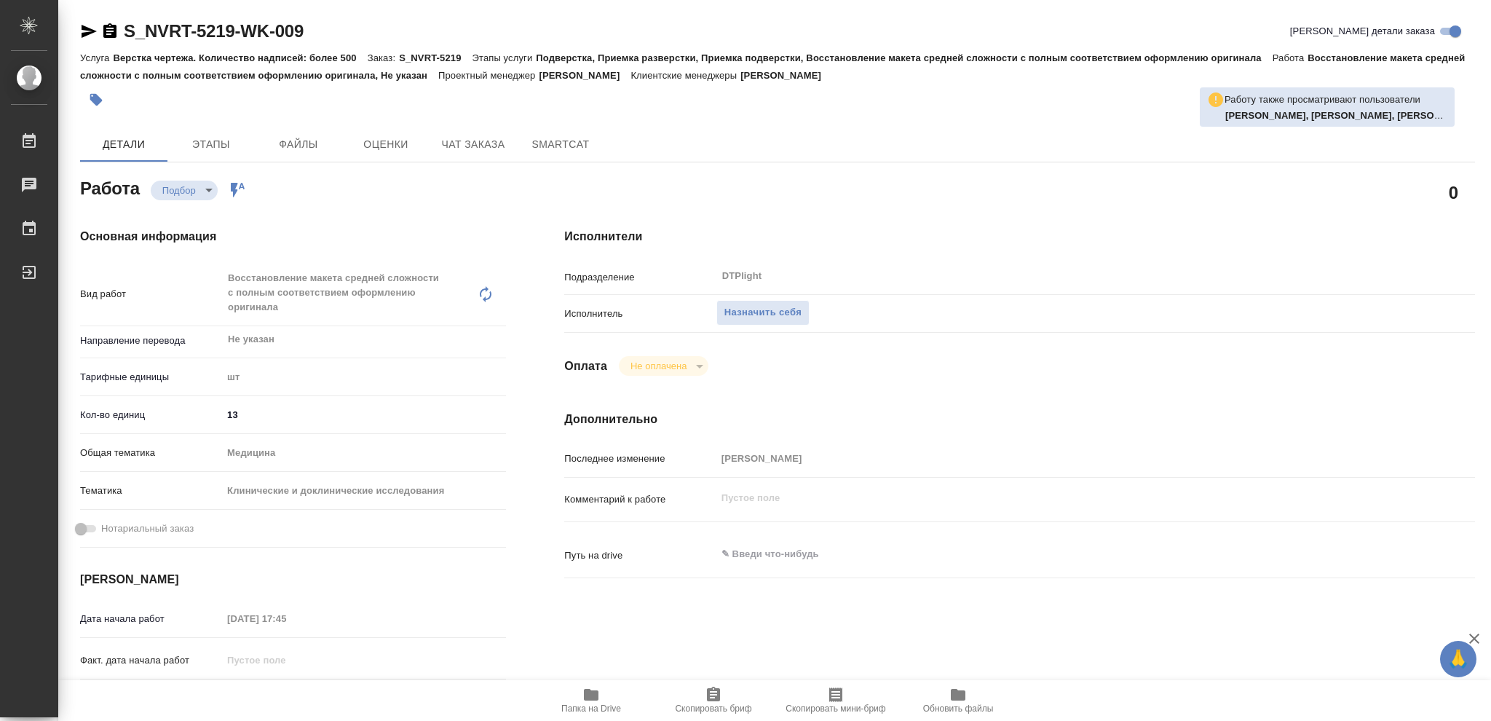
type textarea "x"
click at [766, 313] on span "Назначить себя" at bounding box center [762, 312] width 77 height 17
type textarea "x"
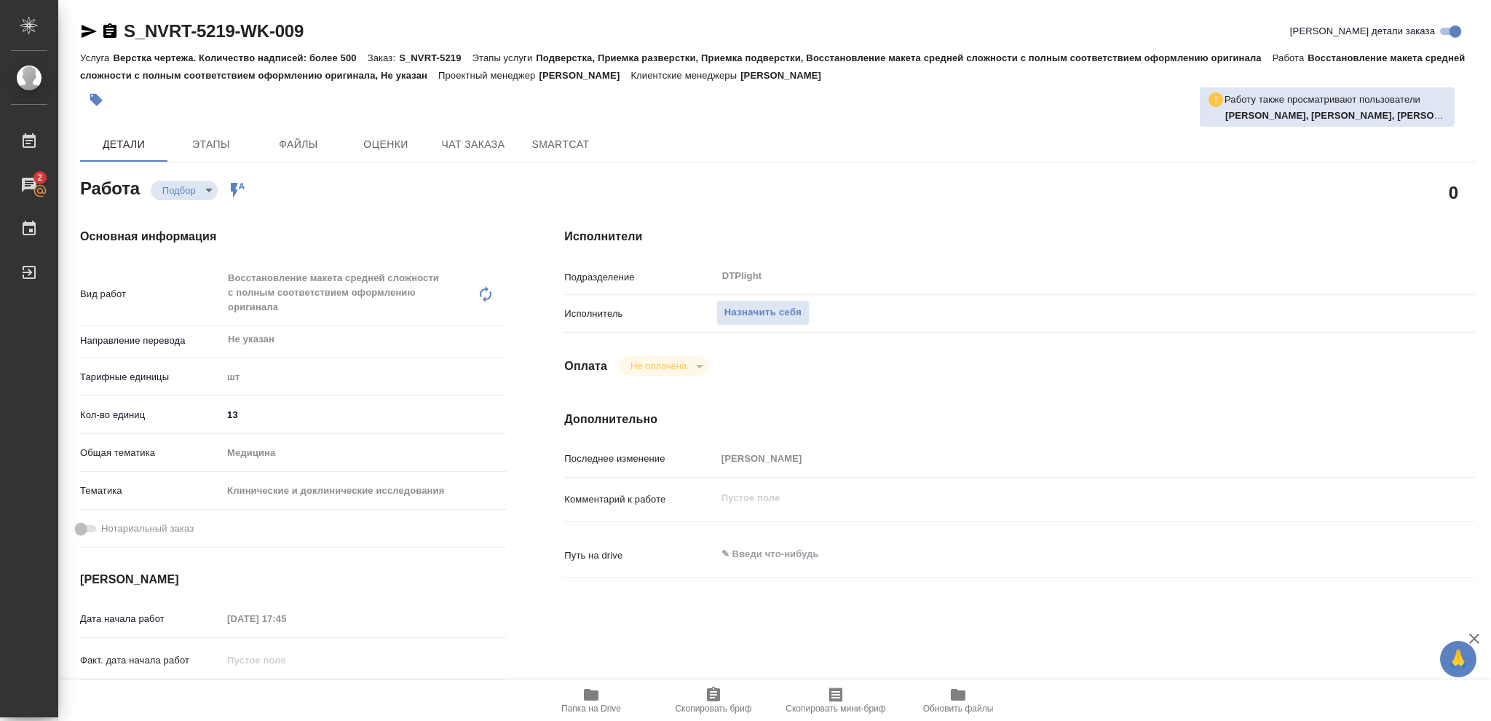
type textarea "x"
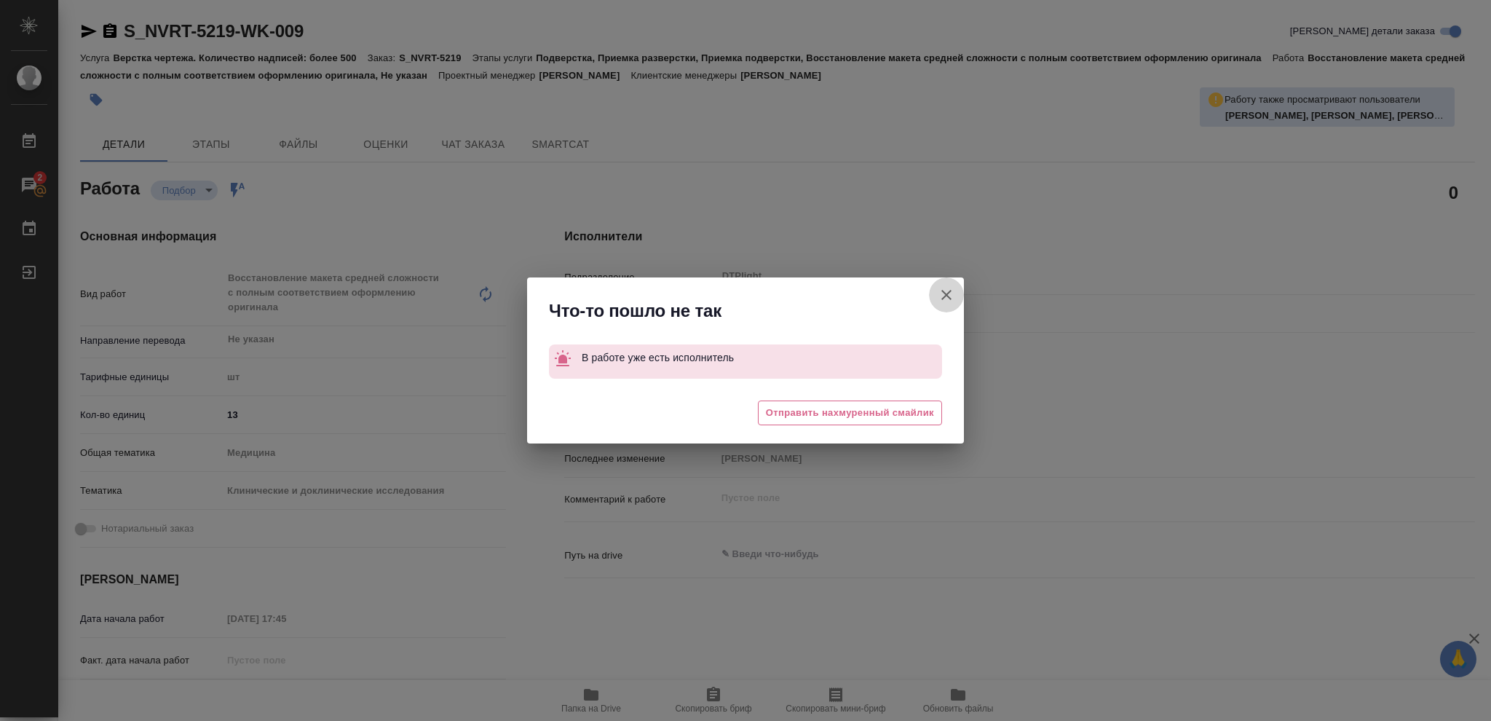
click at [942, 291] on icon "button" at bounding box center [946, 295] width 10 height 10
type textarea "x"
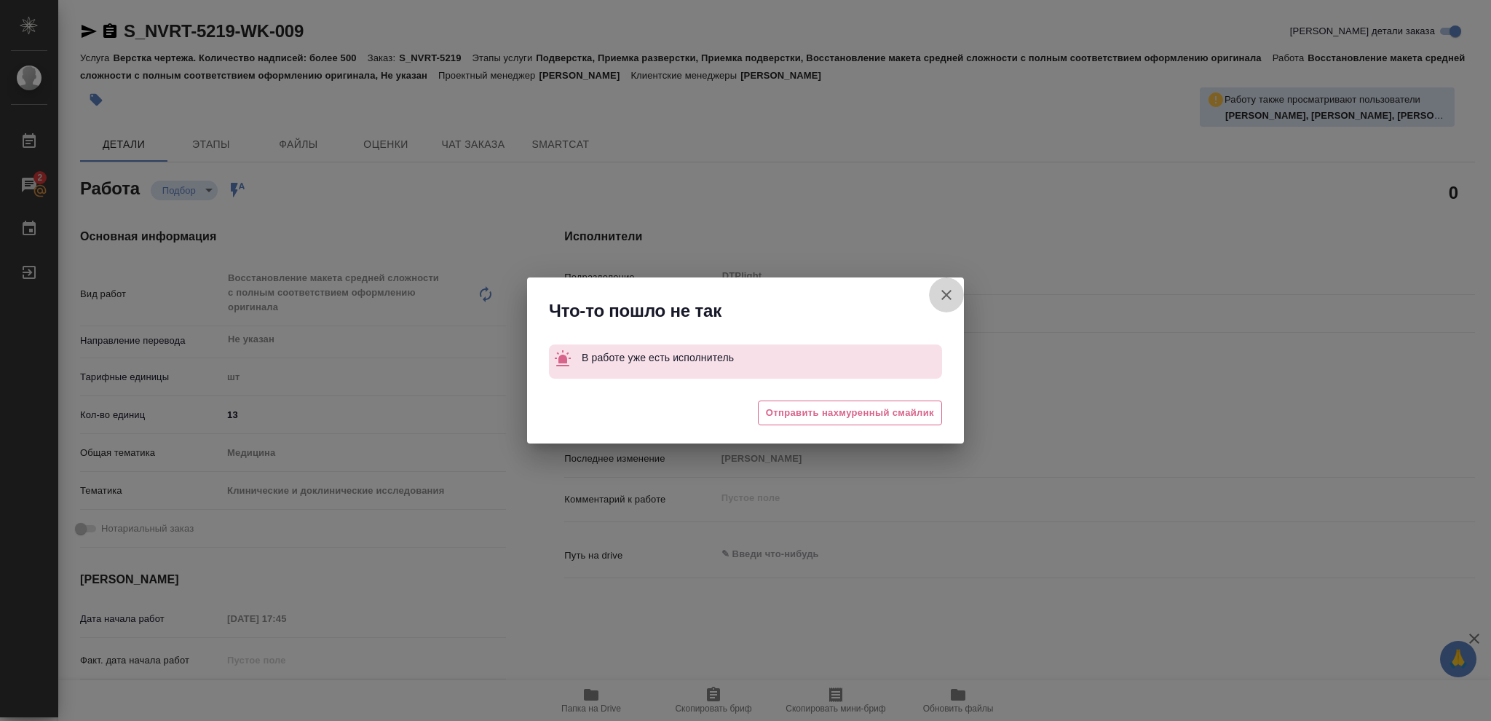
type textarea "x"
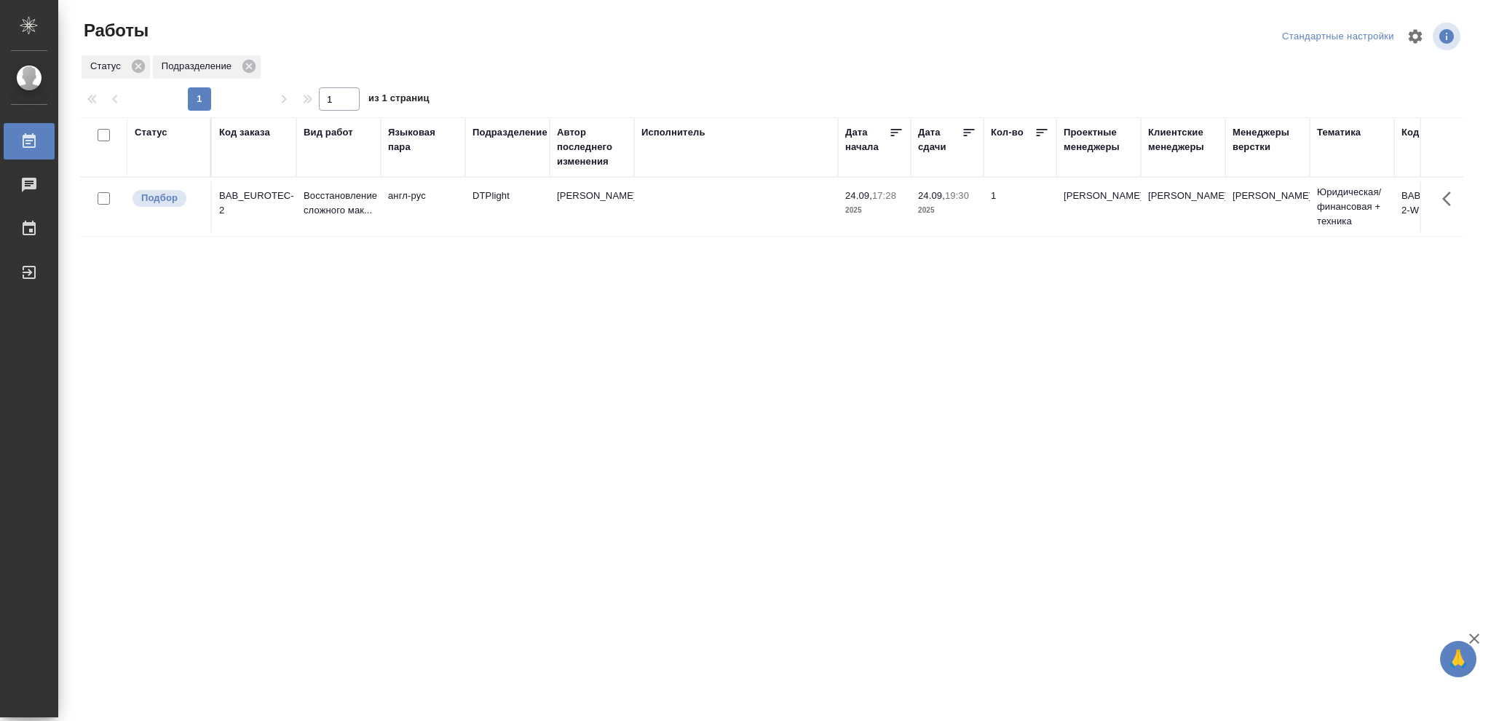
click at [154, 132] on div "Статус" at bounding box center [151, 132] width 33 height 15
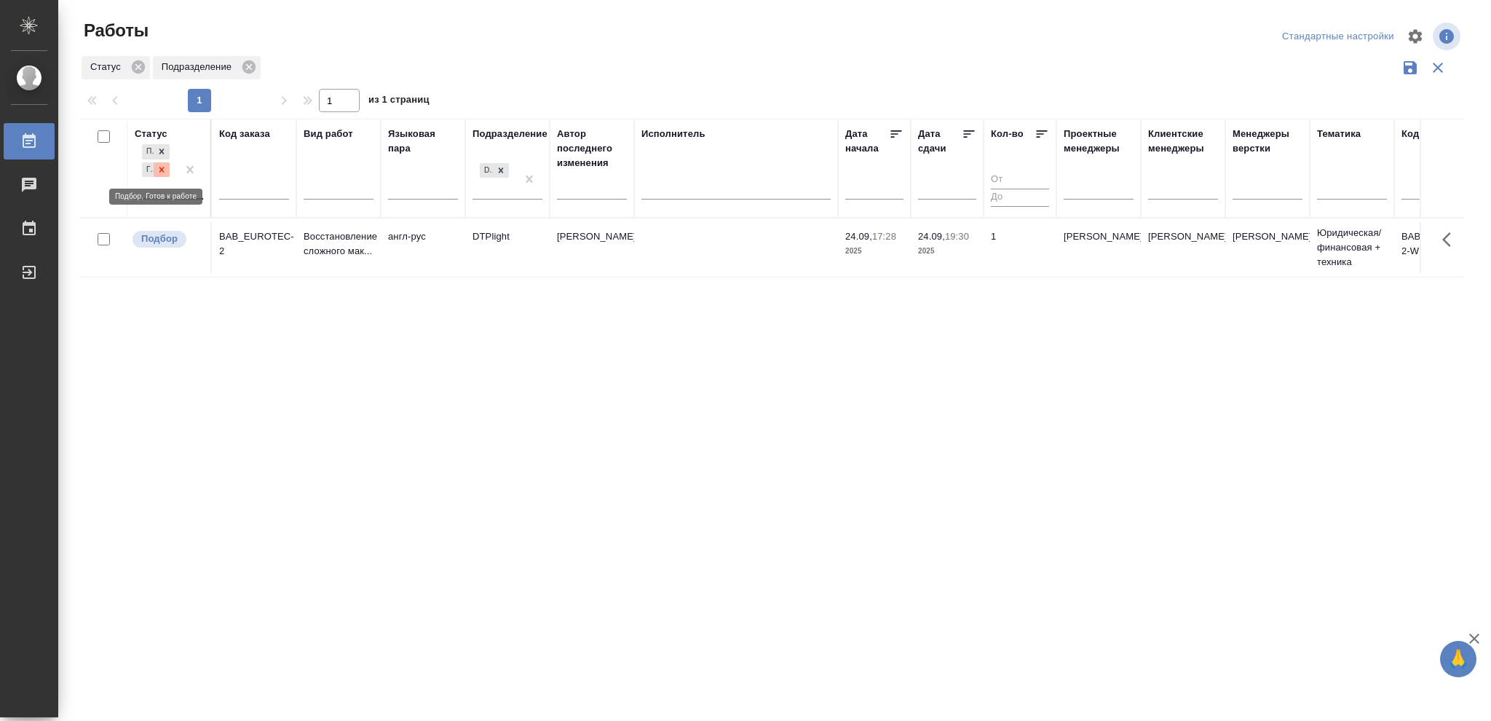
click at [158, 172] on icon at bounding box center [162, 170] width 10 height 10
click at [159, 183] on div "Подбор" at bounding box center [156, 175] width 42 height 39
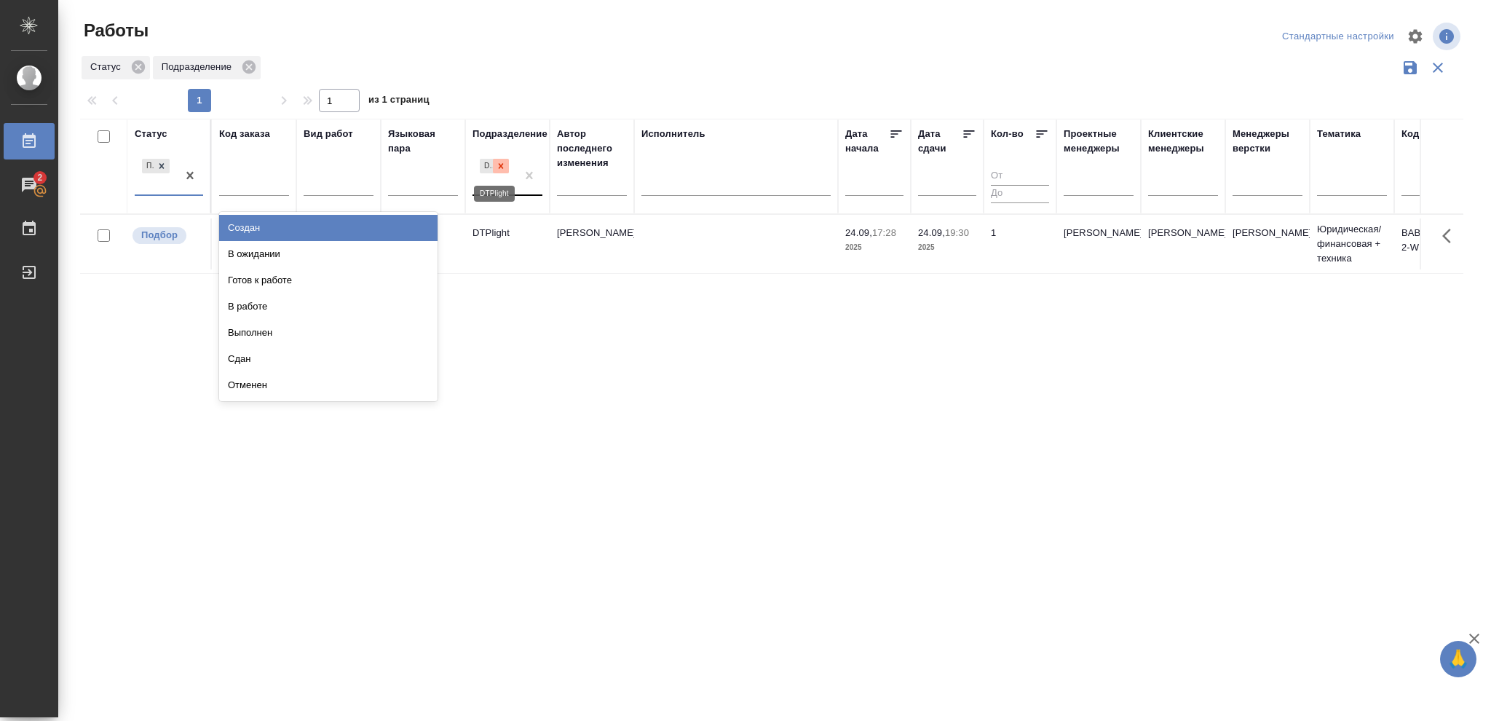
click at [497, 167] on icon at bounding box center [501, 166] width 10 height 10
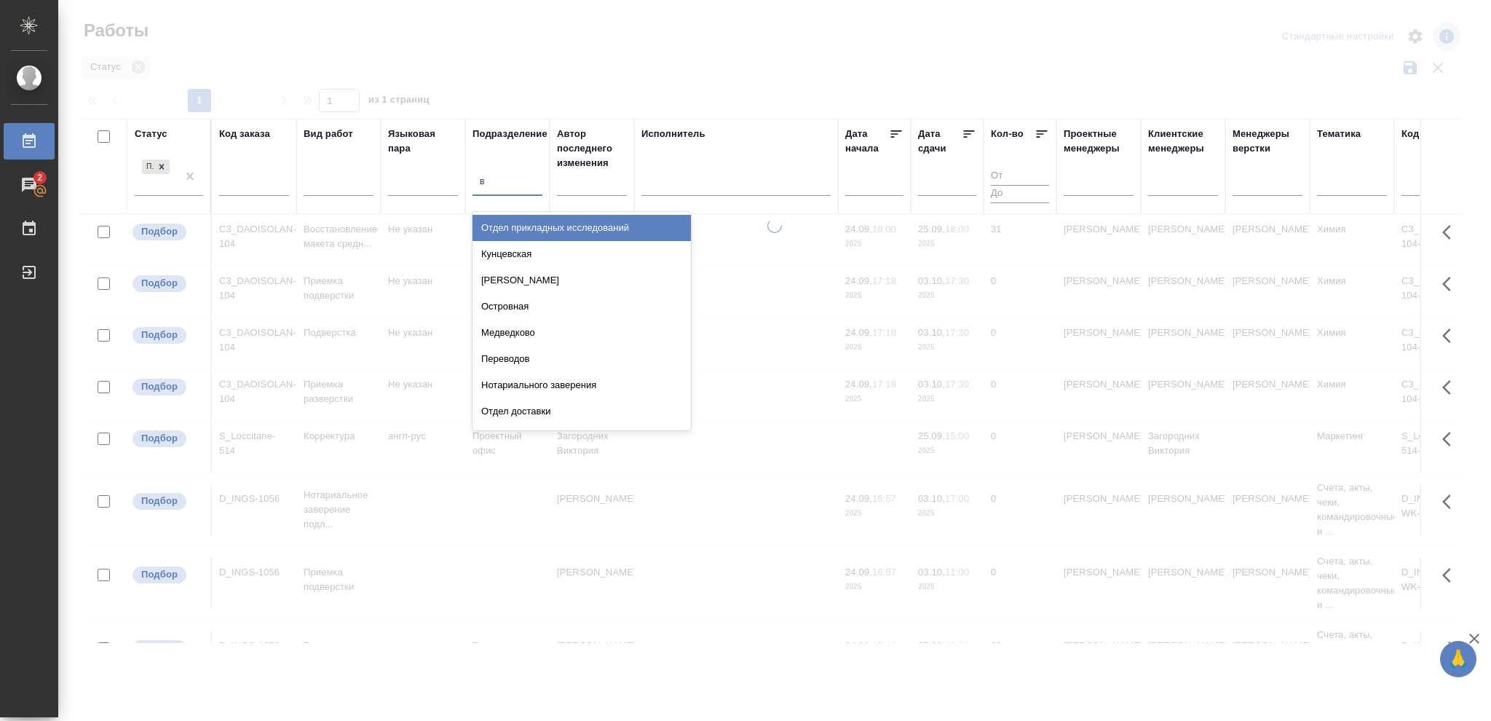
type input "ве"
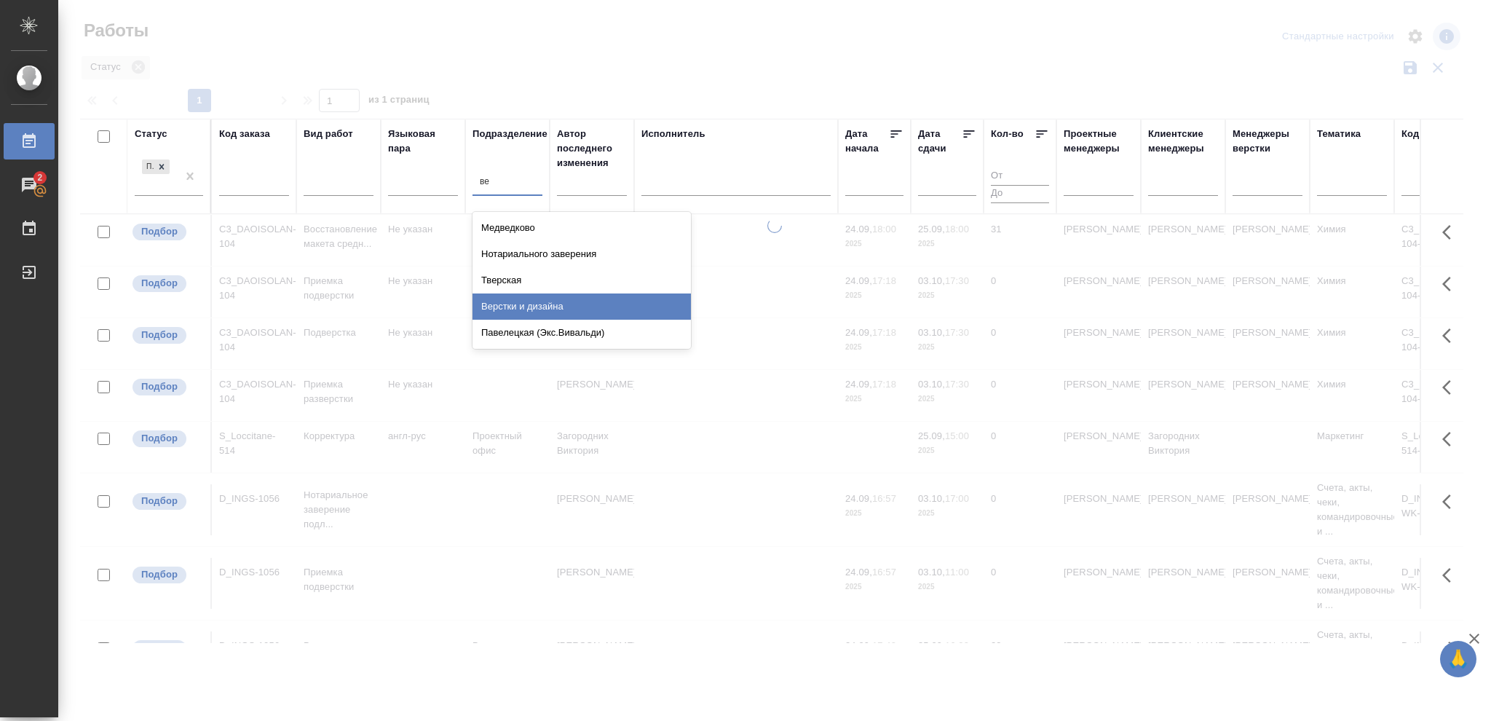
click at [519, 309] on div "Верстки и дизайна" at bounding box center [581, 306] width 218 height 26
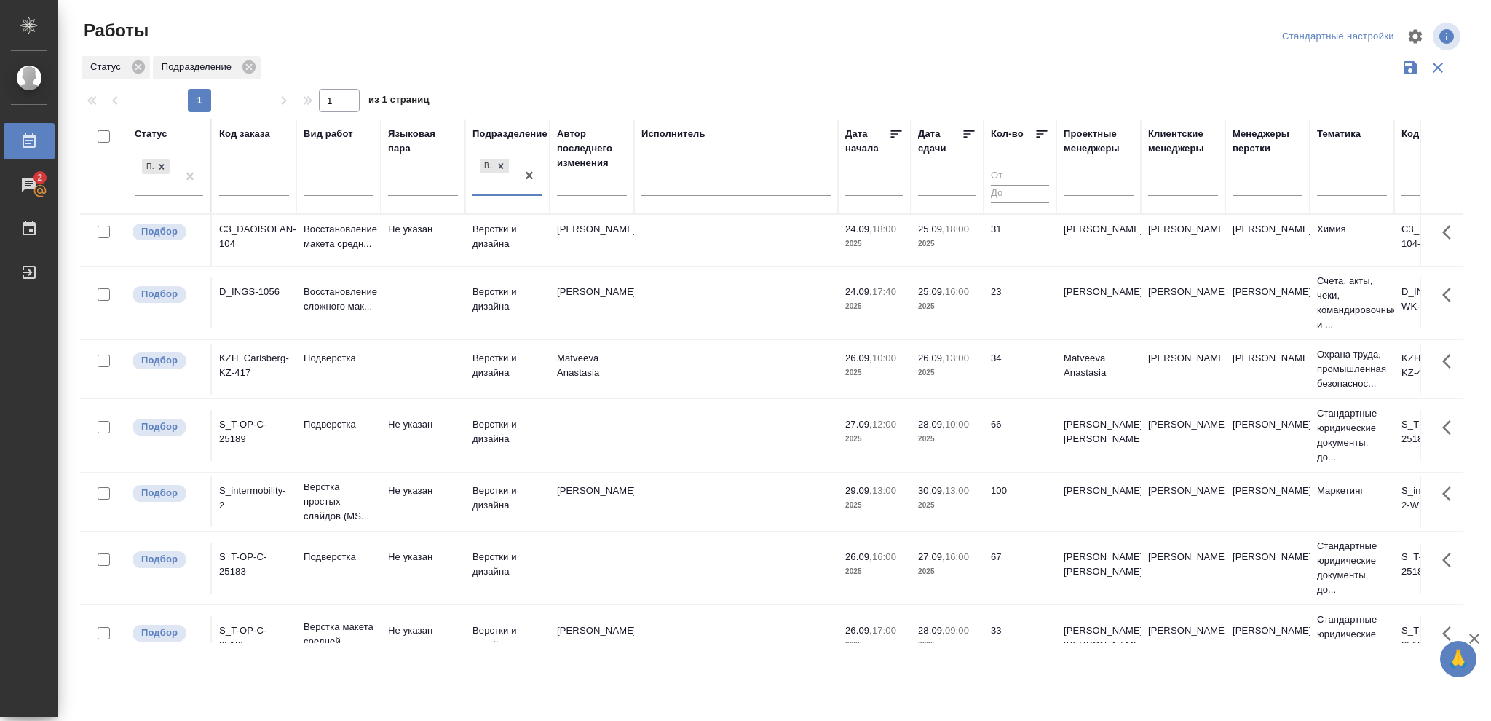
click at [949, 245] on p "2025" at bounding box center [947, 244] width 58 height 15
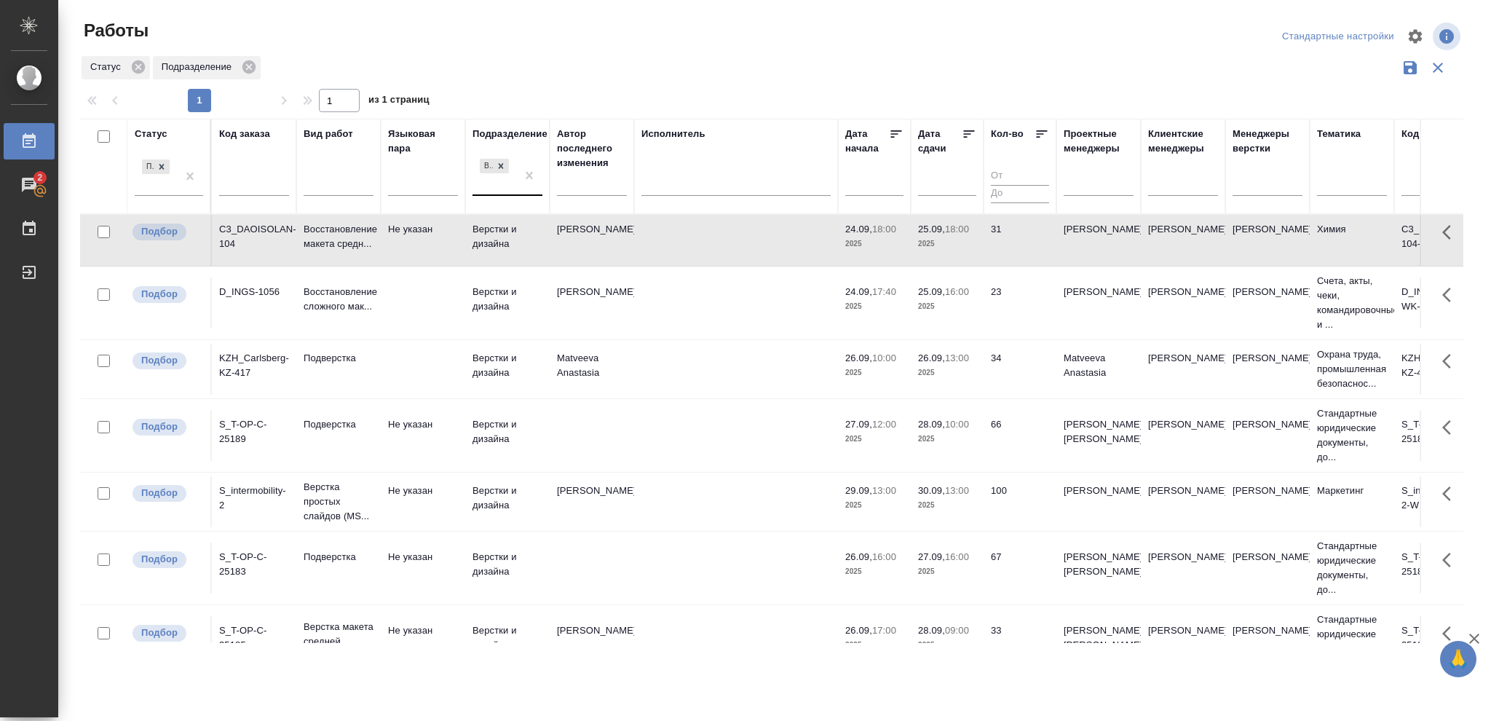
click at [949, 245] on p "2025" at bounding box center [947, 244] width 58 height 15
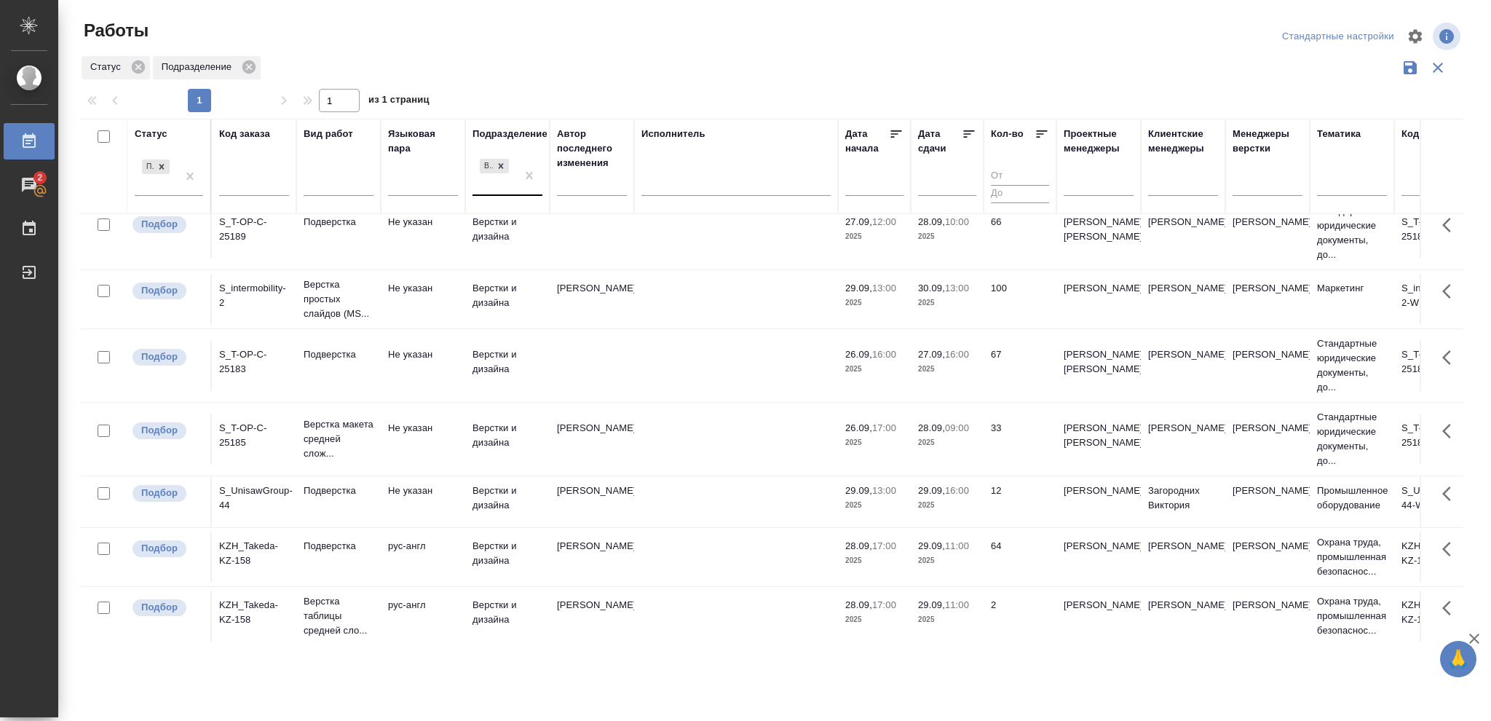
scroll to position [36, 0]
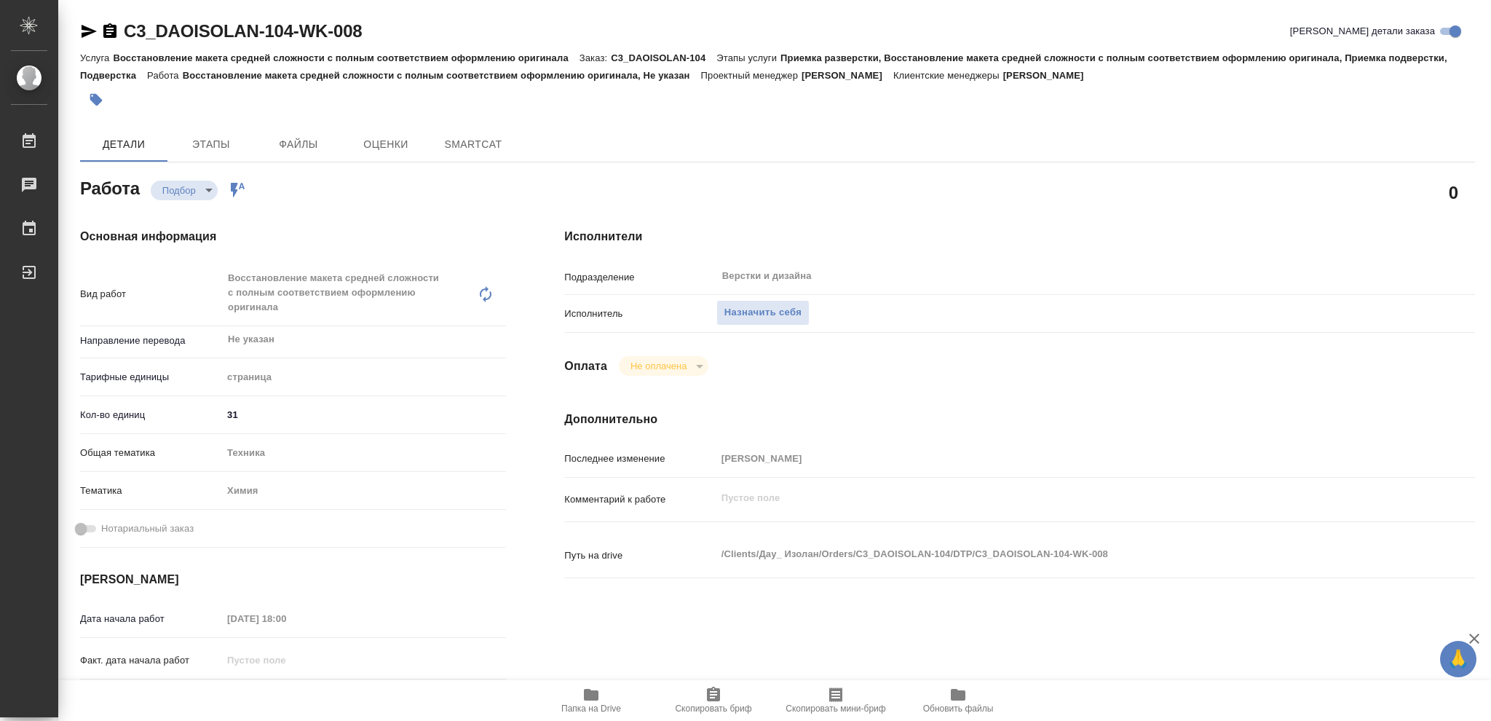
type textarea "x"
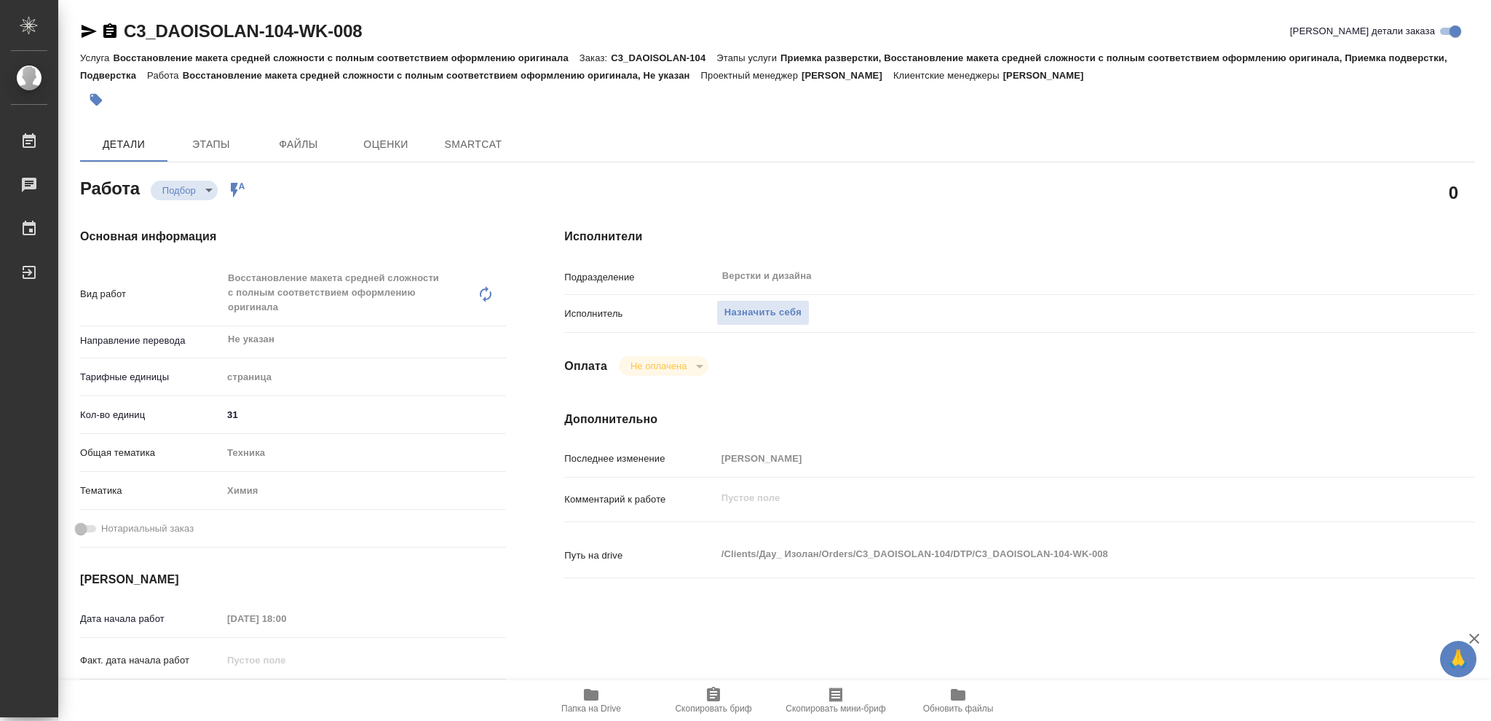
type textarea "x"
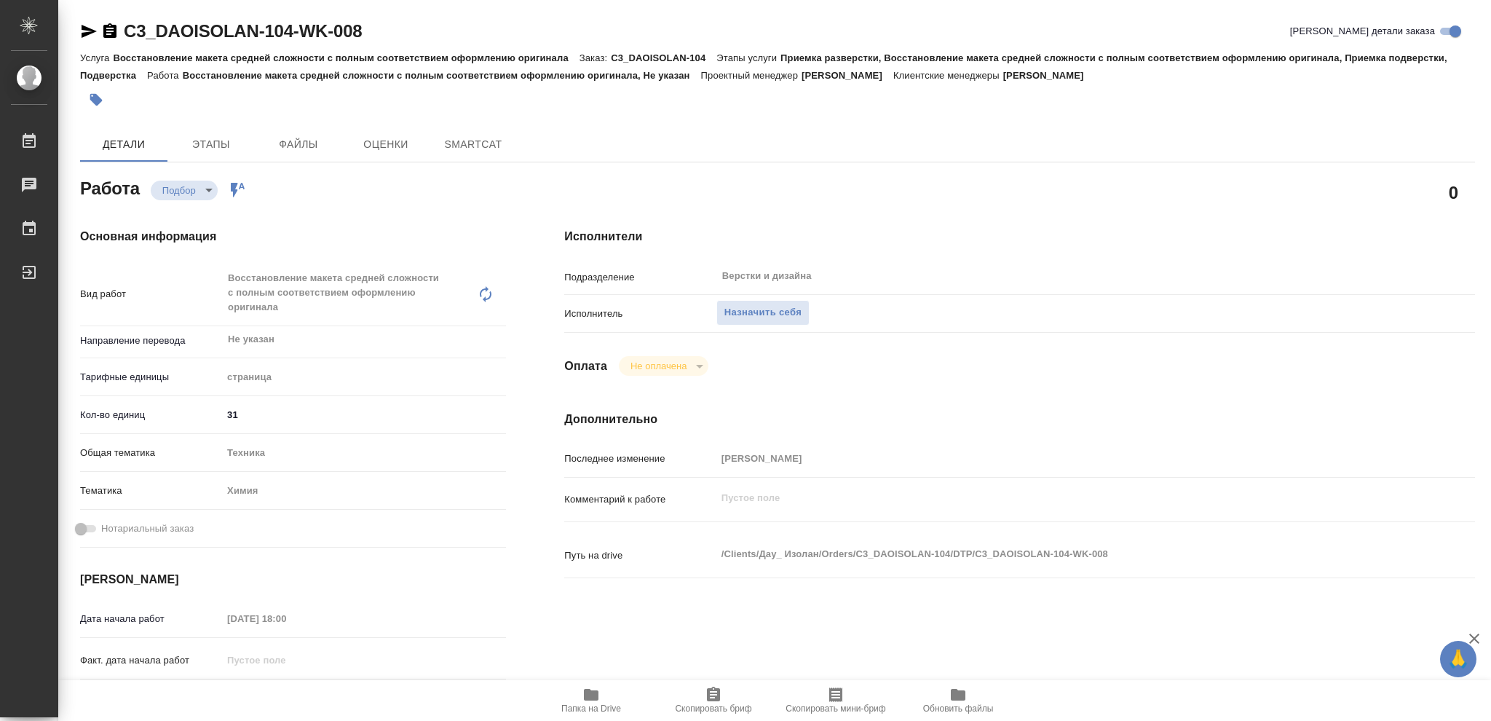
type textarea "x"
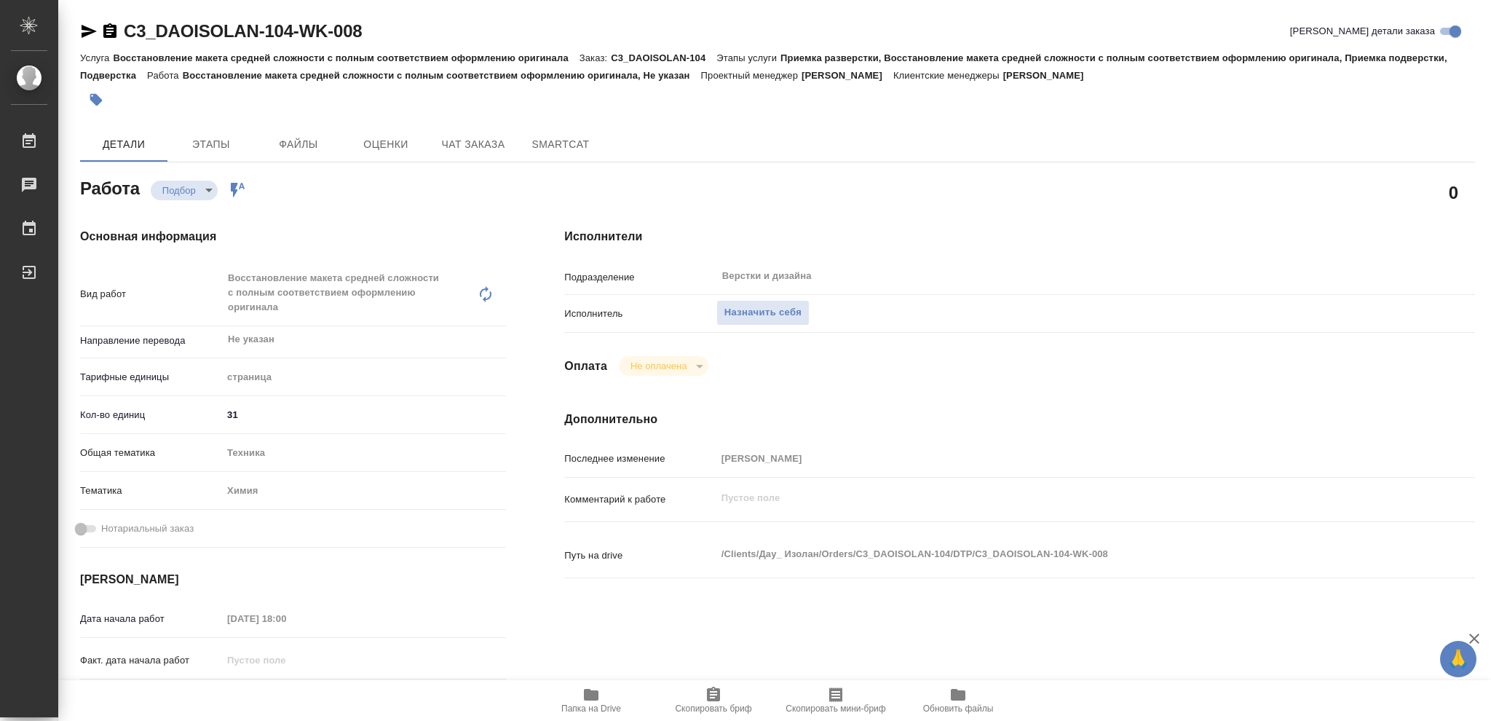
click at [591, 699] on icon "button" at bounding box center [591, 695] width 15 height 12
type textarea "x"
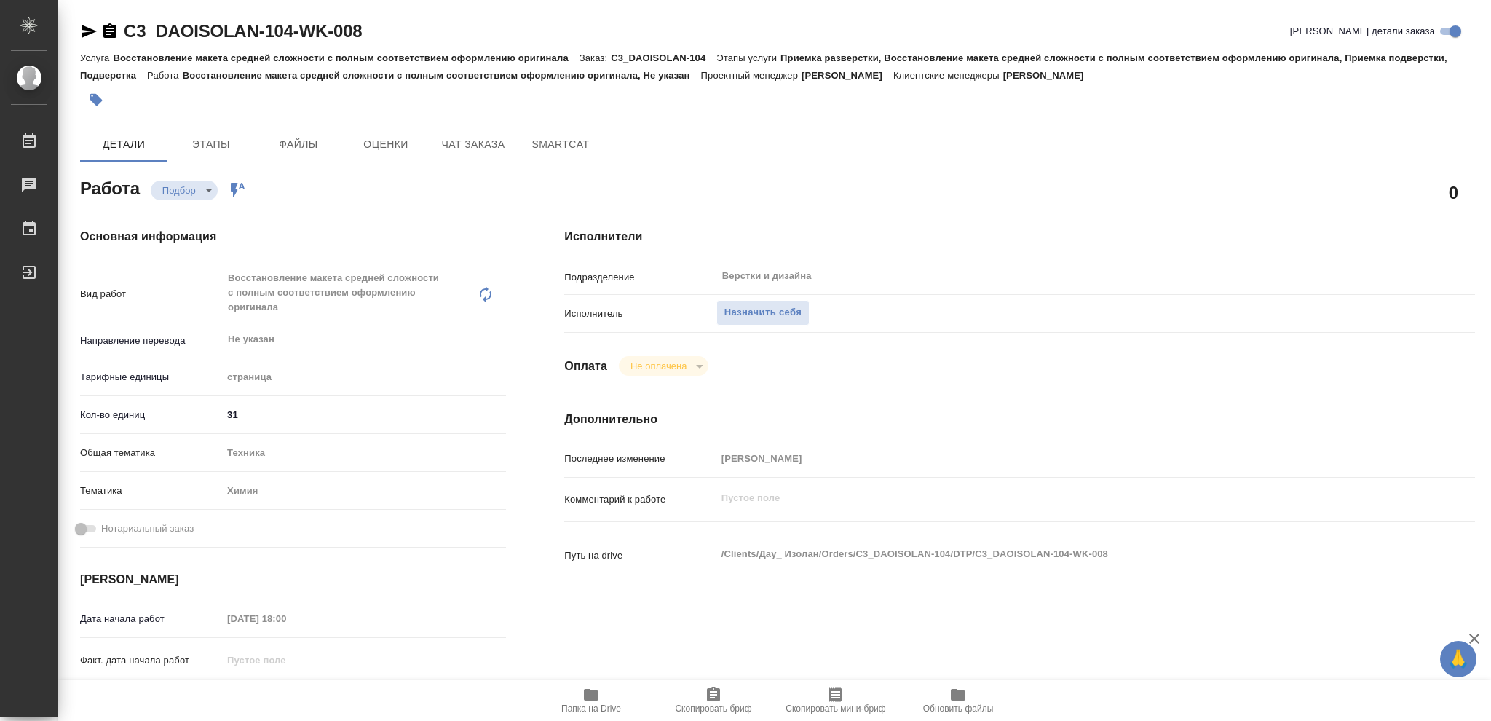
type textarea "x"
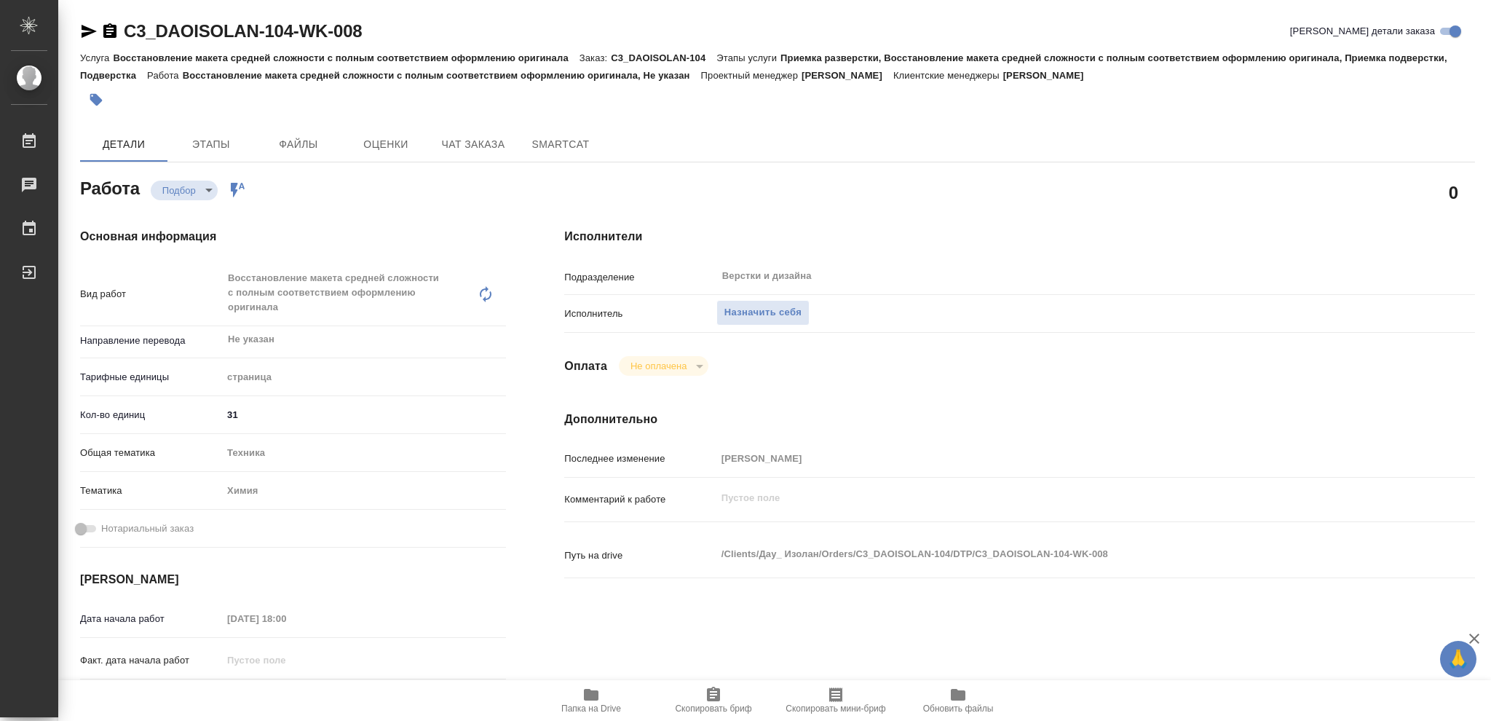
type textarea "x"
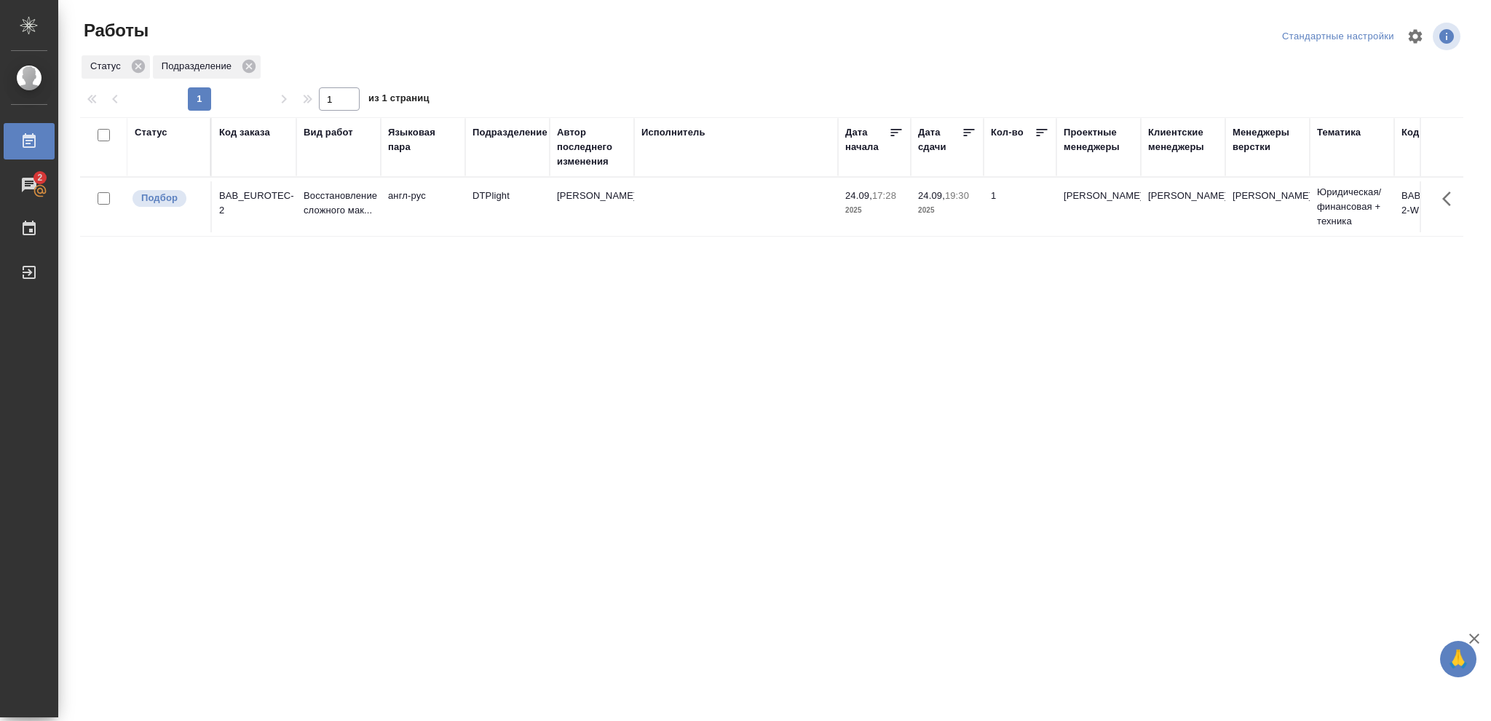
click at [152, 135] on div "Статус" at bounding box center [151, 132] width 33 height 15
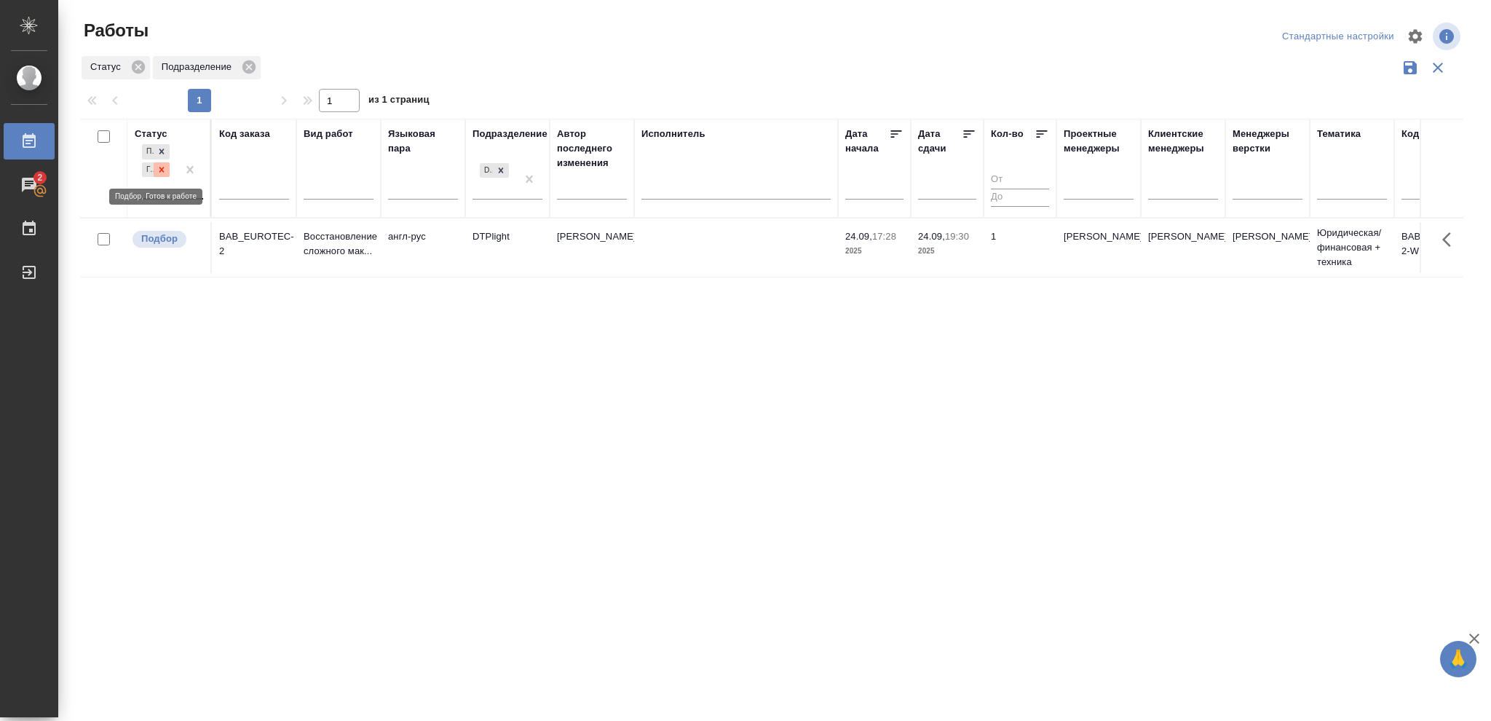
click at [161, 165] on icon at bounding box center [162, 170] width 10 height 10
click at [161, 163] on icon at bounding box center [162, 166] width 10 height 10
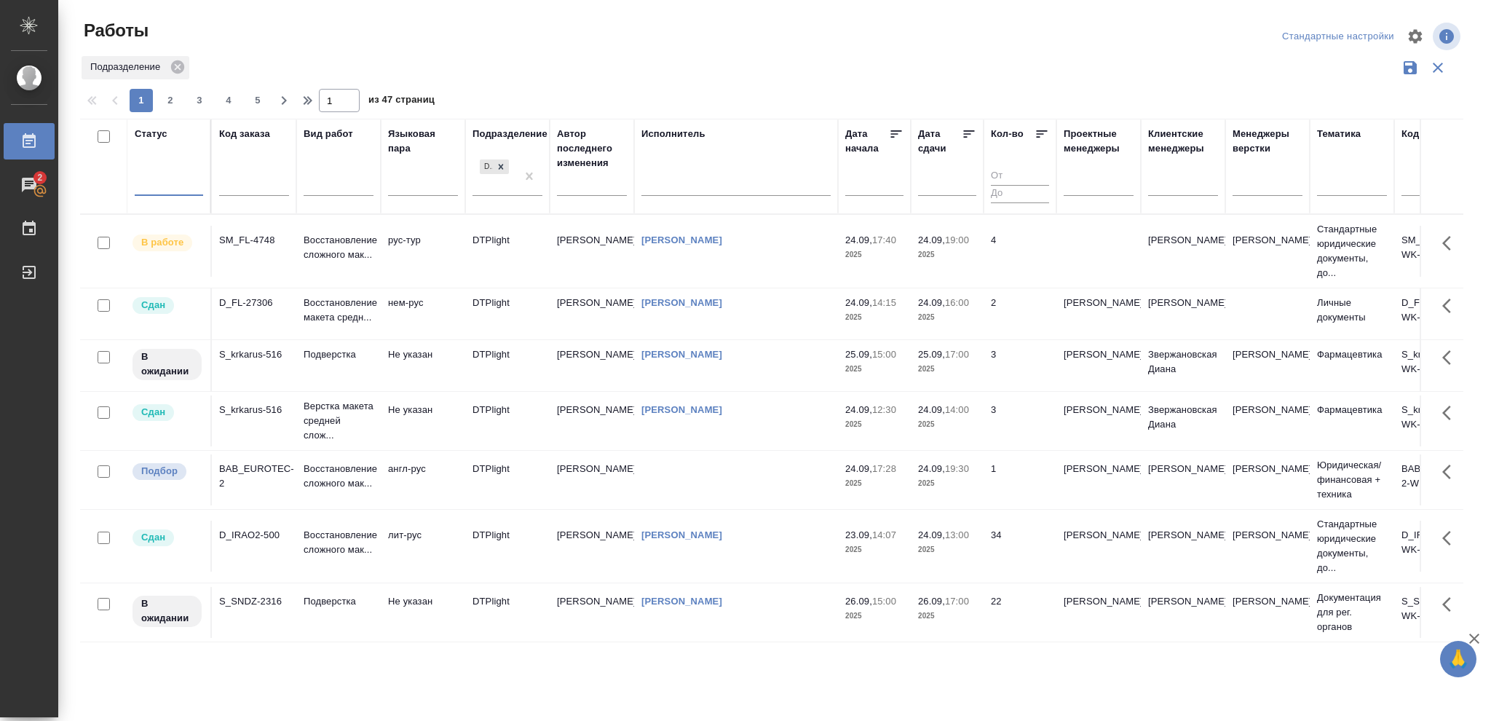
click at [159, 178] on div at bounding box center [169, 181] width 68 height 21
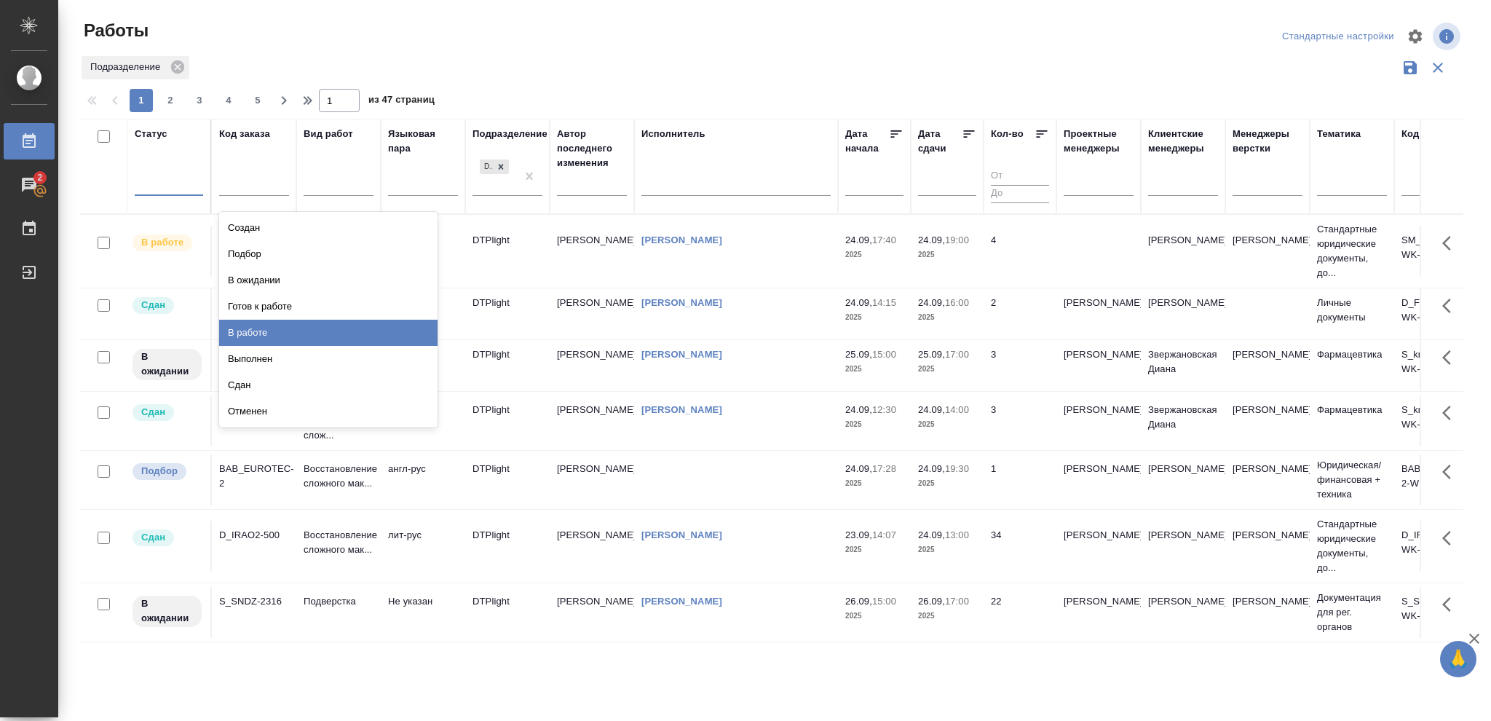
click at [239, 331] on div "В работе" at bounding box center [328, 333] width 218 height 26
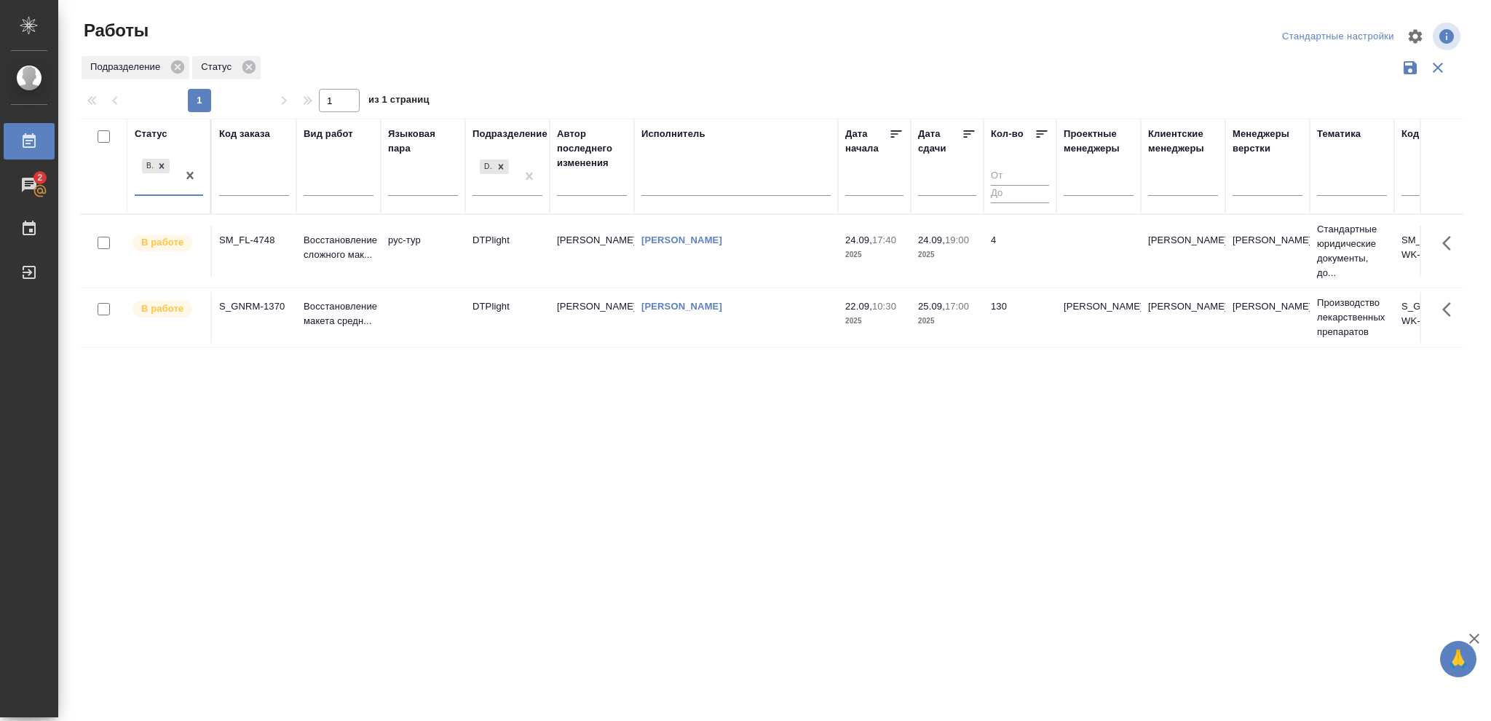
click at [948, 261] on p "2025" at bounding box center [947, 255] width 58 height 15
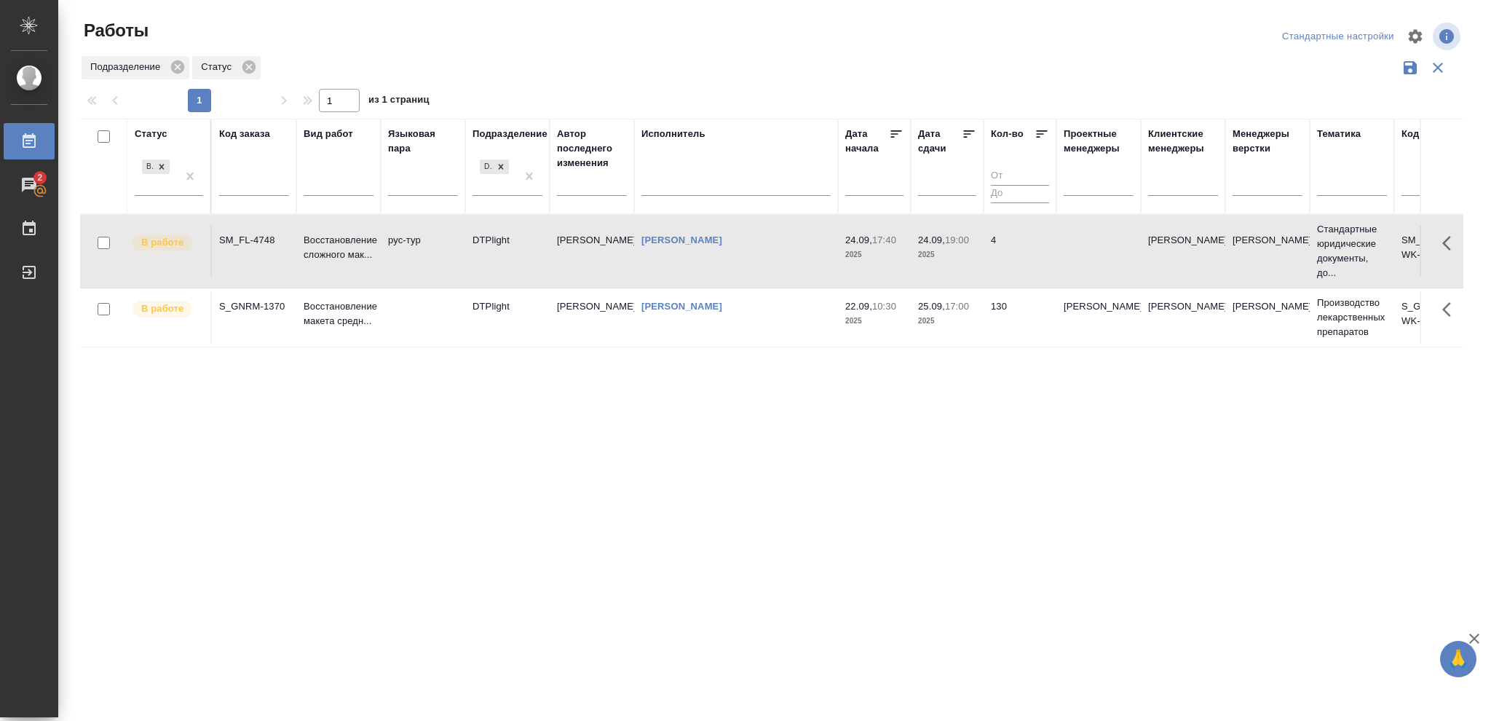
click at [948, 261] on p "2025" at bounding box center [947, 255] width 58 height 15
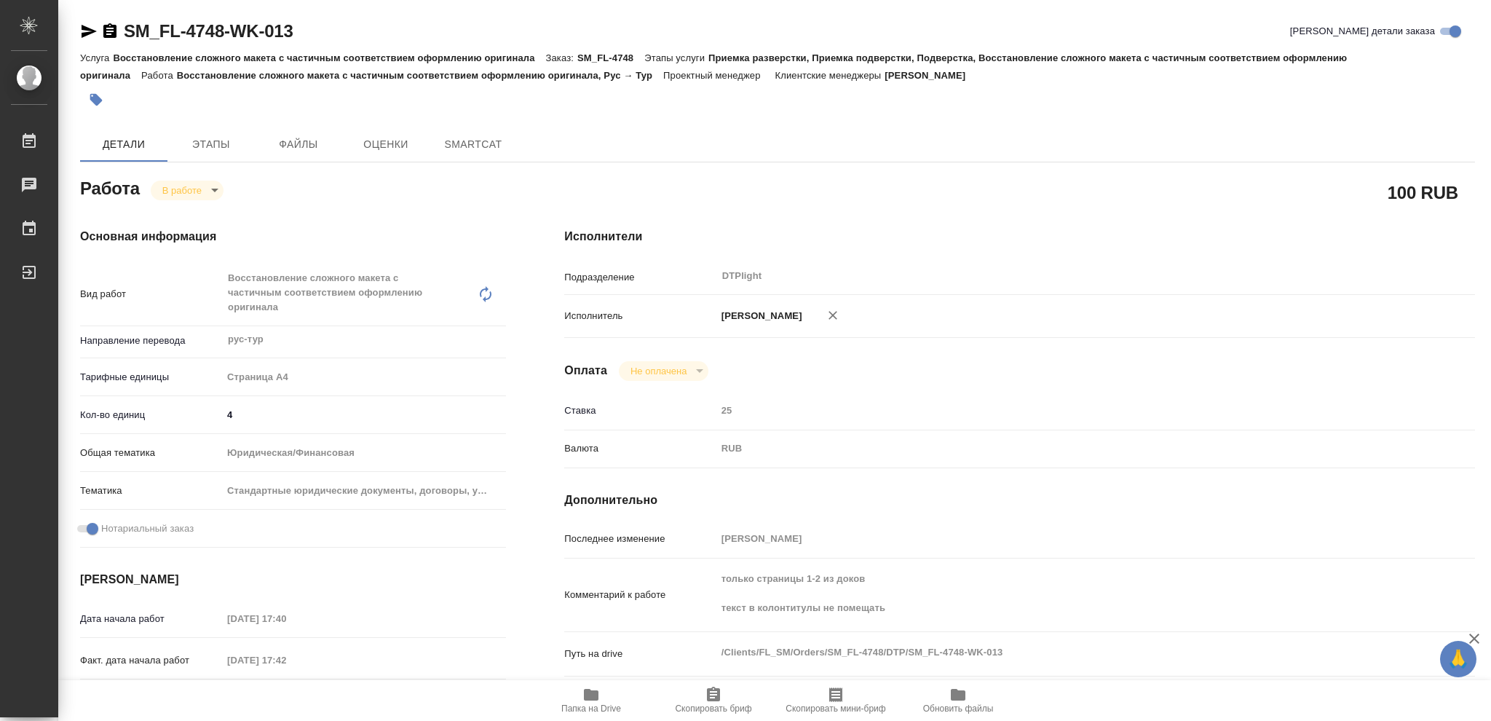
type textarea "x"
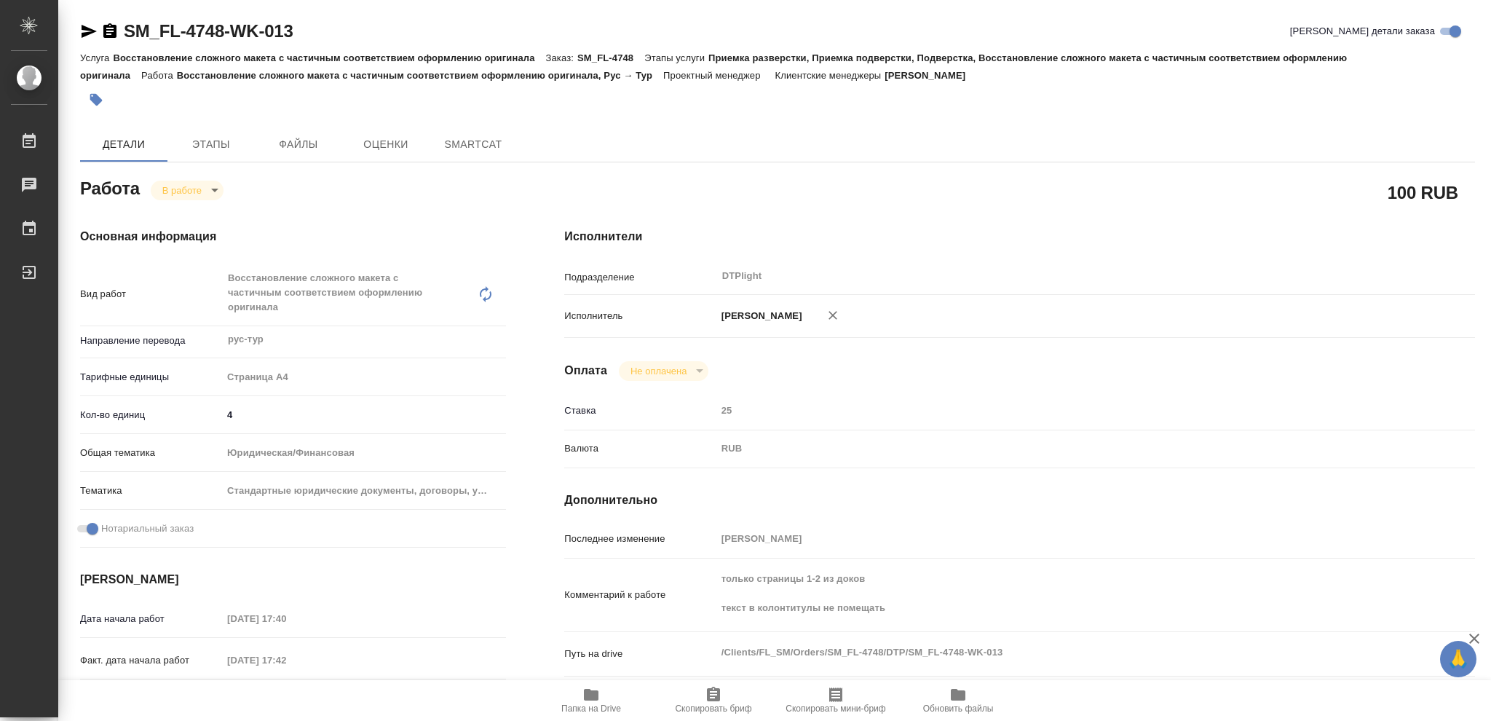
type textarea "x"
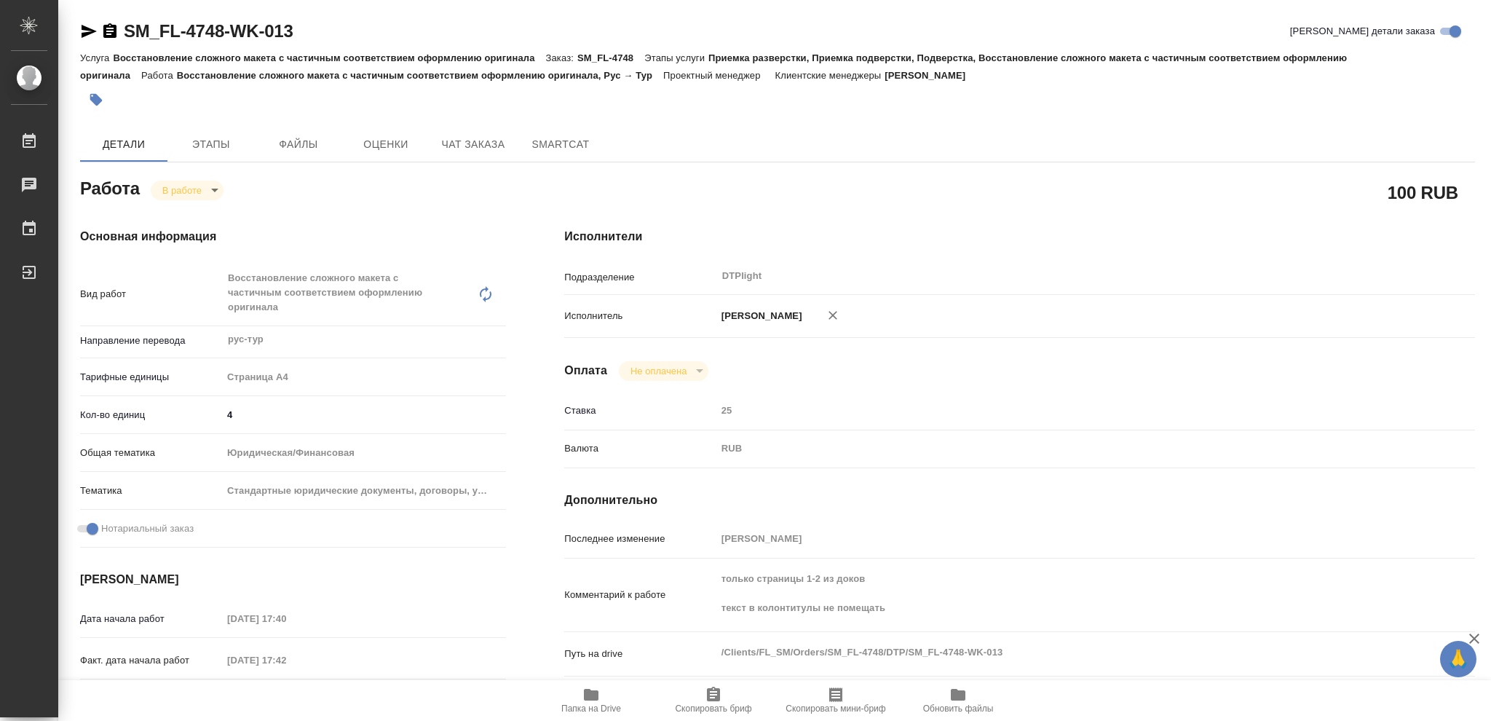
type textarea "x"
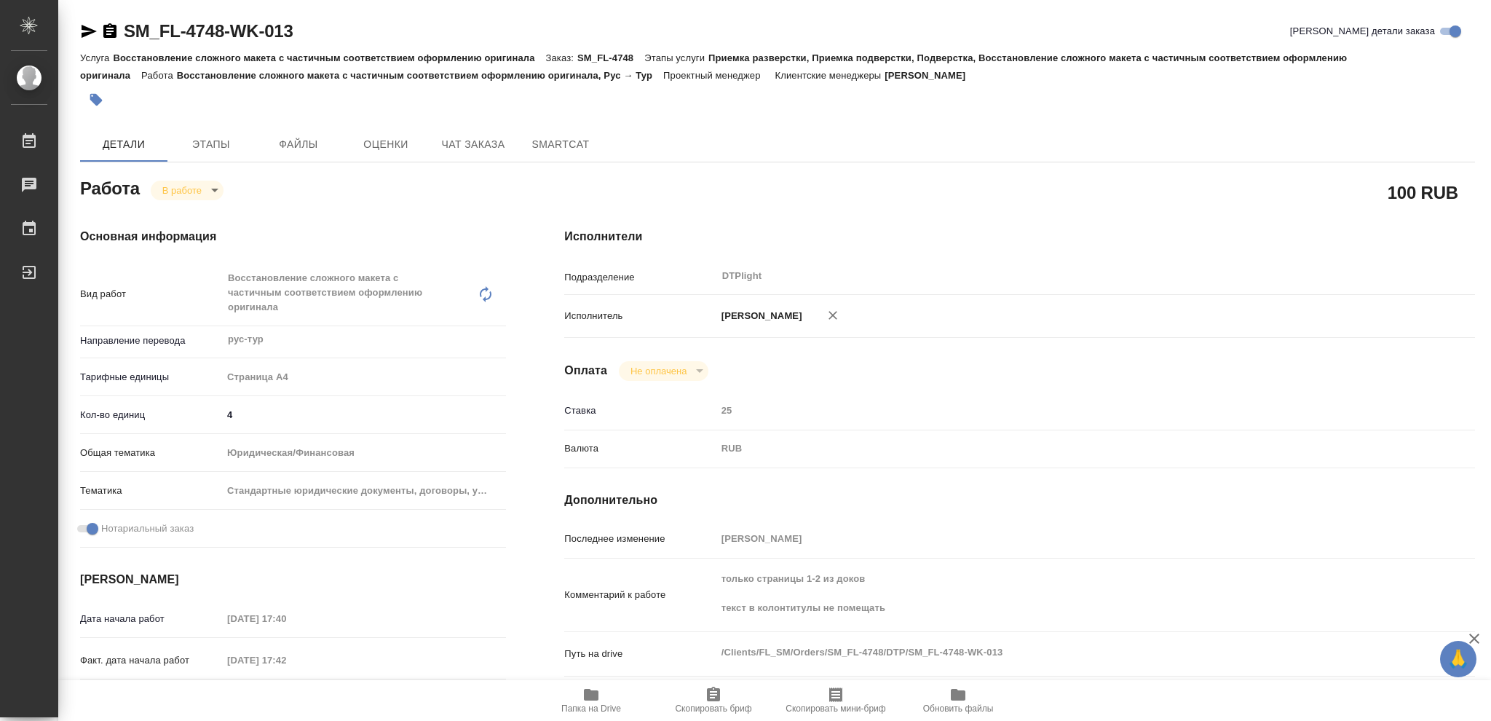
type textarea "x"
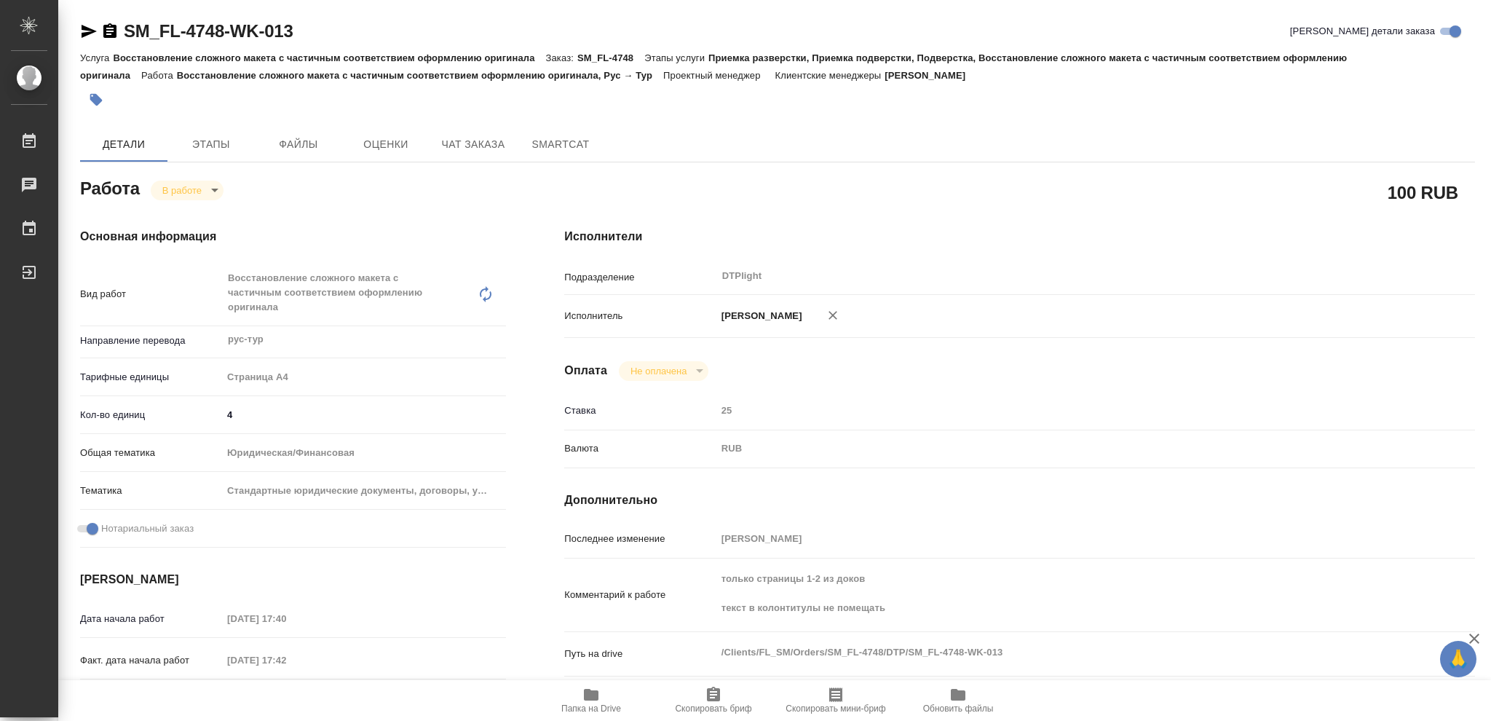
click at [596, 700] on icon "button" at bounding box center [591, 695] width 15 height 12
click at [111, 28] on icon "button" at bounding box center [109, 31] width 17 height 17
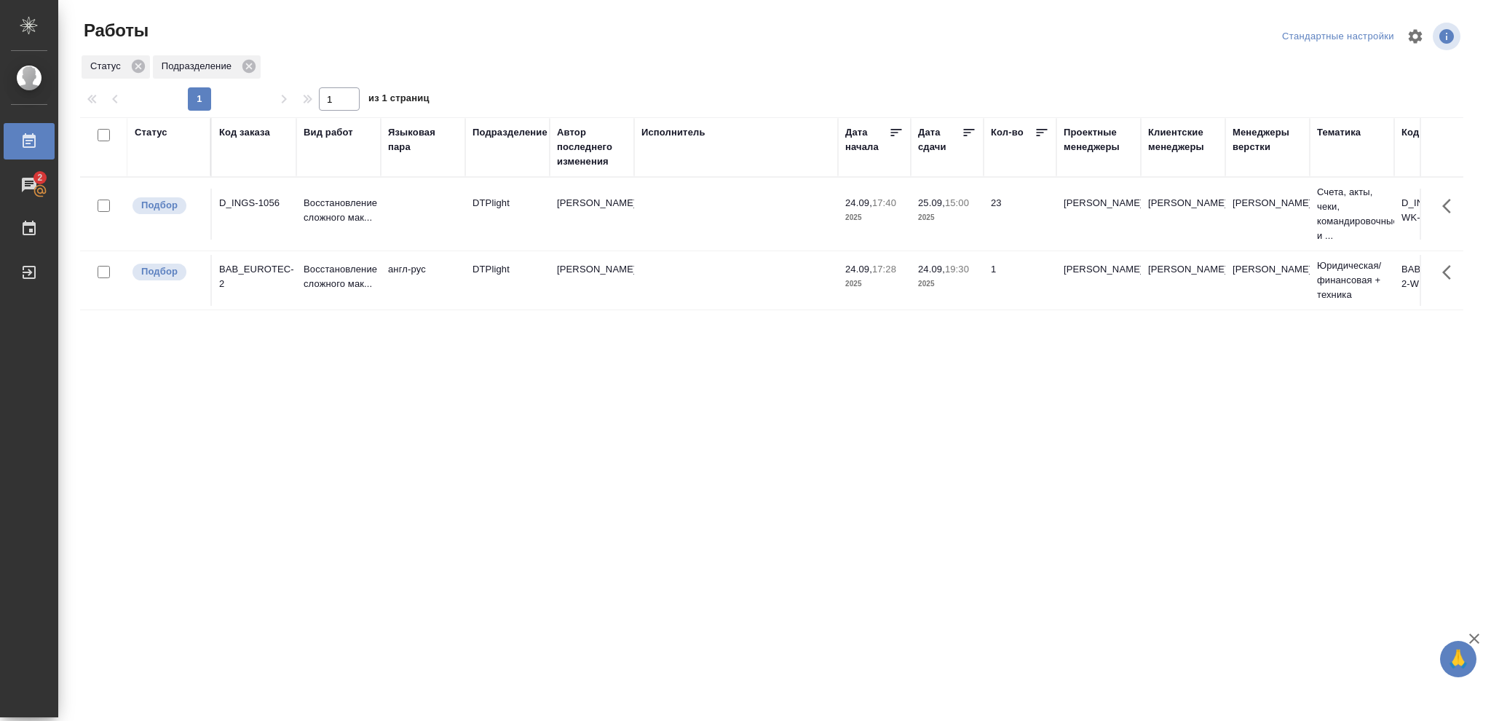
click at [948, 217] on p "2025" at bounding box center [947, 217] width 58 height 15
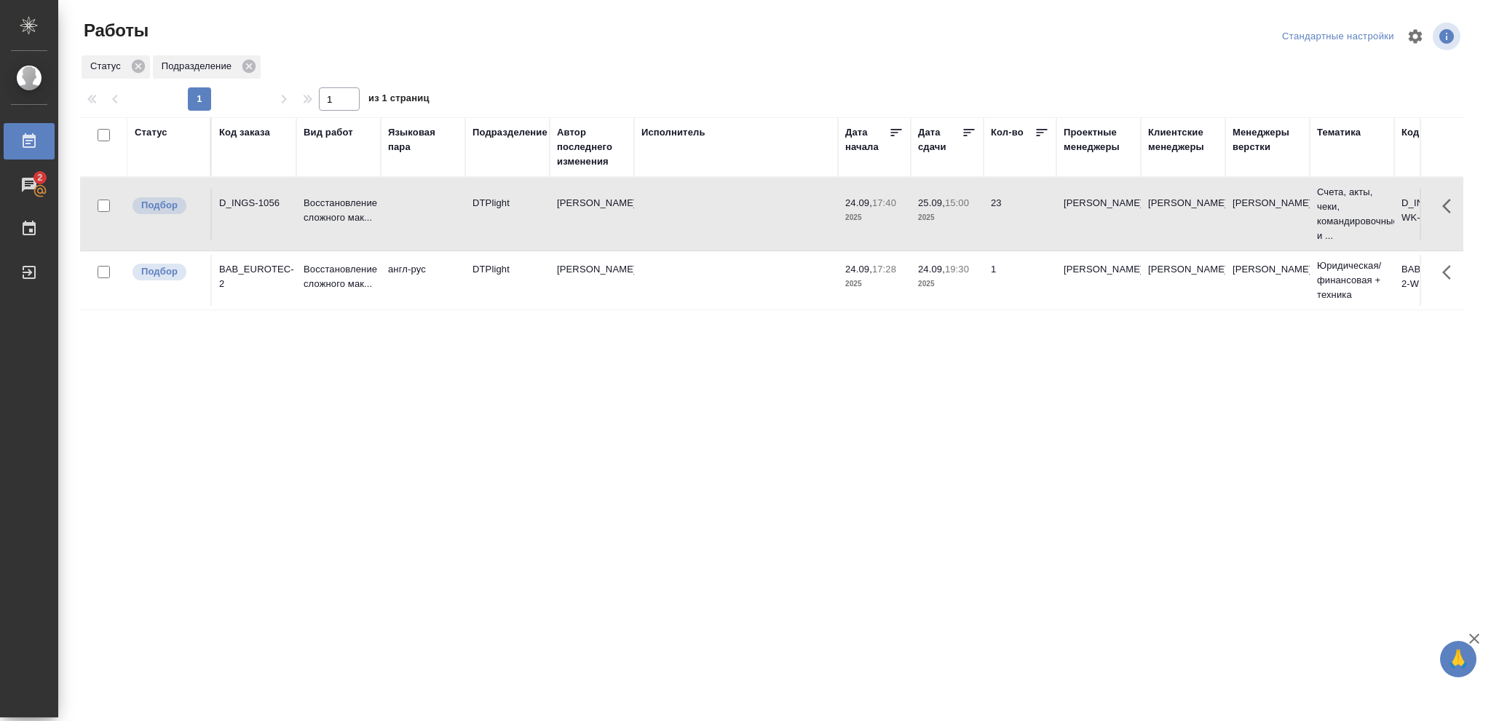
click at [948, 217] on p "2025" at bounding box center [947, 217] width 58 height 15
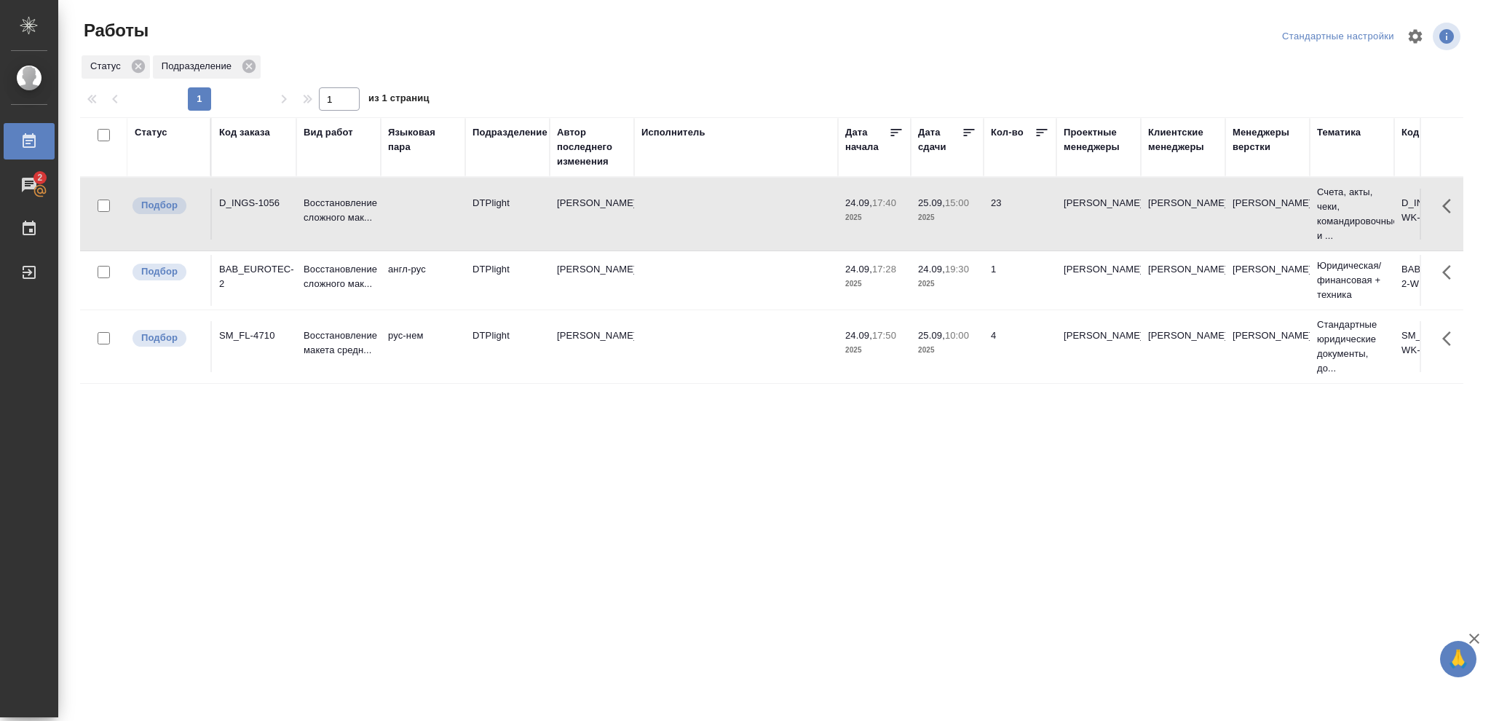
click at [949, 347] on p "2025" at bounding box center [947, 350] width 58 height 15
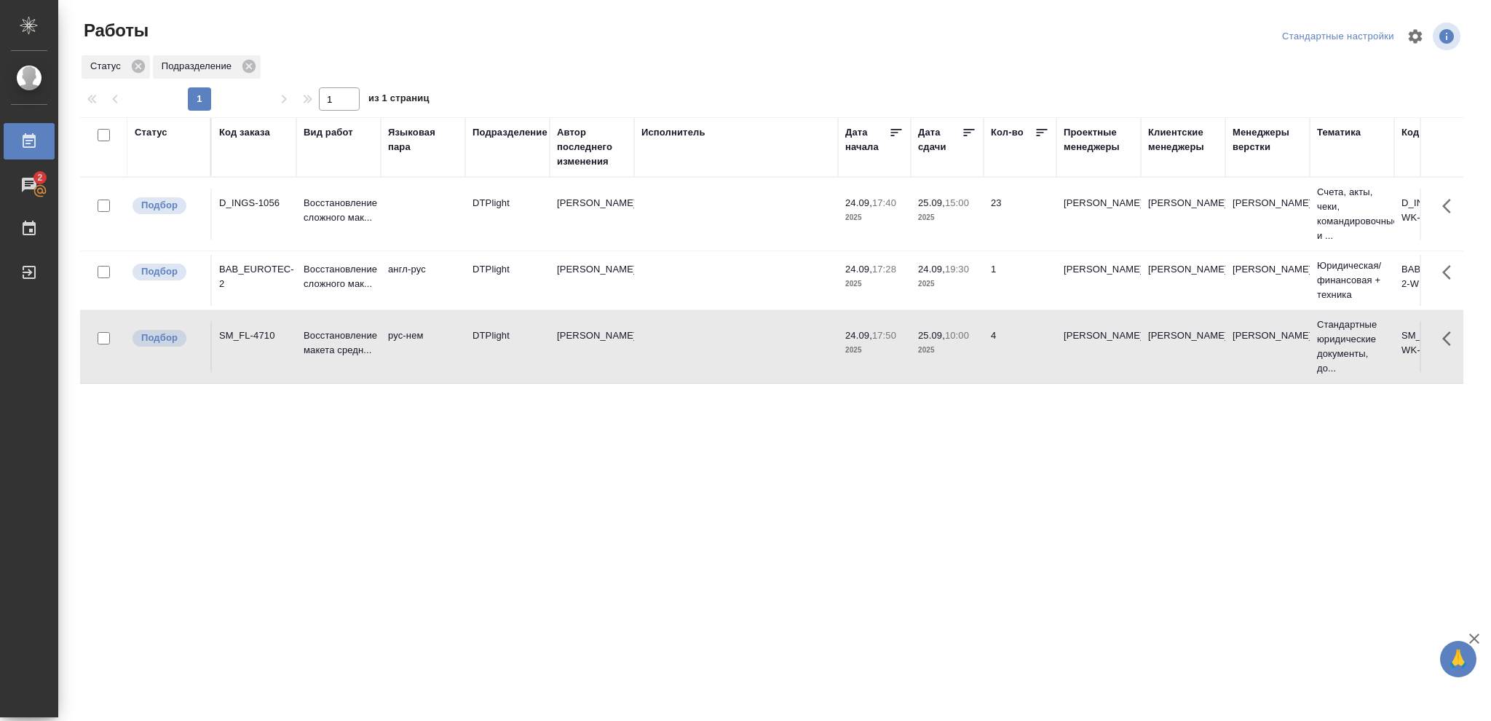
click at [949, 347] on p "2025" at bounding box center [947, 350] width 58 height 15
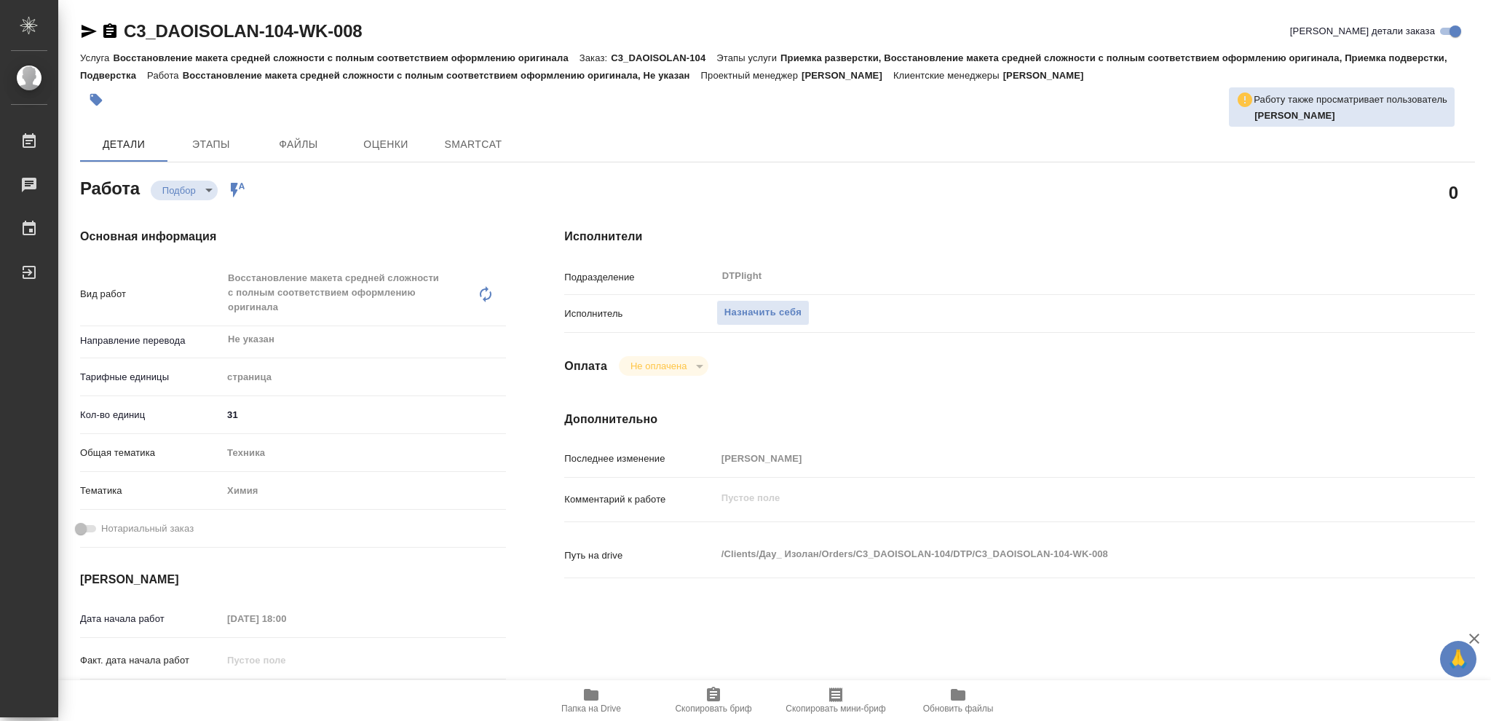
type textarea "x"
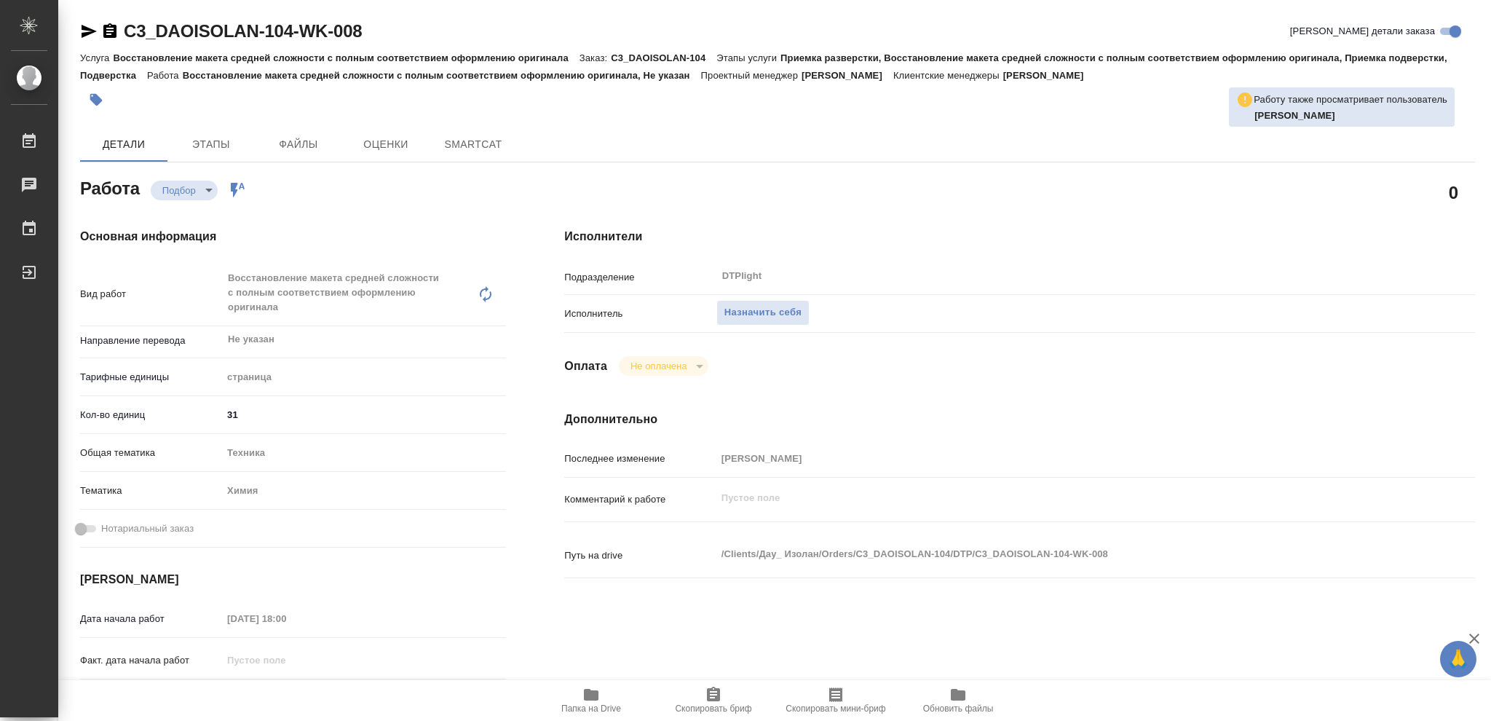
type textarea "x"
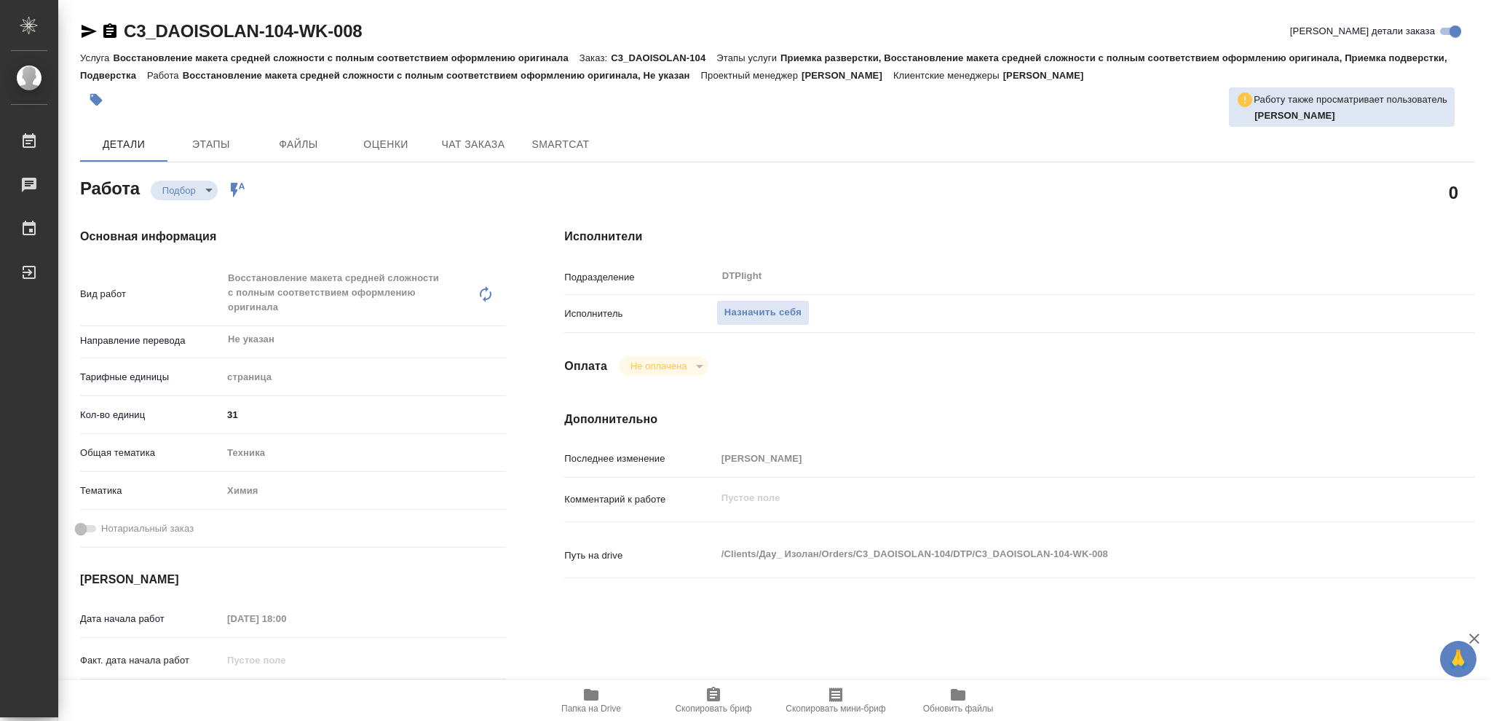
type textarea "x"
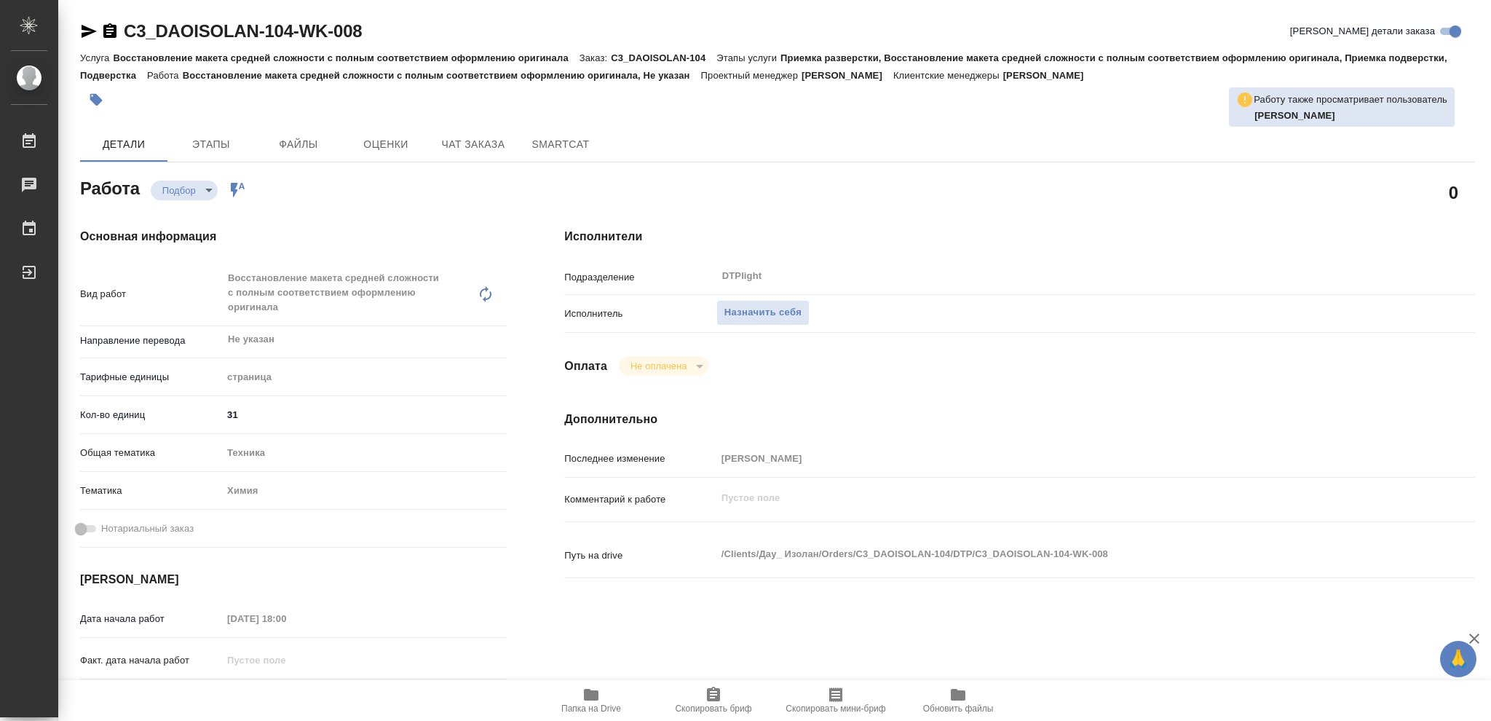
type textarea "x"
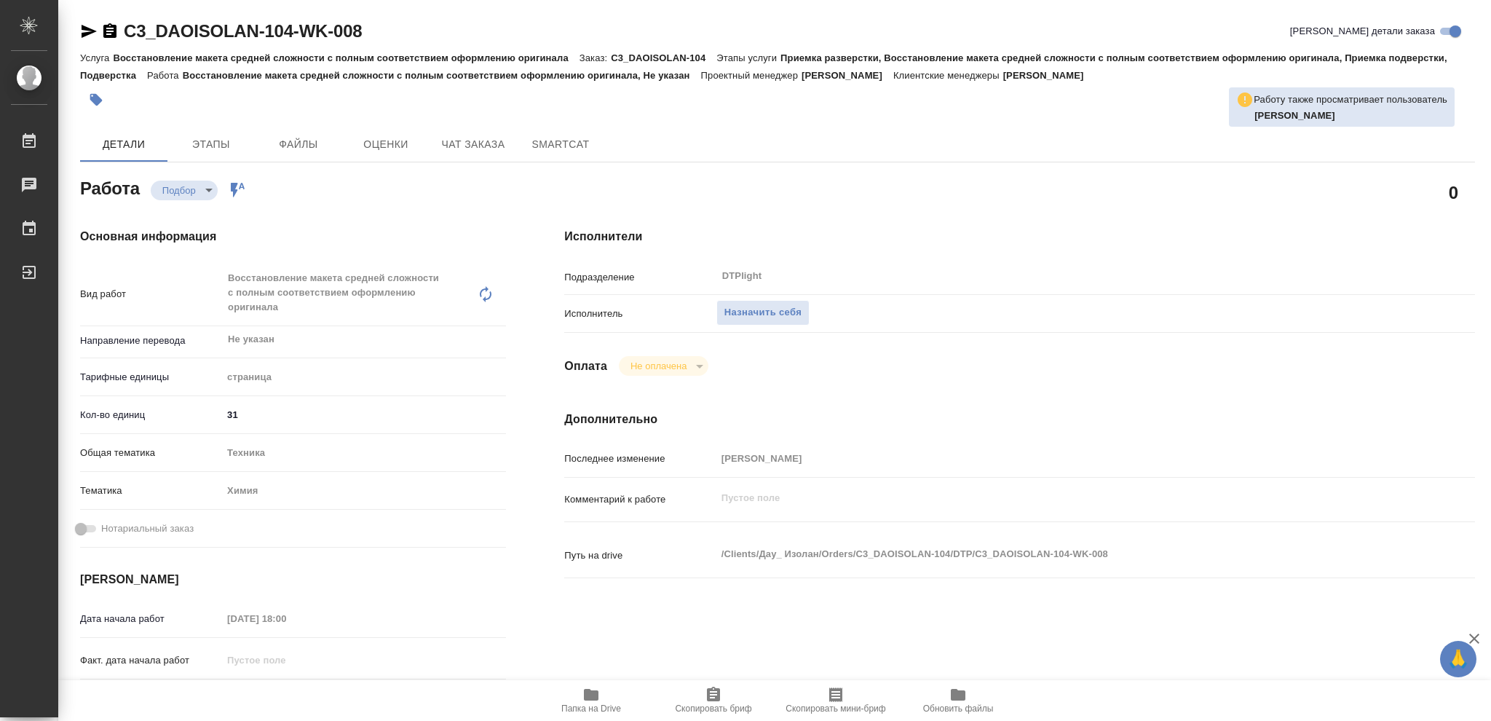
type textarea "x"
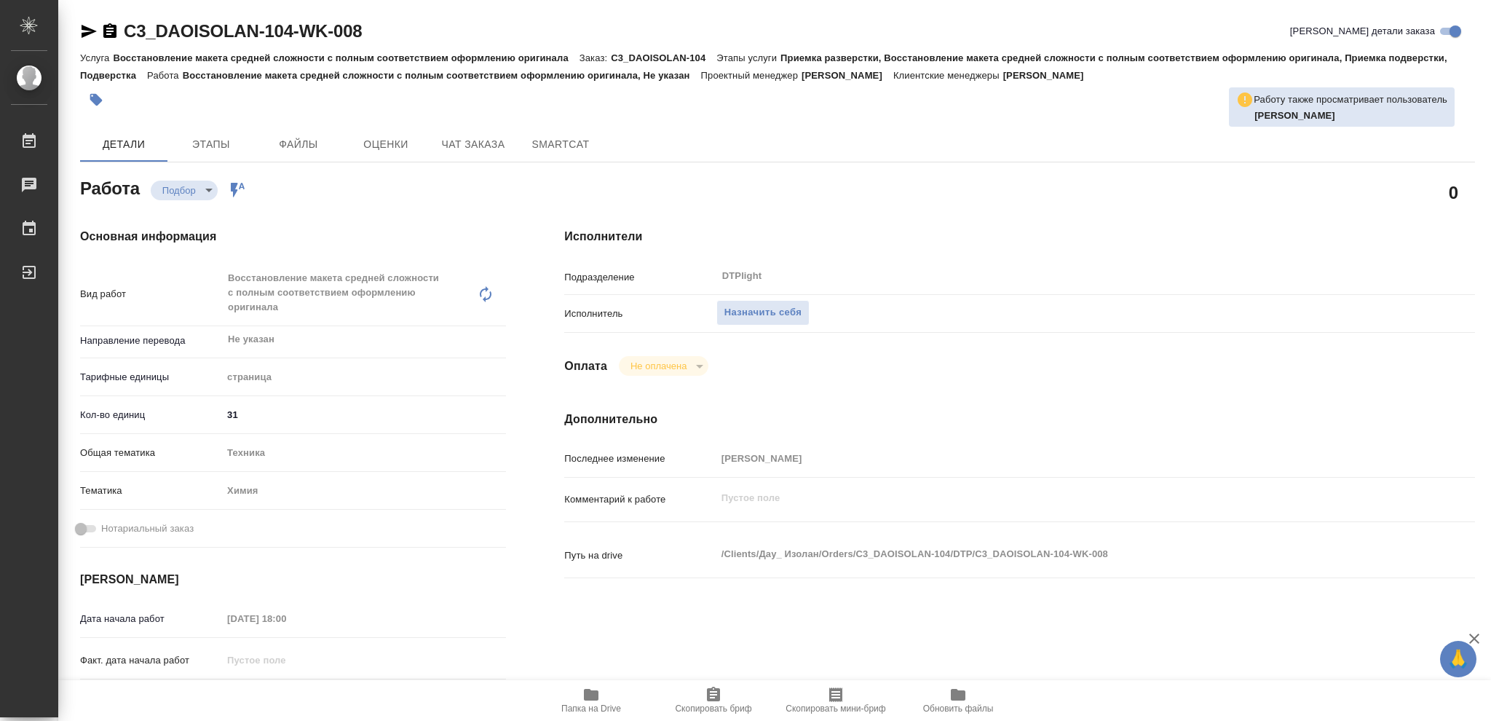
type textarea "x"
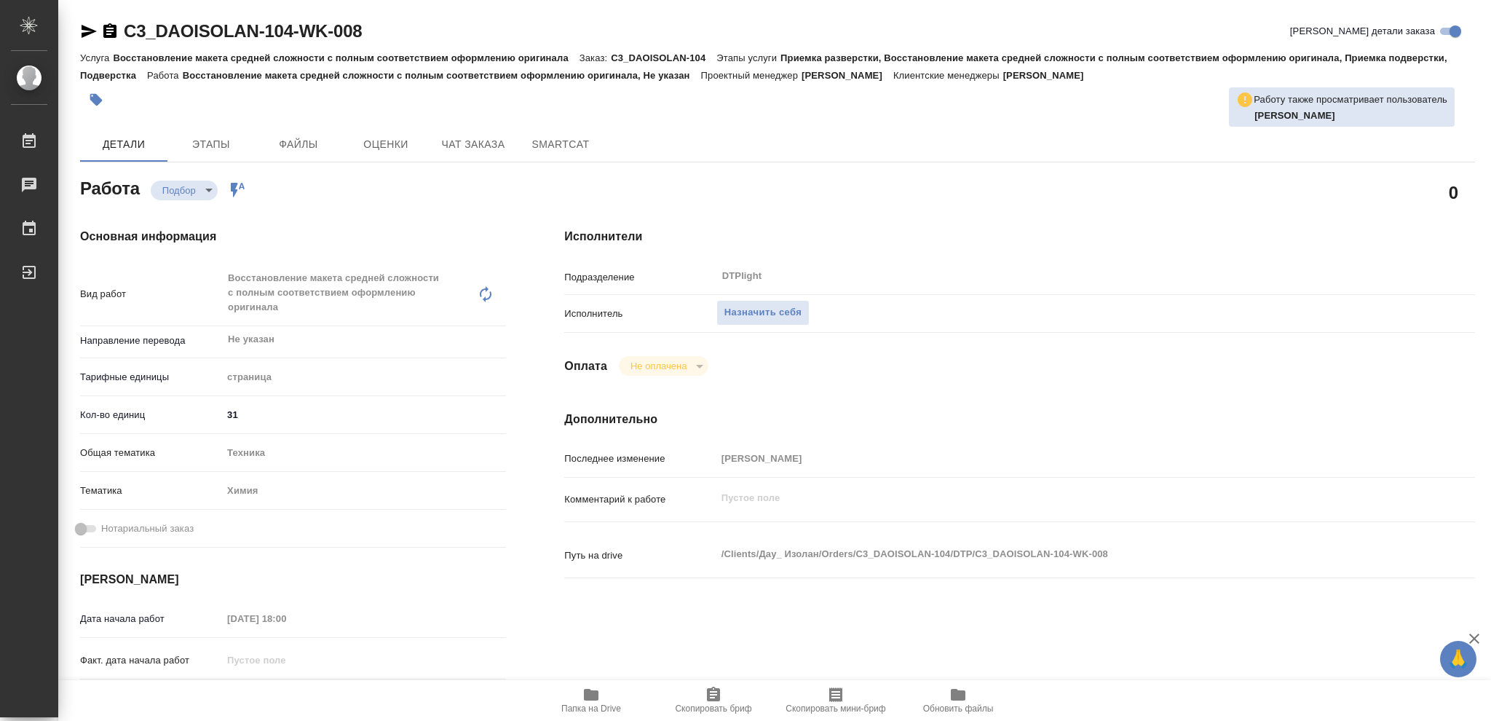
click at [587, 696] on icon "button" at bounding box center [591, 695] width 15 height 12
type textarea "x"
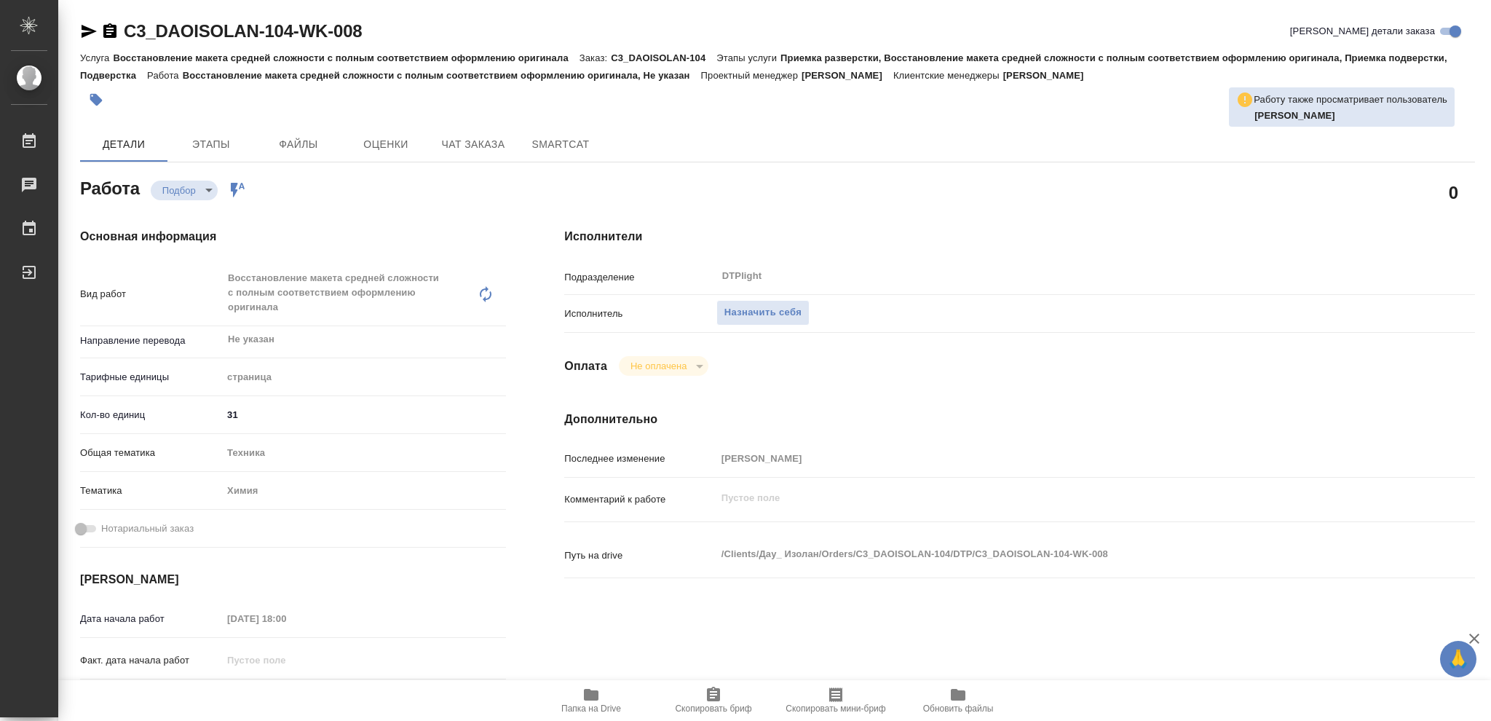
type textarea "x"
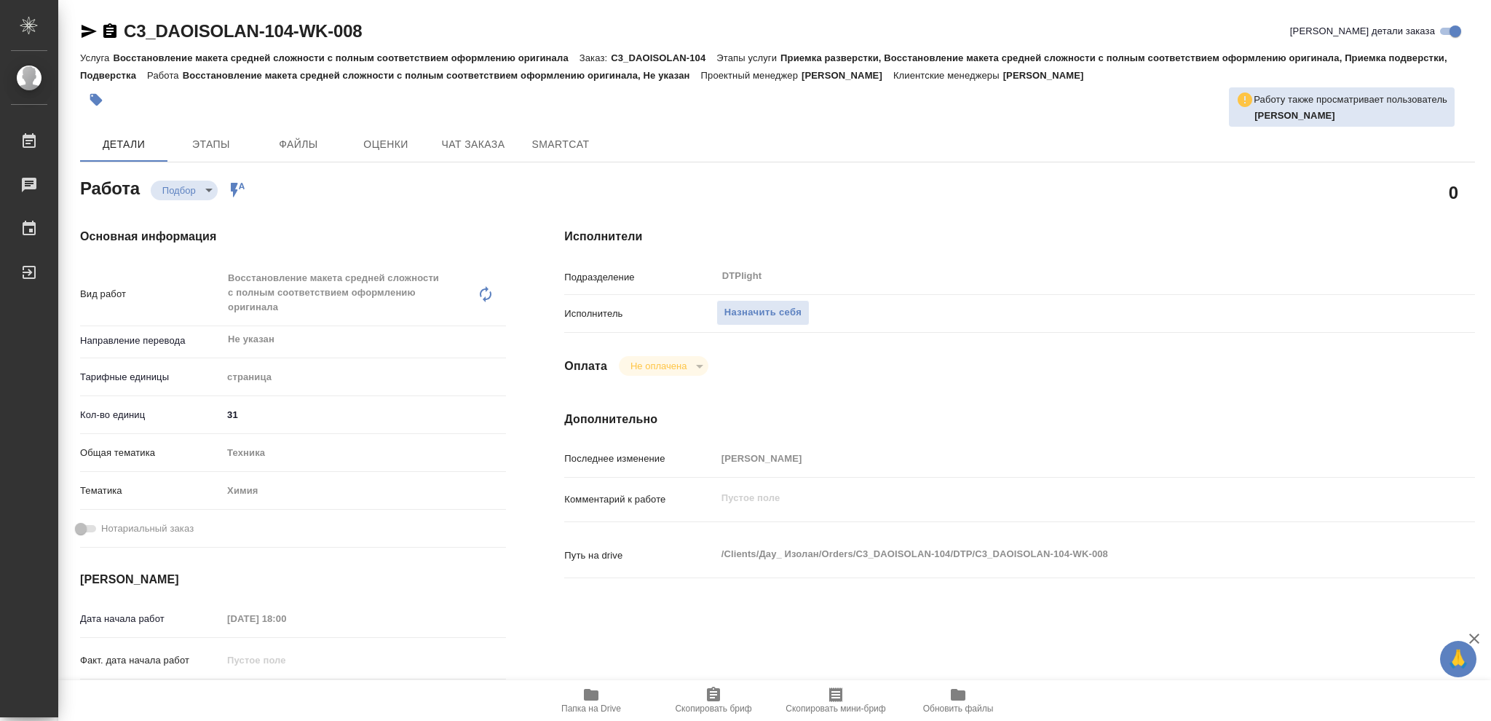
type textarea "x"
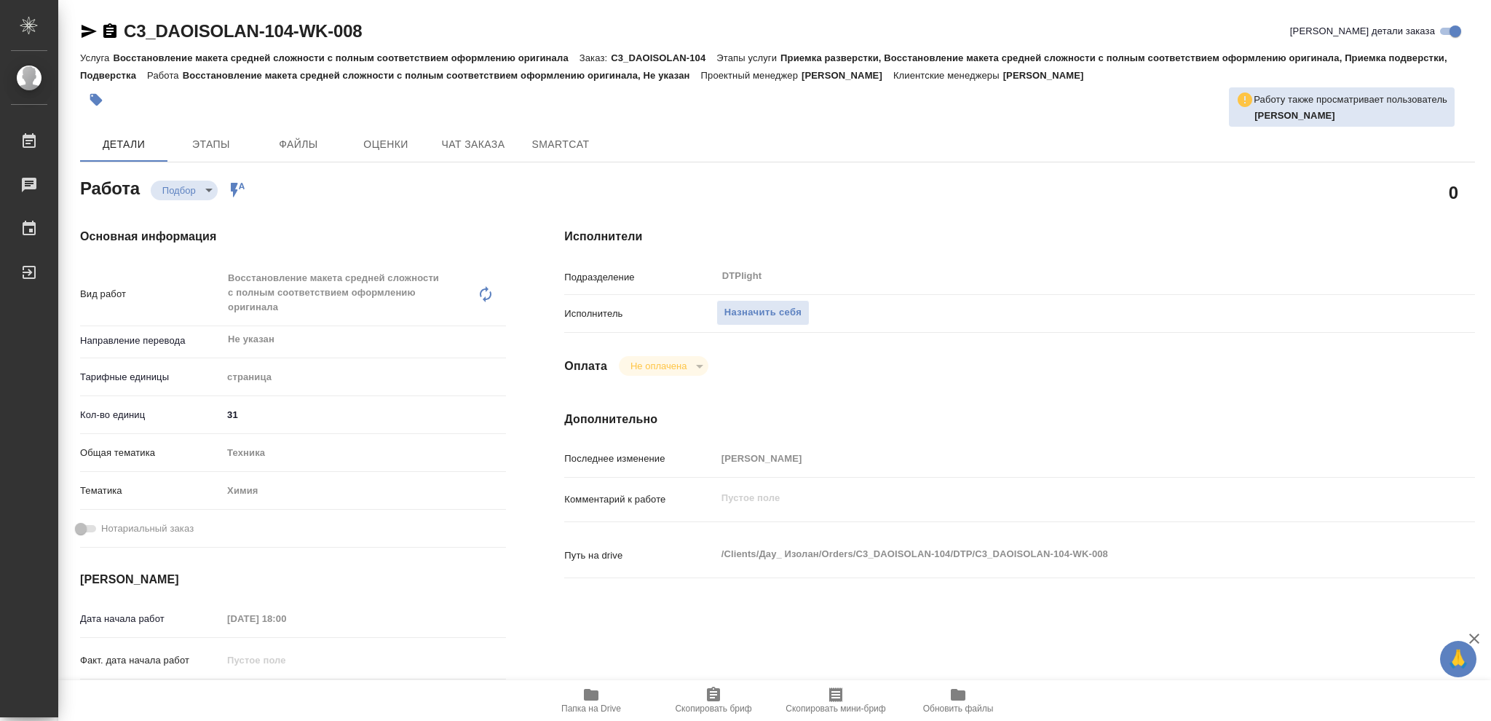
type textarea "x"
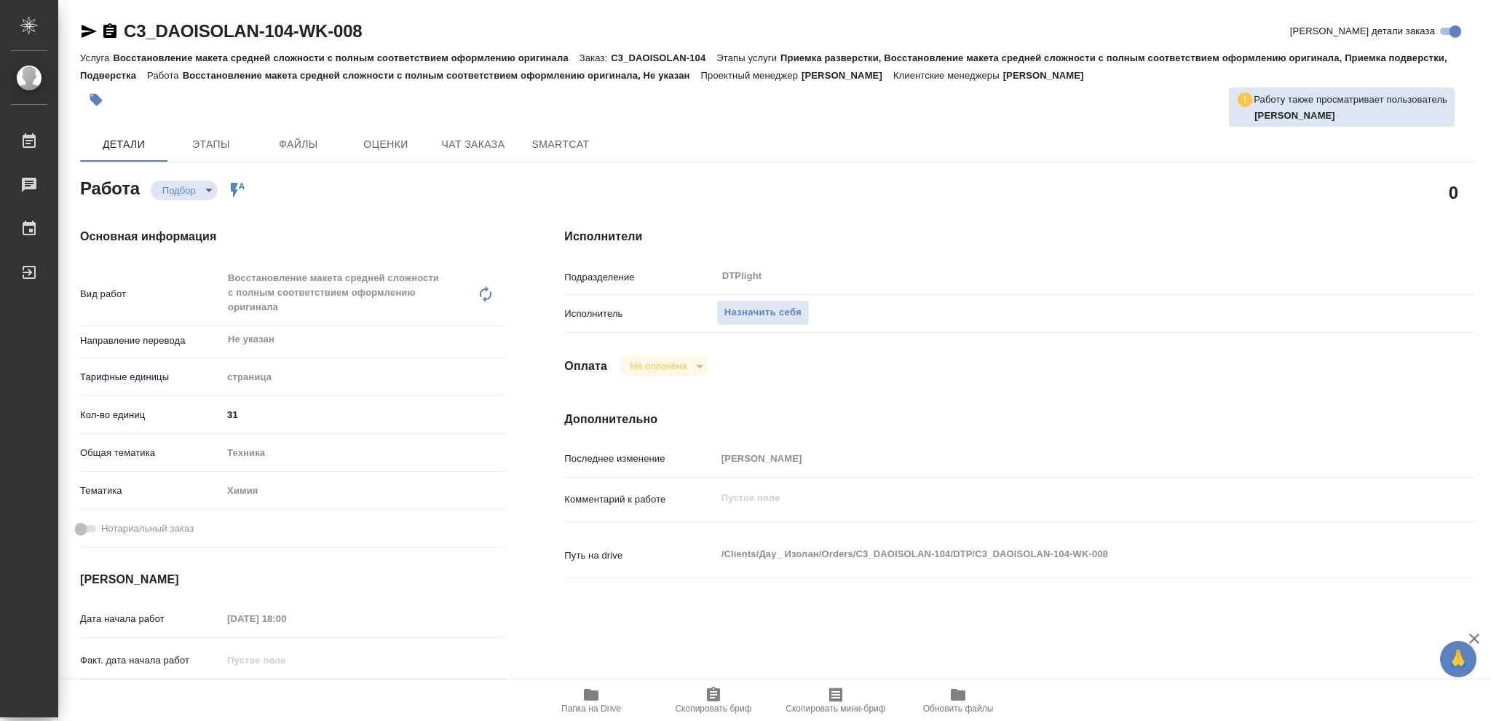
type textarea "x"
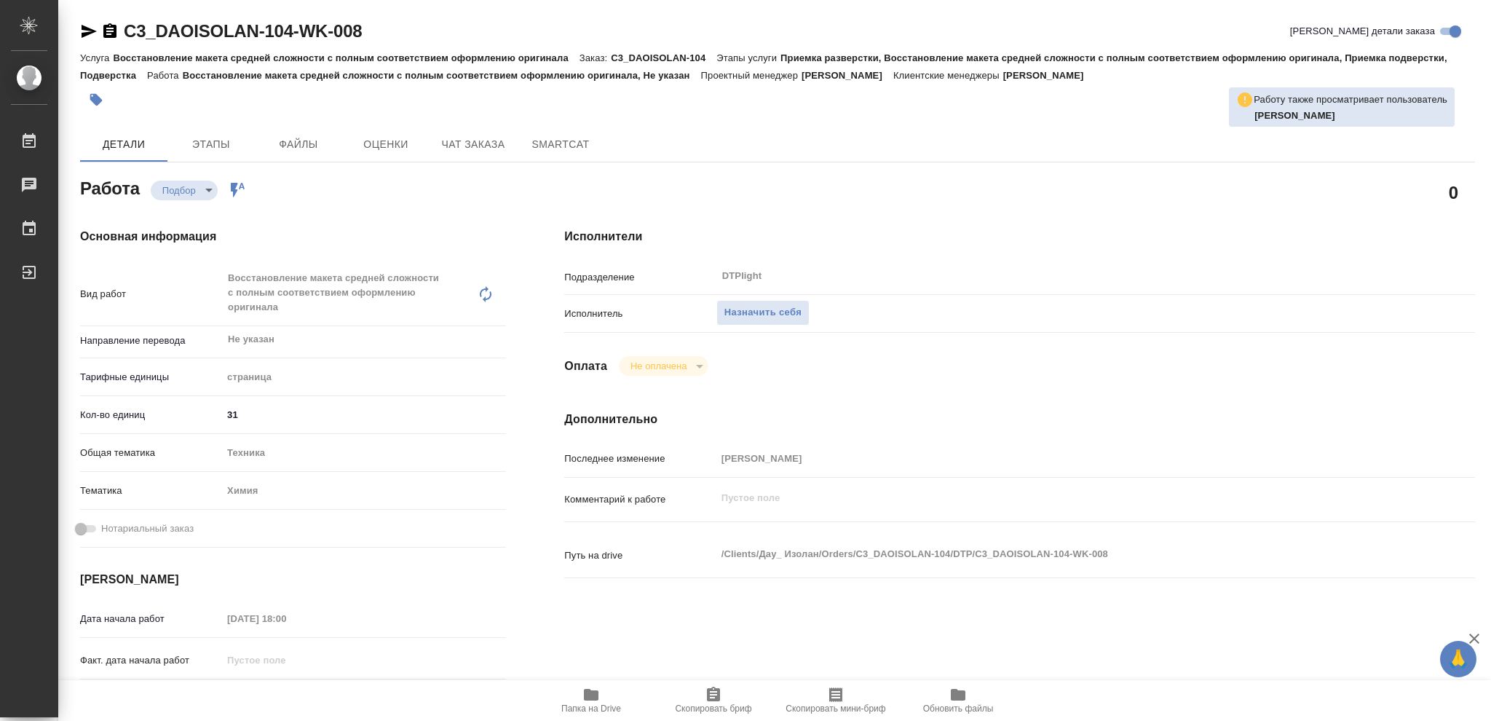
type textarea "x"
